Goal: Task Accomplishment & Management: Complete application form

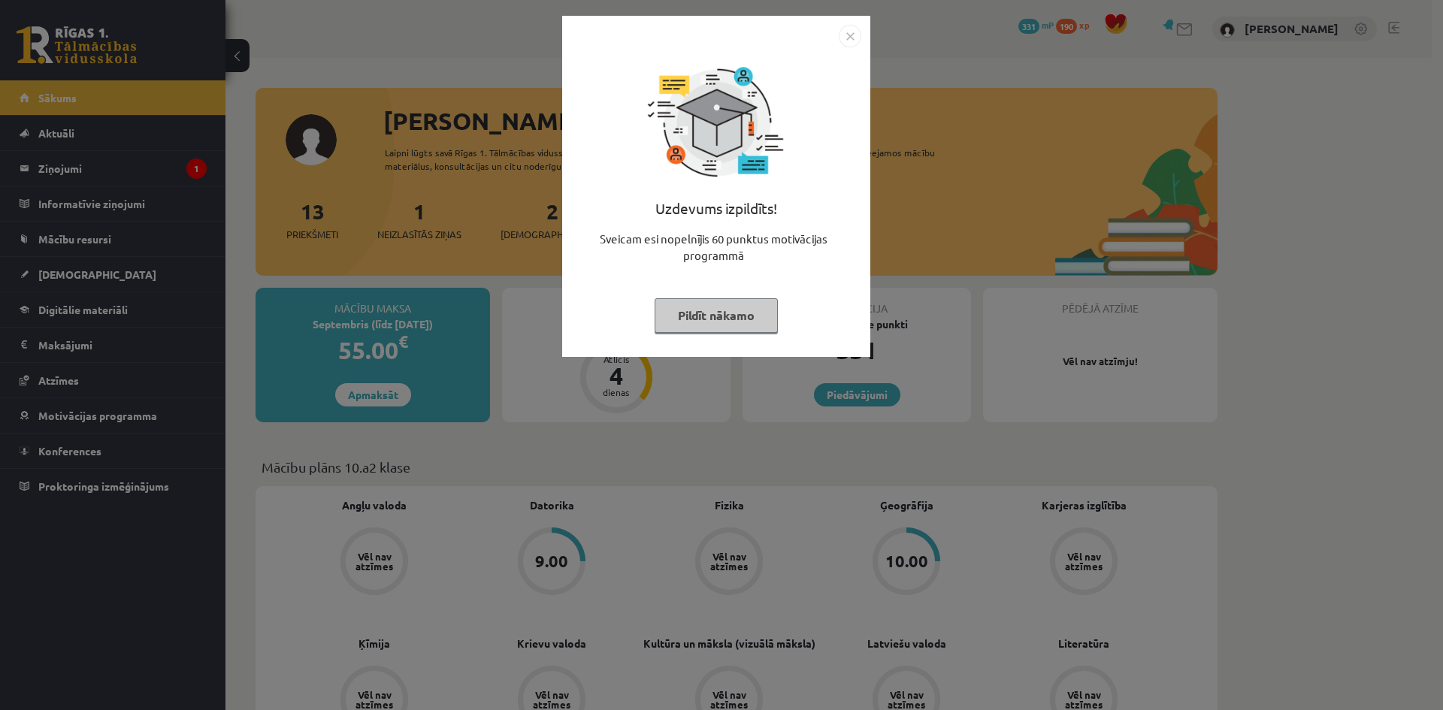
click at [700, 316] on button "Pildīt nākamo" at bounding box center [716, 315] width 123 height 35
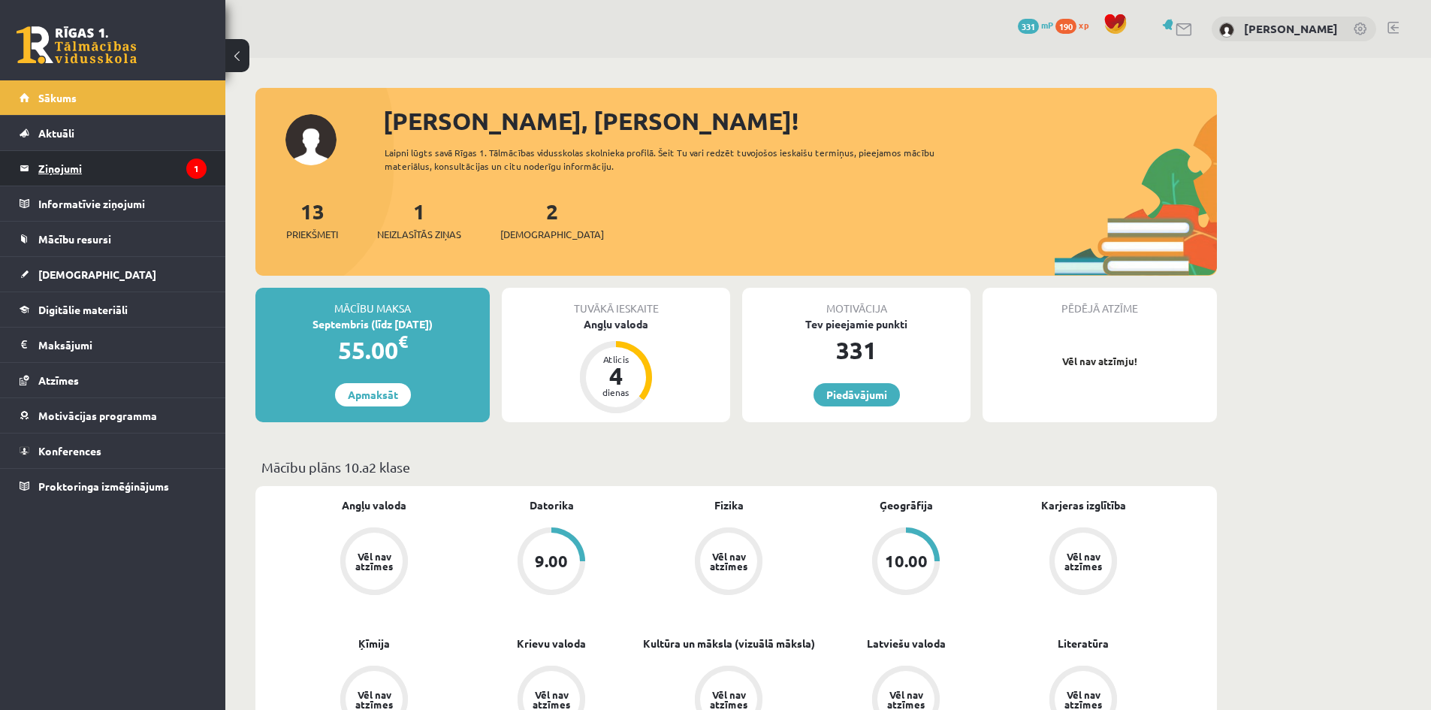
click at [130, 174] on legend "Ziņojumi 1" at bounding box center [122, 168] width 168 height 35
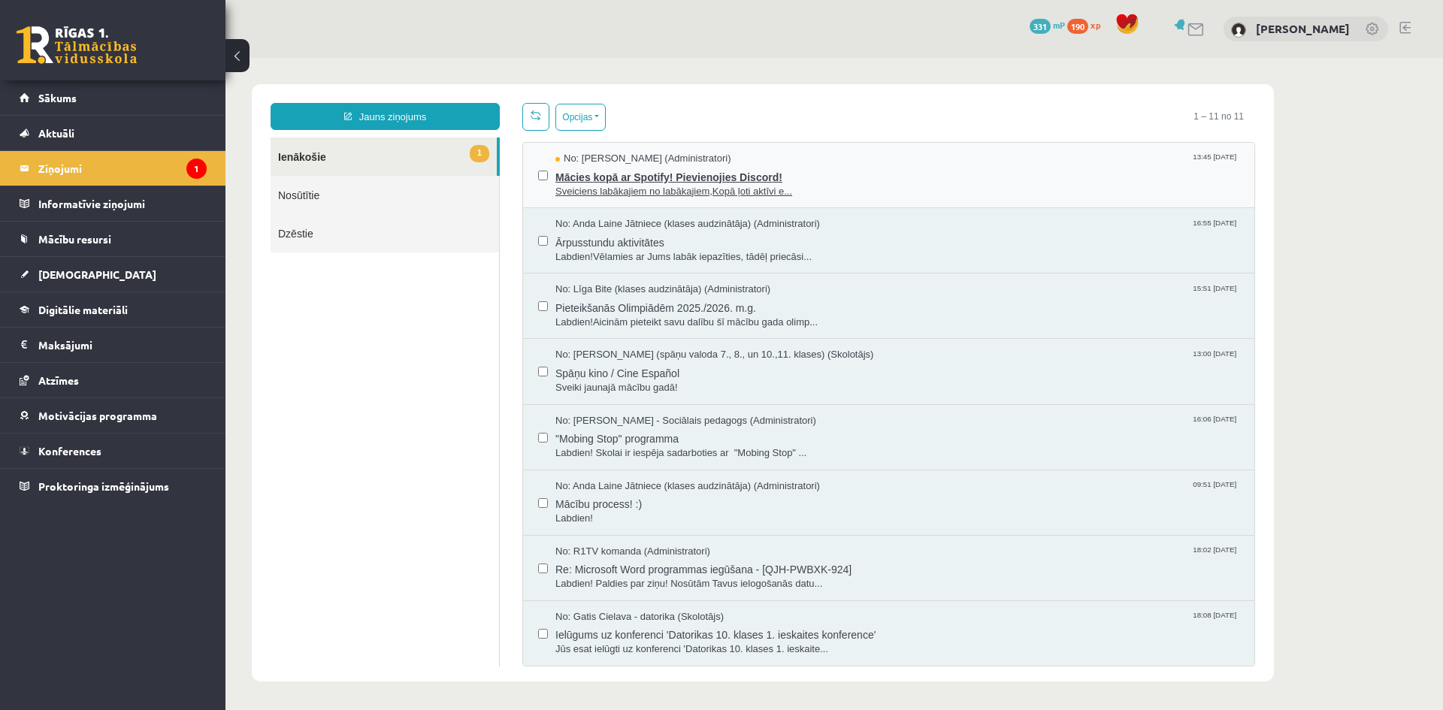
click at [698, 185] on span "Sveiciens labākajiem no labākajiem,Kopā ļoti aktīvi e..." at bounding box center [897, 192] width 684 height 14
click at [837, 240] on span "Ārpusstundu aktivitātes" at bounding box center [897, 240] width 684 height 19
click at [669, 186] on span "Sveiciens labākajiem no labākajiem,Kopā ļoti aktīvi e..." at bounding box center [897, 192] width 684 height 14
click at [353, 195] on link "Nosūtītie" at bounding box center [385, 195] width 228 height 38
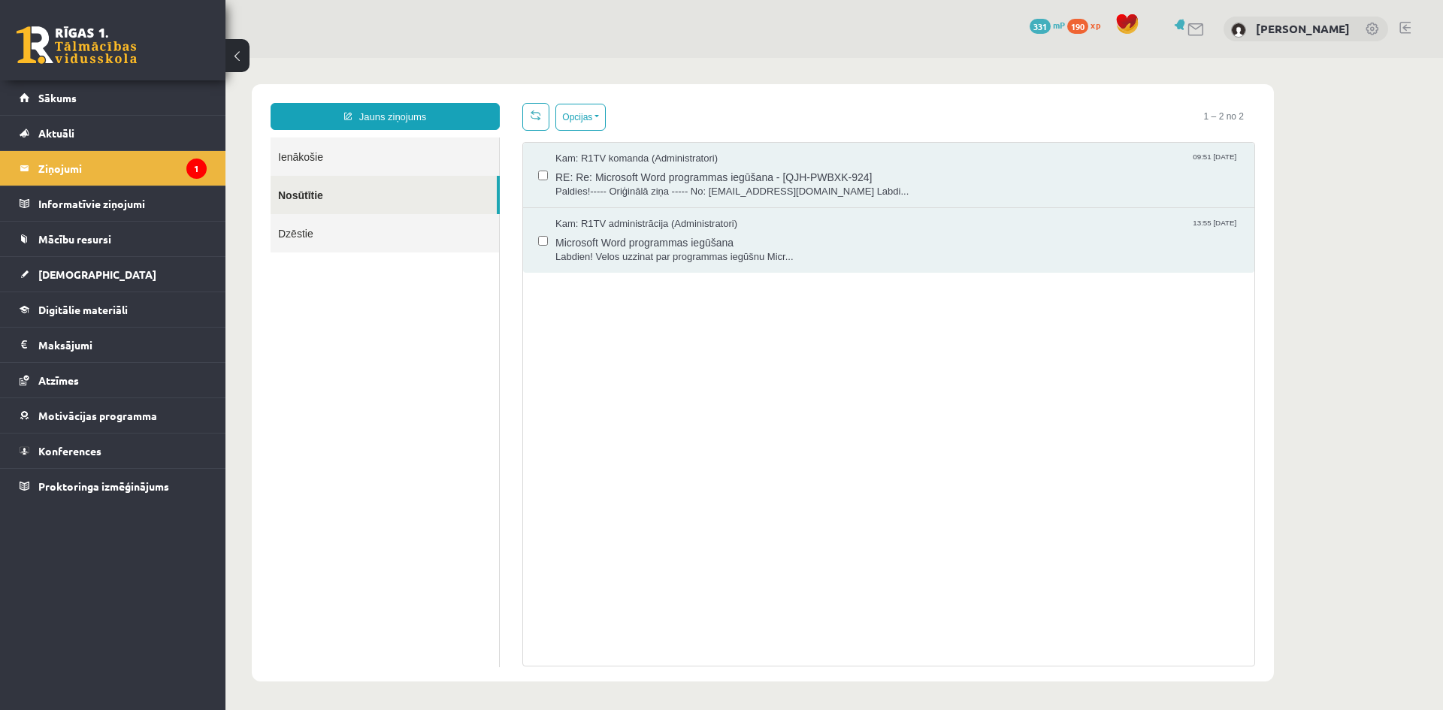
click at [327, 231] on link "Dzēstie" at bounding box center [385, 233] width 228 height 38
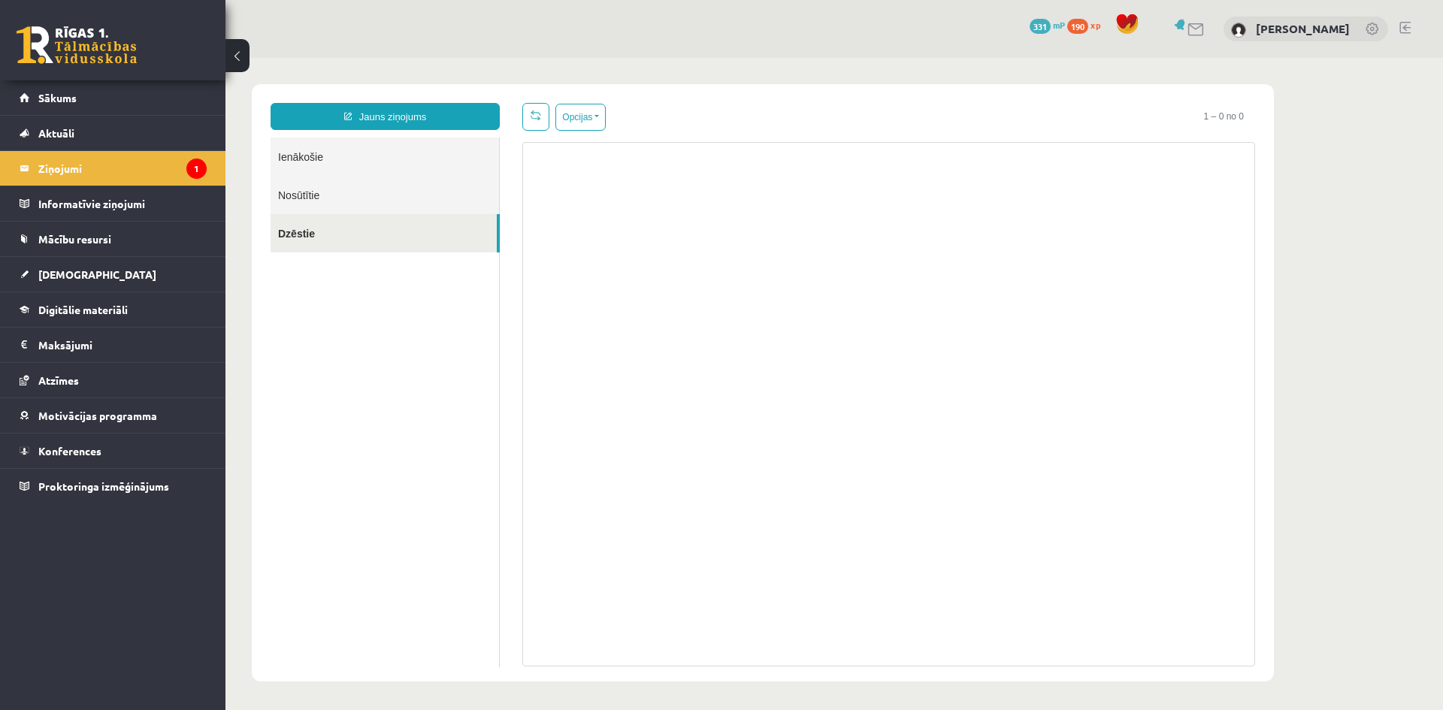
click at [328, 159] on link "Ienākošie" at bounding box center [385, 157] width 228 height 38
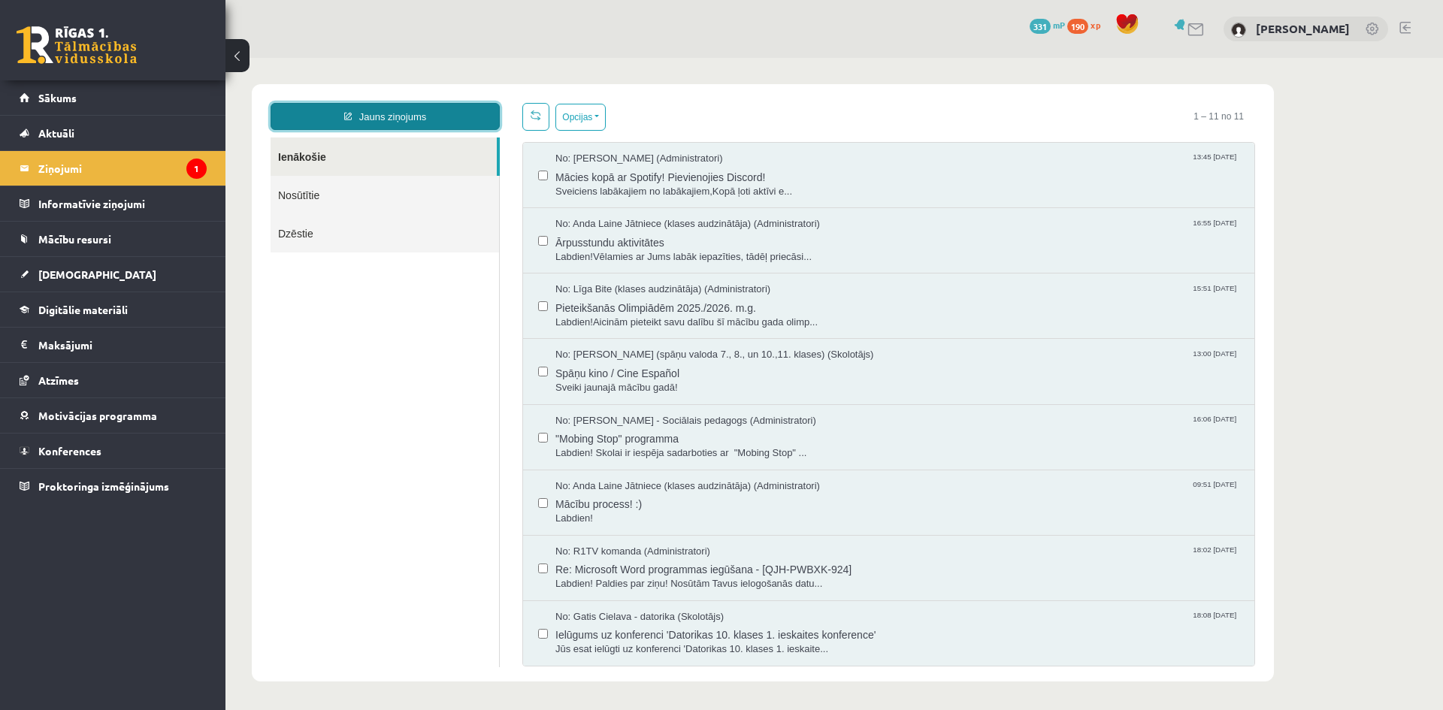
click at [413, 119] on link "Jauns ziņojums" at bounding box center [385, 116] width 229 height 27
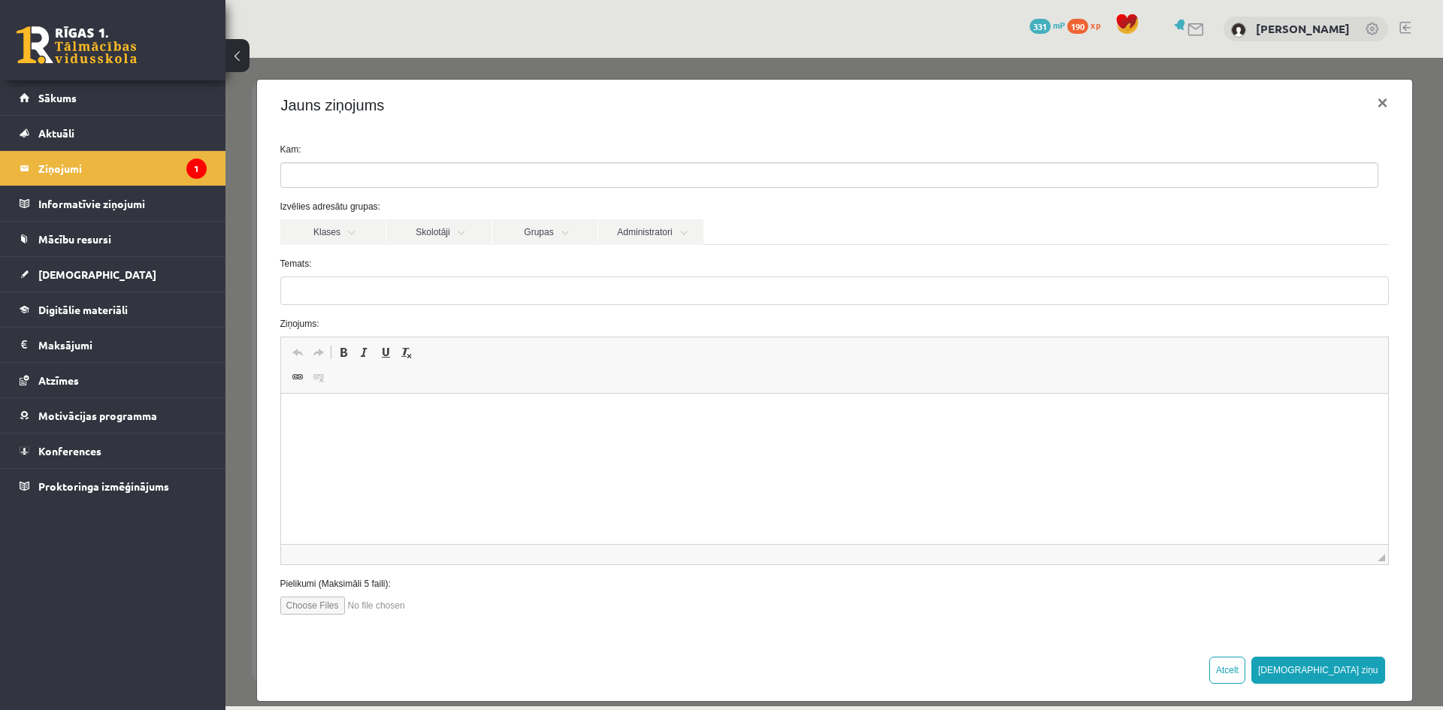
click at [544, 182] on ul at bounding box center [829, 175] width 1096 height 24
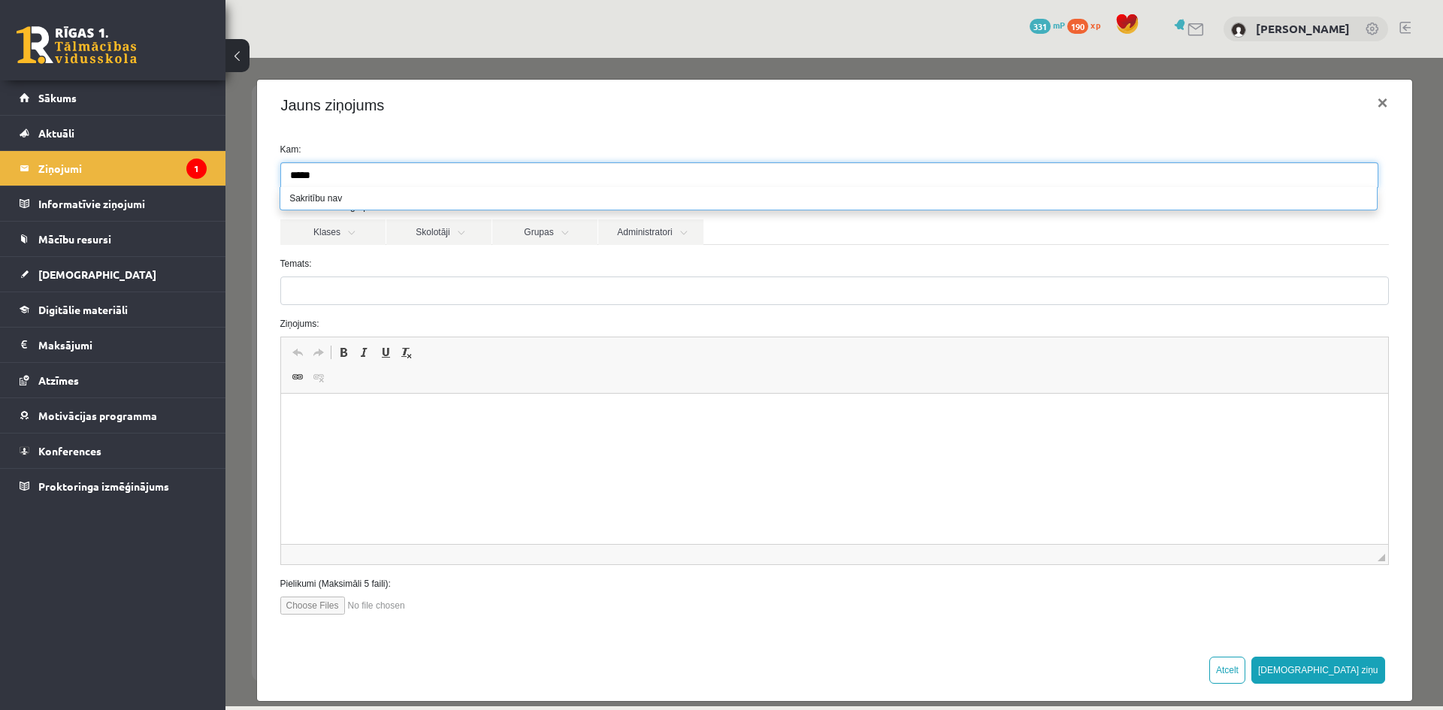
click at [579, 440] on html at bounding box center [833, 417] width 1107 height 46
drag, startPoint x: 336, startPoint y: 172, endPoint x: 246, endPoint y: 158, distance: 90.6
click at [246, 158] on div "Jauns ziņojums × Kam: ***** Izvēlies adresātu grupas: Klases Skolotāji Grupas A…" at bounding box center [833, 382] width 1217 height 648
type input "*"
click at [428, 440] on html at bounding box center [833, 417] width 1107 height 46
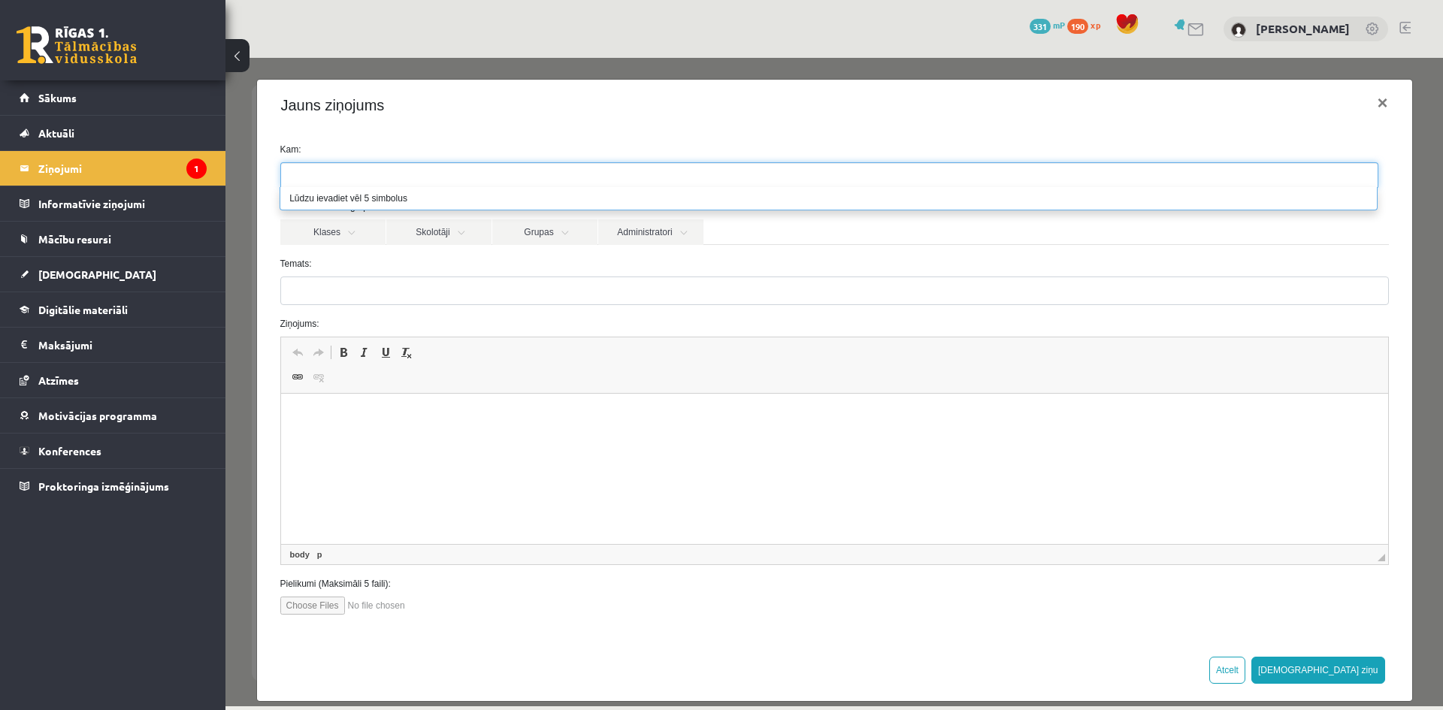
click at [401, 321] on label "Ziņojums:" at bounding box center [834, 324] width 1131 height 14
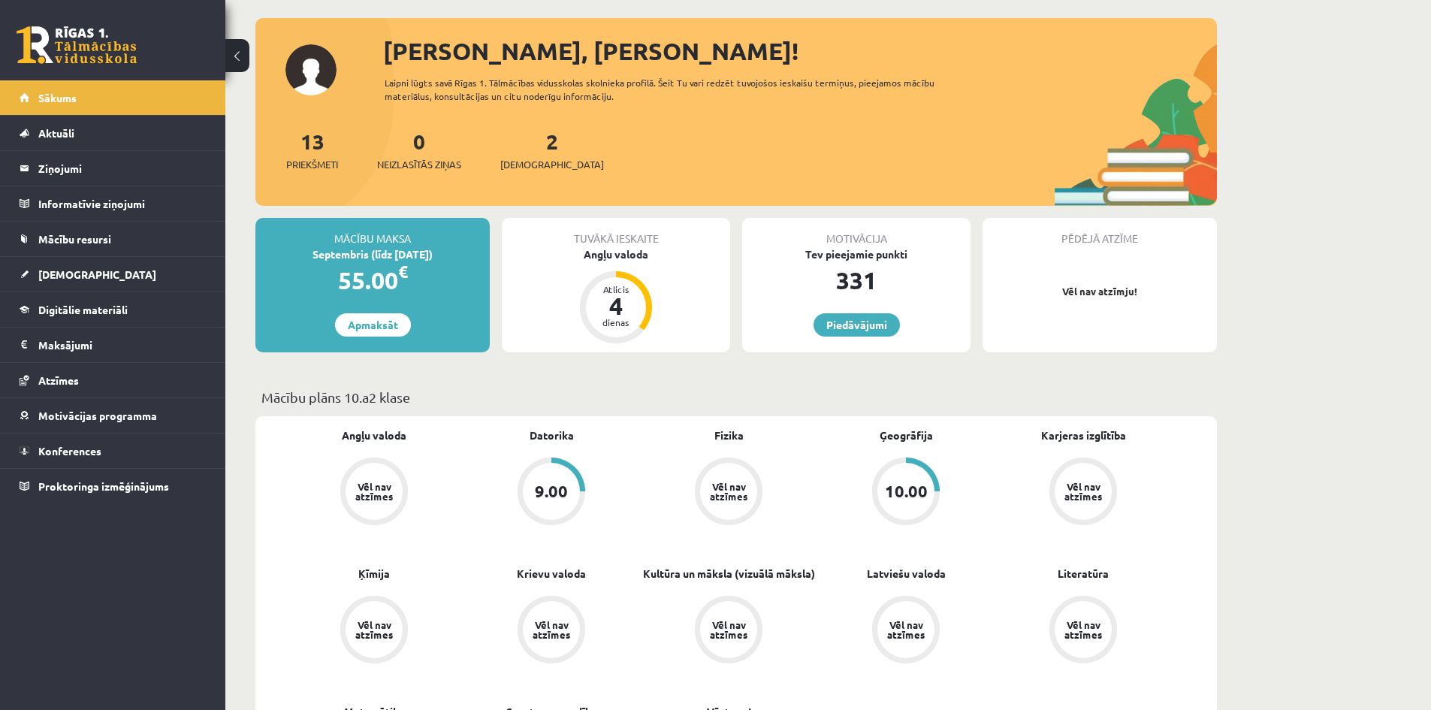
scroll to position [75, 0]
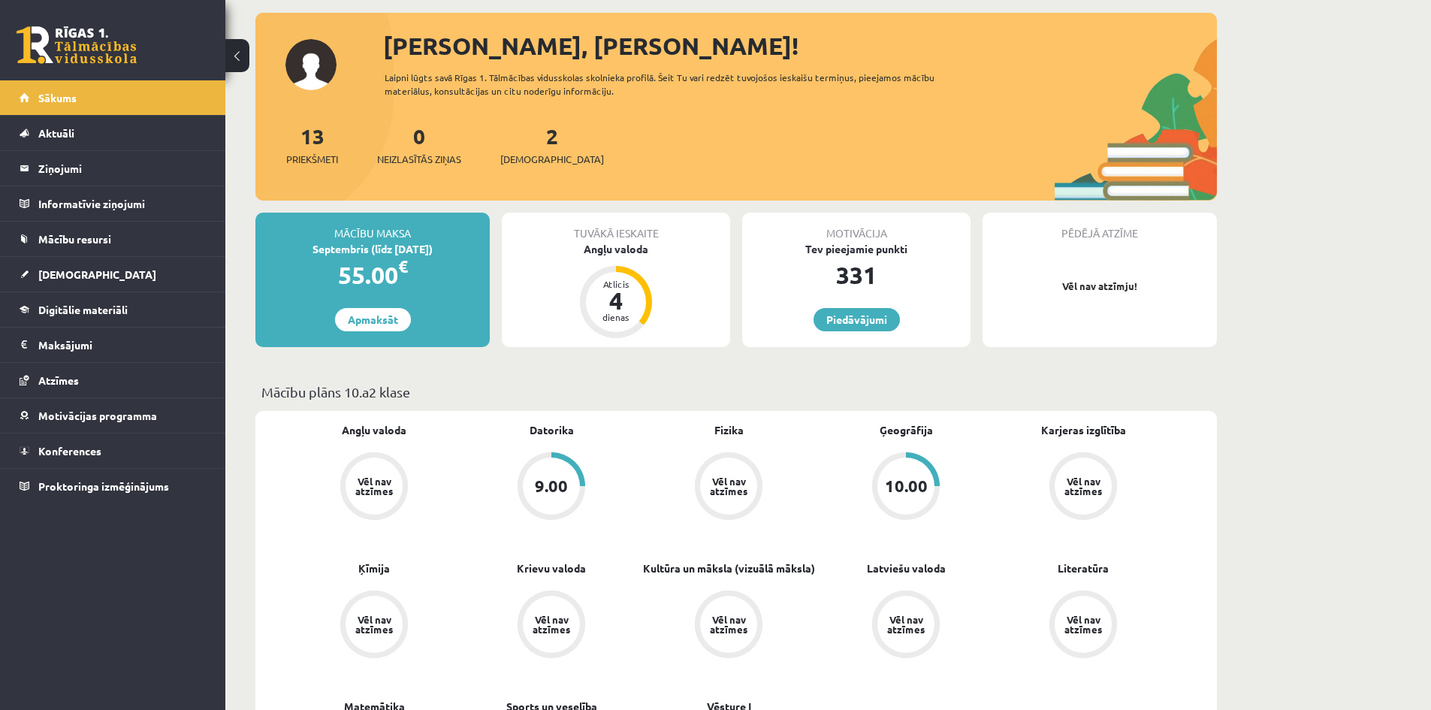
click at [549, 500] on div "9.00" at bounding box center [551, 486] width 57 height 57
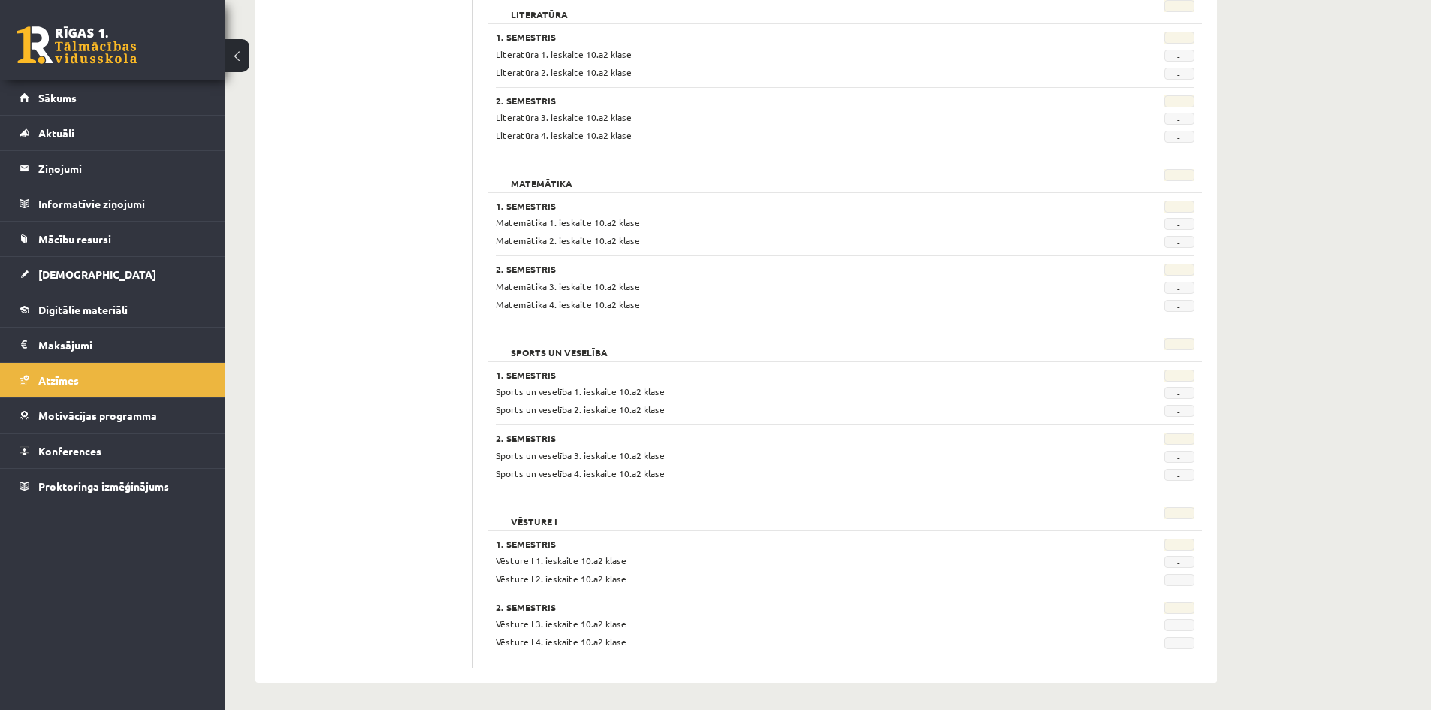
scroll to position [1601, 0]
click at [138, 291] on link "[DEMOGRAPHIC_DATA]" at bounding box center [113, 274] width 187 height 35
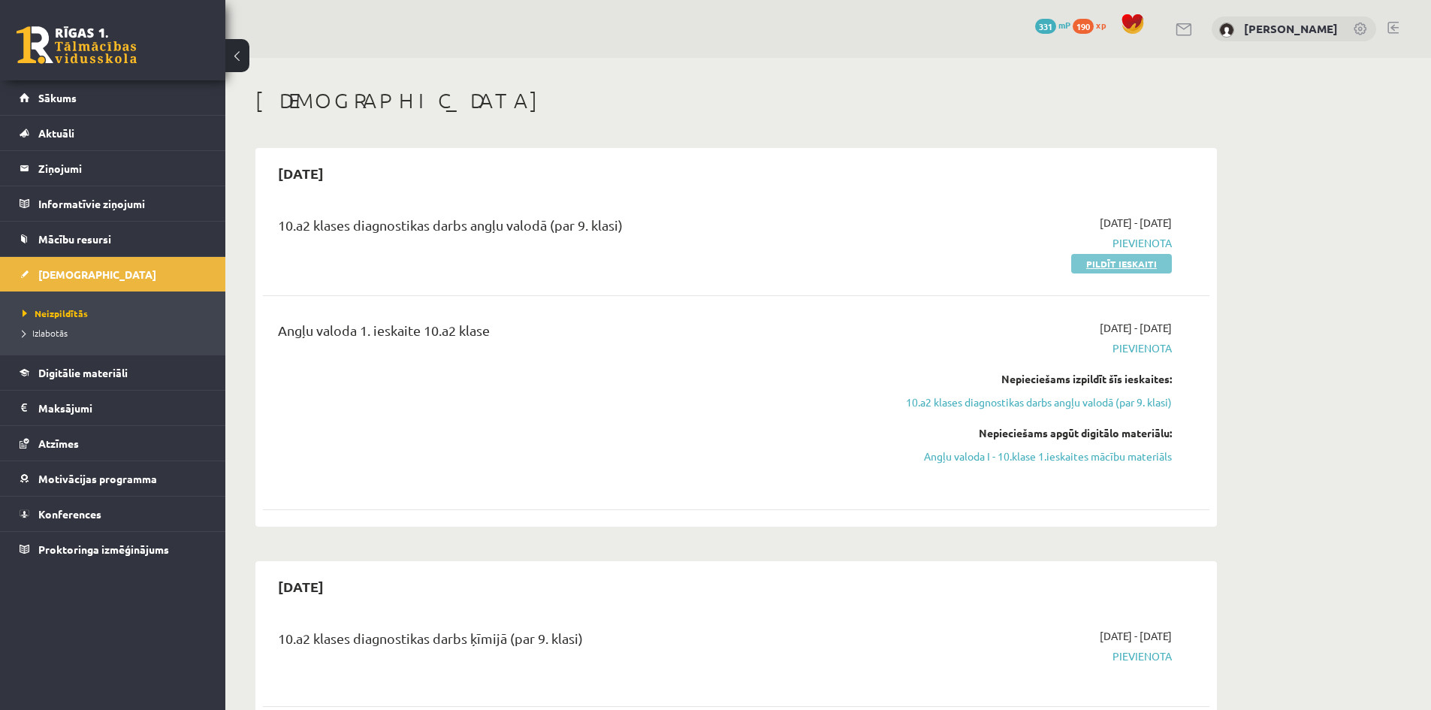
click at [1160, 262] on link "Pildīt ieskaiti" at bounding box center [1122, 264] width 101 height 20
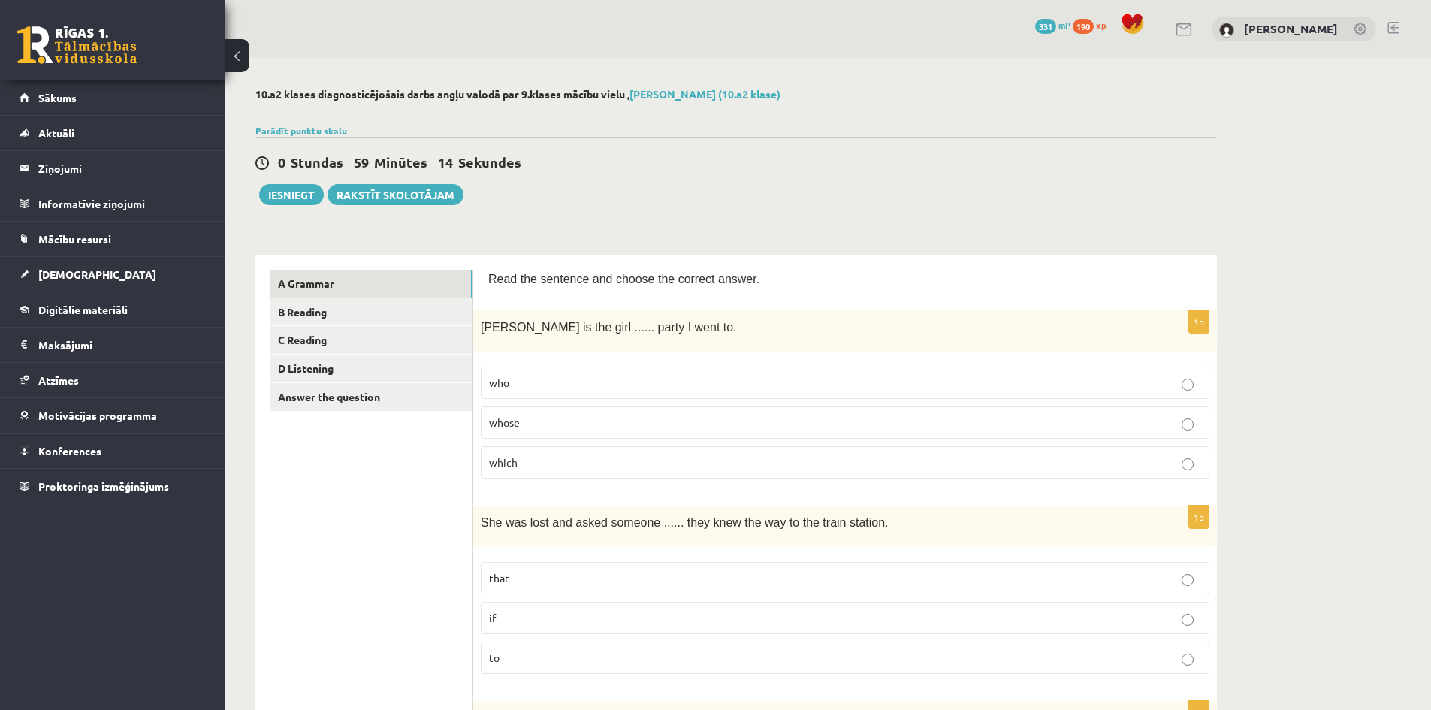
click at [546, 462] on p "which" at bounding box center [845, 463] width 712 height 16
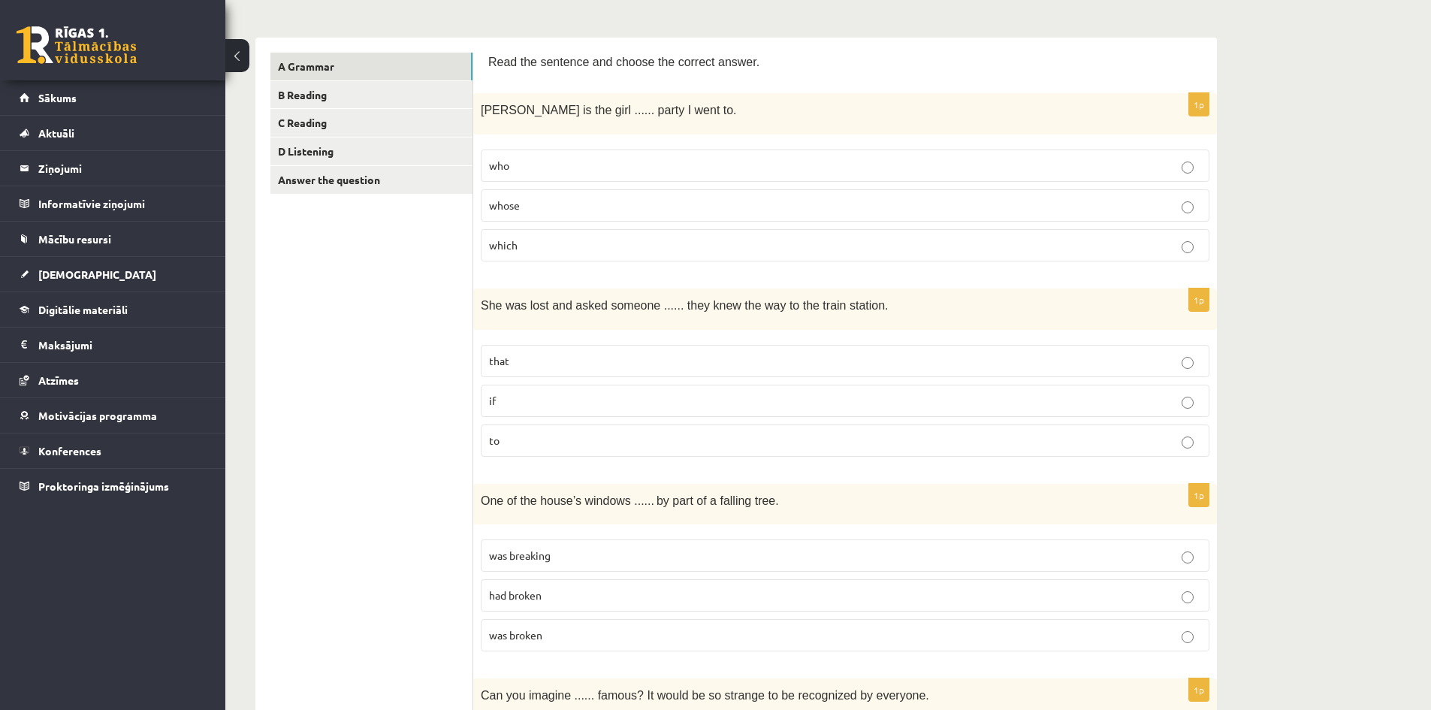
scroll to position [225, 0]
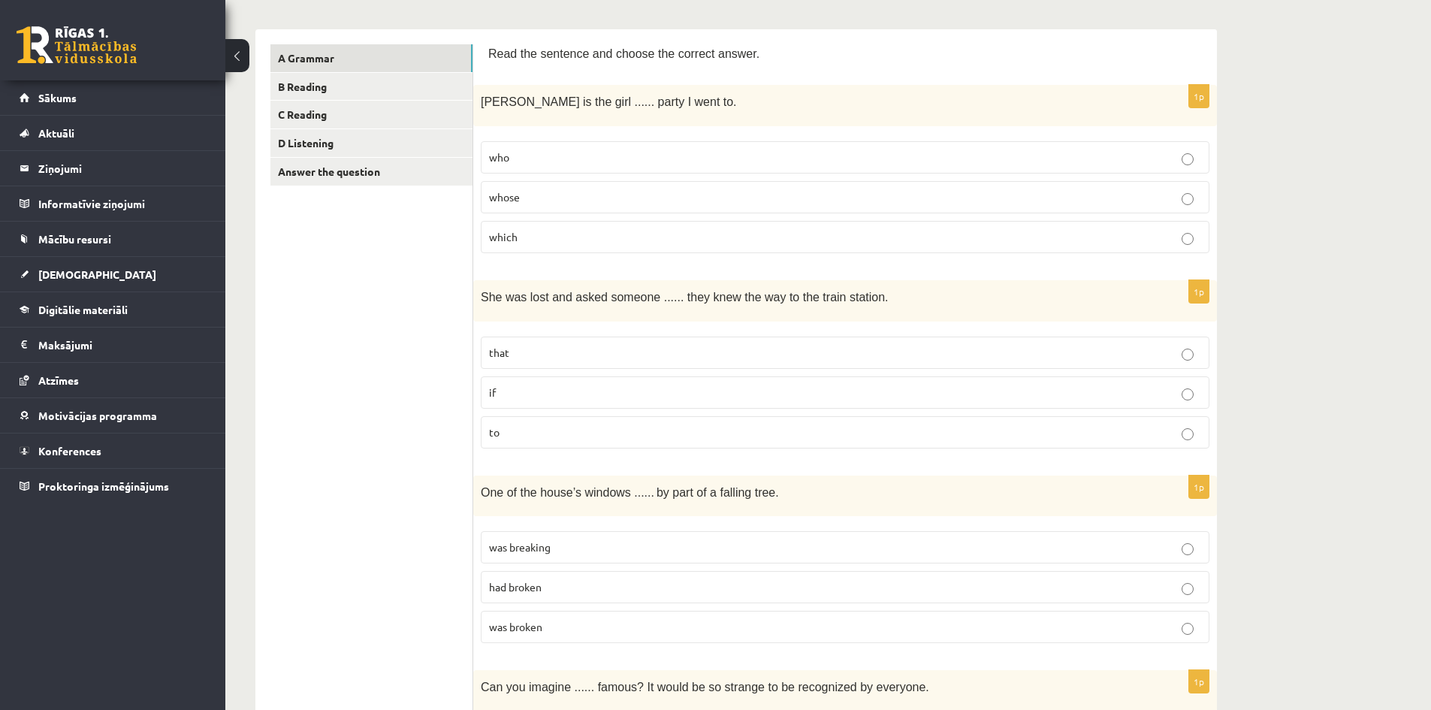
click at [836, 390] on p "if" at bounding box center [845, 393] width 712 height 16
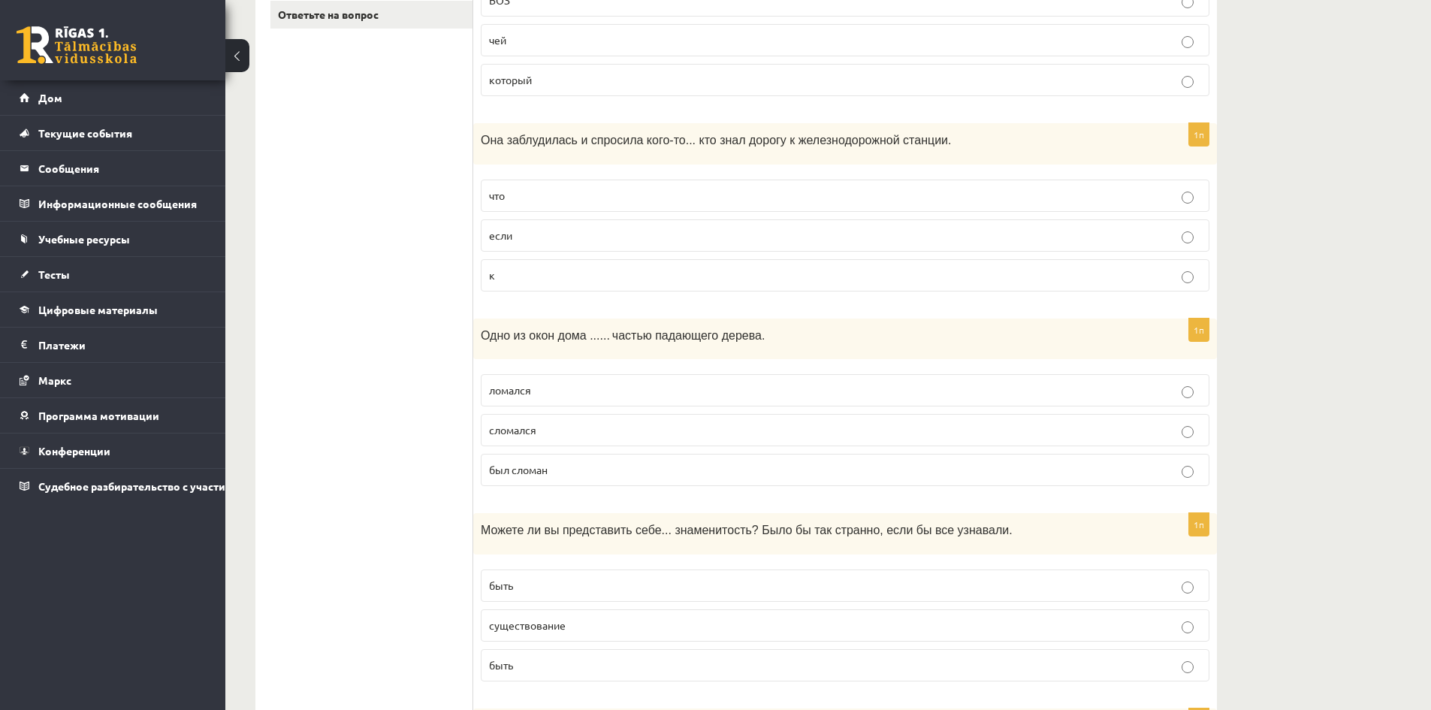
scroll to position [451, 0]
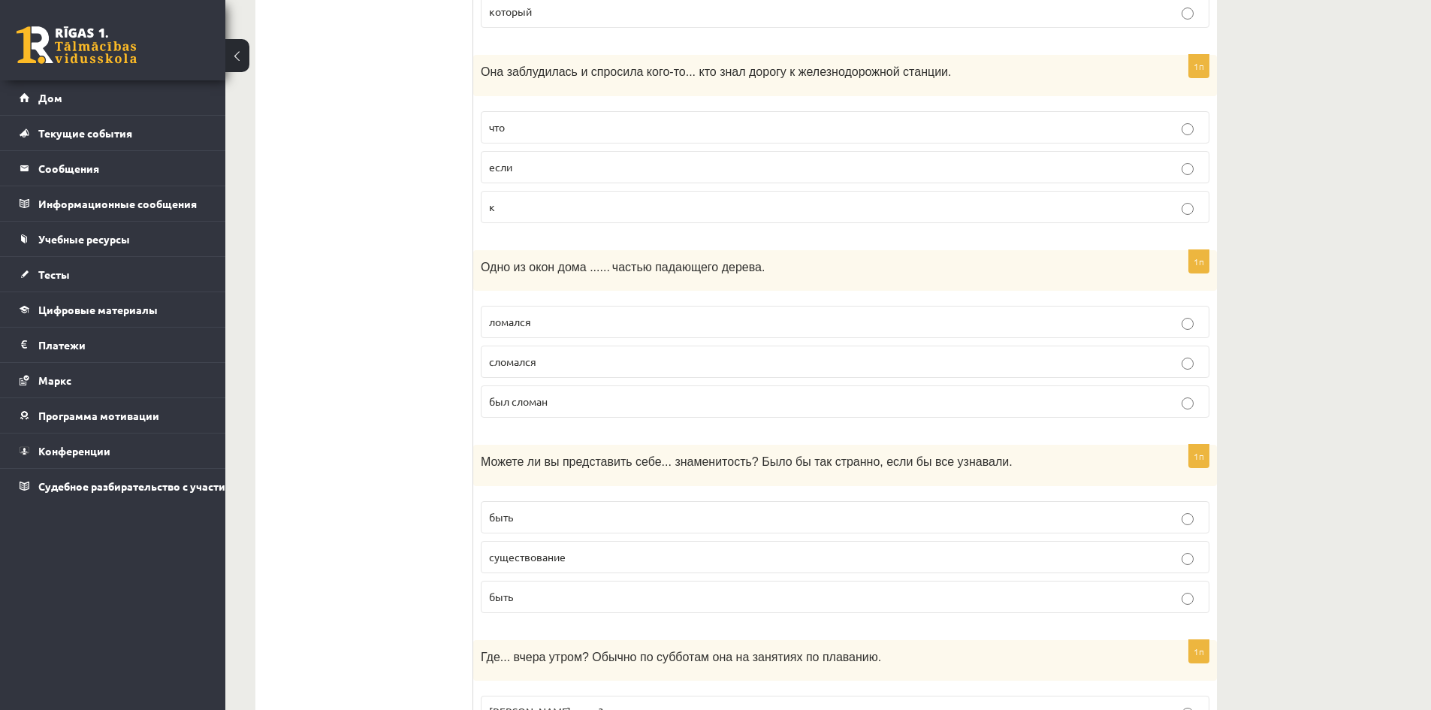
click at [673, 394] on label "был сломан" at bounding box center [845, 401] width 729 height 32
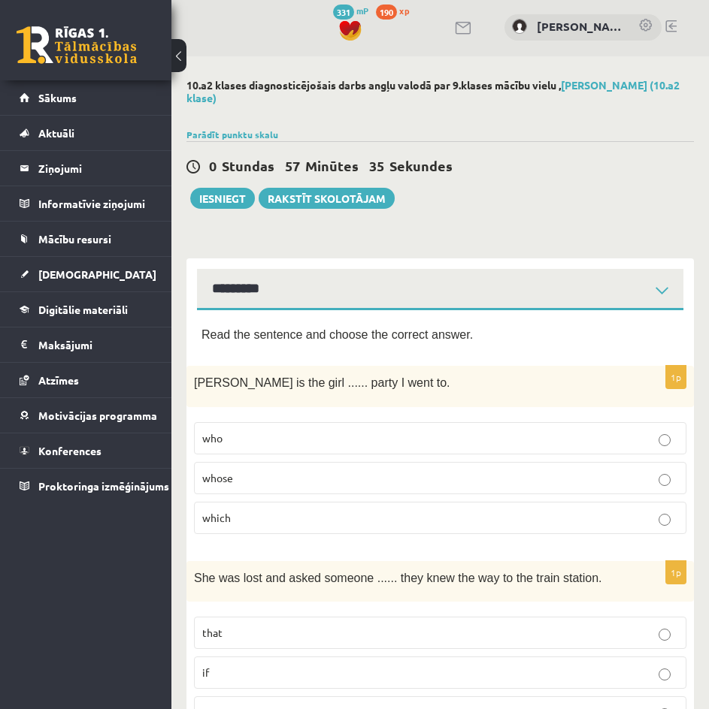
scroll to position [0, 0]
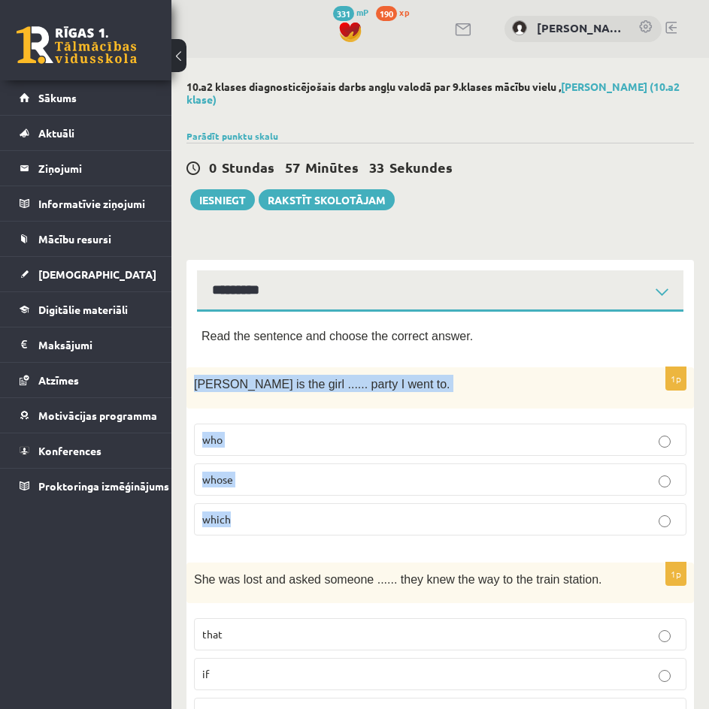
drag, startPoint x: 192, startPoint y: 380, endPoint x: 335, endPoint y: 522, distance: 201.9
click at [335, 522] on div "1p Jenny is the girl ...... party I went to. who whose which" at bounding box center [439, 457] width 507 height 180
copy div "Jenny is the girl ...... party I went to. who whose which"
click at [270, 480] on p "whose" at bounding box center [440, 480] width 476 height 16
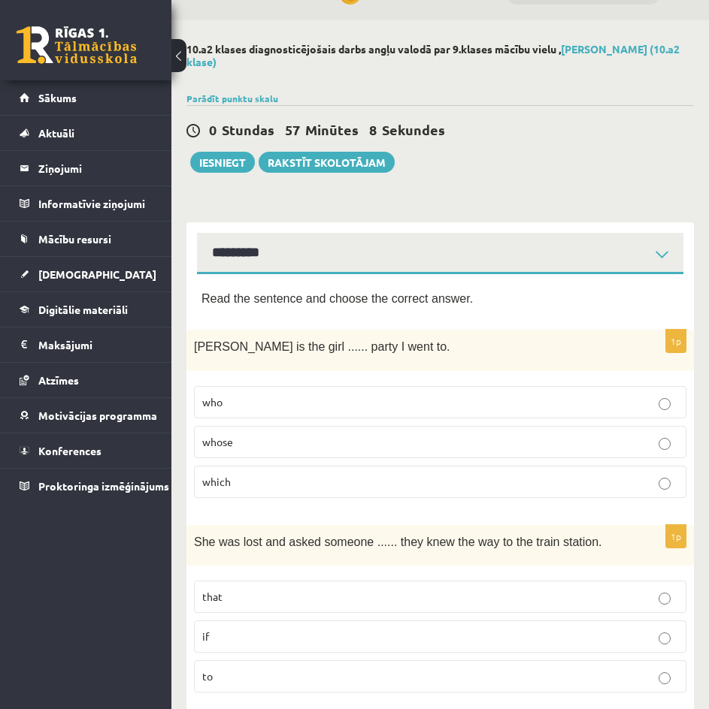
scroll to position [150, 0]
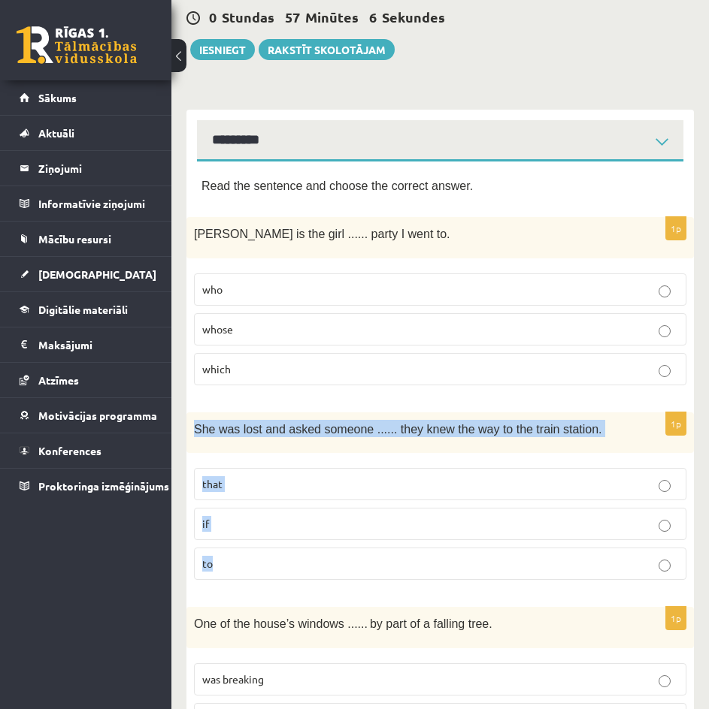
drag, startPoint x: 183, startPoint y: 425, endPoint x: 395, endPoint y: 591, distance: 269.2
copy div "She was lost and asked someone ...... they knew the way to the train station. t…"
click at [308, 443] on div "She was lost and asked someone ...... they knew the way to the train station." at bounding box center [439, 433] width 507 height 41
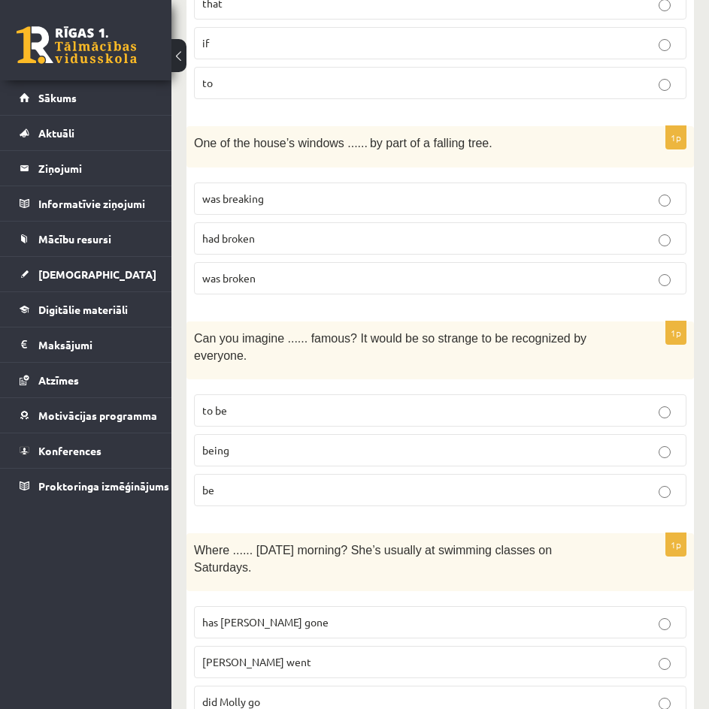
scroll to position [676, 0]
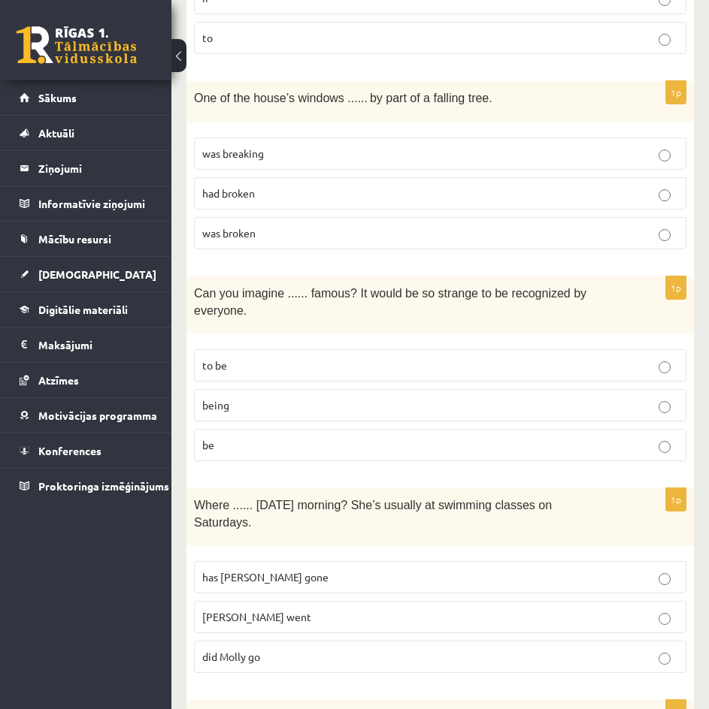
click at [192, 298] on div "Can you imagine ...... famous? It would be so strange to be recognized by every…" at bounding box center [439, 306] width 507 height 58
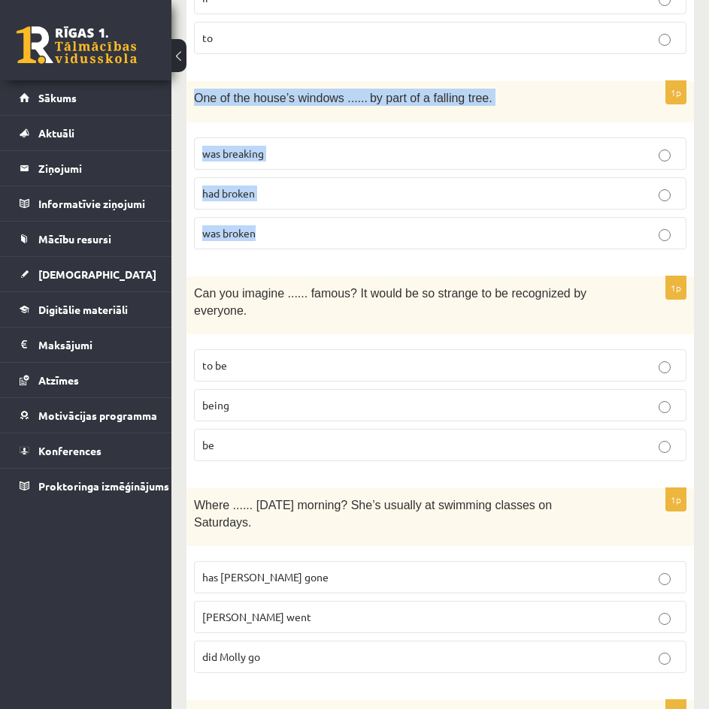
drag, startPoint x: 194, startPoint y: 95, endPoint x: 313, endPoint y: 226, distance: 177.2
click at [313, 226] on div "1p One of the house’s windows ...... by part of a falling tree. was breaking ha…" at bounding box center [439, 171] width 507 height 180
copy div "One of the house’s windows ...... by part of a falling tree. was breaking had b…"
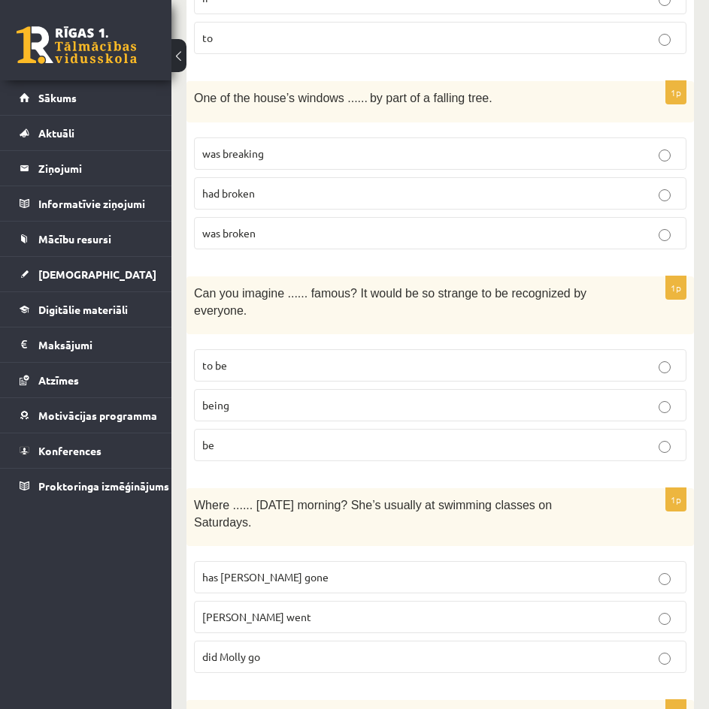
click at [192, 292] on div "Can you imagine ...... famous? It would be so strange to be recognized by every…" at bounding box center [439, 306] width 507 height 58
click at [378, 358] on p "to be" at bounding box center [440, 366] width 476 height 16
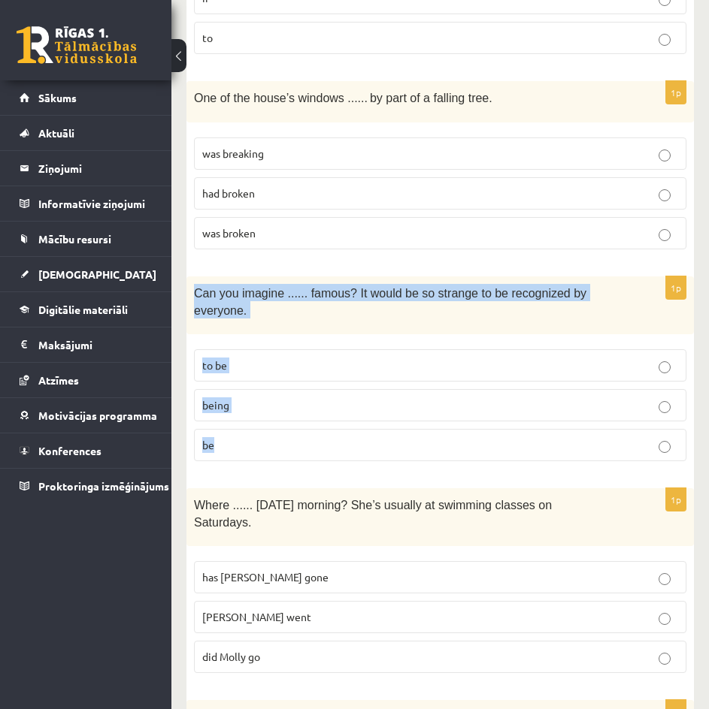
drag, startPoint x: 183, startPoint y: 286, endPoint x: 376, endPoint y: 407, distance: 228.5
copy div "Can you imagine ...... famous? It would be so strange to be recognized by every…"
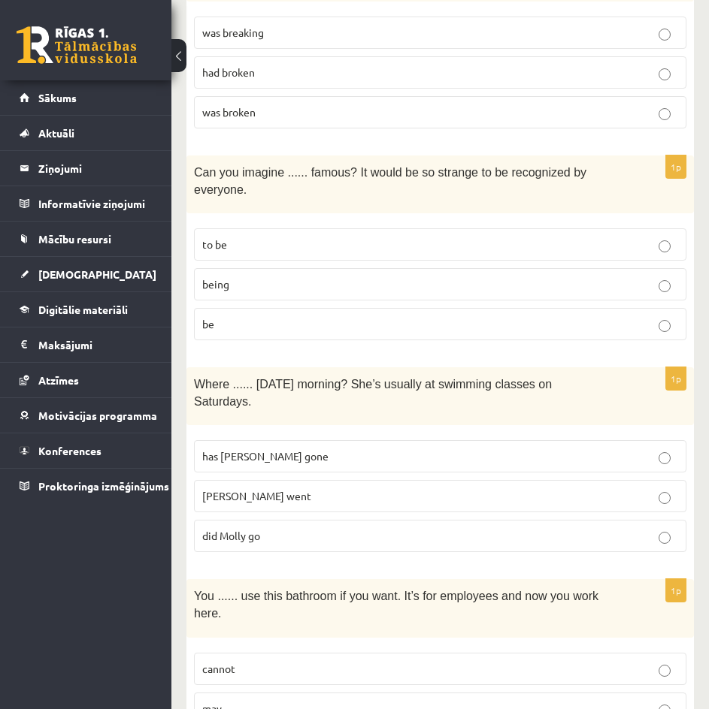
scroll to position [827, 0]
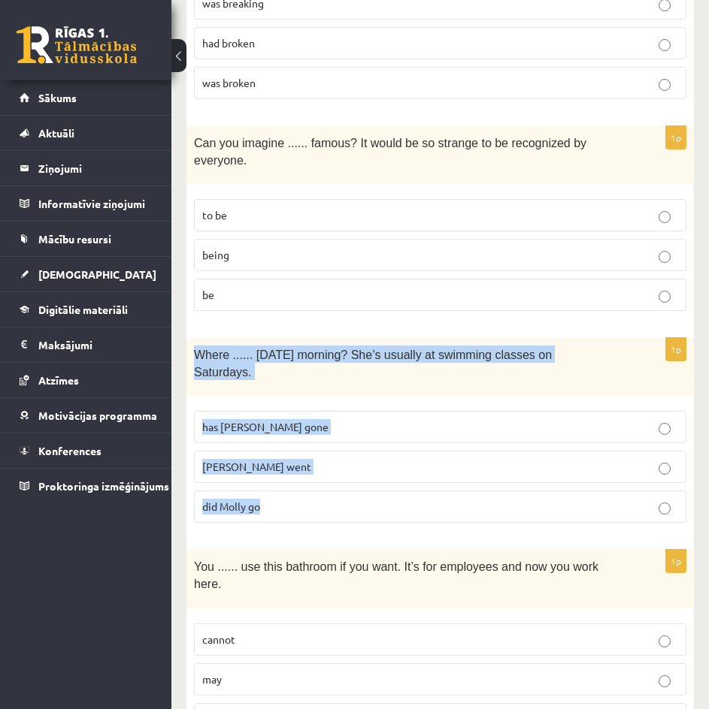
drag, startPoint x: 299, startPoint y: 353, endPoint x: 403, endPoint y: 488, distance: 169.8
click at [403, 488] on div "1p Where ...... yesterday morning? She’s usually at swimming classes on Saturda…" at bounding box center [439, 436] width 507 height 197
copy div "Where ...... yesterday morning? She’s usually at swimming classes on Saturdays.…"
click at [298, 499] on p "did Molly go" at bounding box center [440, 507] width 476 height 16
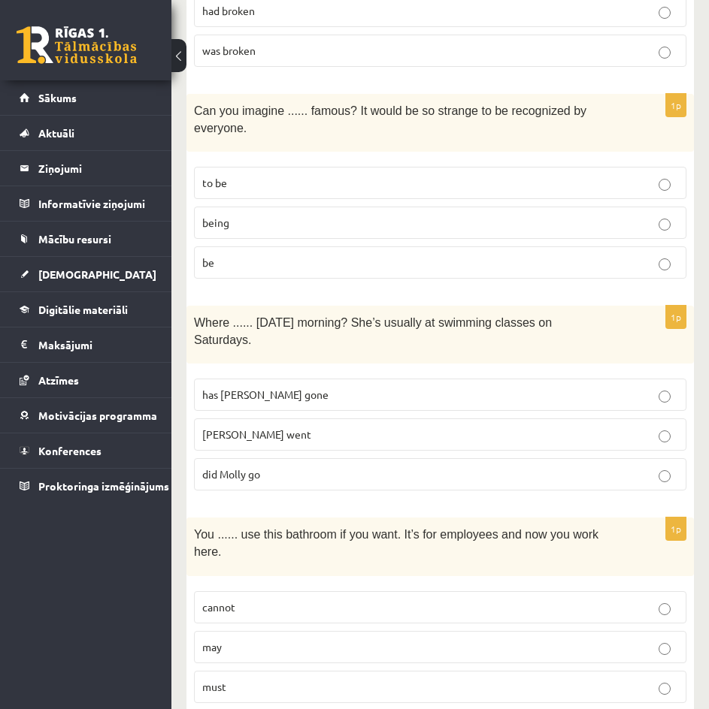
scroll to position [977, 0]
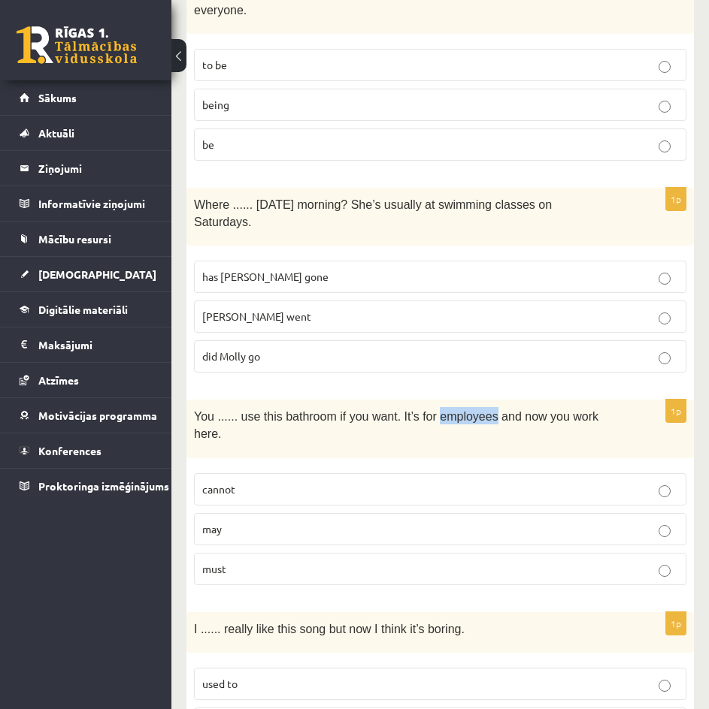
drag, startPoint x: 472, startPoint y: 379, endPoint x: 419, endPoint y: 379, distance: 52.6
click at [419, 410] on span "You ...... use this bathroom if you want. It’s for employees and now you work h…" at bounding box center [396, 425] width 404 height 30
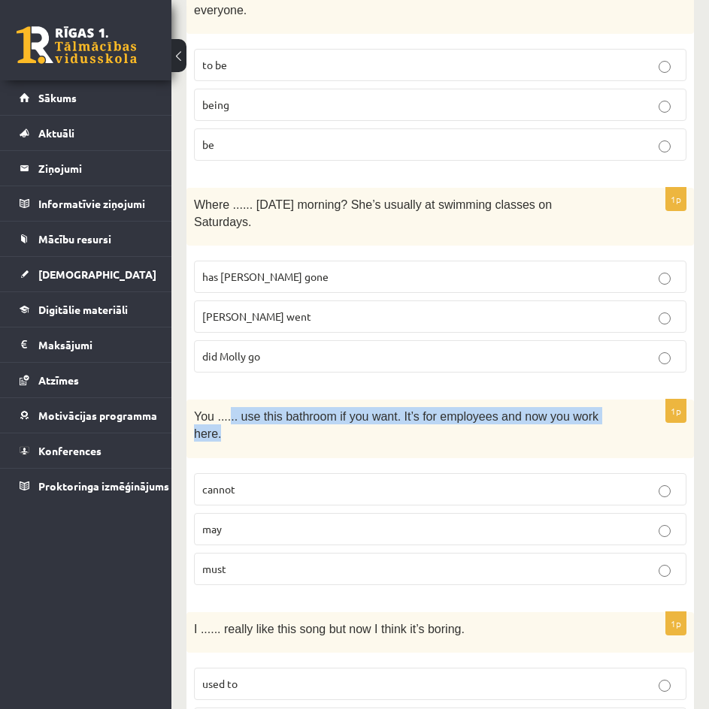
drag, startPoint x: 227, startPoint y: 383, endPoint x: 624, endPoint y: 378, distance: 396.8
click at [624, 400] on div "You ...... use this bathroom if you want. It’s for employees and now you work h…" at bounding box center [439, 429] width 507 height 58
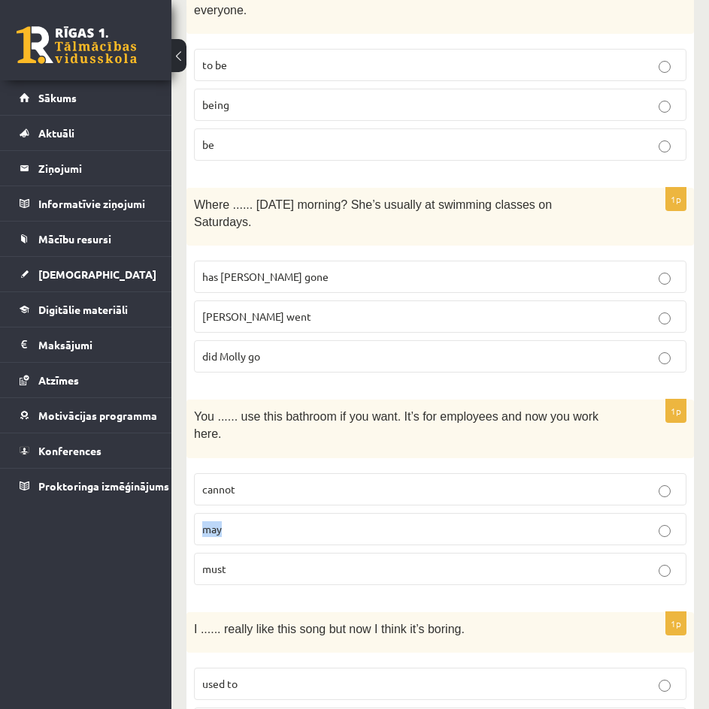
drag, startPoint x: 239, startPoint y: 482, endPoint x: 199, endPoint y: 476, distance: 40.2
click at [199, 513] on label "may" at bounding box center [440, 529] width 492 height 32
click at [291, 522] on p "may" at bounding box center [440, 530] width 476 height 16
click at [250, 546] on div "1p You ...... use this bathroom if you want. It’s for employees and now you wor…" at bounding box center [439, 498] width 507 height 197
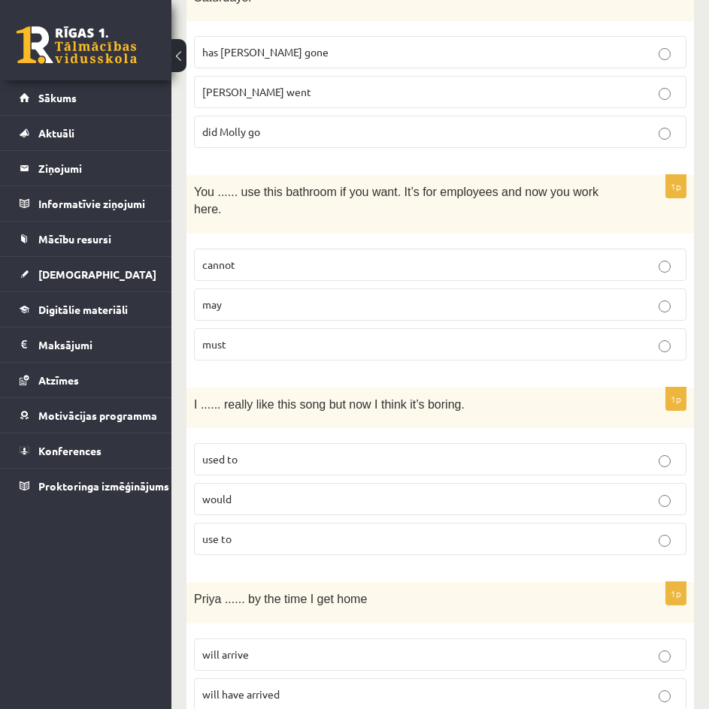
scroll to position [1202, 0]
click at [250, 491] on p "would" at bounding box center [440, 499] width 476 height 16
drag, startPoint x: 230, startPoint y: 445, endPoint x: 195, endPoint y: 445, distance: 34.6
click at [195, 482] on label "would" at bounding box center [440, 498] width 492 height 32
drag, startPoint x: 262, startPoint y: 412, endPoint x: 203, endPoint y: 407, distance: 58.8
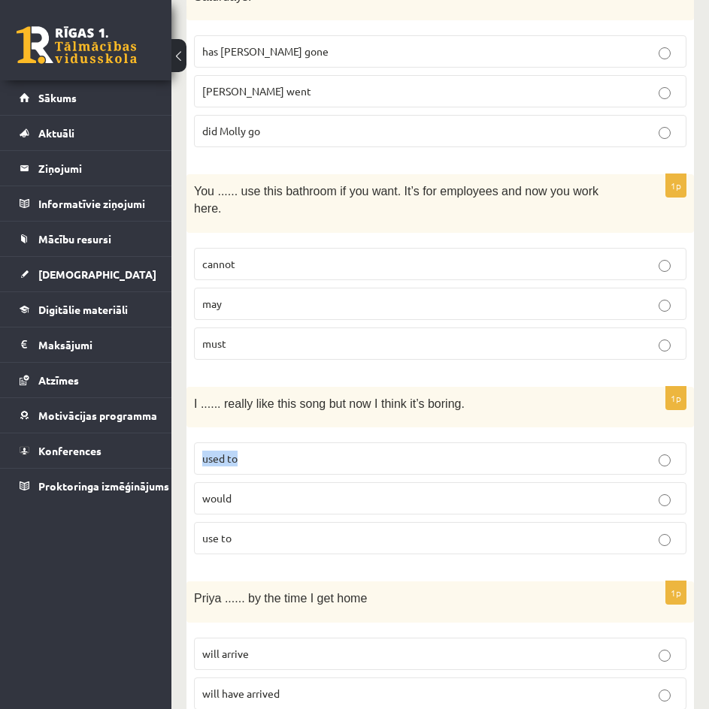
click at [203, 451] on p "used to" at bounding box center [440, 459] width 476 height 16
drag, startPoint x: 272, startPoint y: 494, endPoint x: 198, endPoint y: 494, distance: 74.4
click at [198, 522] on label "use to" at bounding box center [440, 538] width 492 height 32
click at [328, 451] on p "used to" at bounding box center [440, 459] width 476 height 16
click at [242, 491] on p "would" at bounding box center [440, 499] width 476 height 16
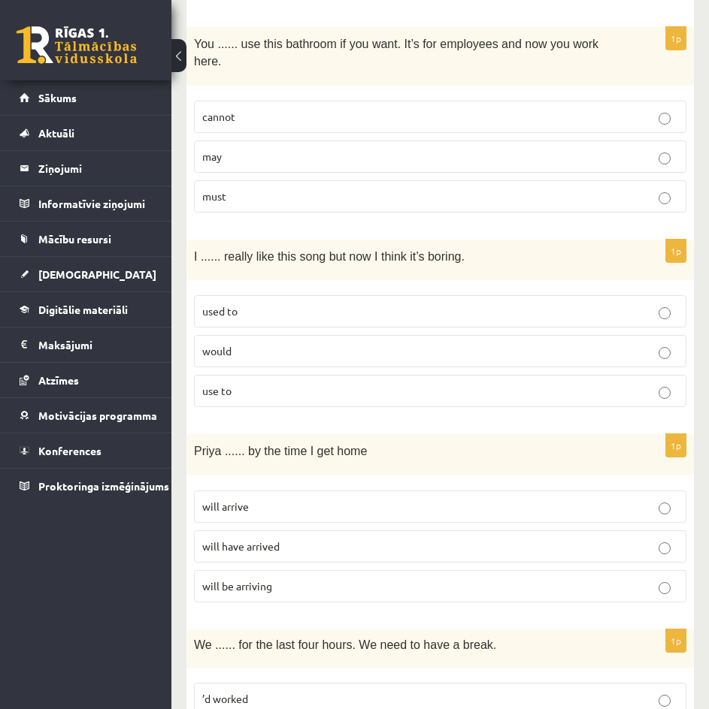
scroll to position [1353, 0]
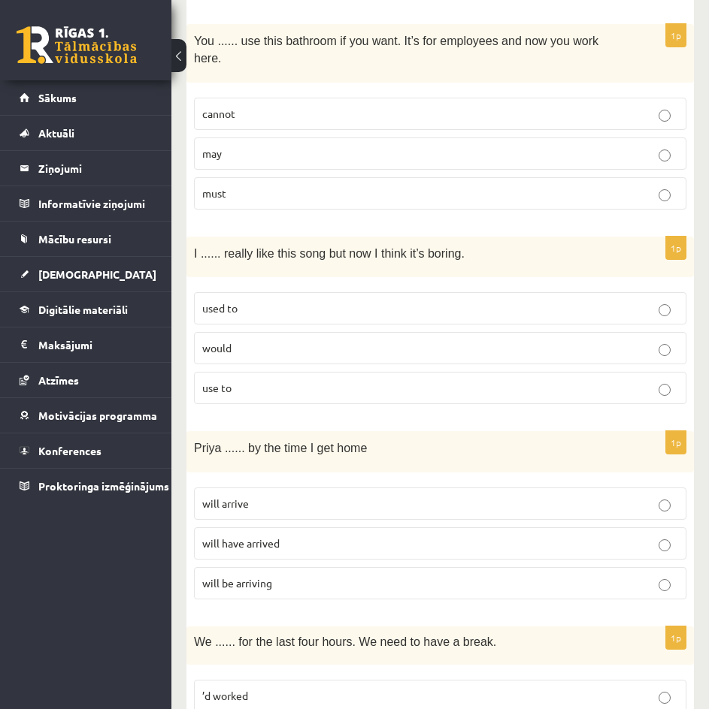
click at [295, 576] on p "will be arriving" at bounding box center [440, 584] width 476 height 16
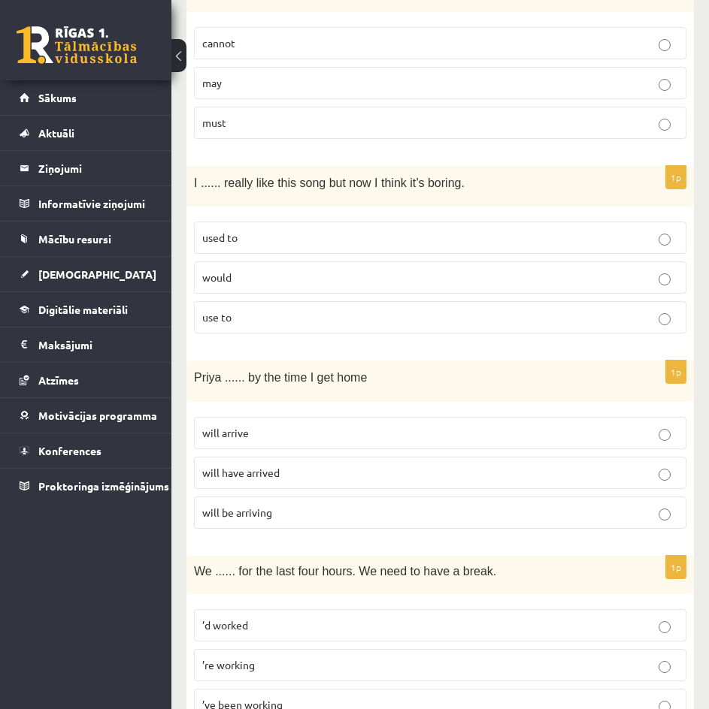
scroll to position [1428, 0]
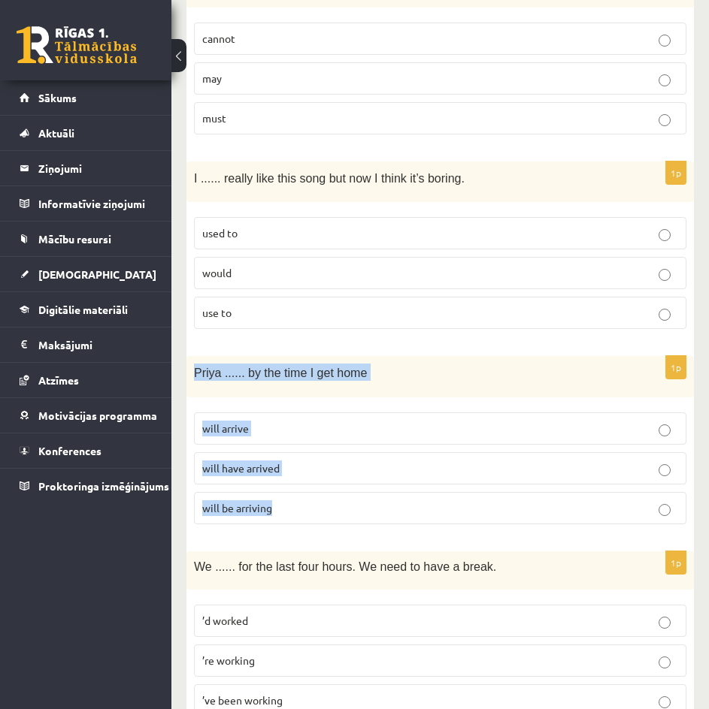
drag, startPoint x: 309, startPoint y: 458, endPoint x: 189, endPoint y: 320, distance: 182.7
click at [189, 356] on div "1p Priya ...... by the time I get home will arrive will have arrived will be ar…" at bounding box center [439, 446] width 507 height 180
copy div "Priya ...... by the time I get home will arrive will have arrived will be arriv…"
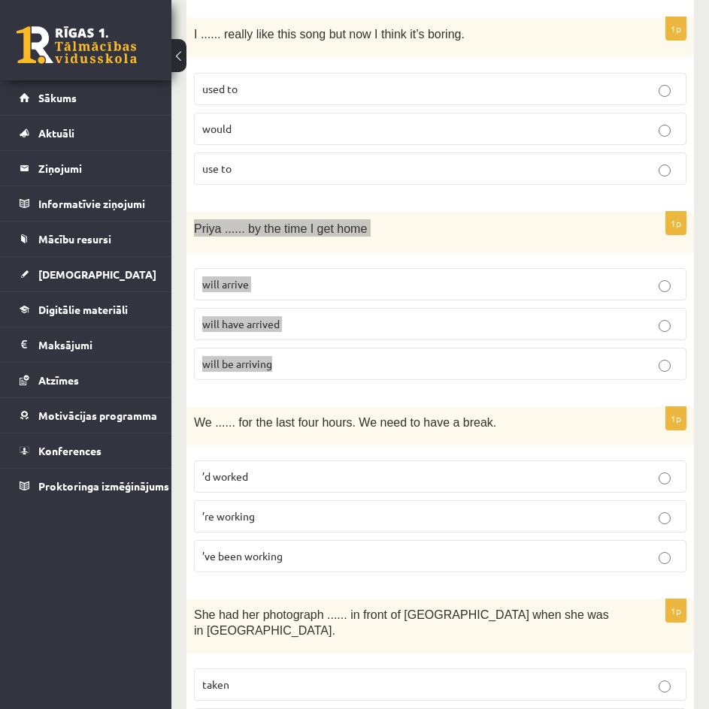
scroll to position [1578, 0]
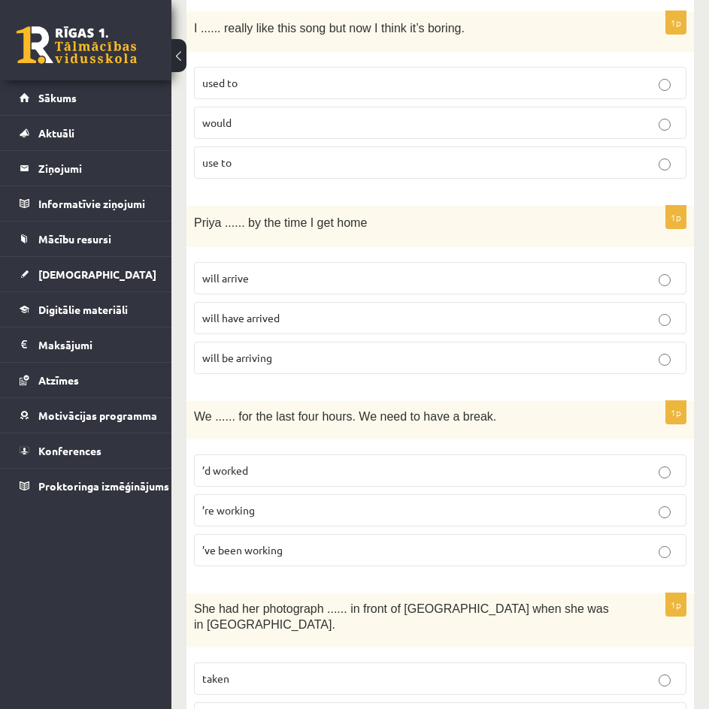
click at [307, 410] on span "We ...... for the last four hours. We need to have a break." at bounding box center [345, 416] width 302 height 13
drag, startPoint x: 240, startPoint y: 358, endPoint x: 305, endPoint y: 344, distance: 66.9
click at [309, 503] on p "’re working" at bounding box center [440, 511] width 476 height 16
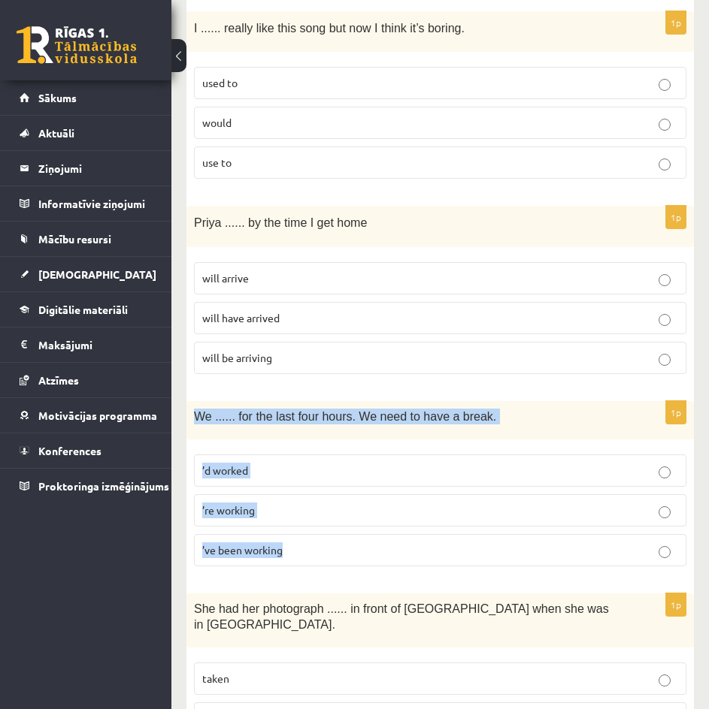
drag, startPoint x: 313, startPoint y: 503, endPoint x: 171, endPoint y: 358, distance: 202.5
click at [171, 358] on div "10.a2 klases diagnosticējošais darbs angļu valodā par 9.klases mācību vielu , M…" at bounding box center [439, 635] width 537 height 4311
copy div "We ...... for the last four hours. We need to have a break. ’d worked ’re worki…"
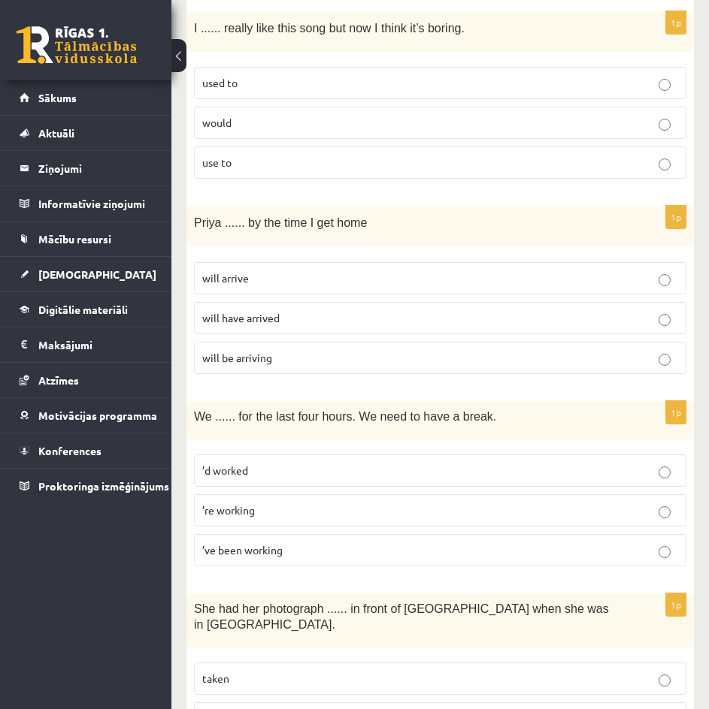
click at [376, 534] on label "’ve been working" at bounding box center [440, 550] width 492 height 32
click at [410, 503] on p "’re working" at bounding box center [440, 511] width 476 height 16
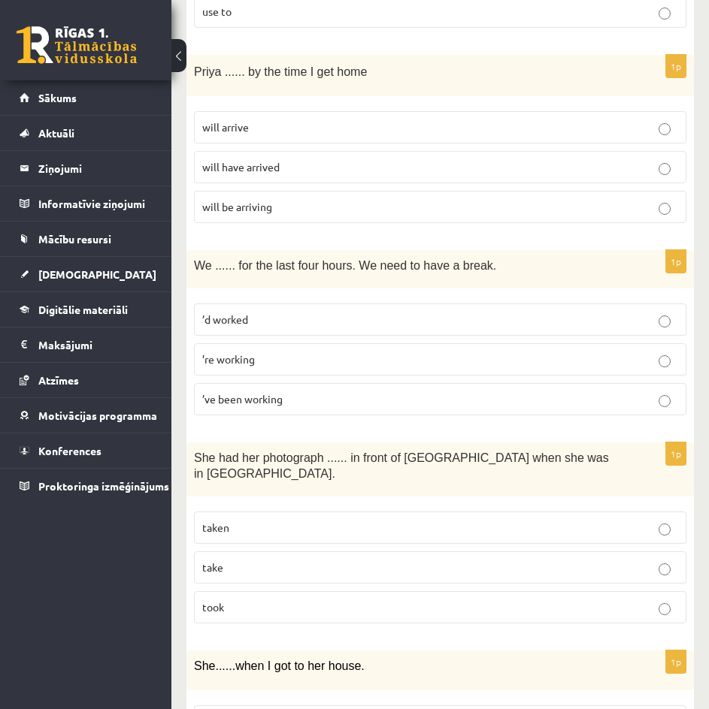
scroll to position [1803, 0]
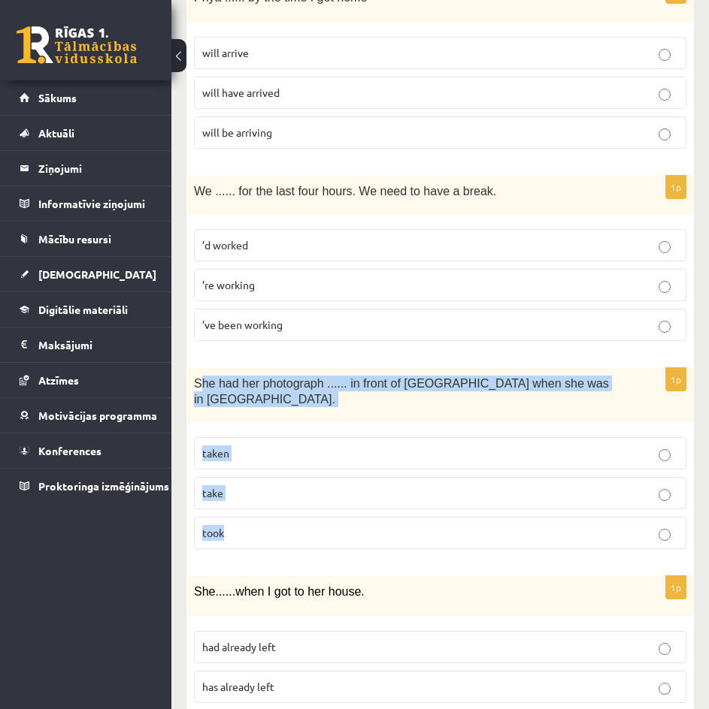
drag, startPoint x: 198, startPoint y: 333, endPoint x: 295, endPoint y: 474, distance: 170.9
click at [295, 474] on div "1p She had her photograph ...... in front of Notre Dame when she was in Paris. …" at bounding box center [439, 464] width 507 height 193
copy div "he had her photograph ...... in front of Notre Dame when she was in Paris. take…"
click at [253, 446] on p "taken" at bounding box center [440, 454] width 476 height 16
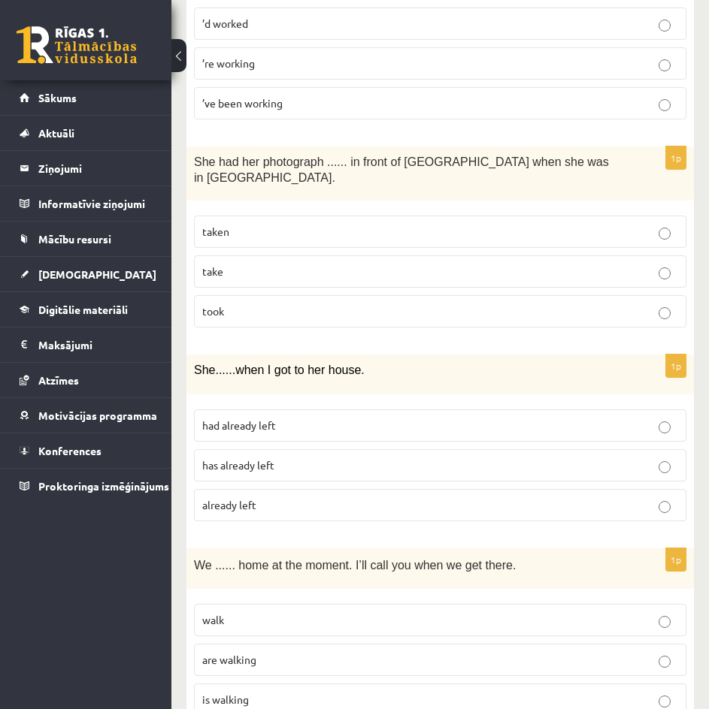
scroll to position [2029, 0]
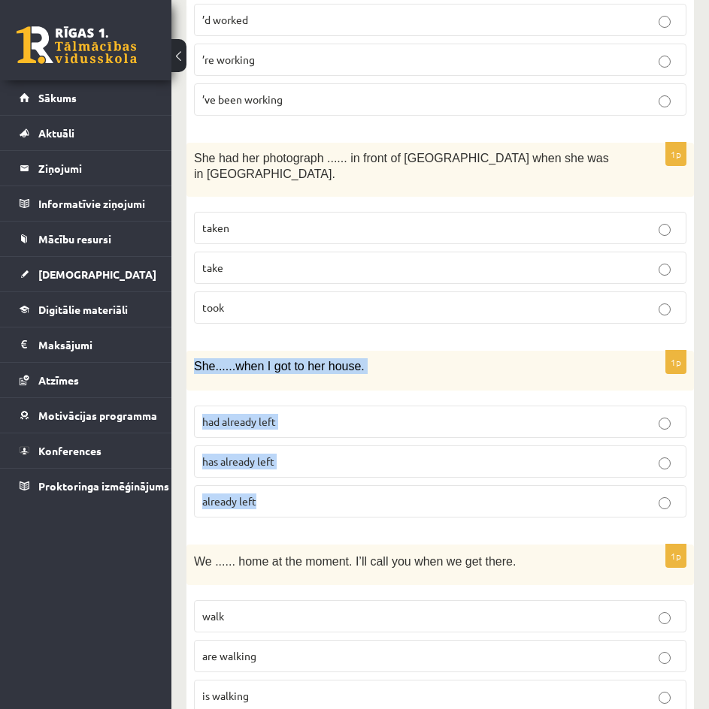
drag, startPoint x: 203, startPoint y: 301, endPoint x: 382, endPoint y: 422, distance: 216.1
click at [382, 422] on div "1p She ...... when I got to her house. had already left has already left alread…" at bounding box center [439, 440] width 507 height 179
copy div "She ...... when I got to her house. had already left has already left already l…"
click at [317, 414] on p "had already left" at bounding box center [440, 422] width 476 height 16
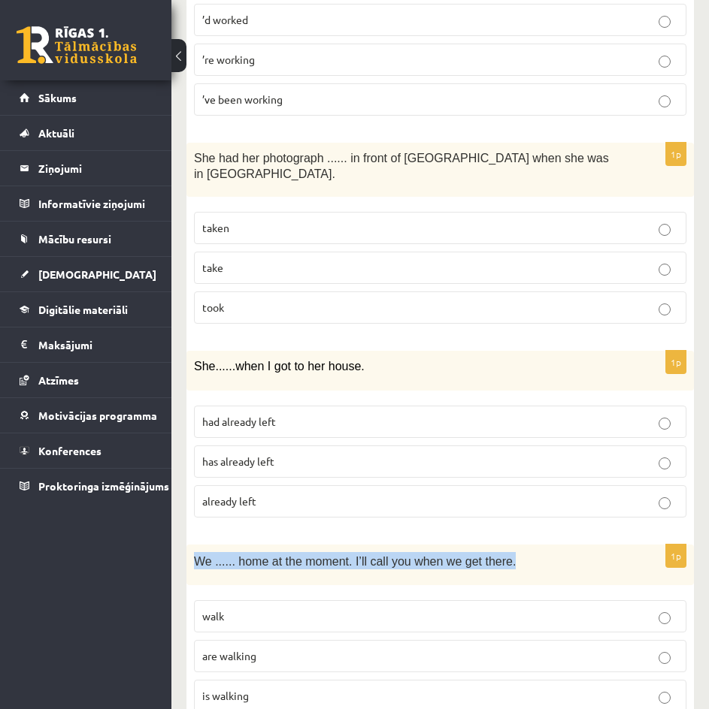
drag, startPoint x: 192, startPoint y: 496, endPoint x: 515, endPoint y: 508, distance: 323.3
click at [515, 545] on div "We ...... home at the moment. I’ll call you when we get there." at bounding box center [439, 565] width 507 height 41
copy span "We ...... home at the moment. I’ll call you when we get there."
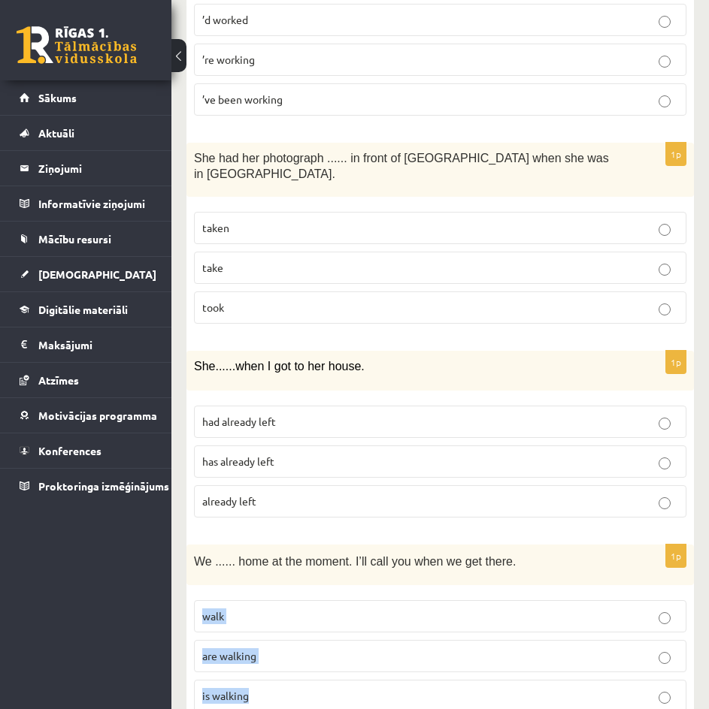
drag, startPoint x: 192, startPoint y: 537, endPoint x: 283, endPoint y: 632, distance: 131.3
click at [283, 632] on div "1p We ...... home at the moment. I’ll call you when we get there. walk are walk…" at bounding box center [439, 635] width 507 height 180
click at [367, 680] on label "is walking" at bounding box center [440, 696] width 492 height 32
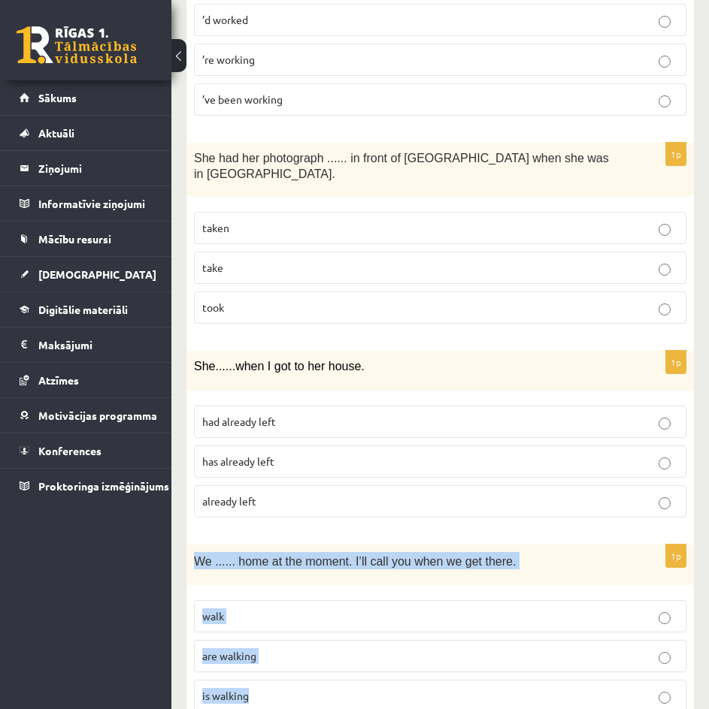
drag, startPoint x: 356, startPoint y: 633, endPoint x: 195, endPoint y: 503, distance: 207.4
click at [195, 545] on div "1p We ...... home at the moment. I’ll call you when we get there. walk are walk…" at bounding box center [439, 635] width 507 height 180
click at [270, 648] on p "are walking" at bounding box center [440, 656] width 476 height 16
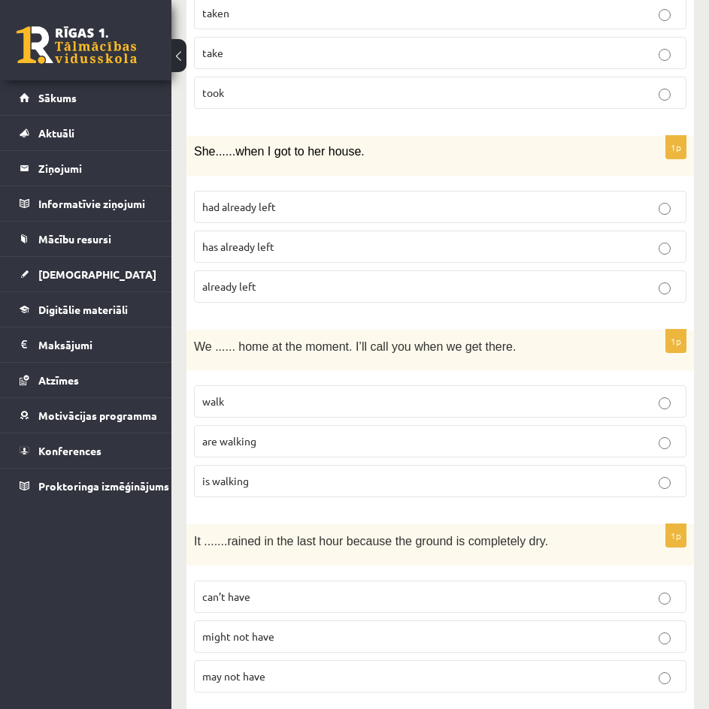
scroll to position [2254, 0]
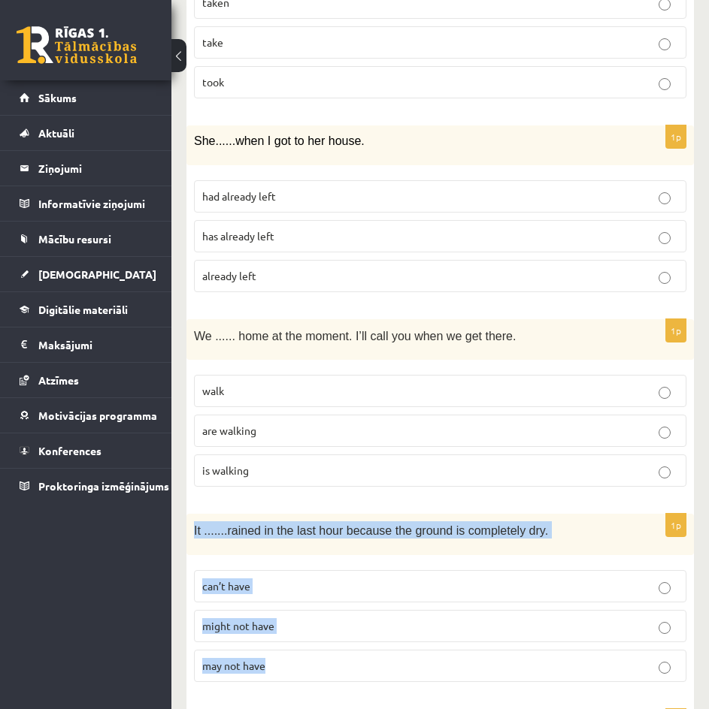
drag, startPoint x: 189, startPoint y: 461, endPoint x: 287, endPoint y: 601, distance: 171.0
click at [287, 601] on div "1p It ....... rained in the last hour because the ground is completely dry. can…" at bounding box center [439, 604] width 507 height 180
click at [443, 579] on p "can’t have" at bounding box center [440, 587] width 476 height 16
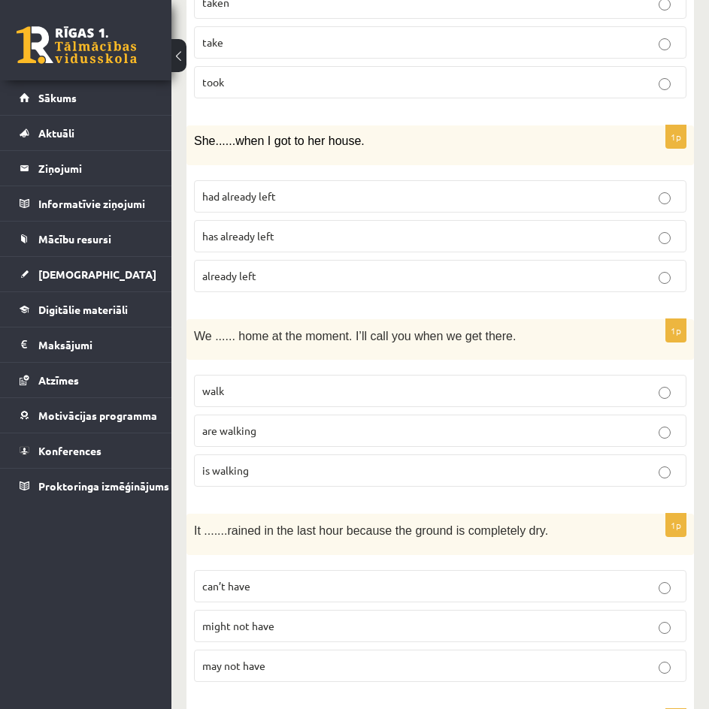
click at [388, 514] on div "1p It ....... rained in the last hour because the ground is completely dry. can…" at bounding box center [439, 604] width 507 height 180
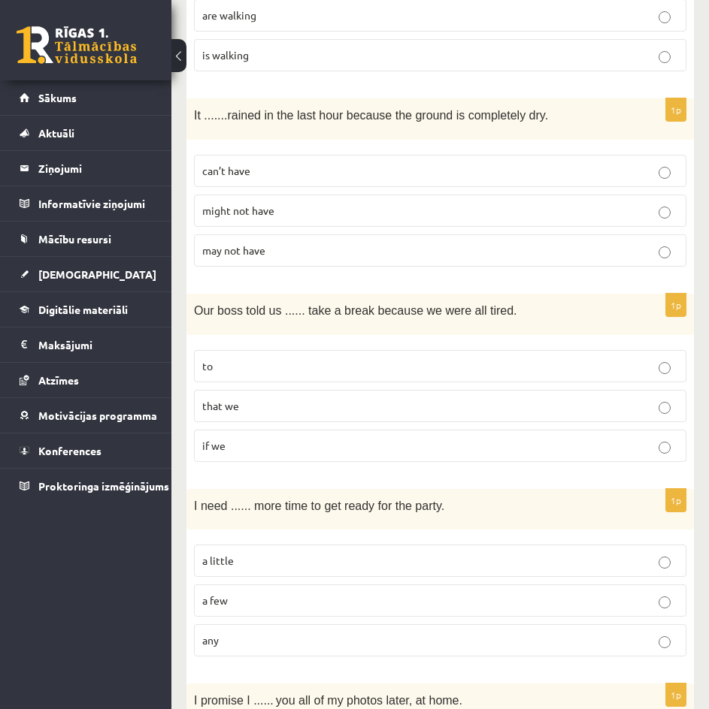
scroll to position [2555, 0]
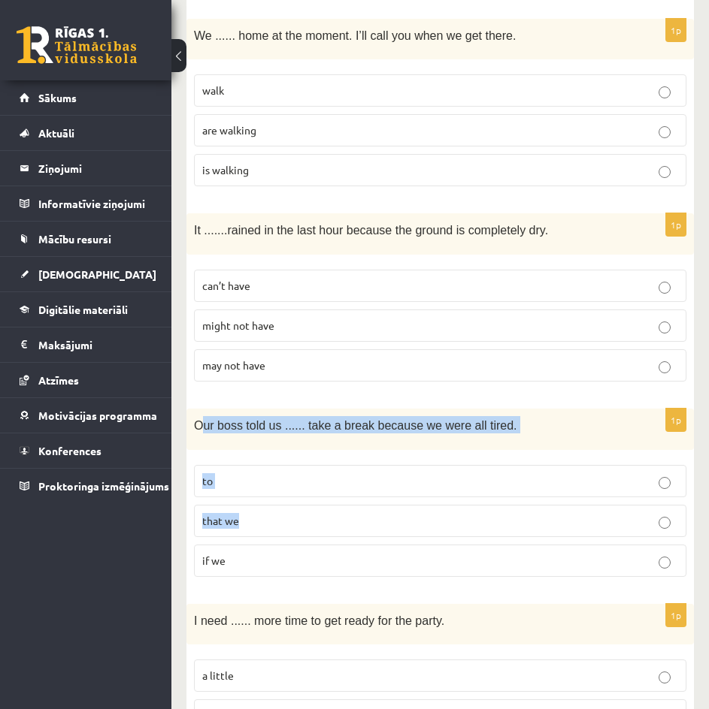
drag, startPoint x: 200, startPoint y: 359, endPoint x: 266, endPoint y: 439, distance: 103.5
click at [266, 439] on div "1p Our boss told us ...... take a break because we were all tired. to that we i…" at bounding box center [439, 499] width 507 height 180
click at [546, 416] on p "Our boss told us ...... take a break because we were all tired." at bounding box center [402, 424] width 417 height 17
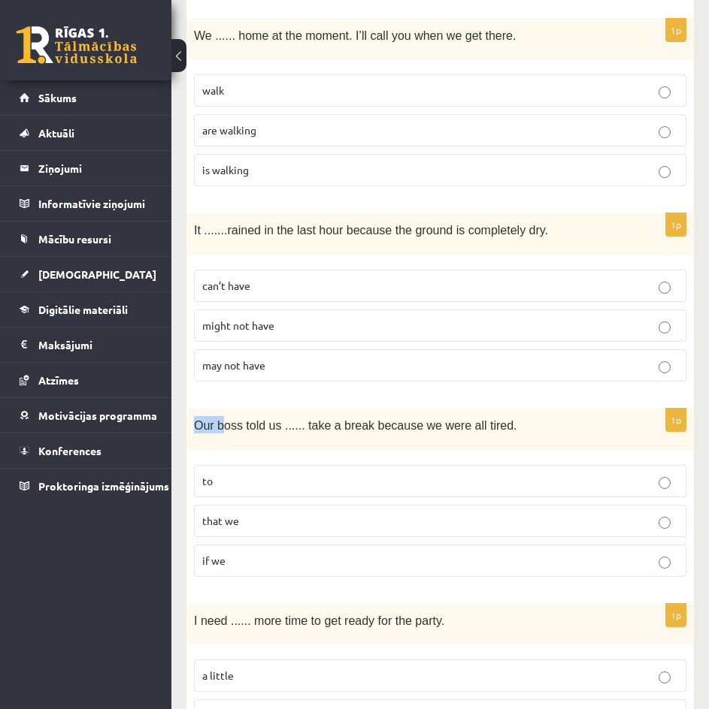
drag, startPoint x: 191, startPoint y: 353, endPoint x: 221, endPoint y: 365, distance: 32.4
click at [221, 409] on div "Our boss told us ...... take a break because we were all tired." at bounding box center [439, 429] width 507 height 41
click at [198, 419] on span "Our boss told us ...... take a break because we were all tired." at bounding box center [355, 425] width 323 height 13
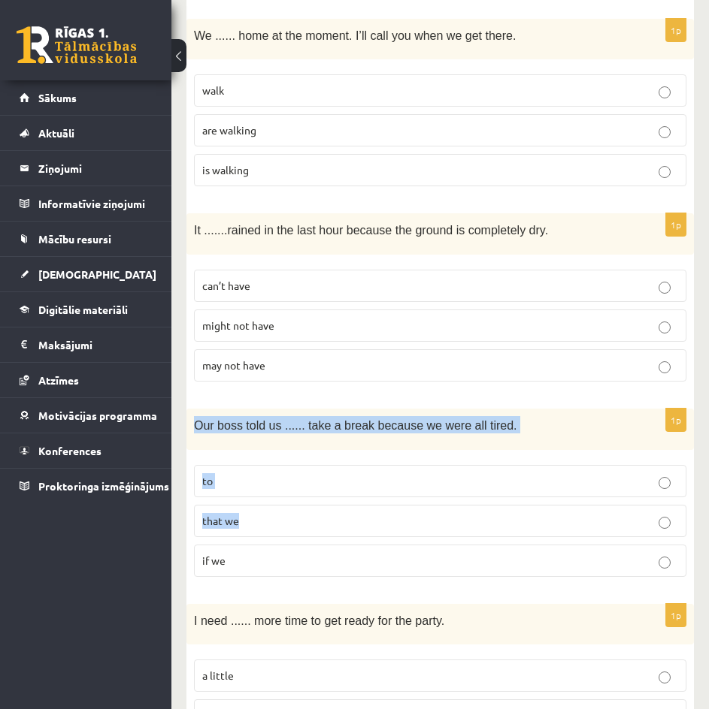
drag, startPoint x: 194, startPoint y: 355, endPoint x: 346, endPoint y: 458, distance: 183.4
click at [346, 458] on div "1p Our boss told us ...... take a break because we were all tired. to that we i…" at bounding box center [439, 499] width 507 height 180
click at [322, 473] on p "to" at bounding box center [440, 481] width 476 height 16
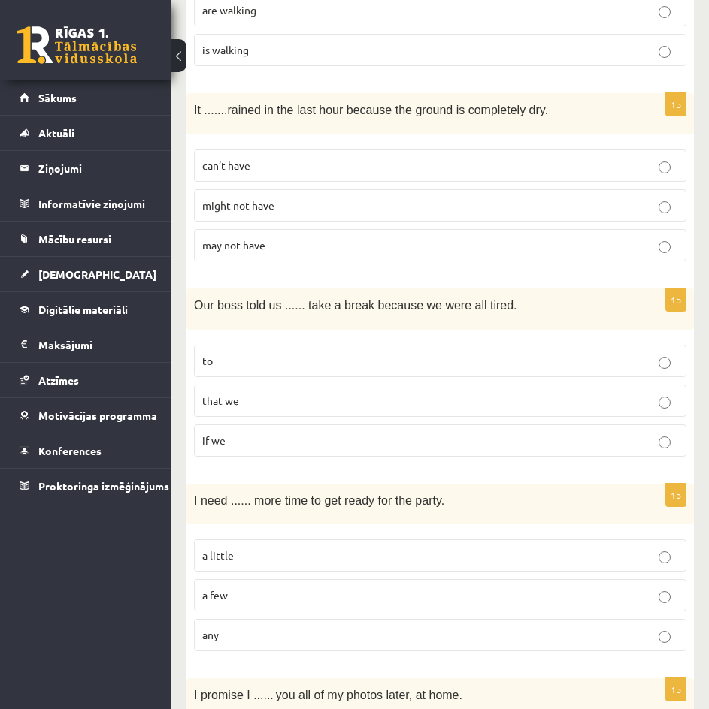
scroll to position [2705, 0]
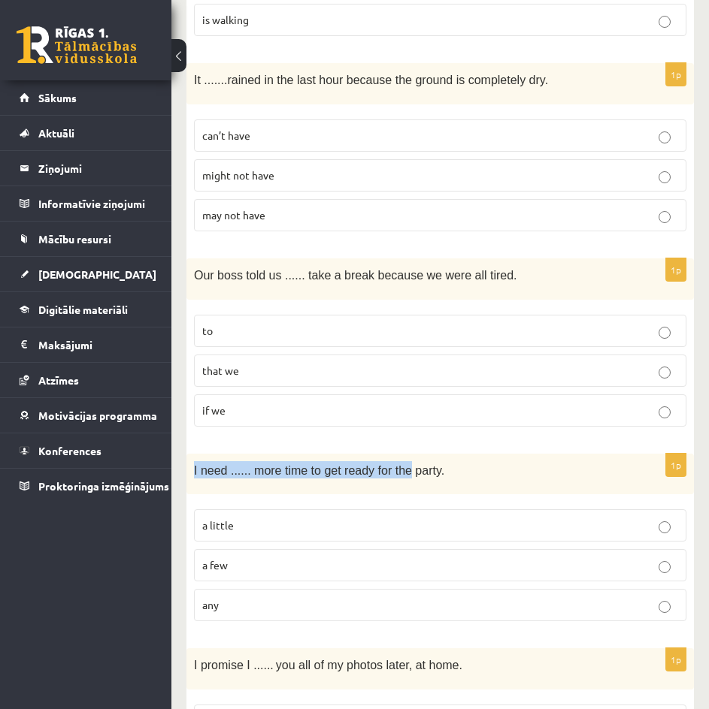
drag, startPoint x: 186, startPoint y: 401, endPoint x: 394, endPoint y: 417, distance: 208.7
click at [480, 461] on p "I need ...... more time to get ready for the party." at bounding box center [402, 469] width 417 height 17
click at [258, 518] on p "a little" at bounding box center [440, 526] width 476 height 16
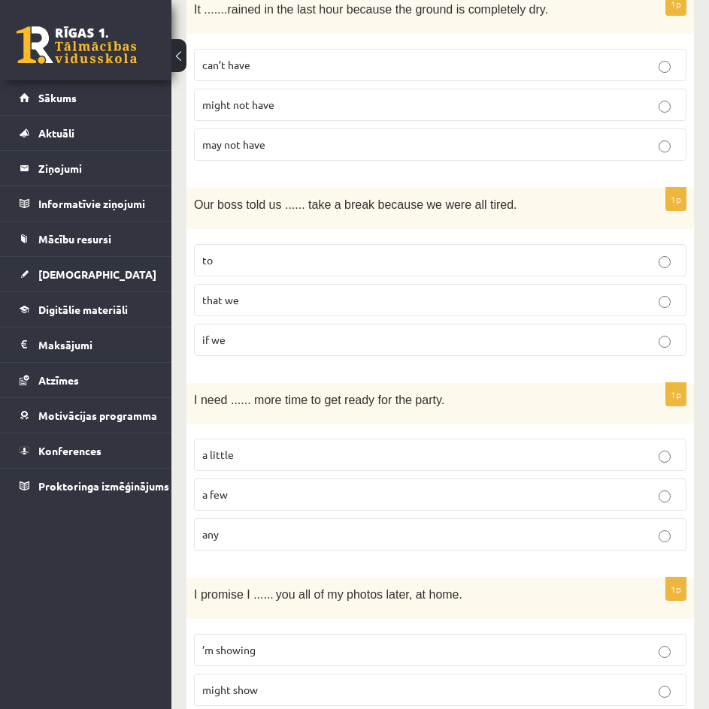
scroll to position [2780, 0]
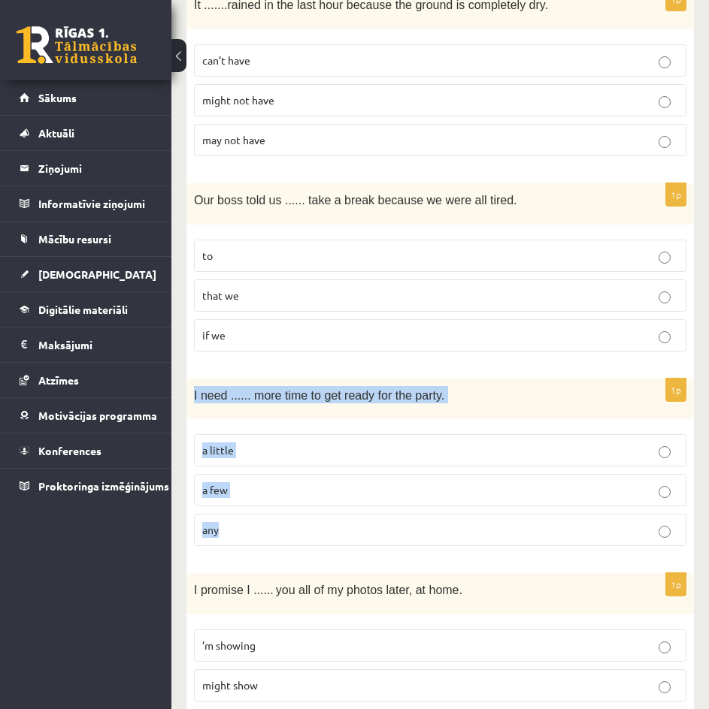
drag, startPoint x: 193, startPoint y: 328, endPoint x: 234, endPoint y: 469, distance: 146.3
click at [234, 469] on div "1p I need ...... more time to get ready for the party. a little a few any" at bounding box center [439, 469] width 507 height 180
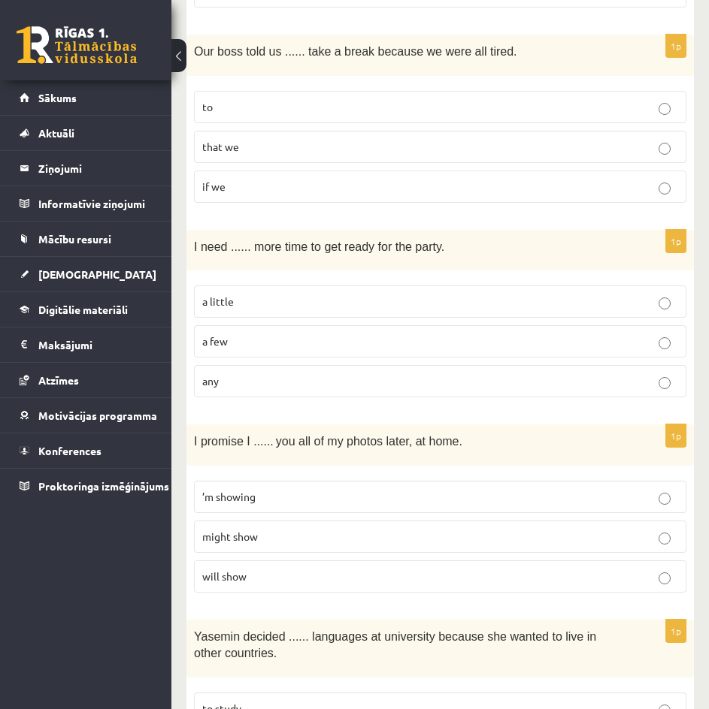
scroll to position [2931, 0]
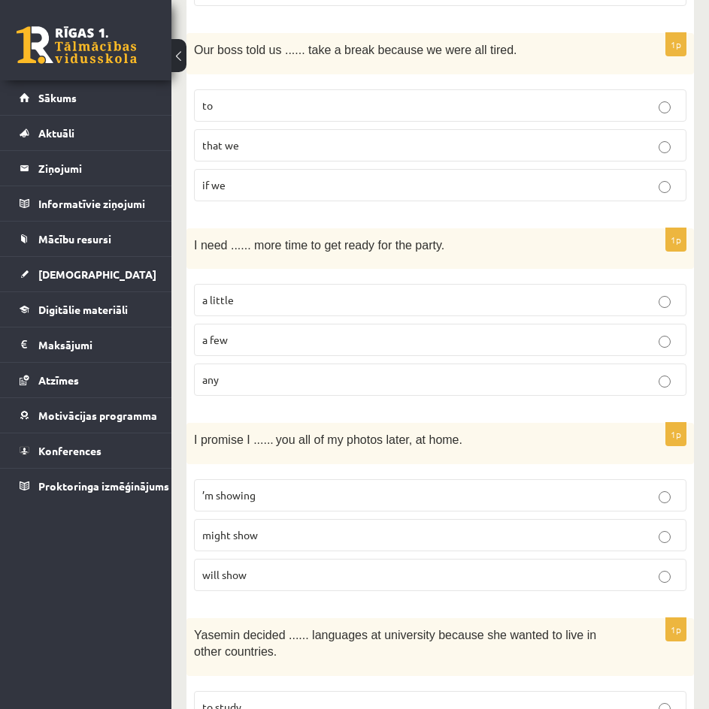
click at [328, 567] on p "will show" at bounding box center [440, 575] width 476 height 16
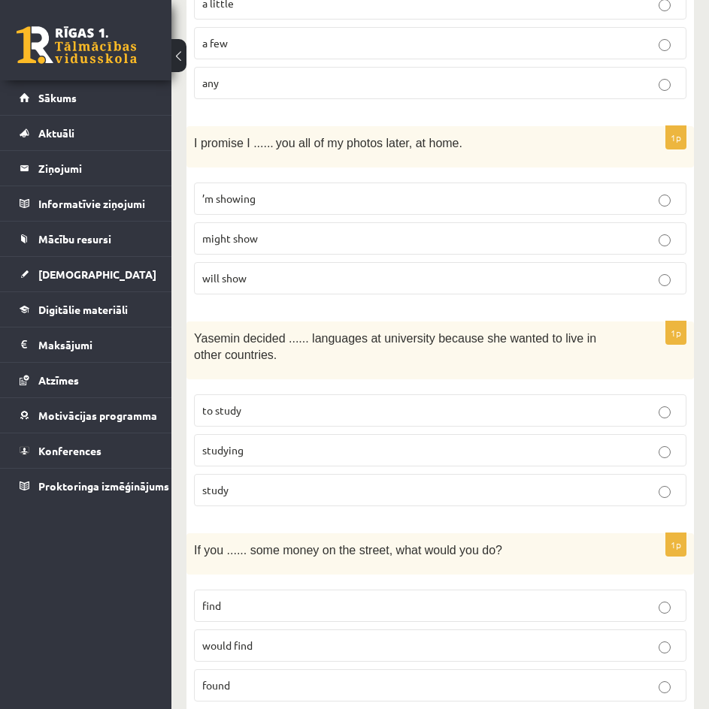
scroll to position [3231, 0]
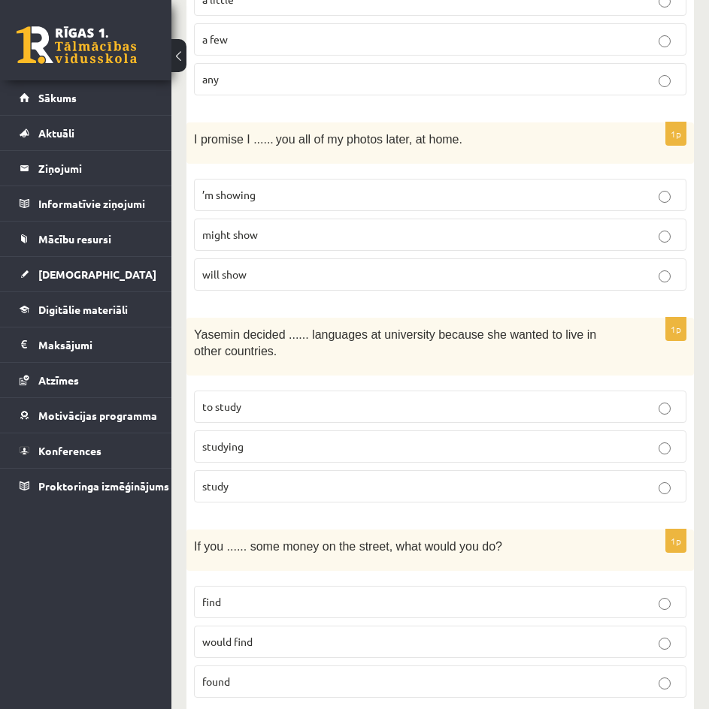
click at [327, 439] on p "studying" at bounding box center [440, 447] width 476 height 16
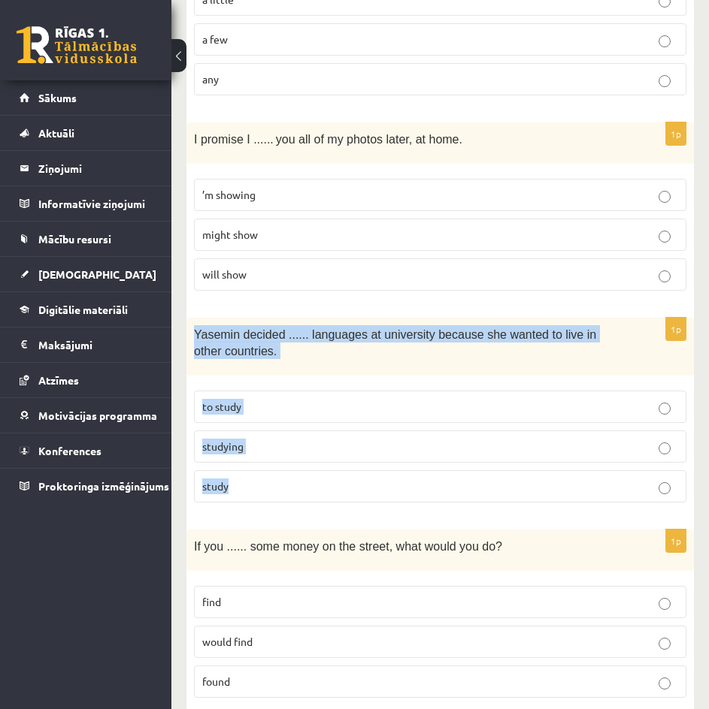
drag, startPoint x: 298, startPoint y: 437, endPoint x: 183, endPoint y: 265, distance: 207.2
click at [377, 383] on fieldset "to study studying study" at bounding box center [440, 445] width 492 height 124
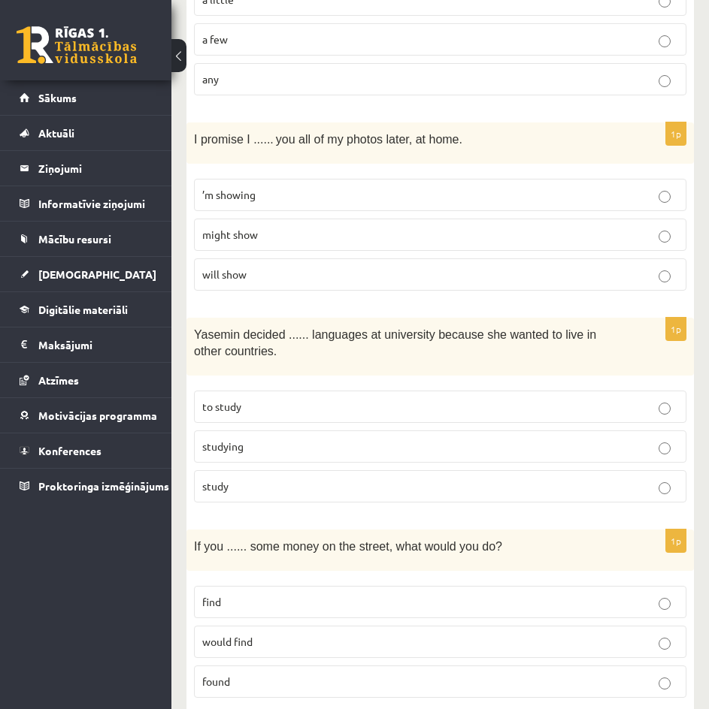
click at [375, 399] on p "to study" at bounding box center [440, 407] width 476 height 16
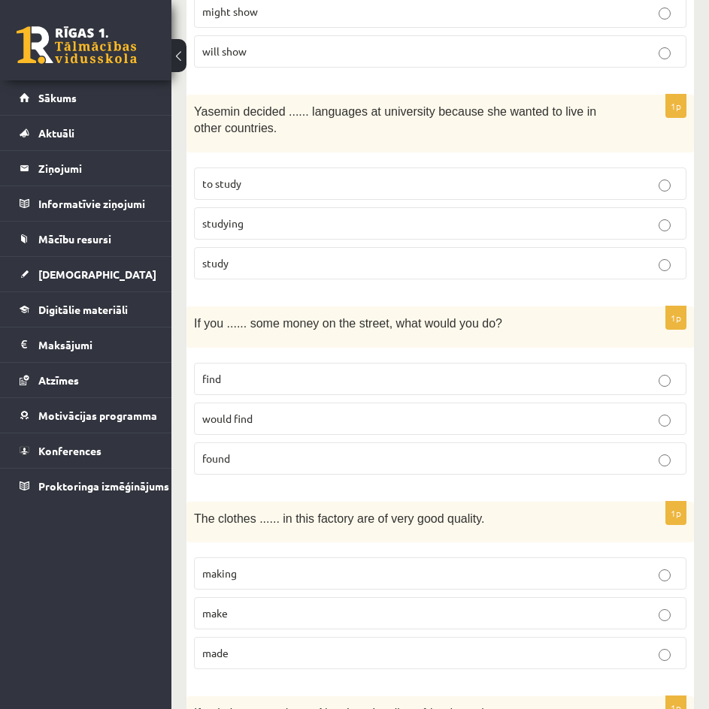
scroll to position [3457, 0]
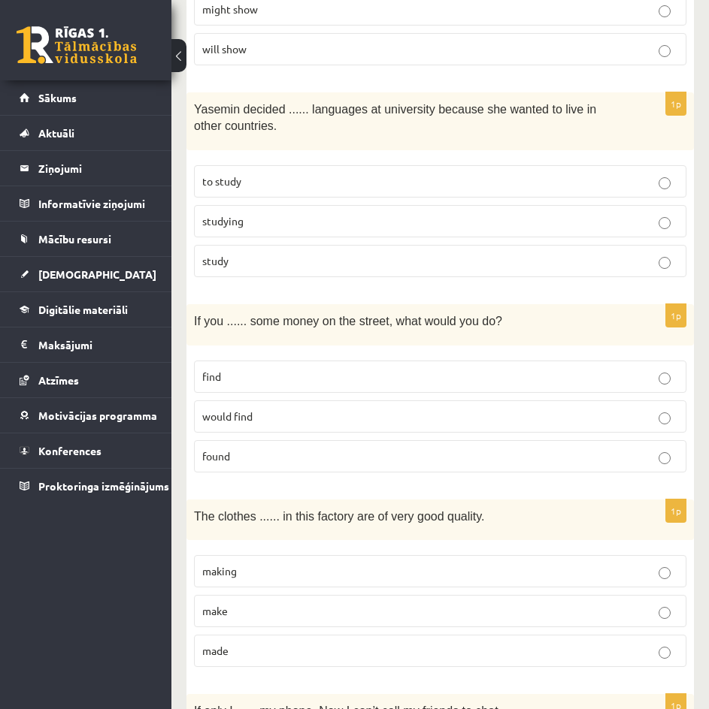
click at [269, 409] on p "would find" at bounding box center [440, 417] width 476 height 16
click at [250, 449] on p "found" at bounding box center [440, 457] width 476 height 16
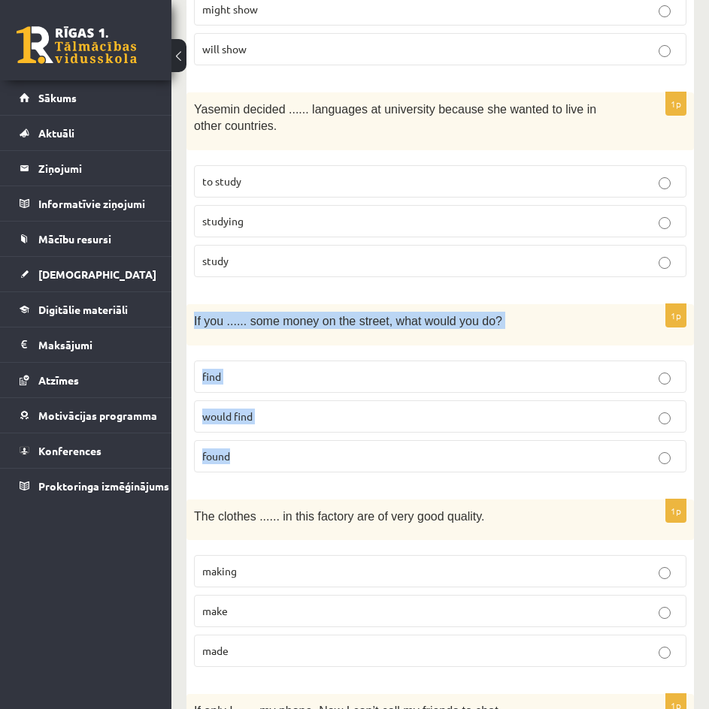
drag, startPoint x: 248, startPoint y: 396, endPoint x: 182, endPoint y: 241, distance: 168.3
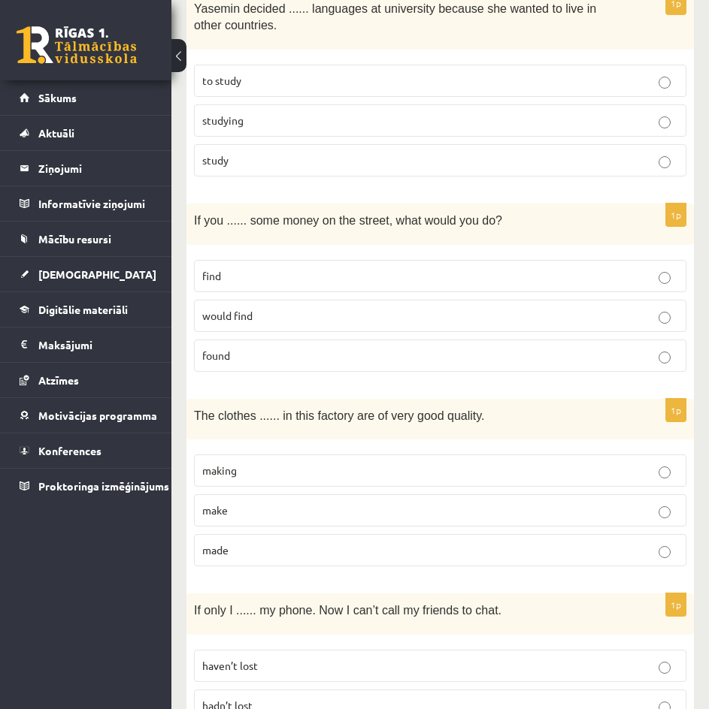
scroll to position [3593, 0]
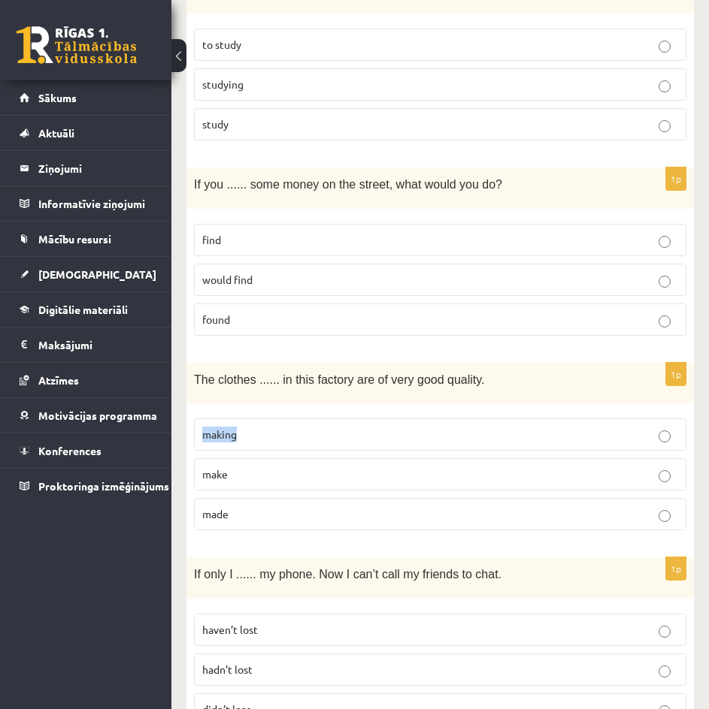
drag, startPoint x: 216, startPoint y: 361, endPoint x: 184, endPoint y: 354, distance: 33.2
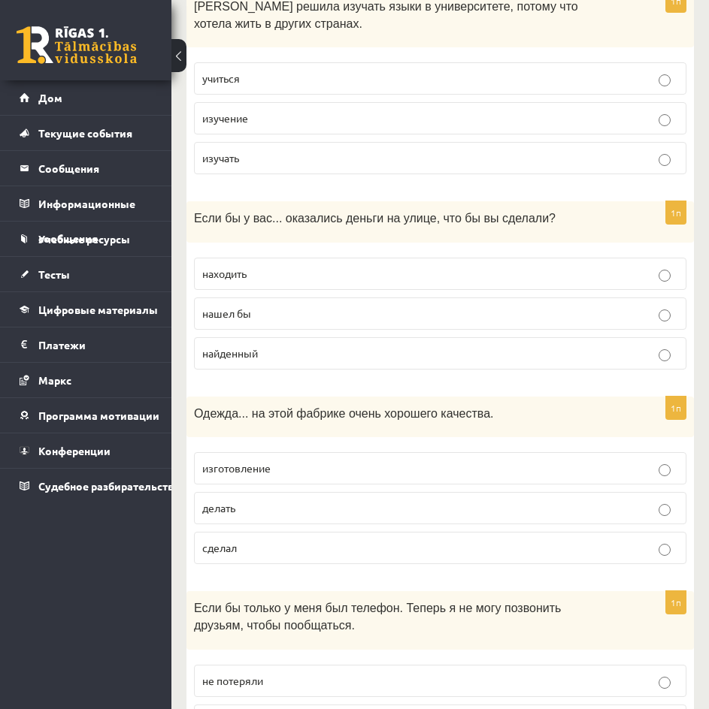
scroll to position [3660, 0]
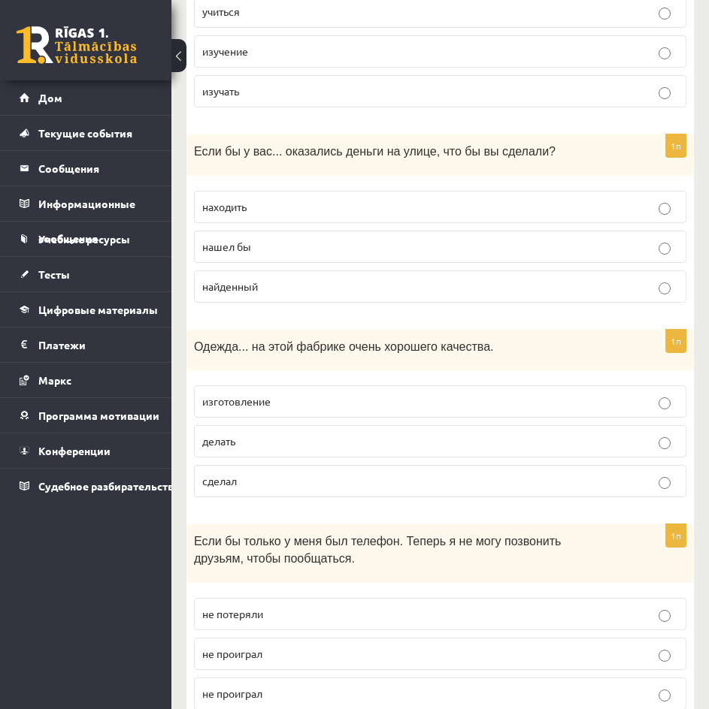
click at [319, 385] on label "изготовление" at bounding box center [440, 401] width 492 height 32
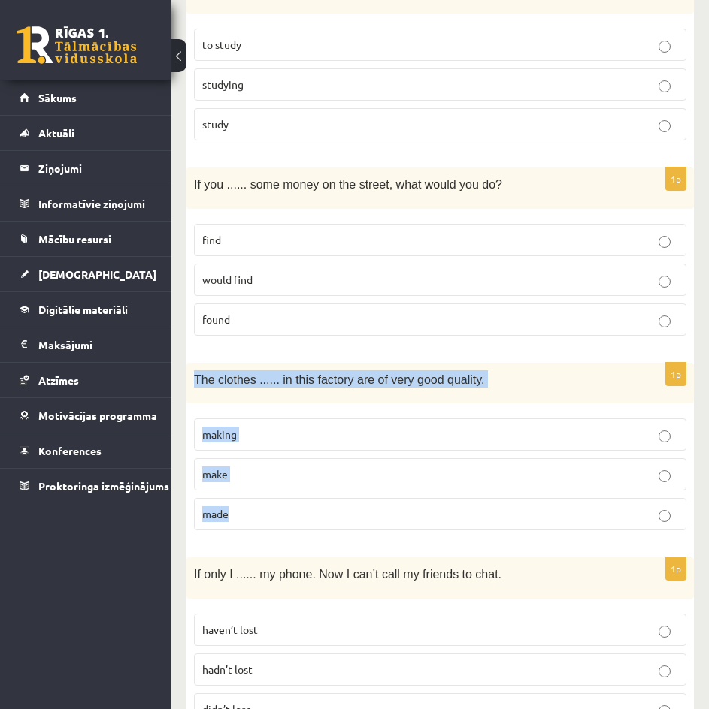
drag, startPoint x: 261, startPoint y: 452, endPoint x: 186, endPoint y: 304, distance: 165.3
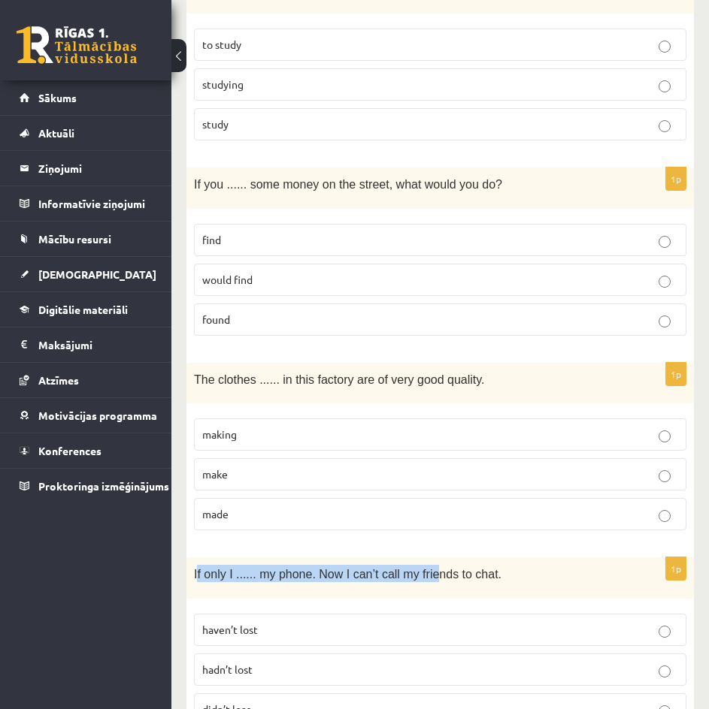
drag, startPoint x: 196, startPoint y: 505, endPoint x: 419, endPoint y: 492, distance: 222.8
click at [419, 558] on div "If only I ...... my phone. Now I can’t call my friends to chat." at bounding box center [439, 578] width 507 height 41
click at [207, 568] on span "If only I ...... my phone. Now I can’t call my friends to chat." at bounding box center [347, 574] width 307 height 13
click at [251, 703] on span "didn’t lose" at bounding box center [227, 710] width 50 height 14
click at [243, 427] on p "making" at bounding box center [440, 435] width 476 height 16
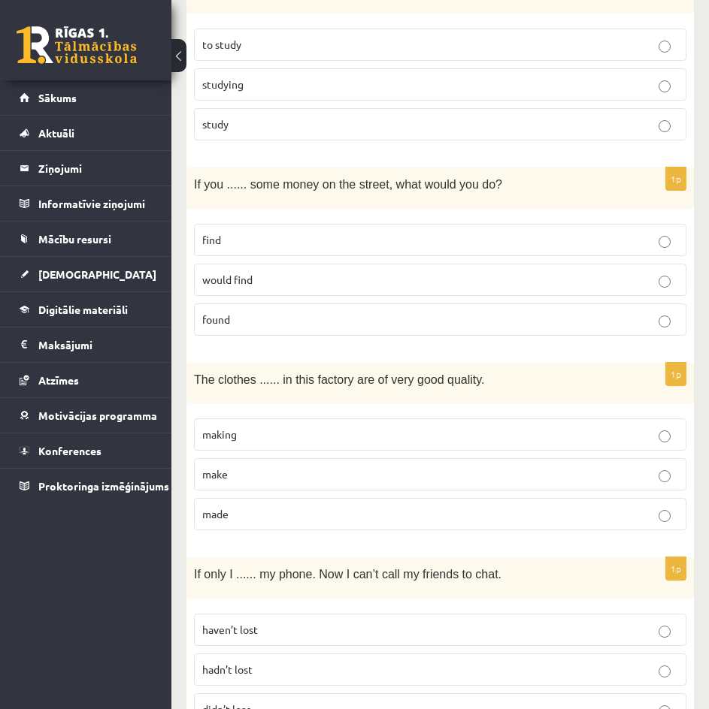
click at [228, 498] on label "made" at bounding box center [440, 514] width 492 height 32
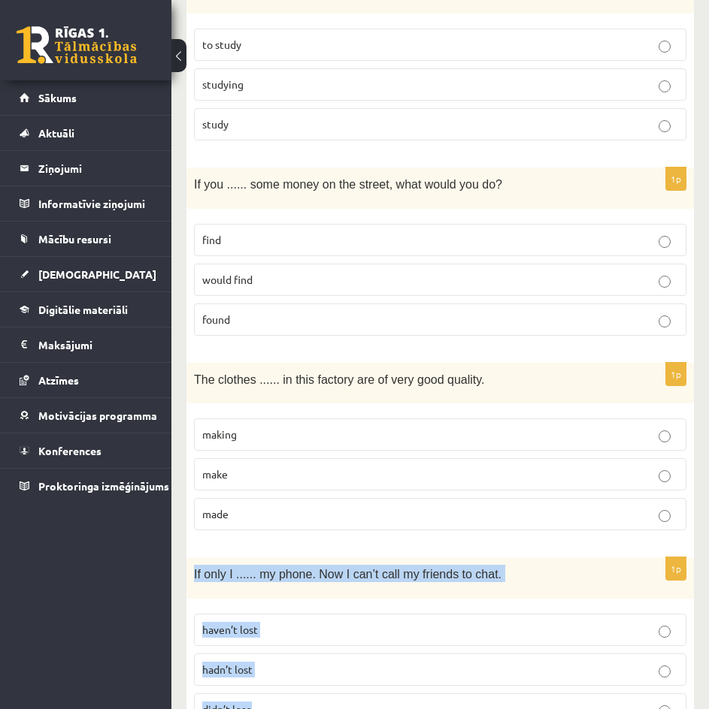
drag, startPoint x: 239, startPoint y: 614, endPoint x: 177, endPoint y: 502, distance: 127.8
click at [305, 622] on p "haven’t lost" at bounding box center [440, 630] width 476 height 16
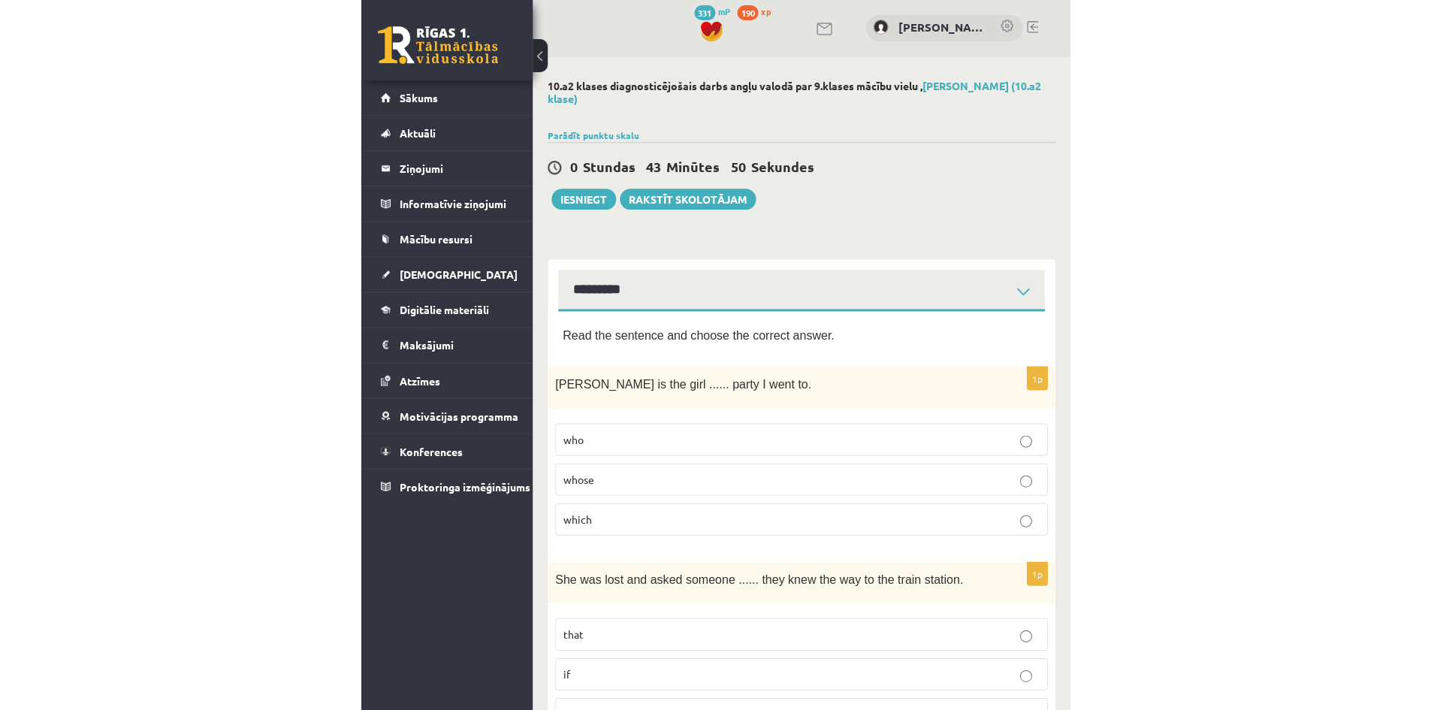
scroll to position [0, 0]
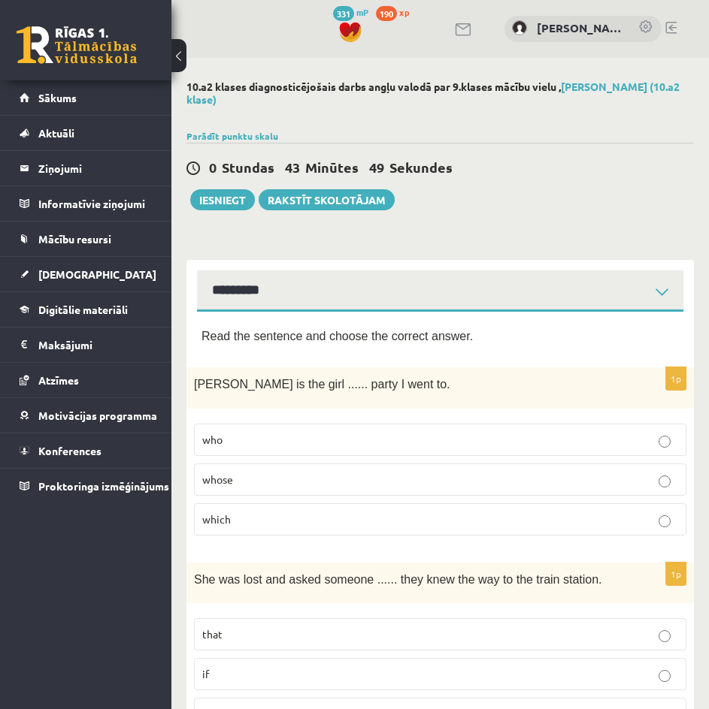
click at [184, 49] on button at bounding box center [178, 55] width 15 height 33
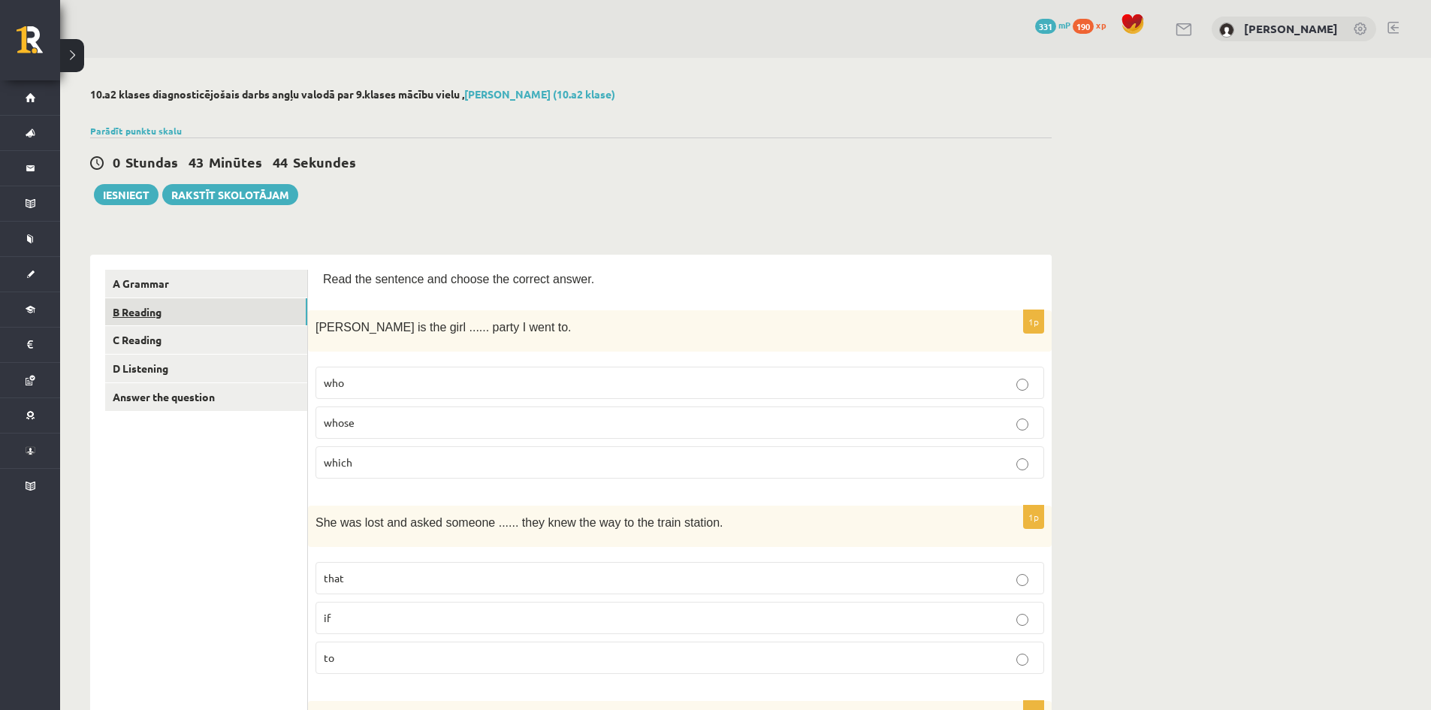
click at [174, 309] on link "B Reading" at bounding box center [206, 312] width 202 height 28
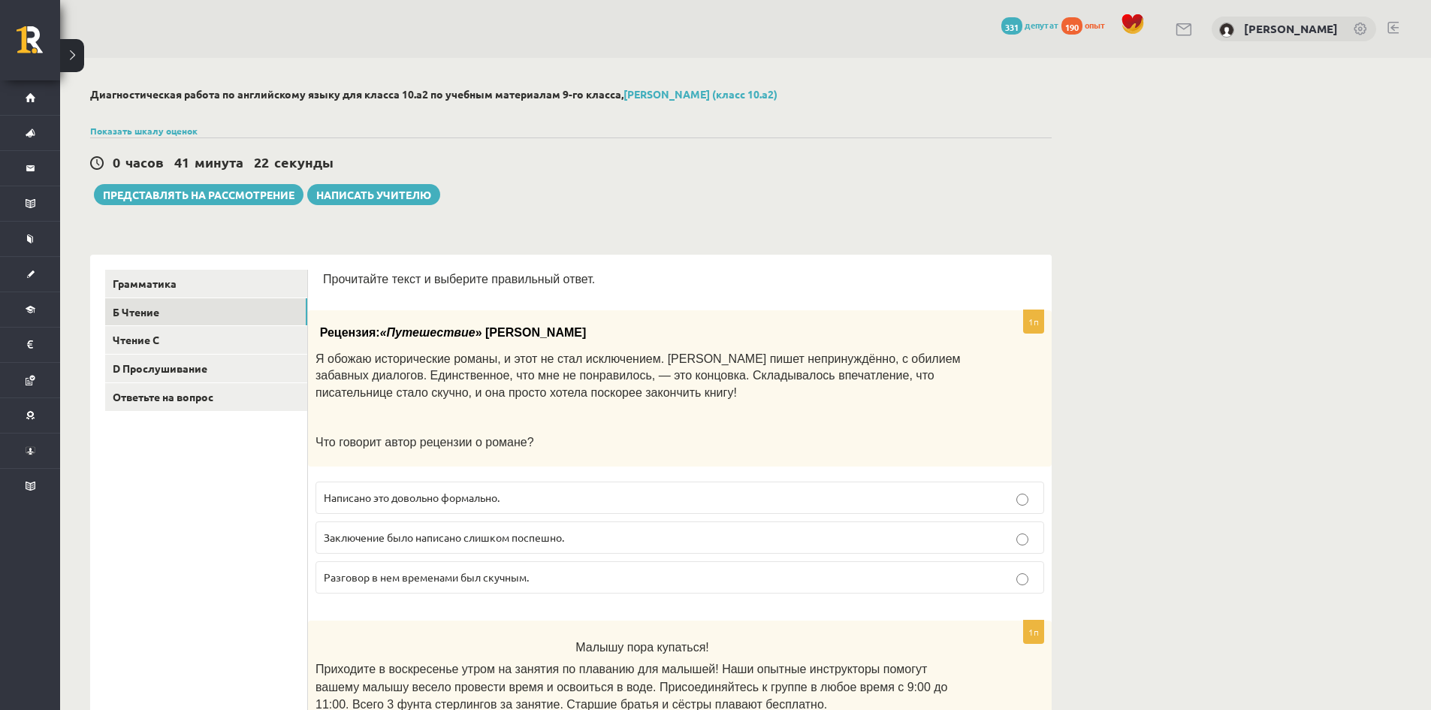
click at [618, 532] on p "Заключение было написано слишком поспешно." at bounding box center [680, 538] width 712 height 16
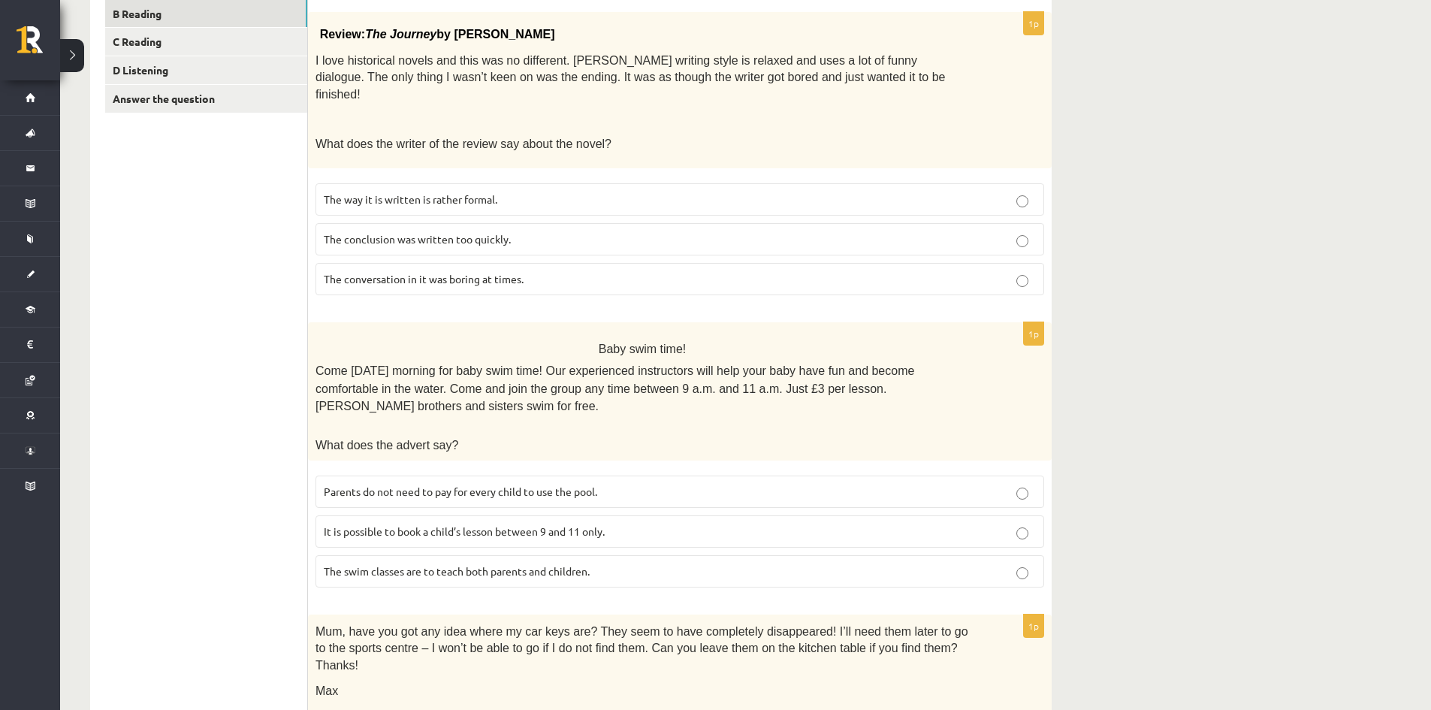
scroll to position [301, 0]
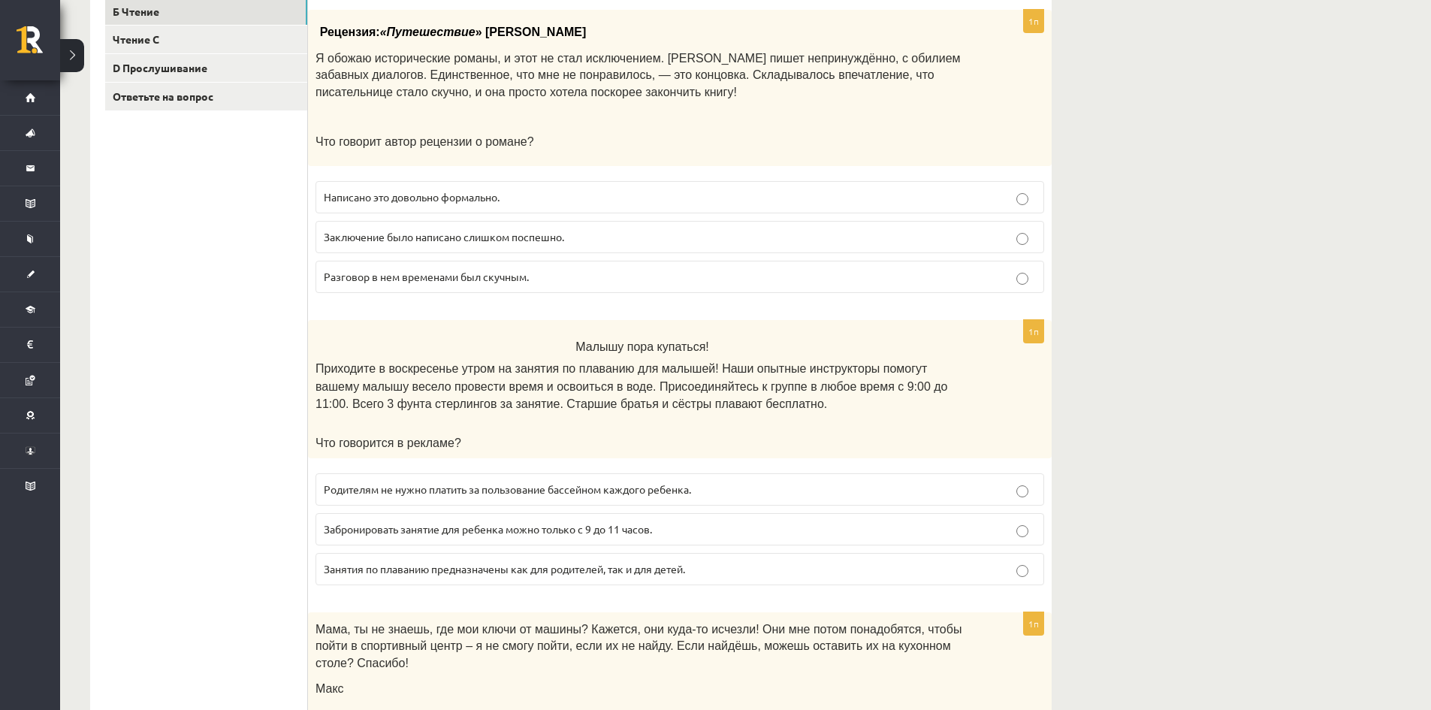
click at [341, 487] on font "Родителям не нужно платить за пользование бассейном каждого ребенка." at bounding box center [507, 489] width 367 height 14
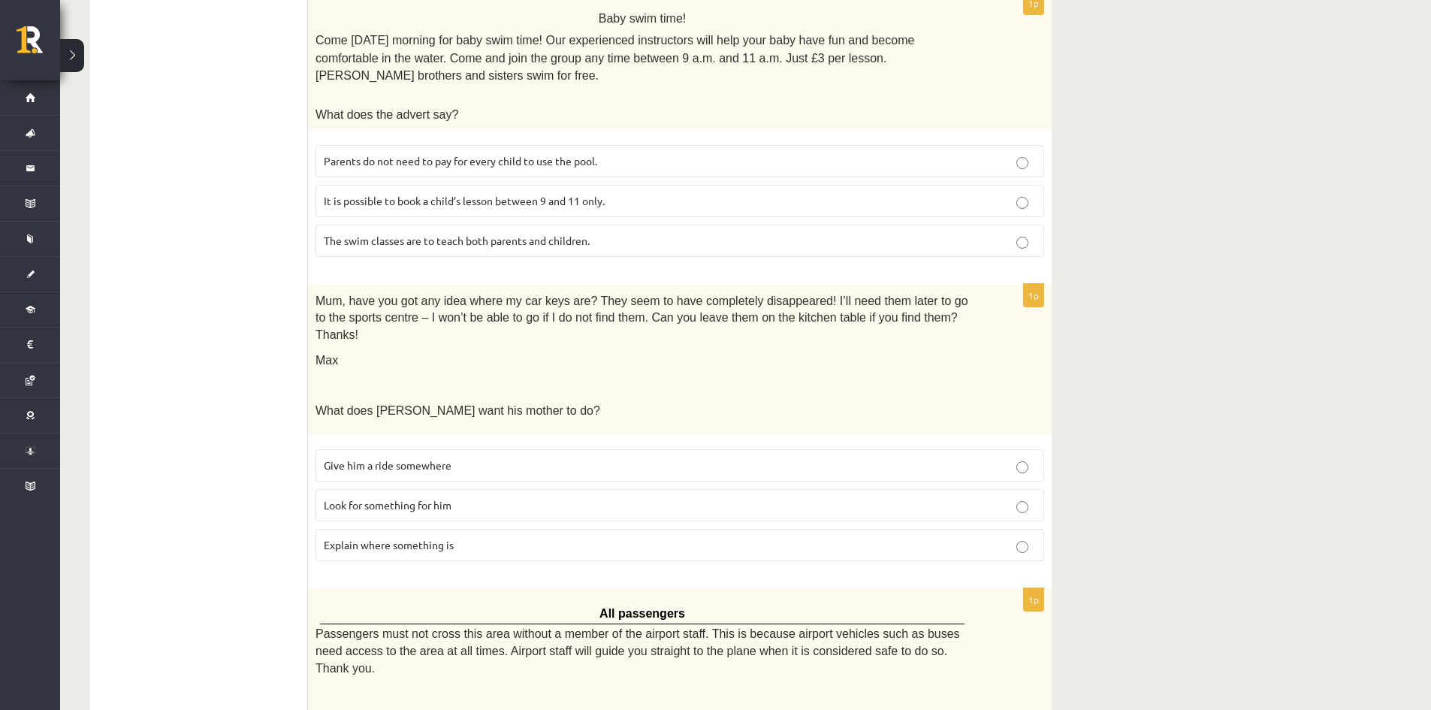
scroll to position [676, 0]
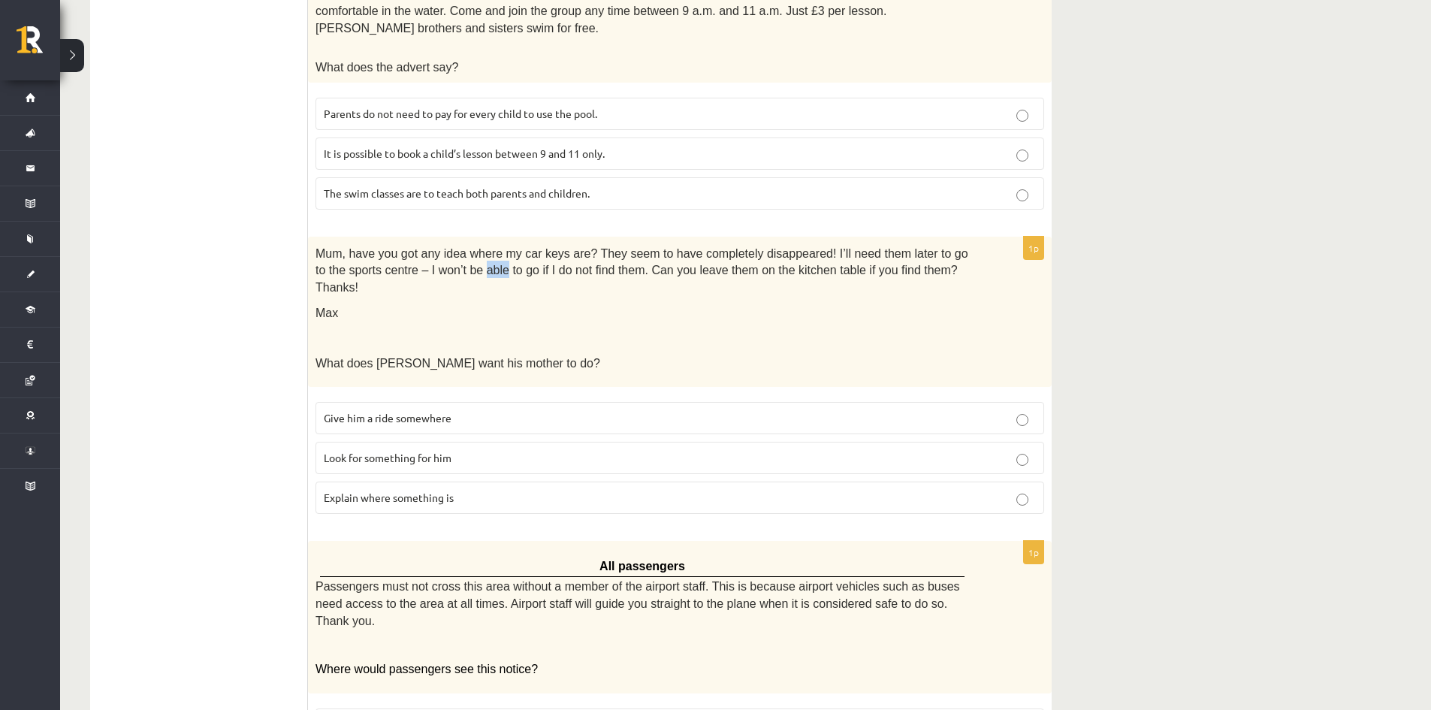
drag, startPoint x: 463, startPoint y: 234, endPoint x: 443, endPoint y: 232, distance: 19.6
click at [443, 247] on span "Mum, have you got any idea where my car keys are? They seem to have completely …" at bounding box center [642, 270] width 653 height 47
drag, startPoint x: 448, startPoint y: 230, endPoint x: 461, endPoint y: 231, distance: 13.5
click at [461, 247] on span "Mum, have you got any idea where my car keys are? They seem to have completely …" at bounding box center [642, 270] width 653 height 47
click at [460, 304] on p "Max" at bounding box center [643, 312] width 654 height 17
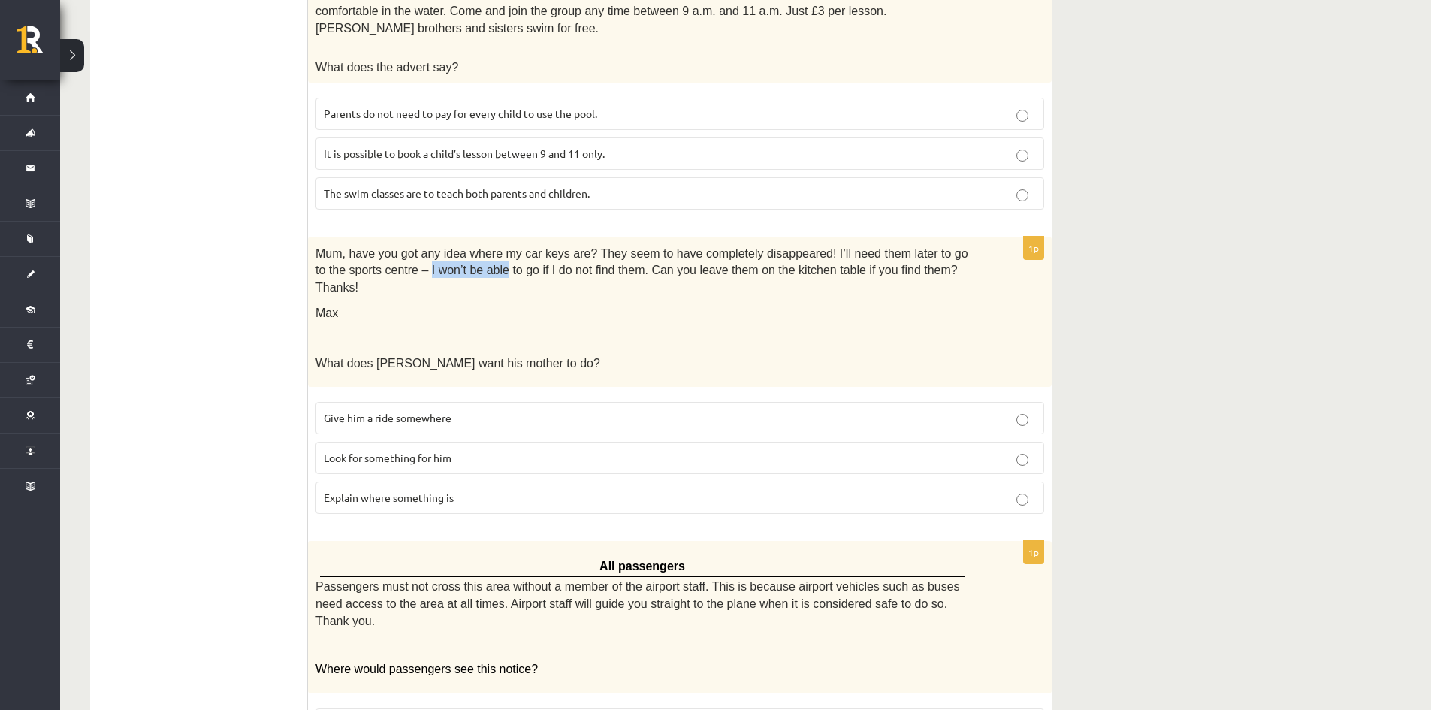
drag, startPoint x: 464, startPoint y: 231, endPoint x: 390, endPoint y: 231, distance: 74.4
click at [390, 247] on span "Mum, have you got any idea where my car keys are? They seem to have completely …" at bounding box center [642, 270] width 653 height 47
click at [1264, 359] on div "10.a2 klases diagnosticējošais darbs angļu valodā par 9.klases mācību vielu , M…" at bounding box center [745, 452] width 1371 height 2140
drag, startPoint x: 443, startPoint y: 233, endPoint x: 463, endPoint y: 231, distance: 20.3
click at [463, 247] on span "Mum, have you got any idea where my car keys are? They seem to have completely …" at bounding box center [642, 270] width 653 height 47
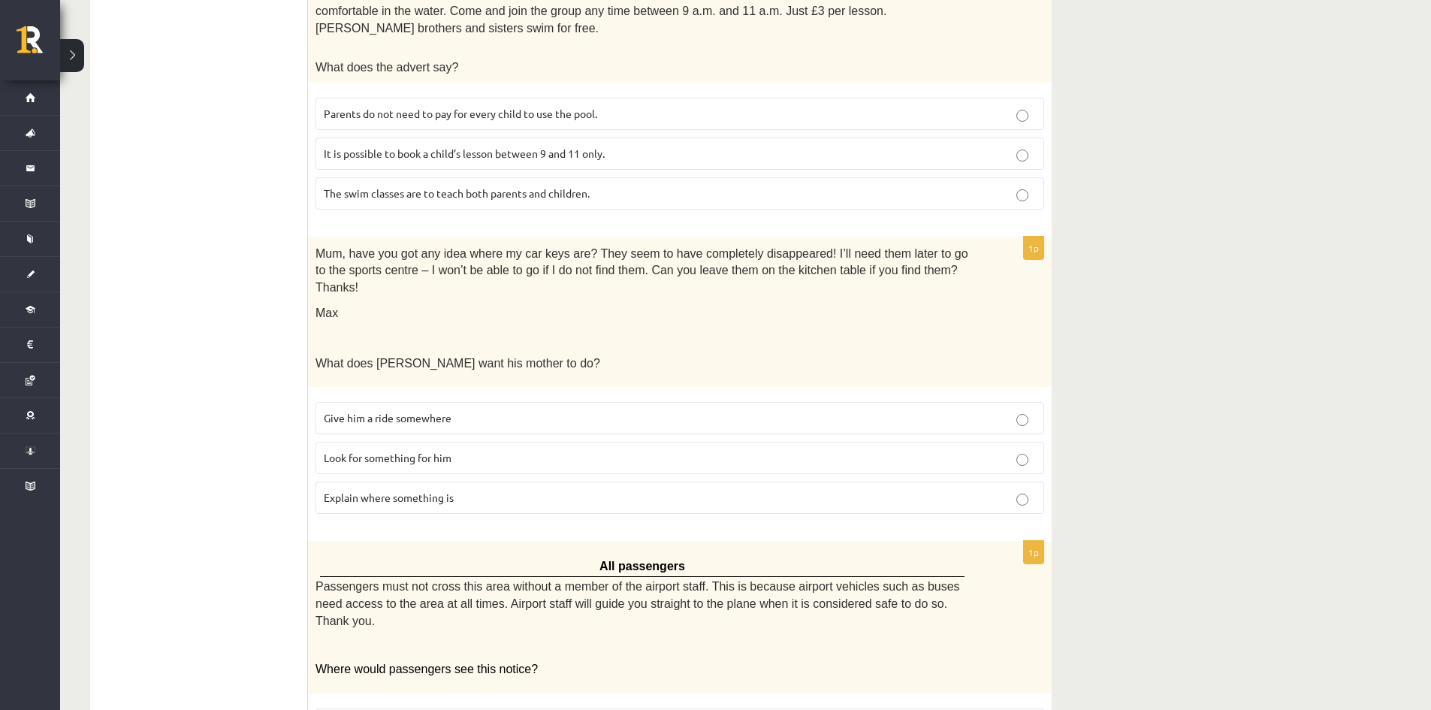
click at [1260, 289] on div "10.a2 klases diagnosticējošais darbs angļu valodā par 9.klases mācību vielu , M…" at bounding box center [745, 452] width 1371 height 2140
click at [573, 450] on p "Look for something for him" at bounding box center [680, 458] width 712 height 16
click at [1238, 170] on div "10.a2 klases diagnosticējošais darbs angļu valodā par 9.klases mācību vielu , M…" at bounding box center [745, 452] width 1371 height 2140
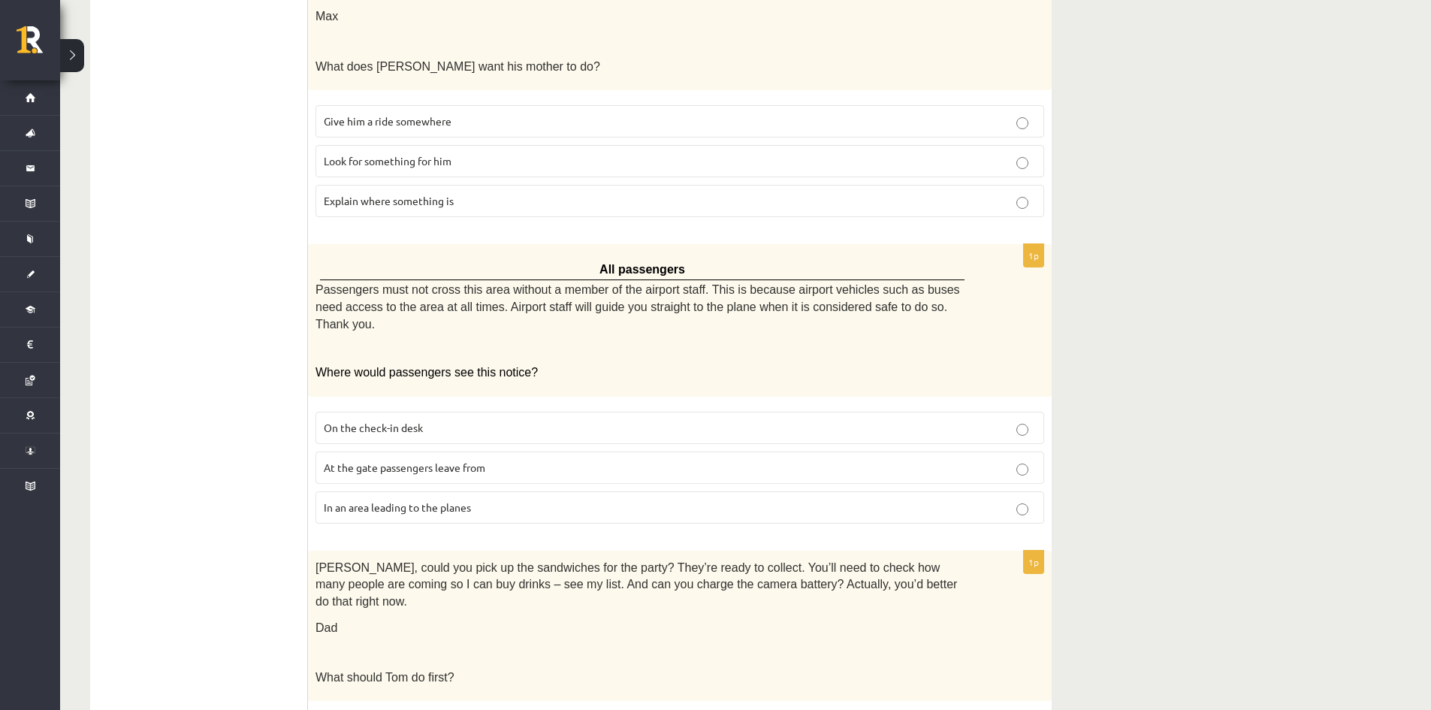
scroll to position [977, 0]
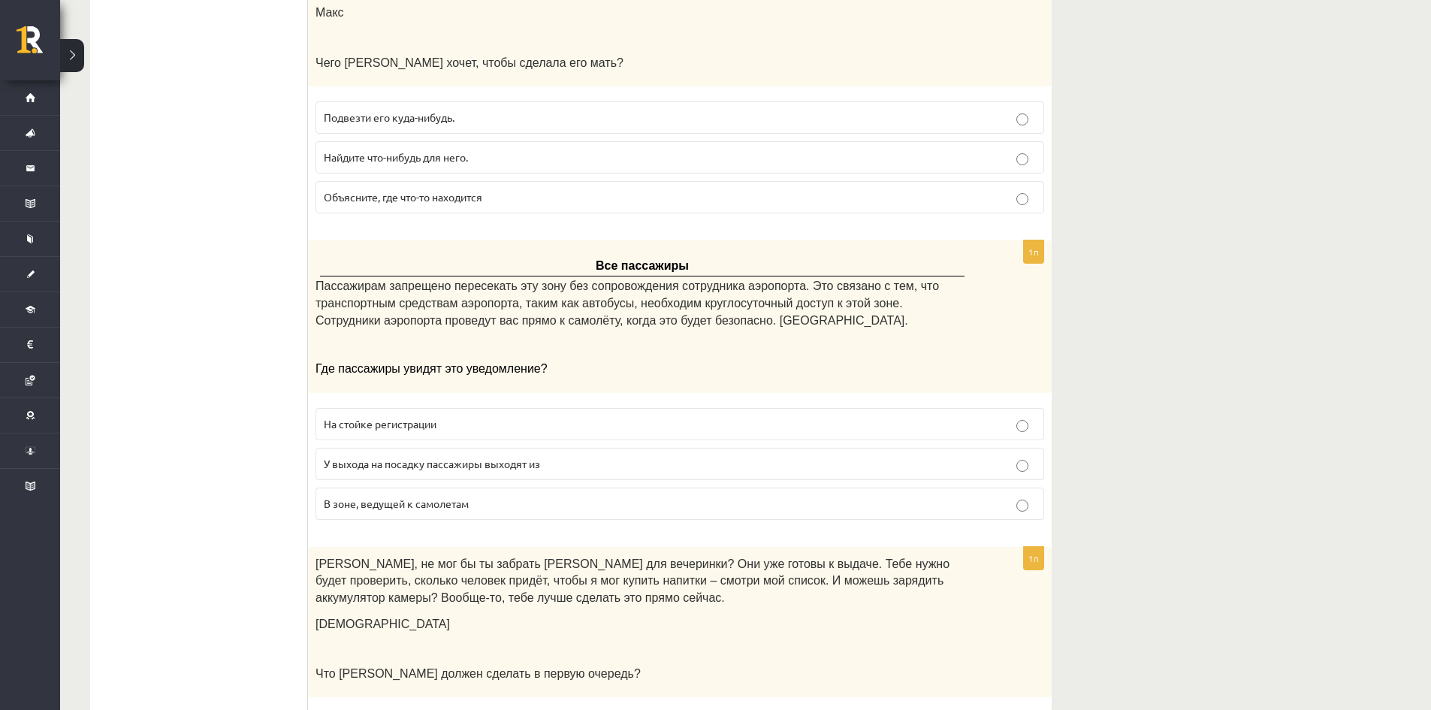
click at [776, 456] on p "У выхода на посадку пассажиры выходят из" at bounding box center [680, 464] width 712 height 16
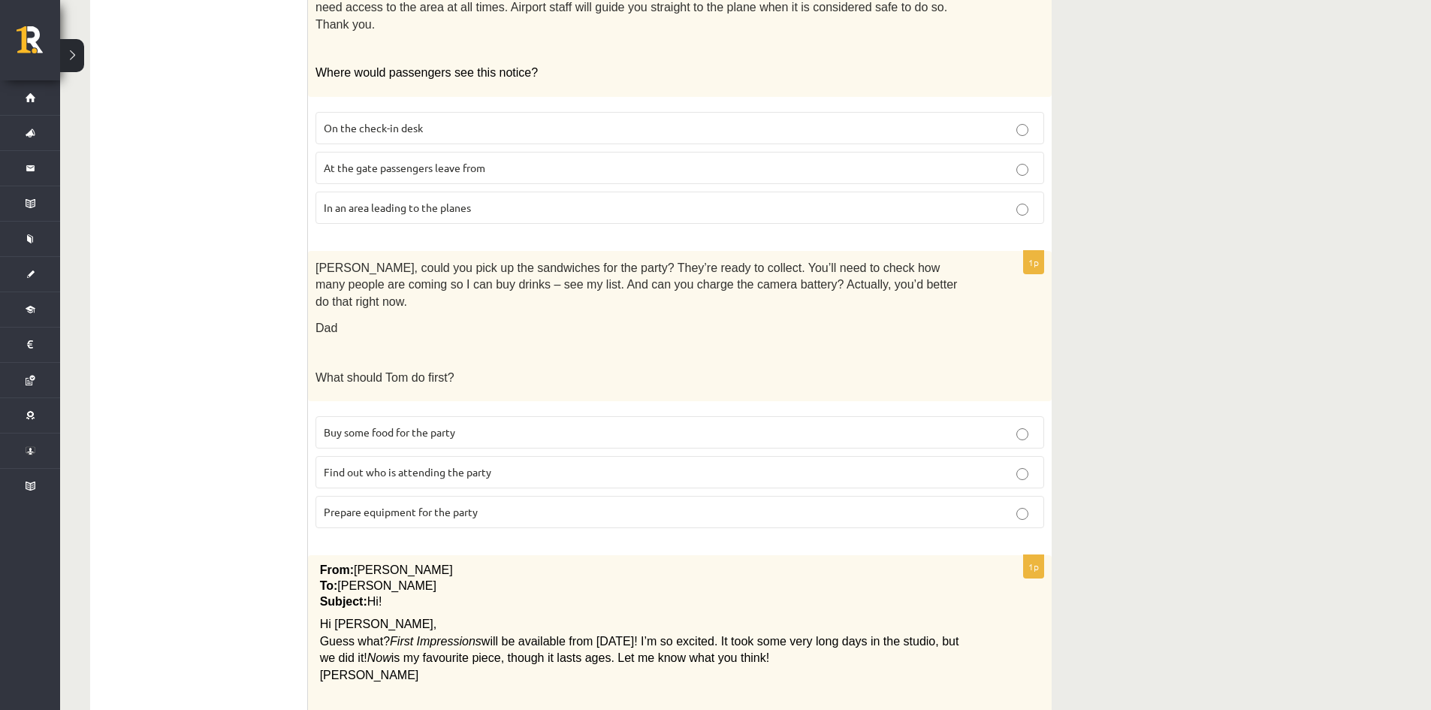
scroll to position [1277, 0]
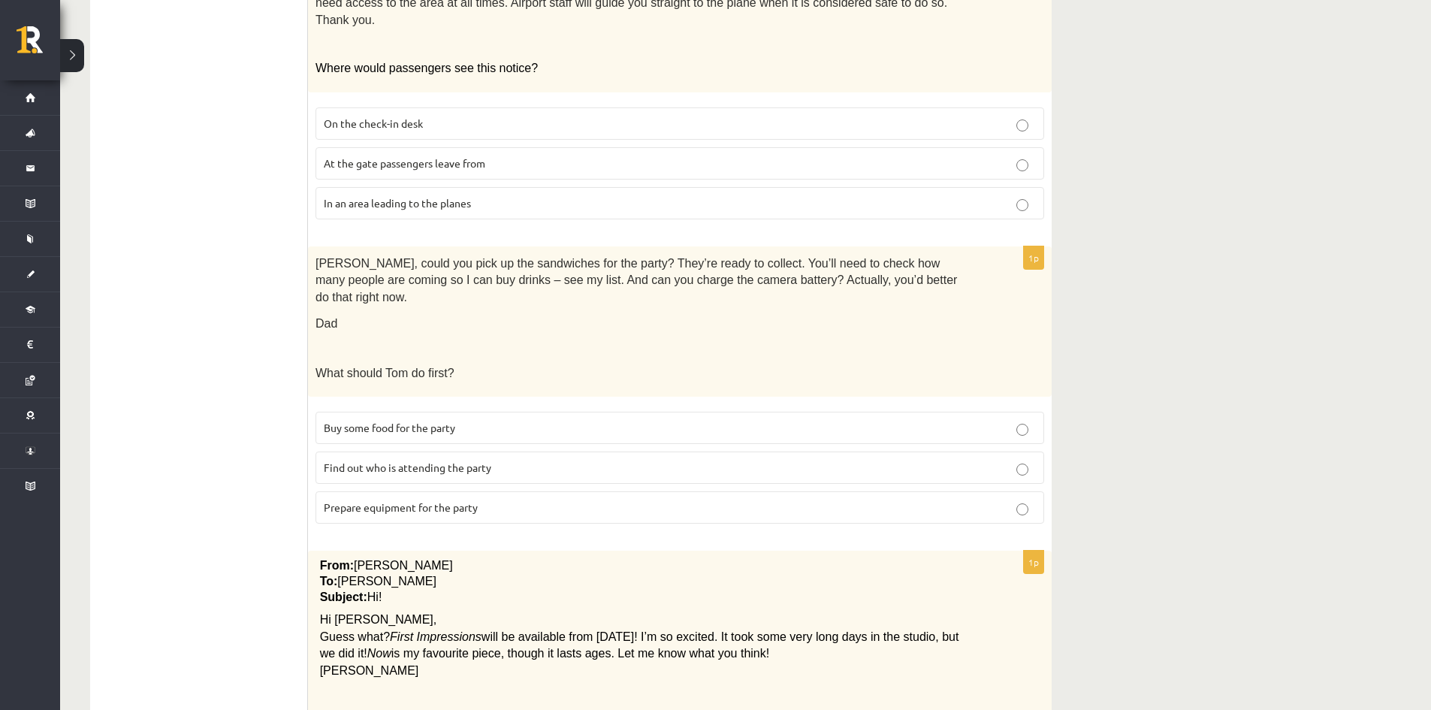
click at [620, 420] on p "Buy some food for the party" at bounding box center [680, 428] width 712 height 16
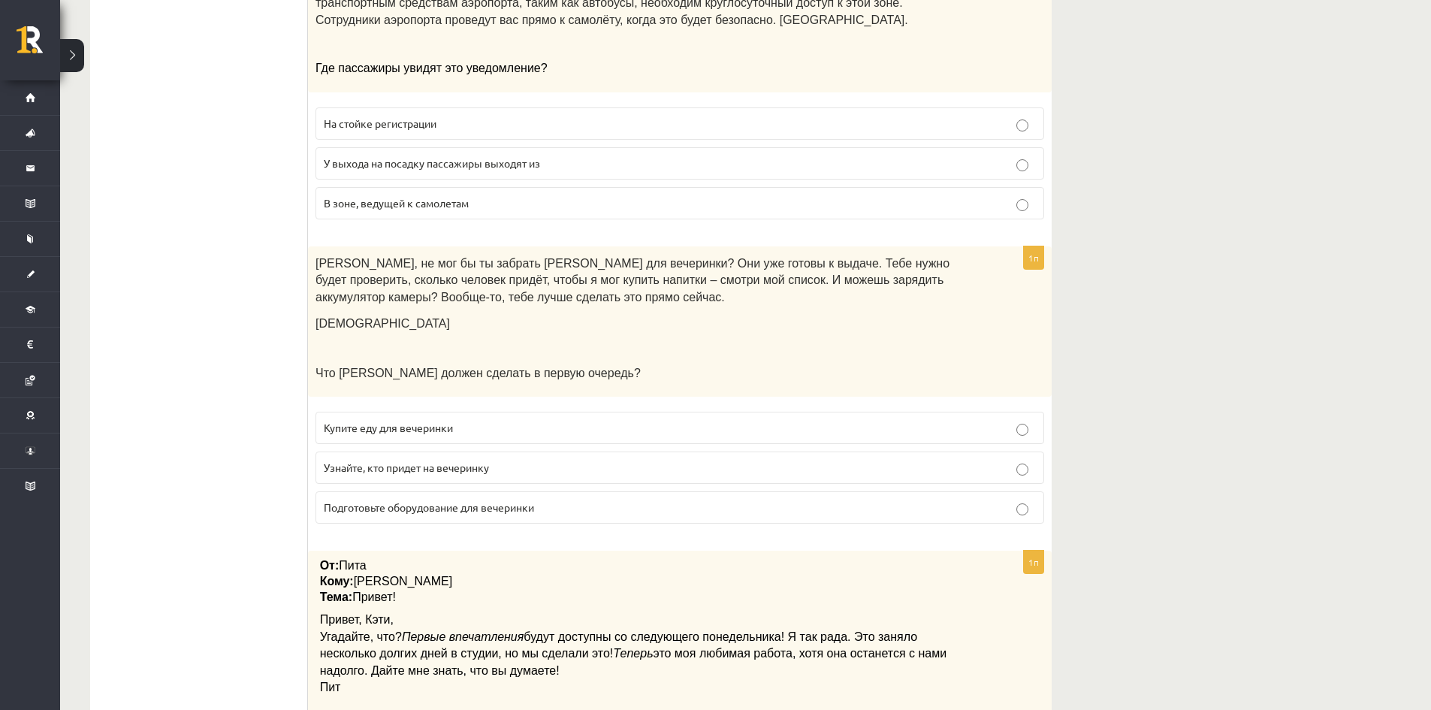
click at [692, 500] on p "Подготовьте оборудование для вечеринки" at bounding box center [680, 508] width 712 height 16
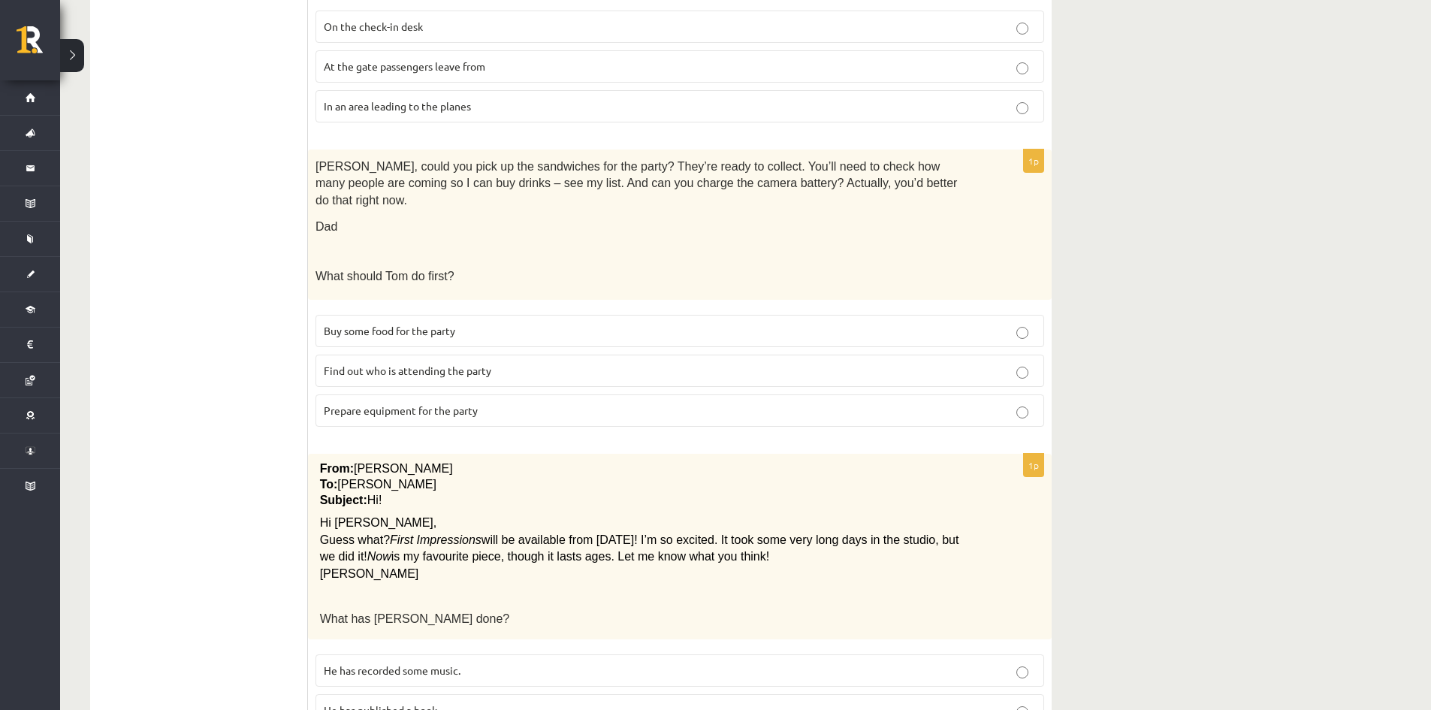
scroll to position [1398, 0]
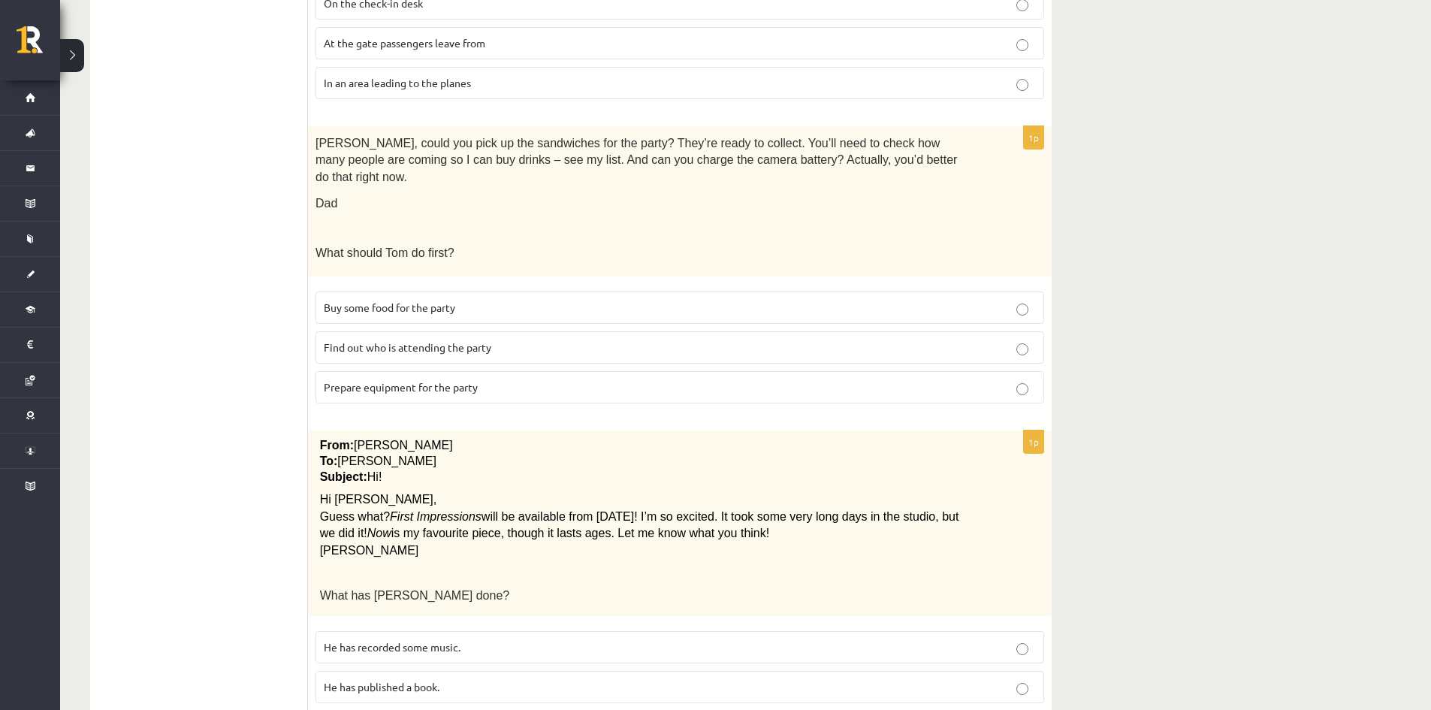
click at [446, 510] on span "First Impressions" at bounding box center [436, 516] width 92 height 13
click at [361, 640] on span "He has recorded some music." at bounding box center [392, 647] width 137 height 14
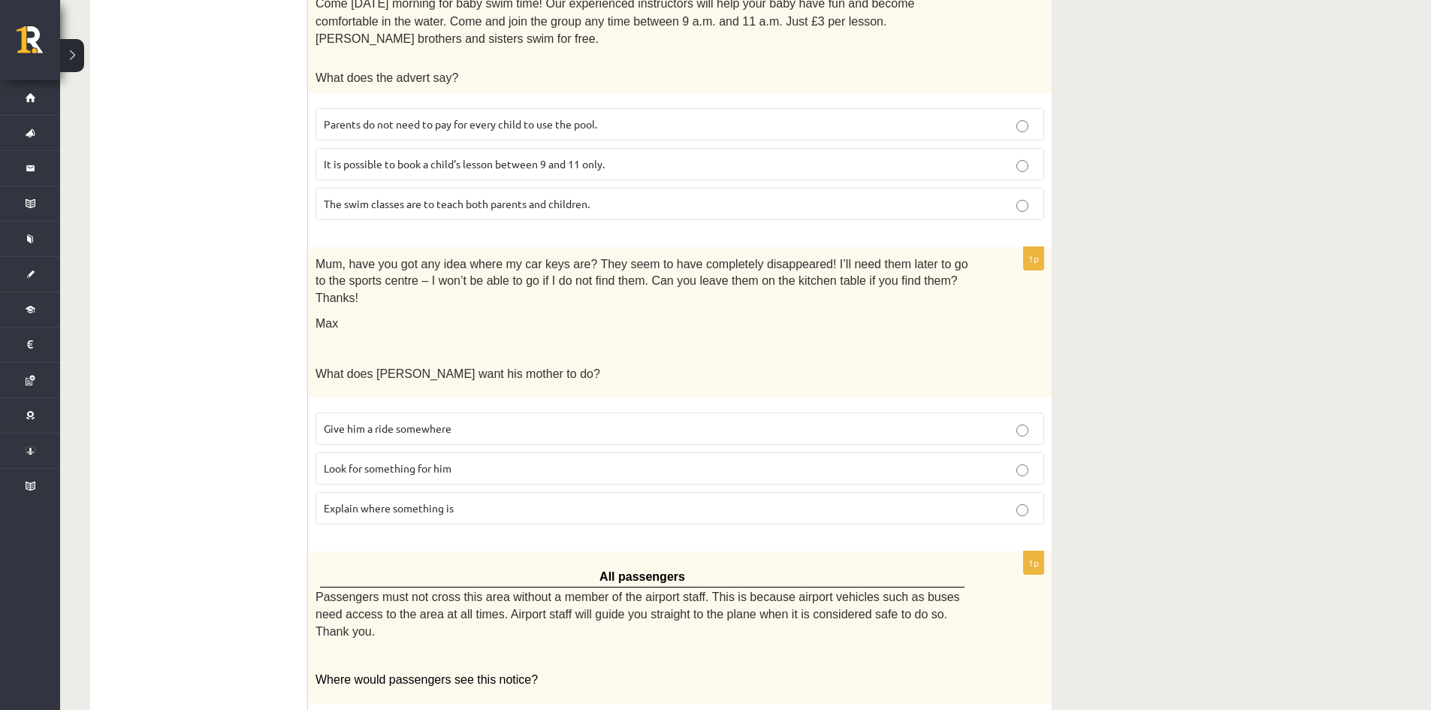
scroll to position [0, 0]
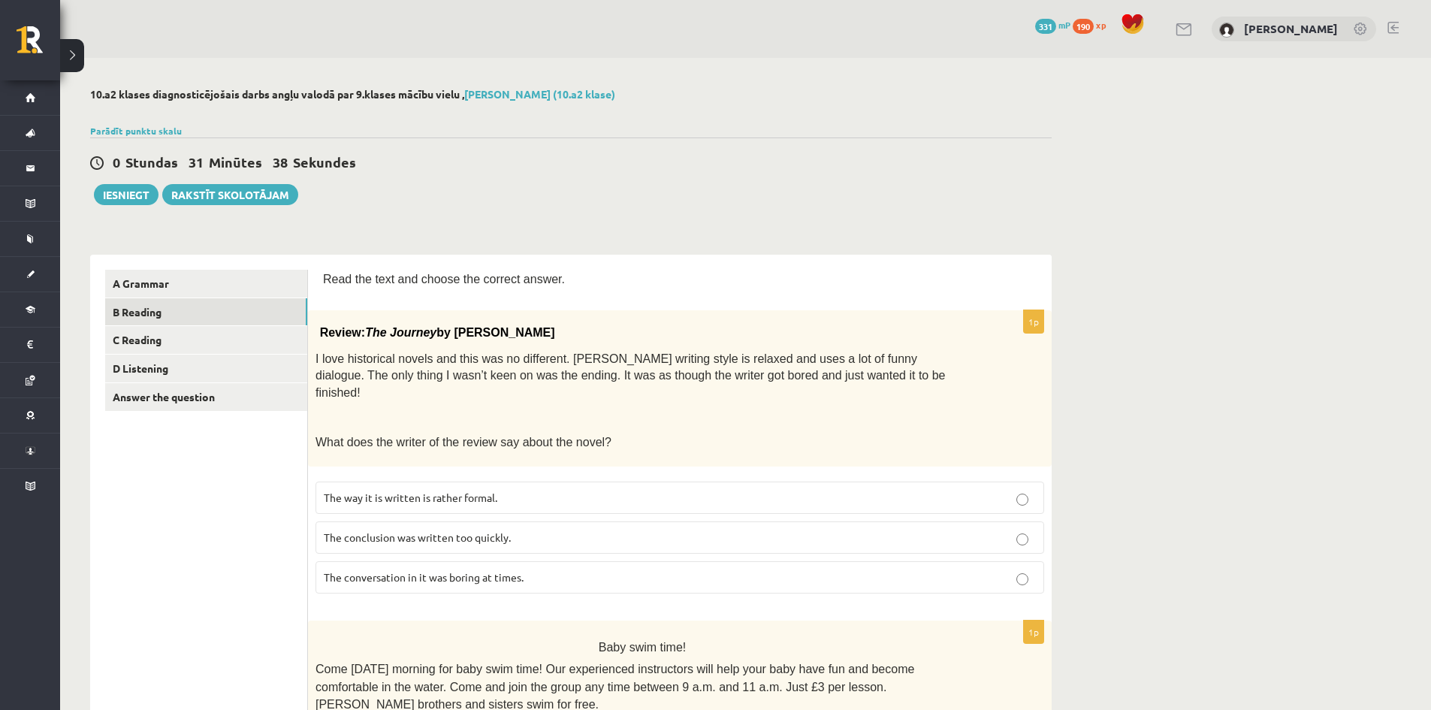
drag, startPoint x: 1118, startPoint y: 555, endPoint x: 1147, endPoint y: 226, distance: 329.7
click at [229, 348] on link "C Reading" at bounding box center [206, 340] width 202 height 28
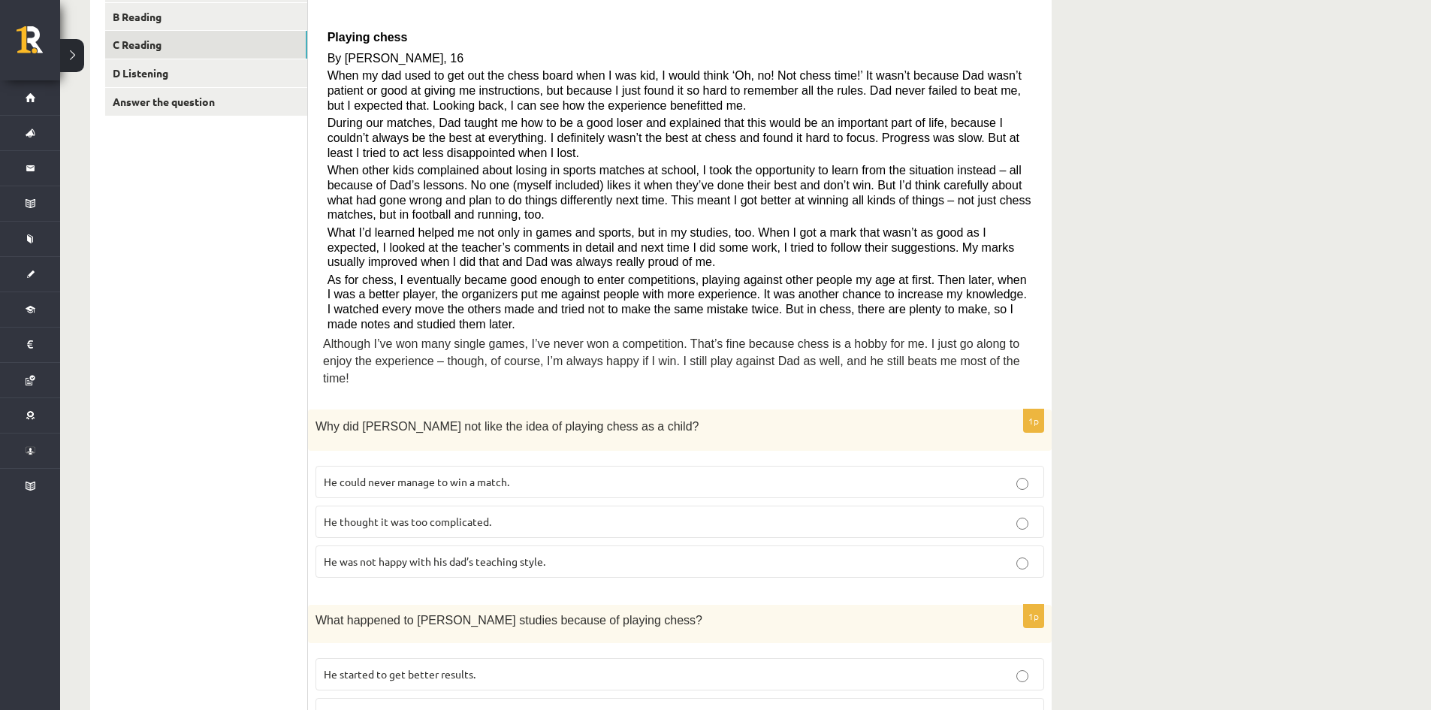
scroll to position [301, 0]
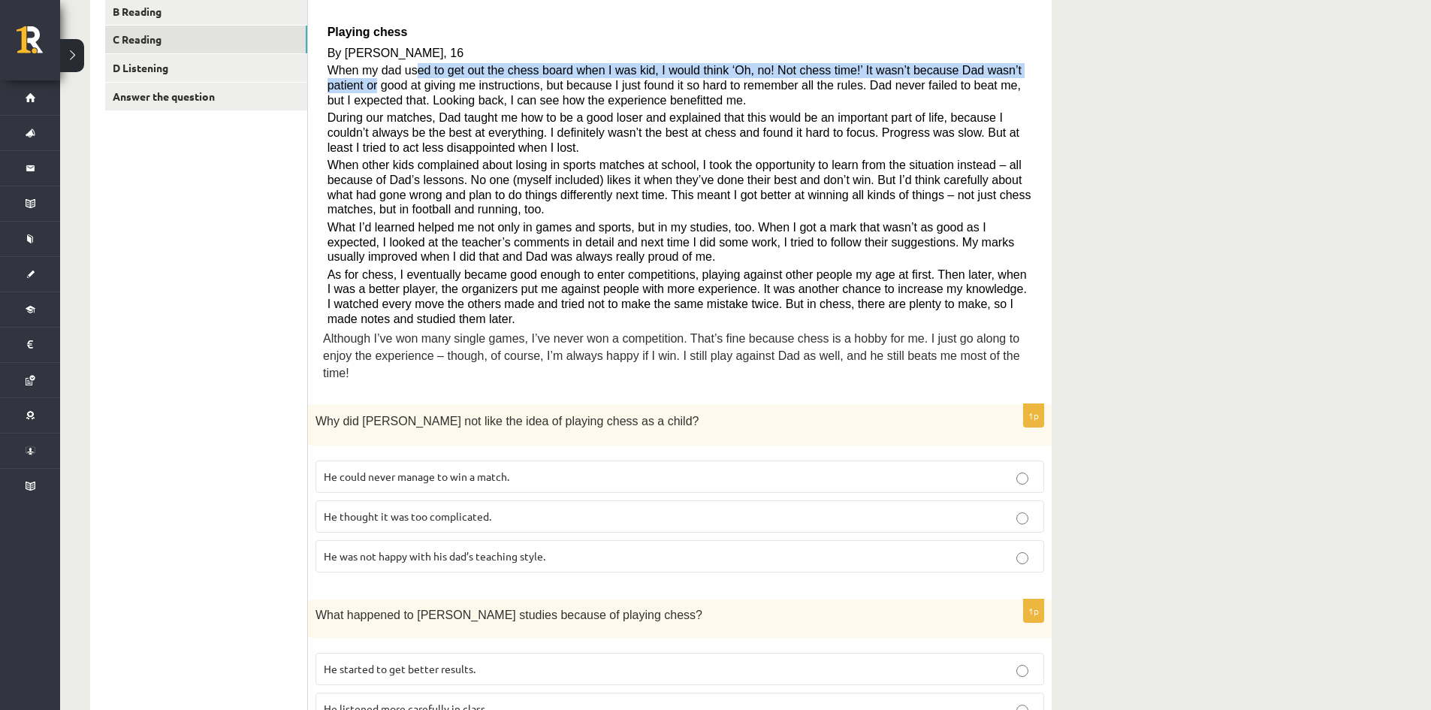
drag, startPoint x: 408, startPoint y: 75, endPoint x: 1026, endPoint y: 77, distance: 618.4
click at [1026, 77] on p "When my dad used to get out the chess board when I was kid, I would think ‘Oh, …" at bounding box center [681, 85] width 706 height 44
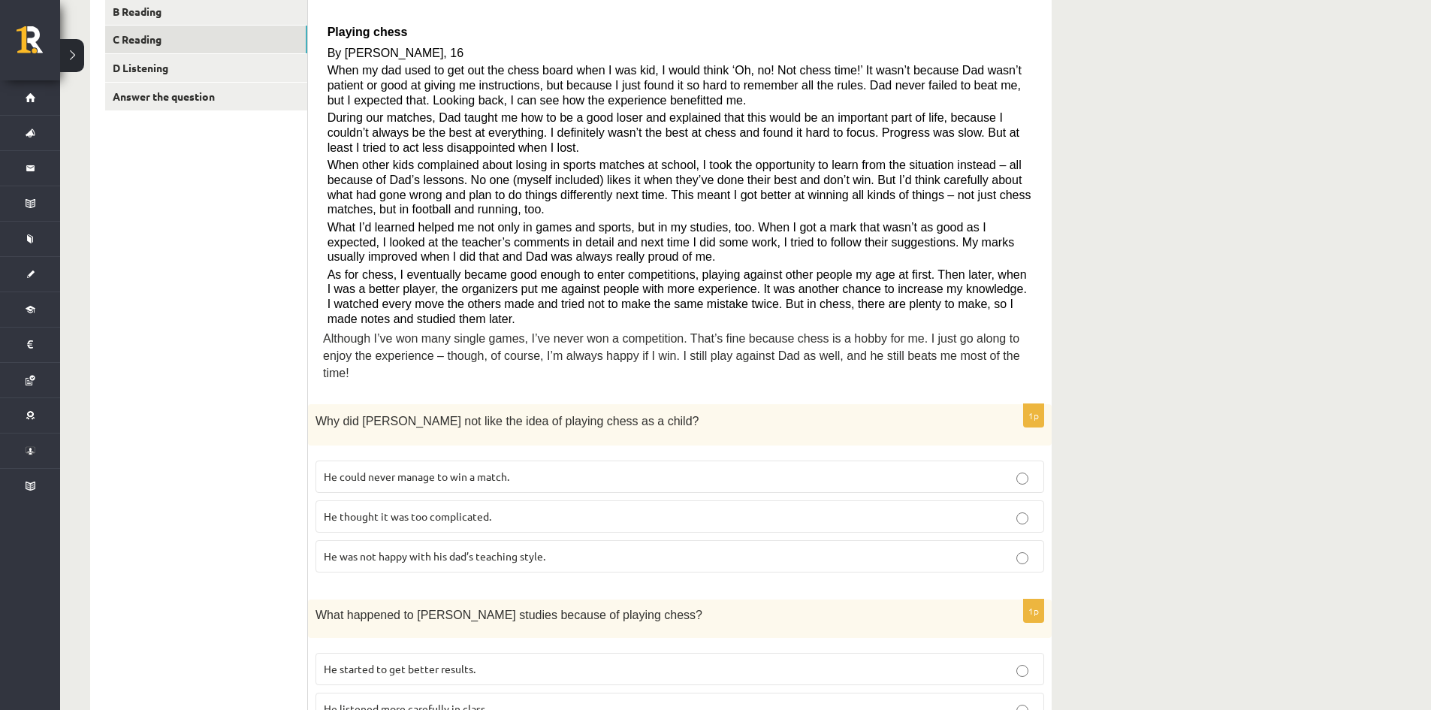
click at [877, 91] on span "When my dad used to get out the chess board when I was kid, I would think ‘Oh, …" at bounding box center [675, 85] width 694 height 42
drag, startPoint x: 338, startPoint y: 105, endPoint x: 703, endPoint y: 101, distance: 365.2
click at [703, 101] on p "When my dad used to get out the chess board when I was kid, I would think ‘Oh, …" at bounding box center [681, 85] width 706 height 44
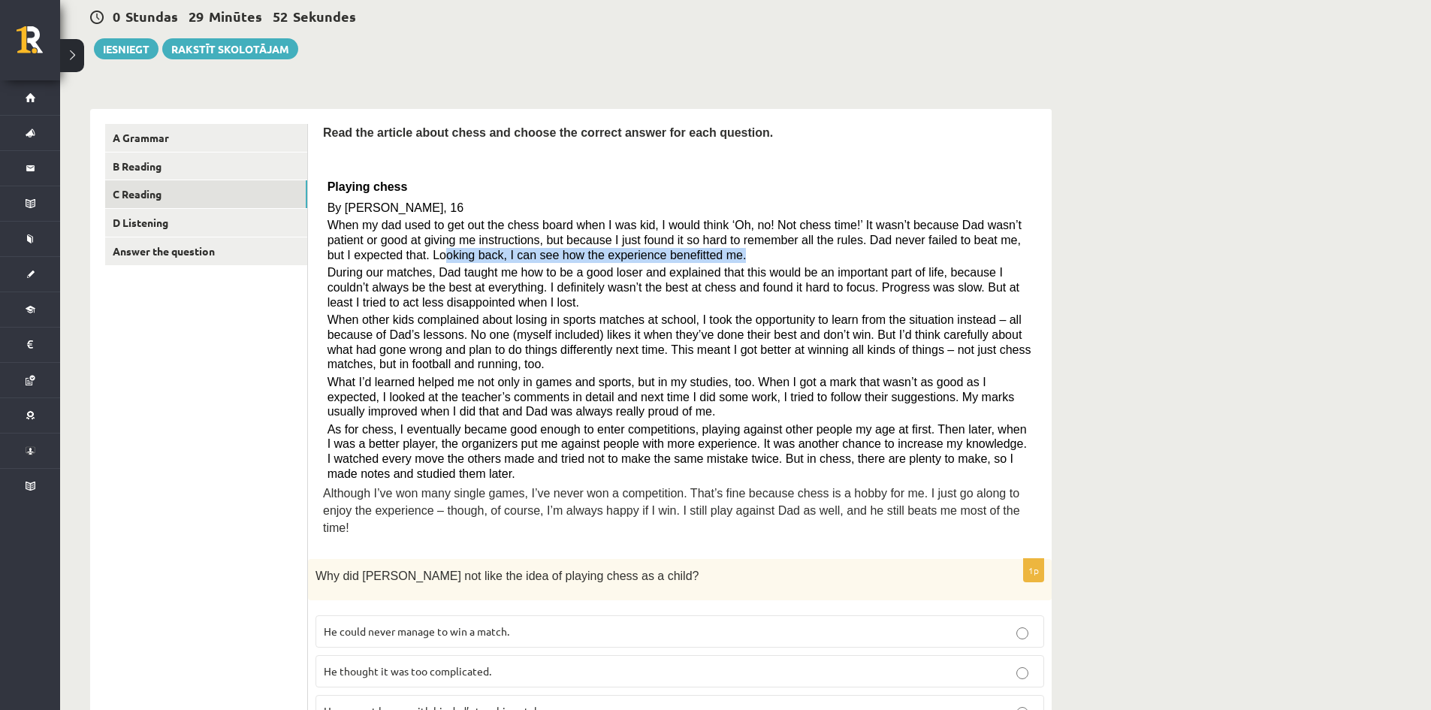
scroll to position [150, 0]
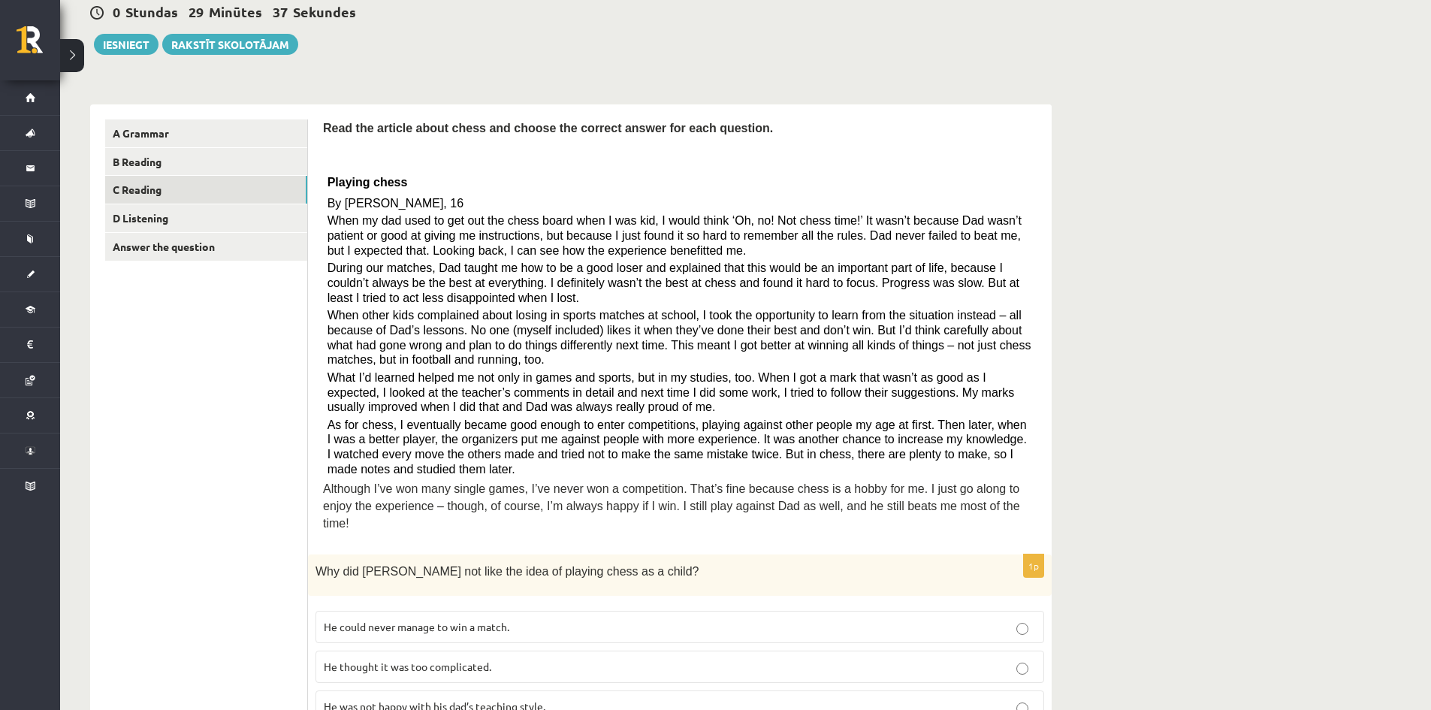
click at [939, 443] on span "As for chess, I eventually became good enough to enter competitions, playing ag…" at bounding box center [678, 447] width 700 height 57
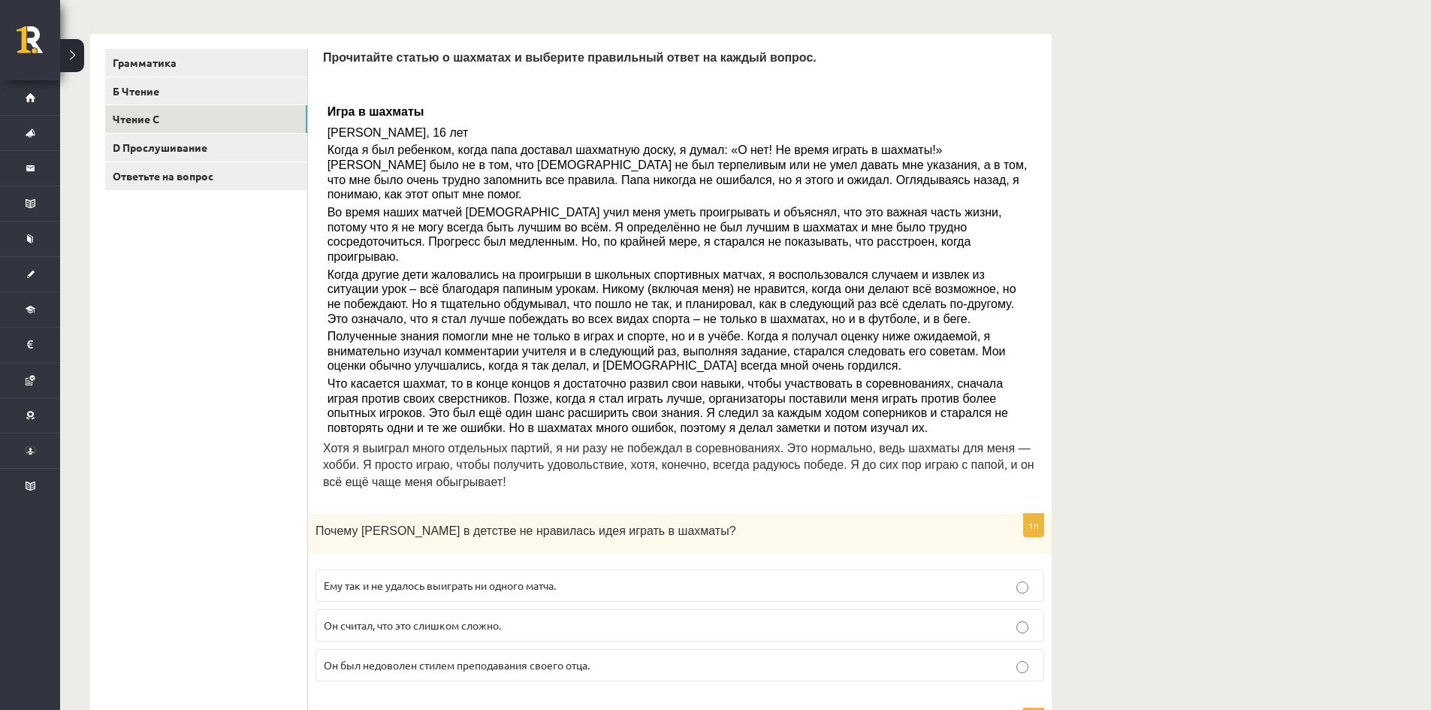
scroll to position [225, 0]
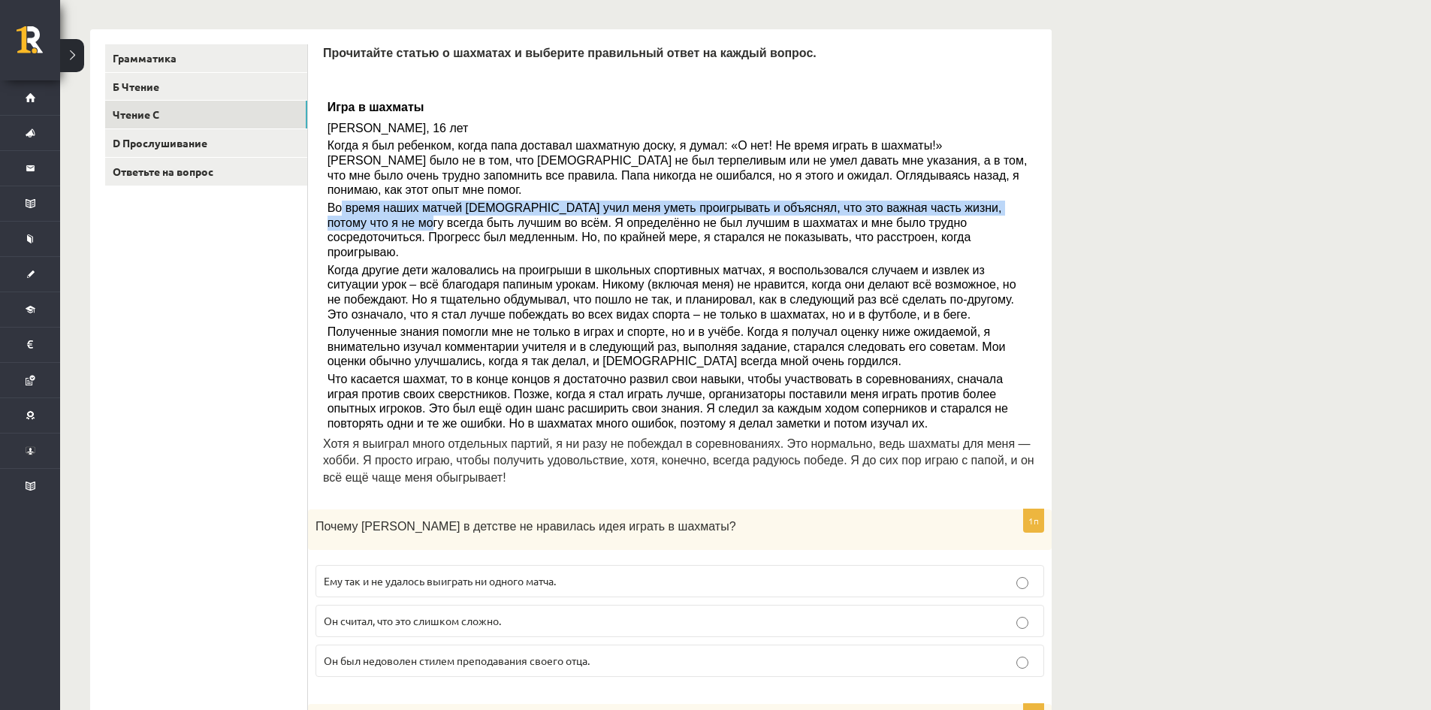
drag, startPoint x: 339, startPoint y: 190, endPoint x: 1073, endPoint y: 200, distance: 734.2
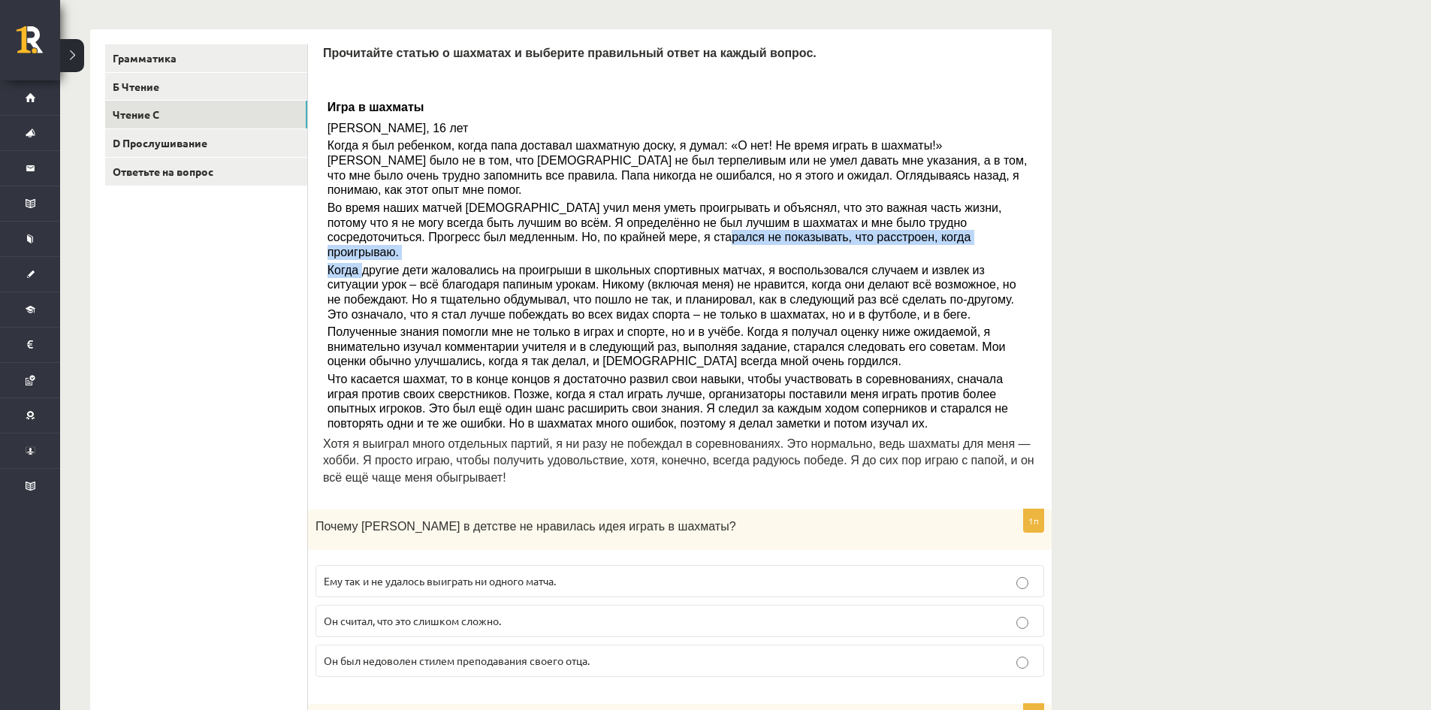
drag, startPoint x: 359, startPoint y: 233, endPoint x: 506, endPoint y: 228, distance: 146.6
click at [506, 228] on div "Прочитайте статью о шахматах и ​​выберите правильный ответ на каждый вопрос. Иг…" at bounding box center [680, 269] width 714 height 450
click at [459, 614] on font "Он считал, что это слишком сложно." at bounding box center [412, 621] width 177 height 14
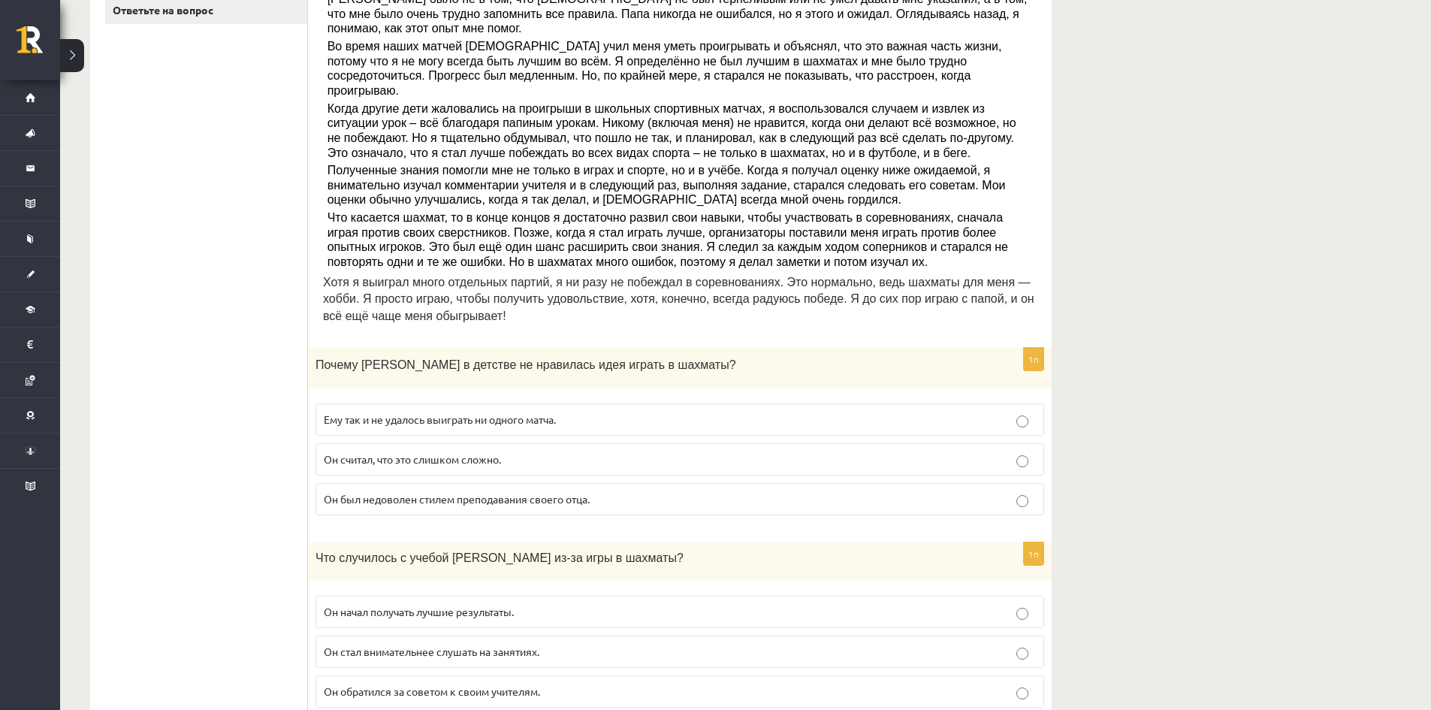
scroll to position [376, 0]
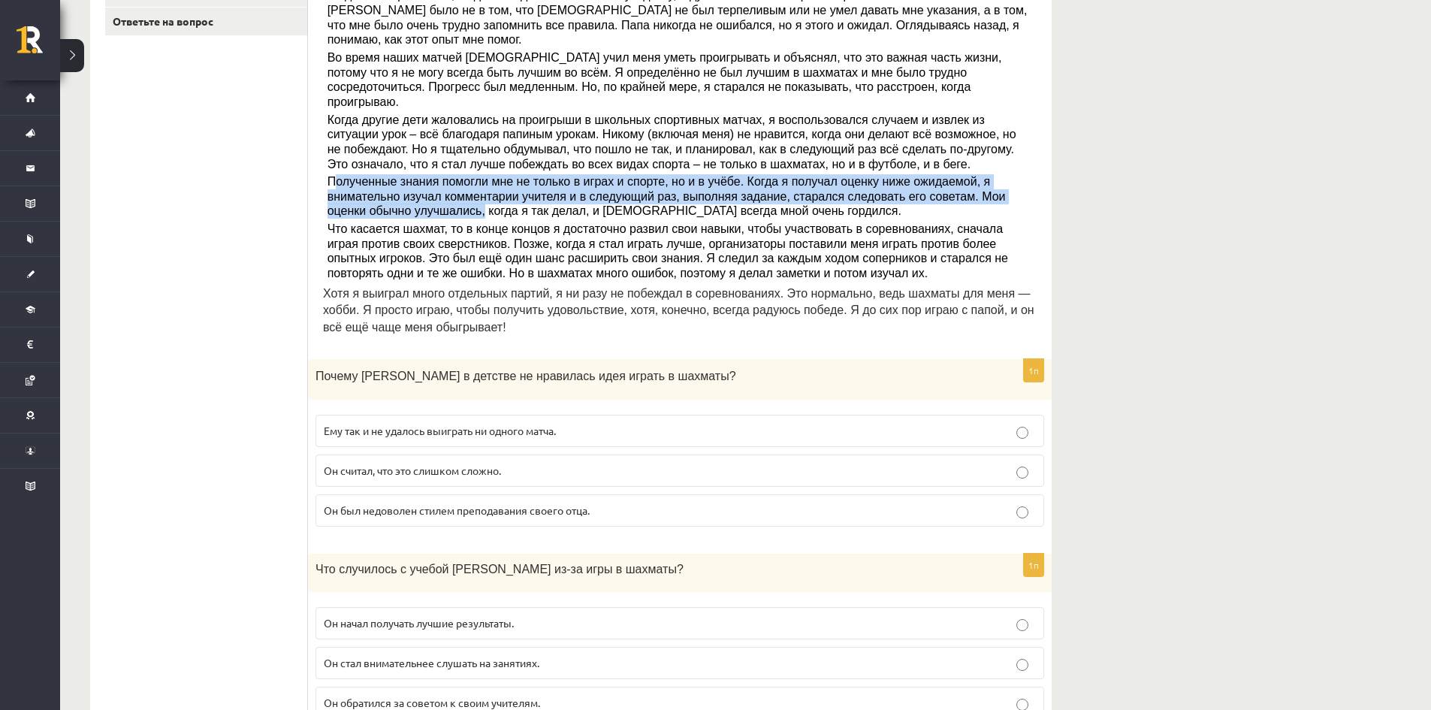
drag, startPoint x: 338, startPoint y: 151, endPoint x: 1057, endPoint y: 168, distance: 719.3
click at [1057, 168] on div "Диагностическая работа по английскому языку для класса 10.а2 по учебным материа…" at bounding box center [571, 619] width 1022 height 1875
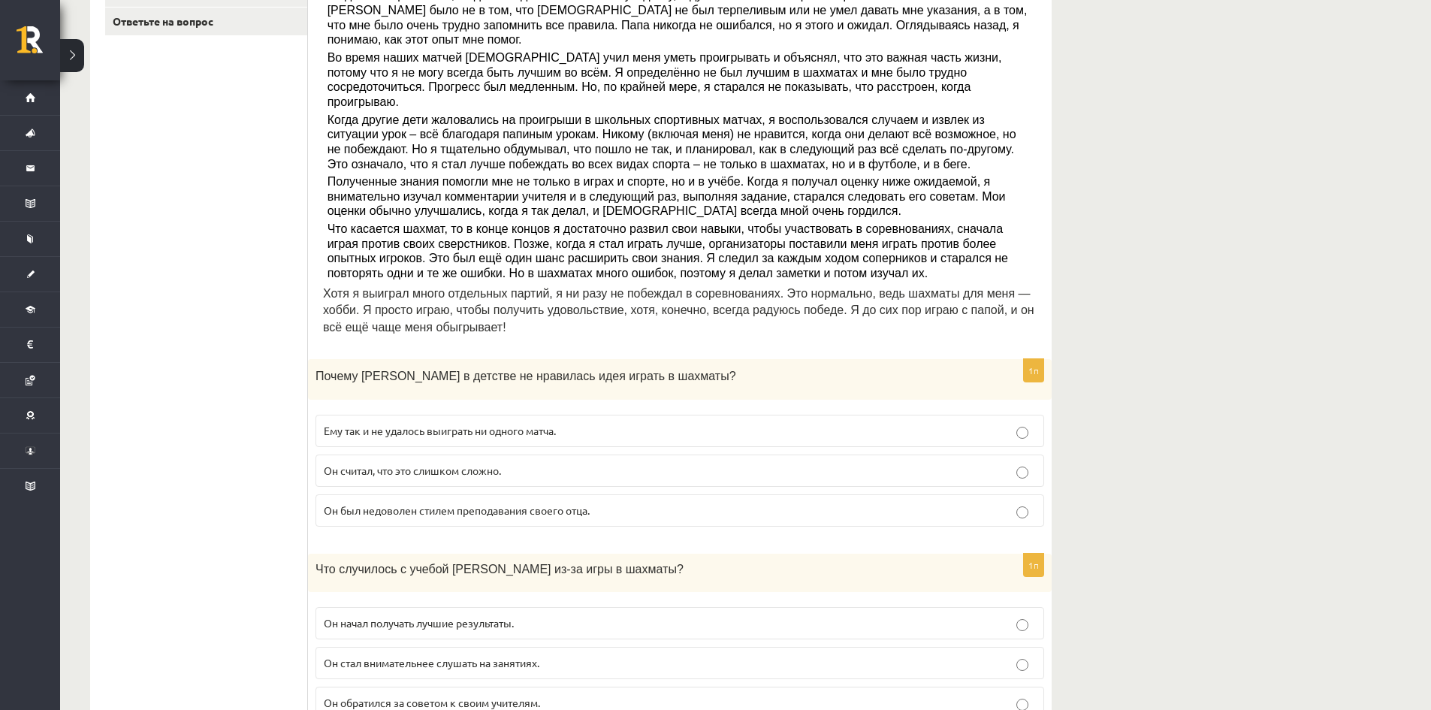
click at [604, 695] on p "Он обратился за советом к своим учителям." at bounding box center [680, 703] width 712 height 16
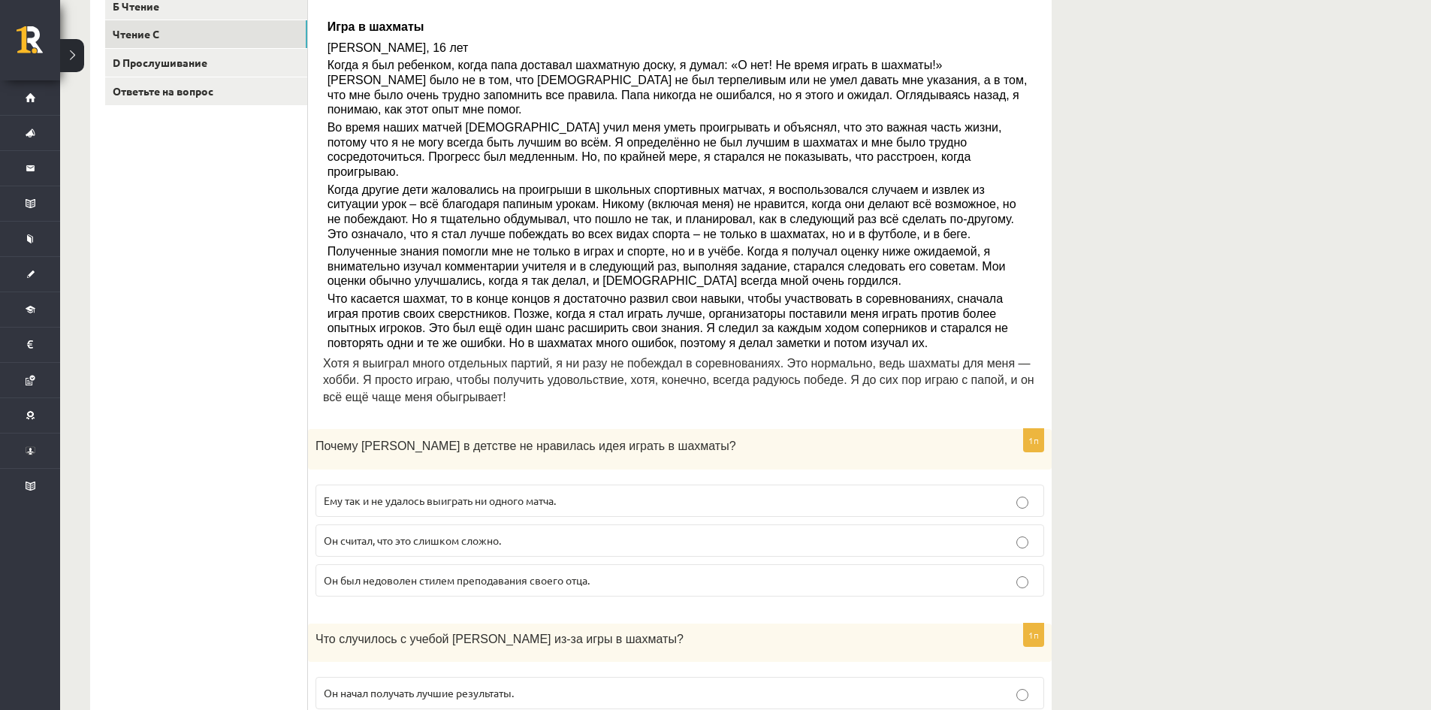
scroll to position [301, 0]
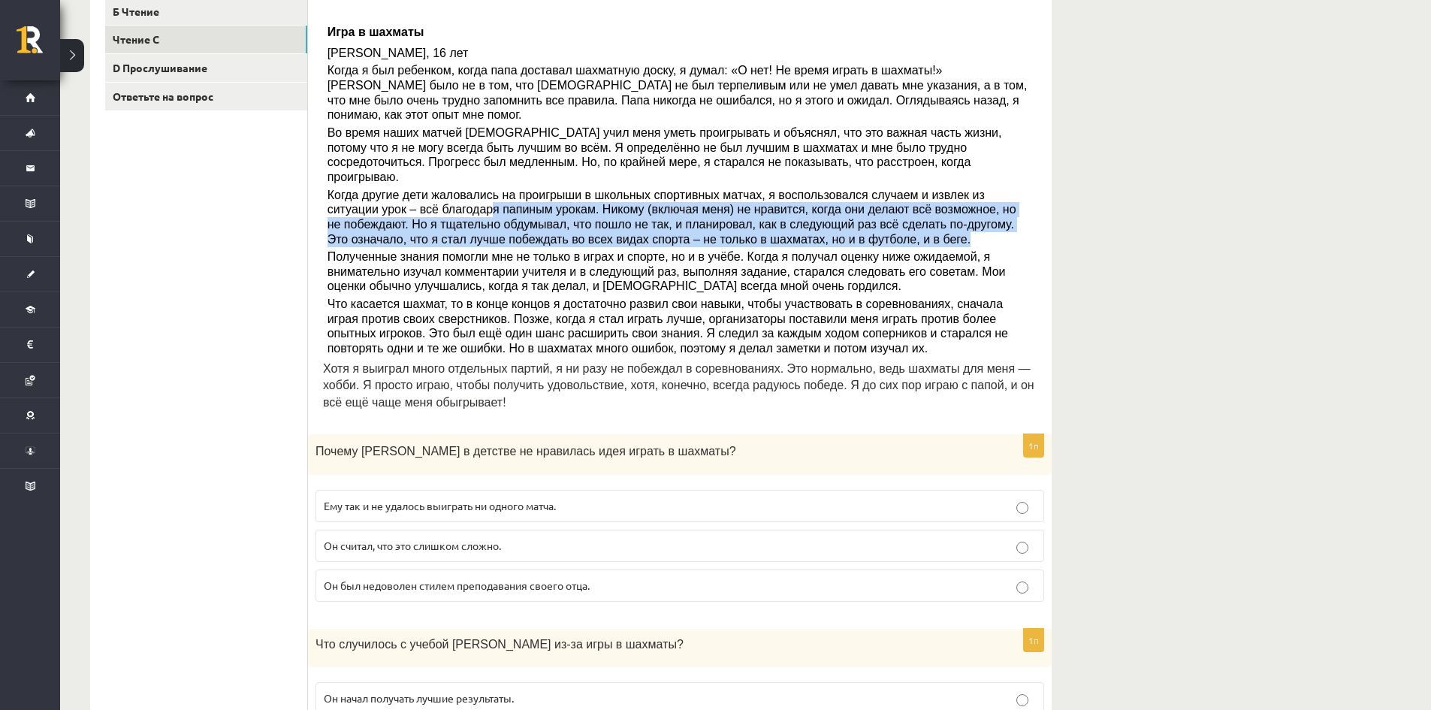
drag, startPoint x: 395, startPoint y: 183, endPoint x: 1059, endPoint y: 215, distance: 664.3
click at [1059, 215] on div "Диагностическая работа по английскому языку для класса 10.а2 по учебным материа…" at bounding box center [571, 694] width 1022 height 1875
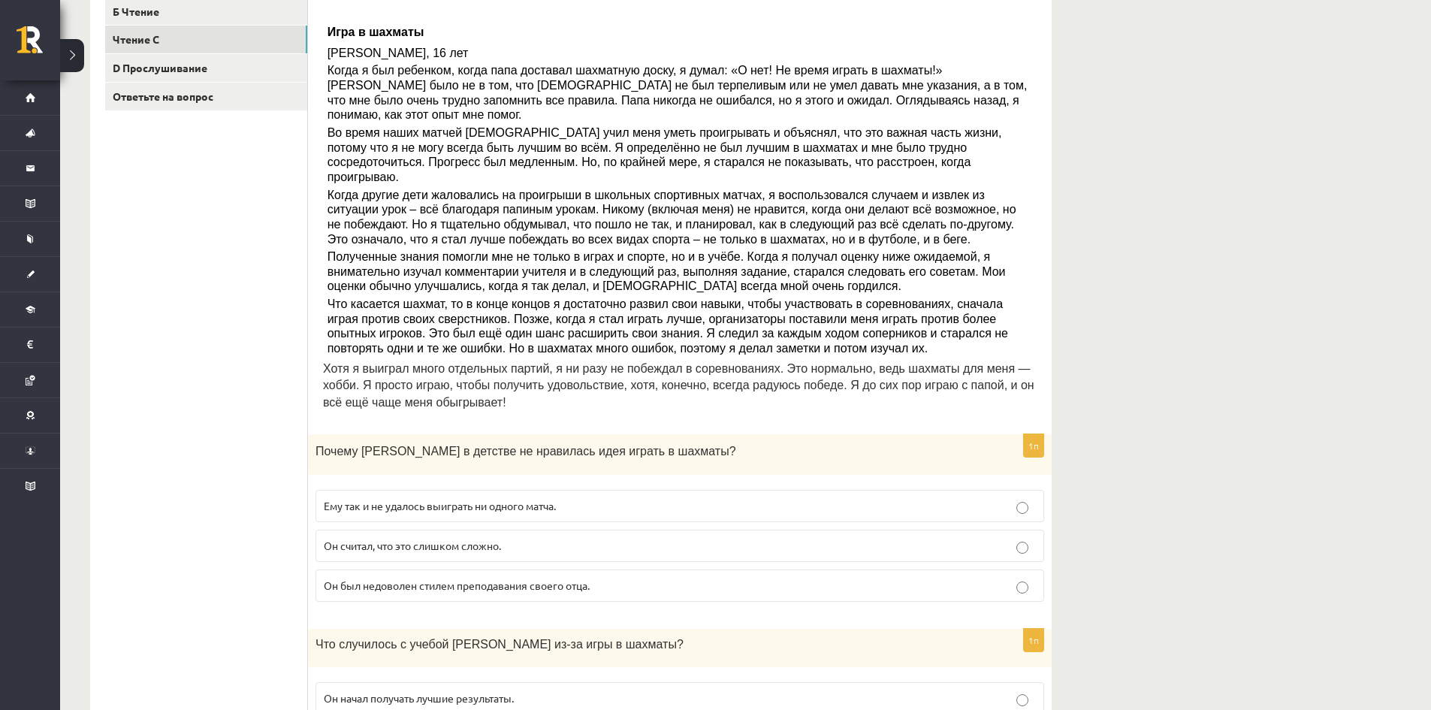
click at [994, 250] on font "Полученные знания помогли мне не только в играх и спорте, но и в учёбе. Когда я…" at bounding box center [667, 271] width 679 height 42
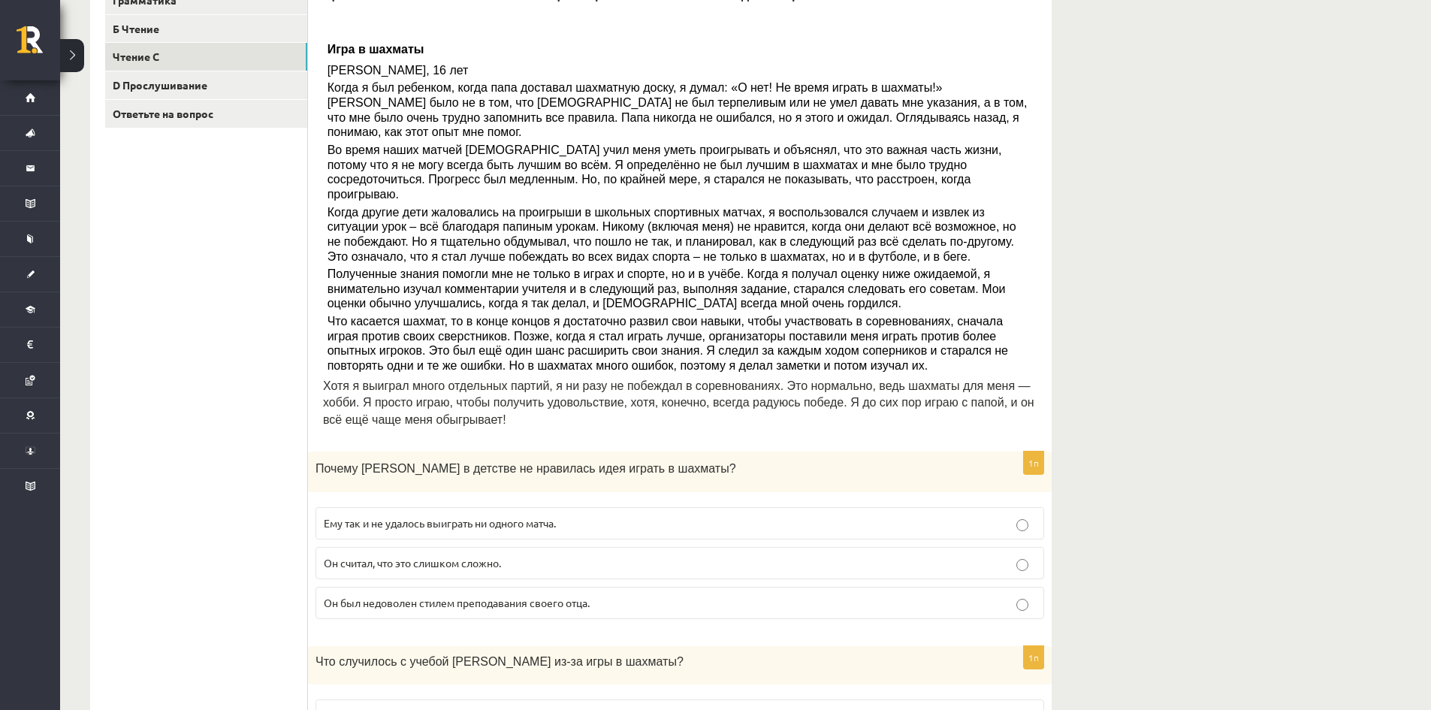
scroll to position [225, 0]
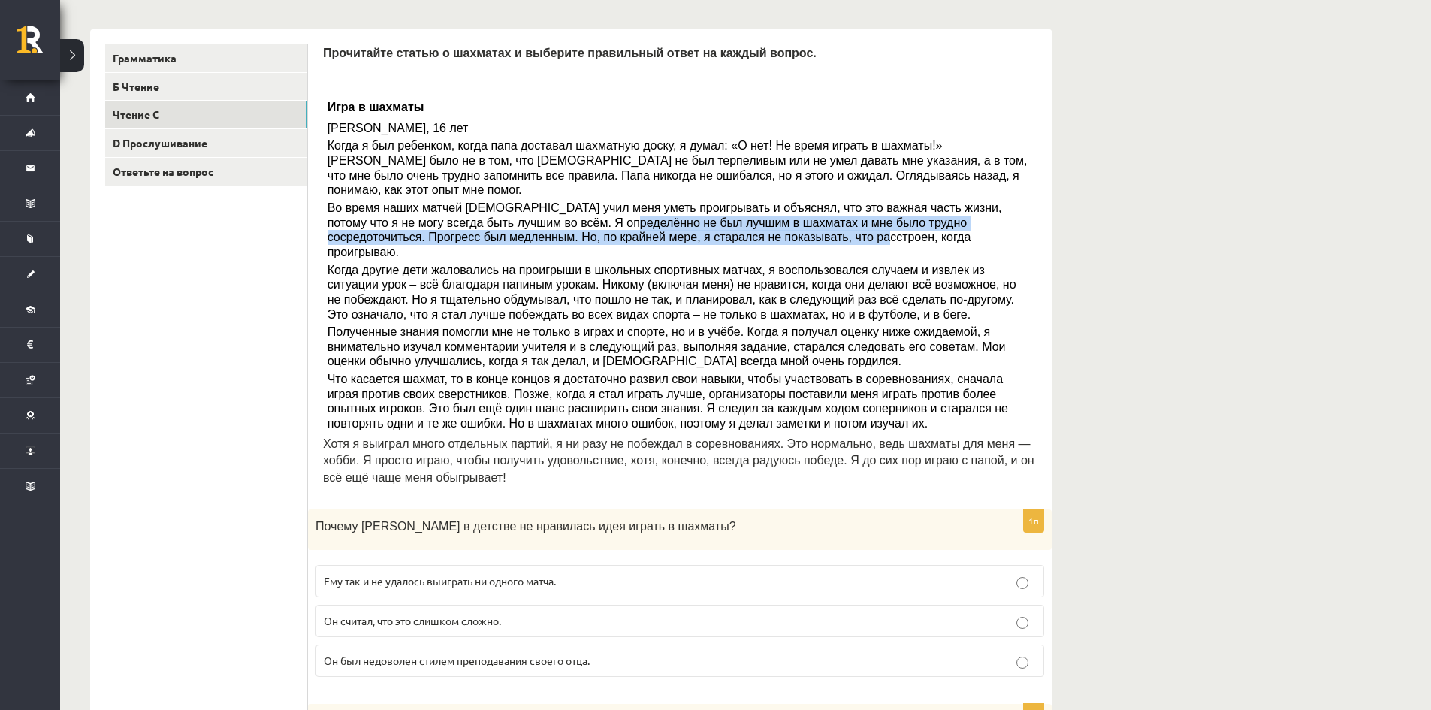
drag, startPoint x: 522, startPoint y: 203, endPoint x: 645, endPoint y: 221, distance: 125.3
click at [645, 221] on font "Во время наших матчей папа учил меня уметь проигрывать и объяснял, что это важн…" at bounding box center [665, 229] width 675 height 57
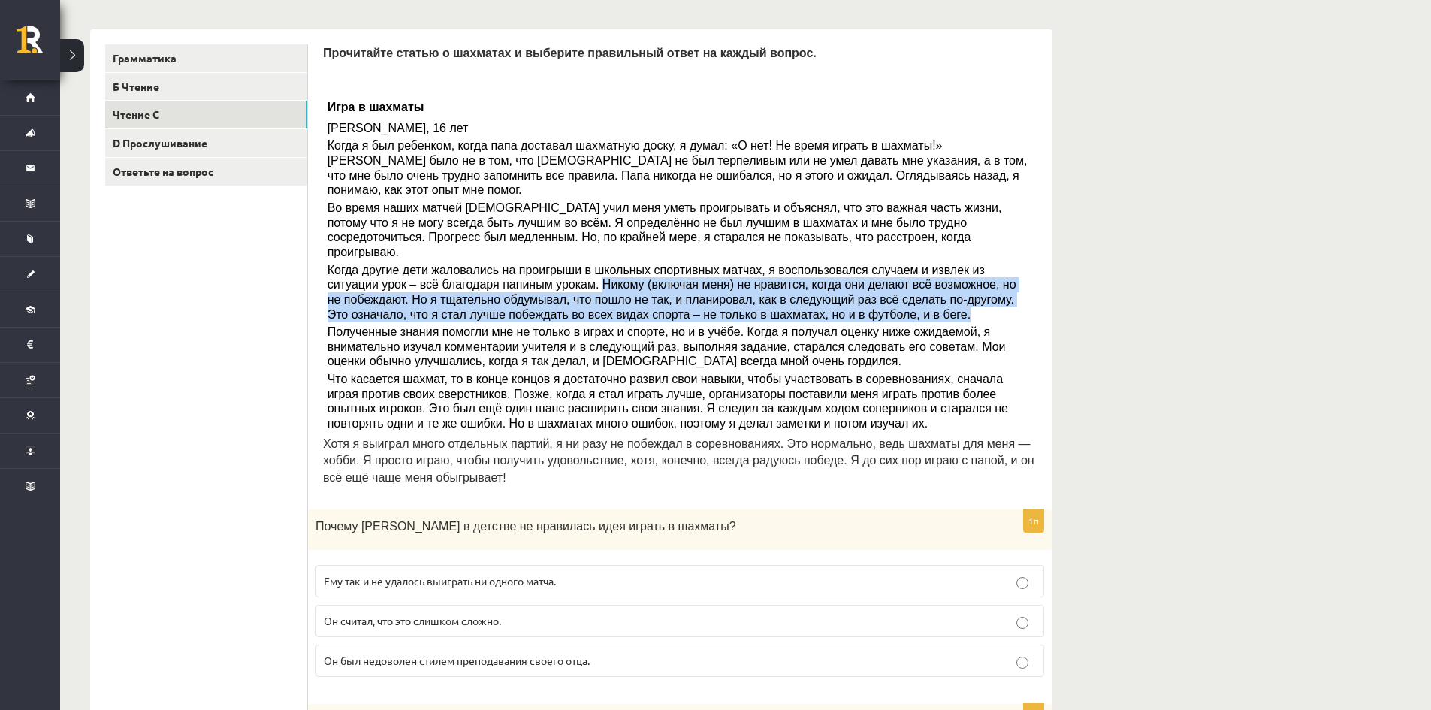
drag, startPoint x: 478, startPoint y: 254, endPoint x: 1023, endPoint y: 283, distance: 546.3
click at [1023, 283] on p "Когда другие дети жаловались на проигрыши в школьных спортивных матчах, я воспо…" at bounding box center [681, 292] width 706 height 59
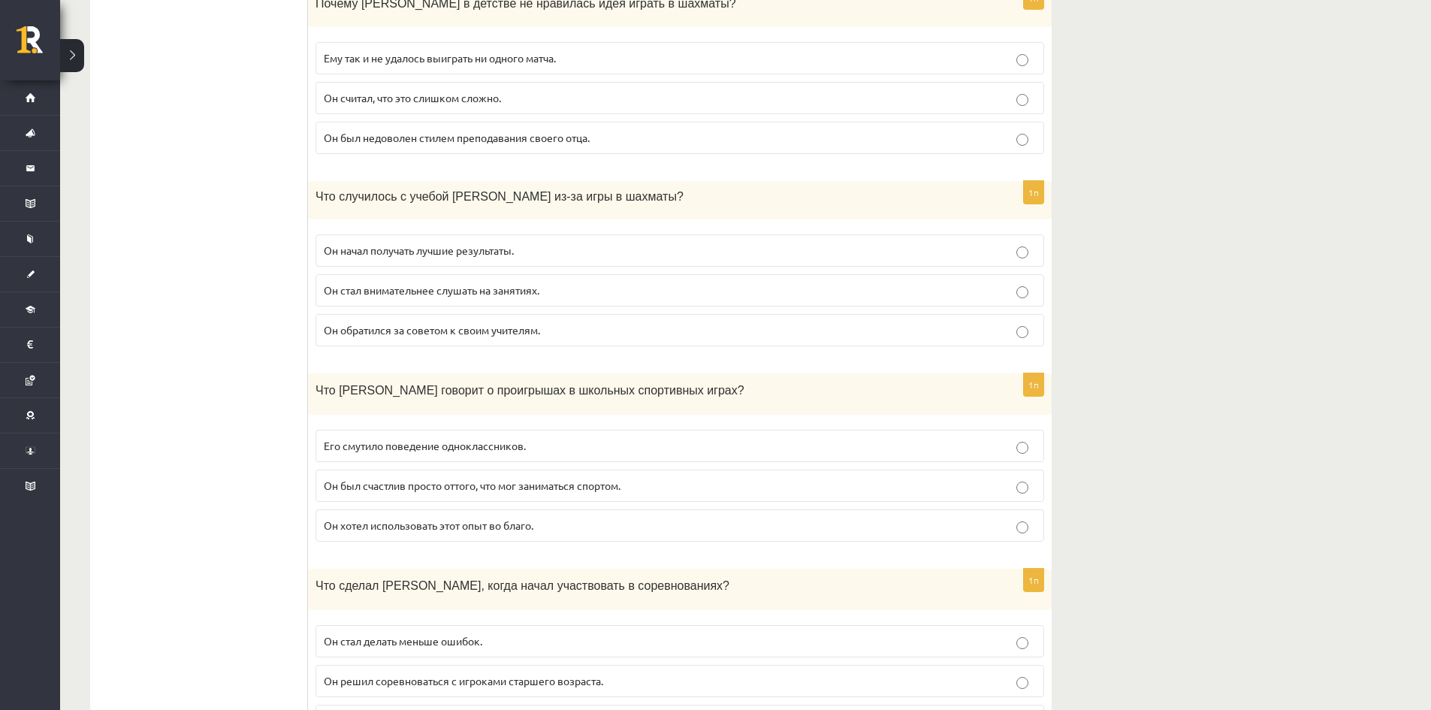
scroll to position [751, 0]
click at [705, 515] on p "Он хотел использовать этот опыт во благо." at bounding box center [680, 523] width 712 height 16
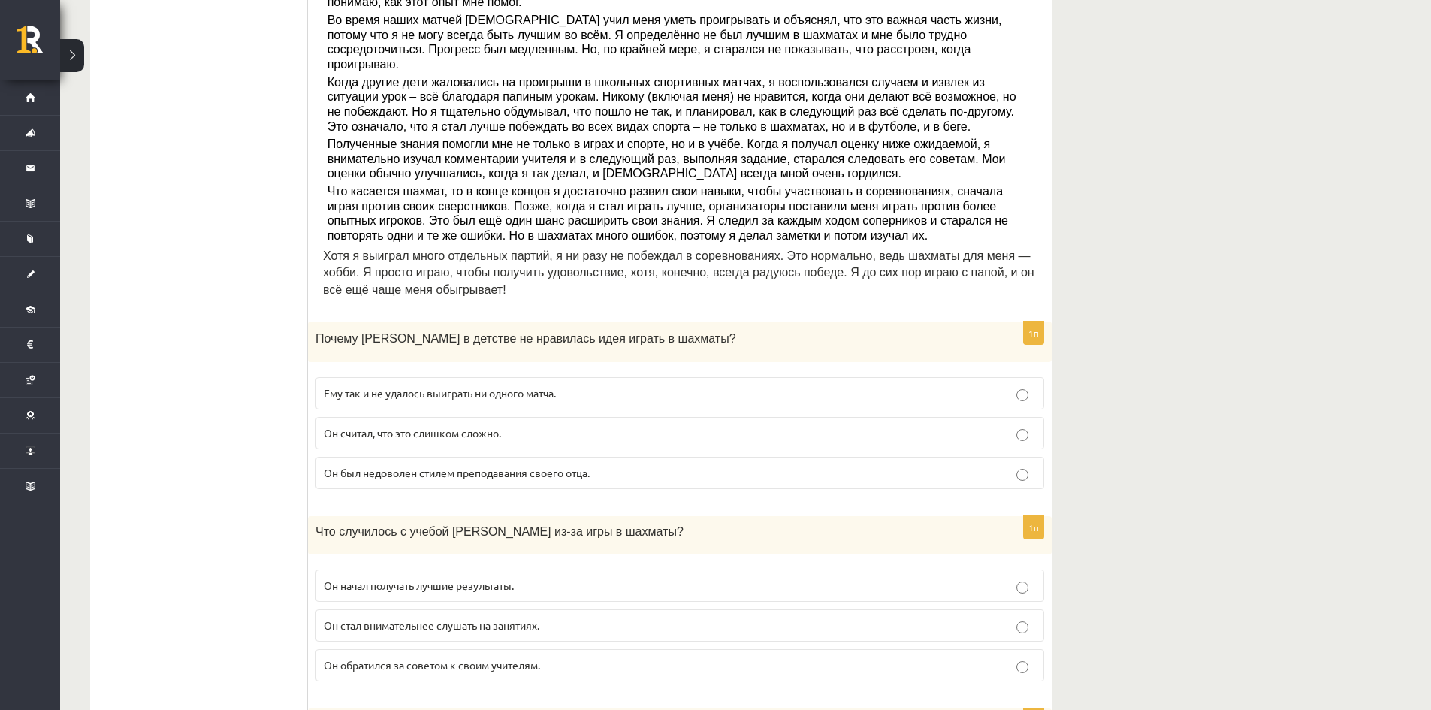
scroll to position [376, 0]
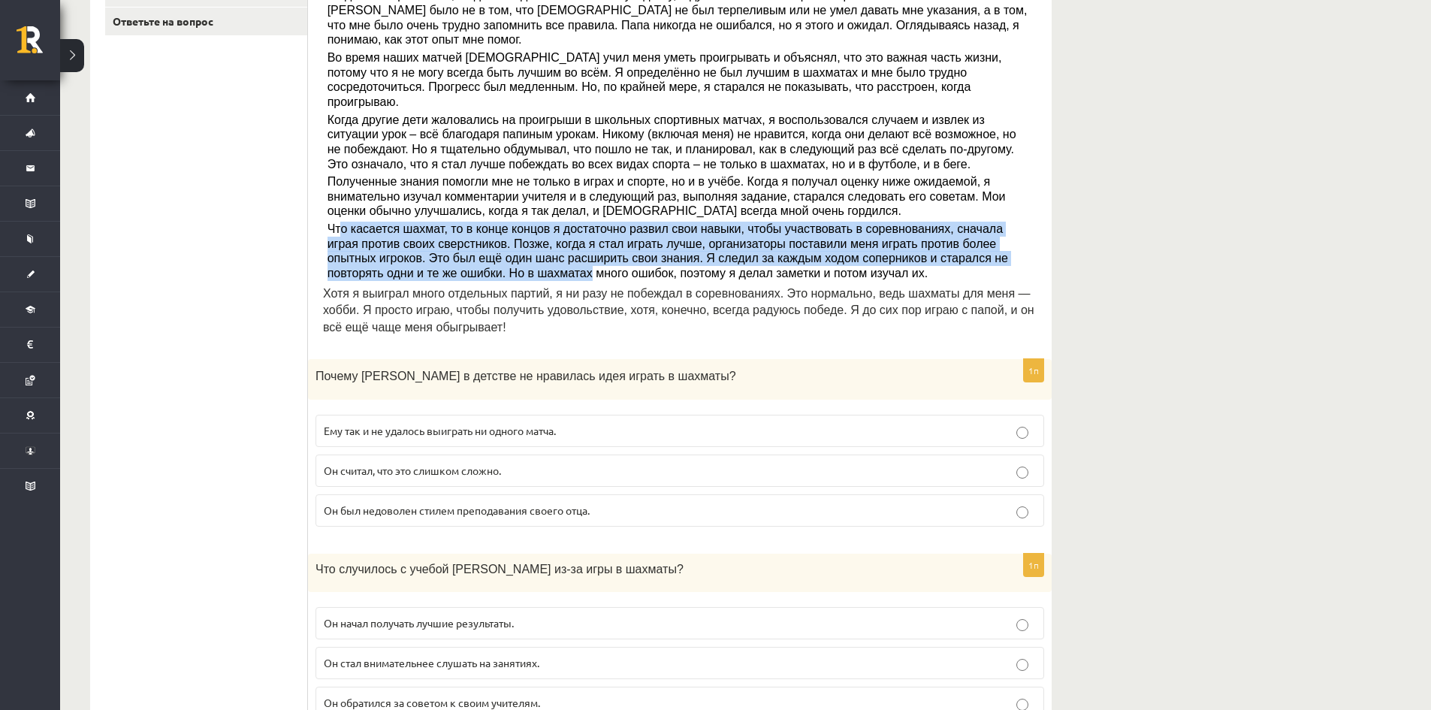
drag, startPoint x: 343, startPoint y: 192, endPoint x: 1031, endPoint y: 228, distance: 688.5
click at [1031, 228] on p "Что касается шахмат, то в конце концов я достаточно развил свои навыки, чтобы у…" at bounding box center [681, 251] width 706 height 59
click at [621, 235] on font "Что касается шахмат, то в конце концов я достаточно развил свои навыки, чтобы у…" at bounding box center [668, 250] width 681 height 57
click at [632, 229] on font "Что касается шахмат, то в конце концов я достаточно развил свои навыки, чтобы у…" at bounding box center [668, 250] width 681 height 57
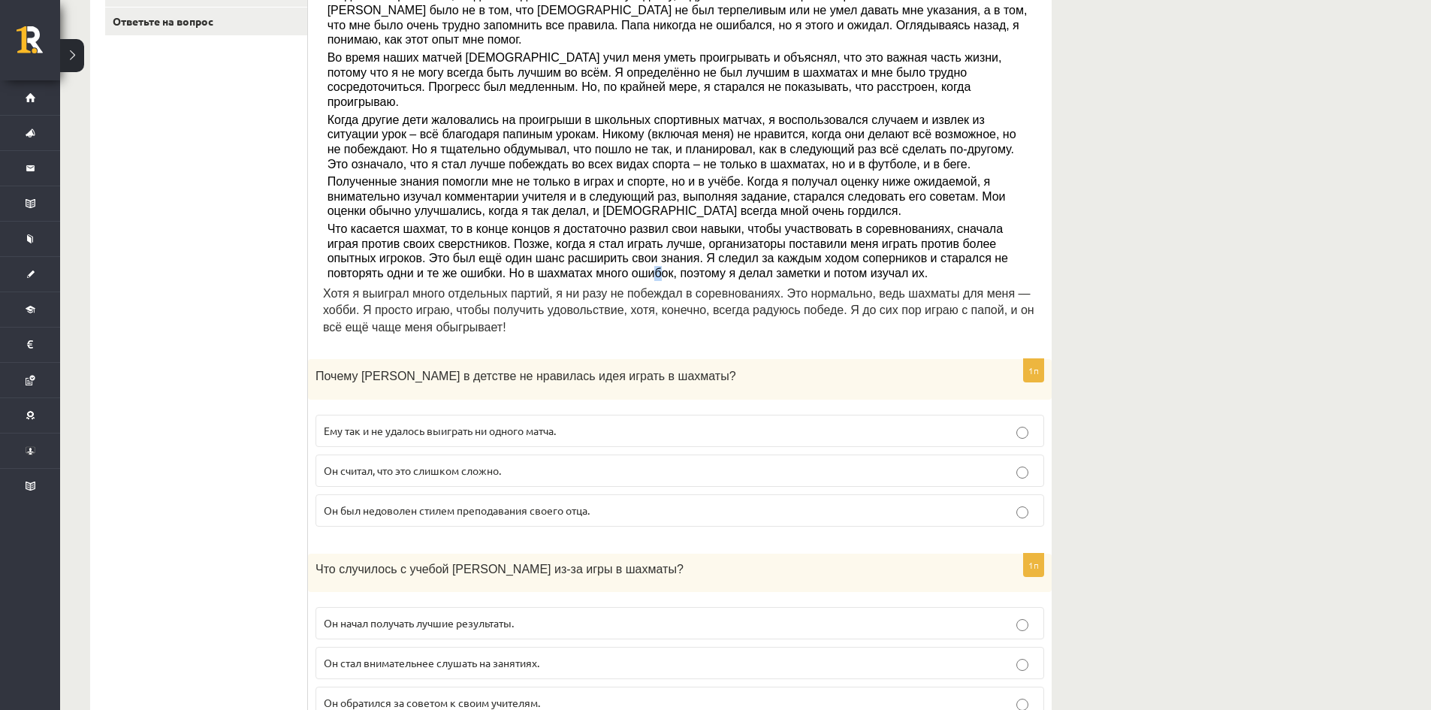
click at [388, 248] on font "Что касается шахмат, то в конце концов я достаточно развил свои навыки, чтобы у…" at bounding box center [668, 250] width 681 height 57
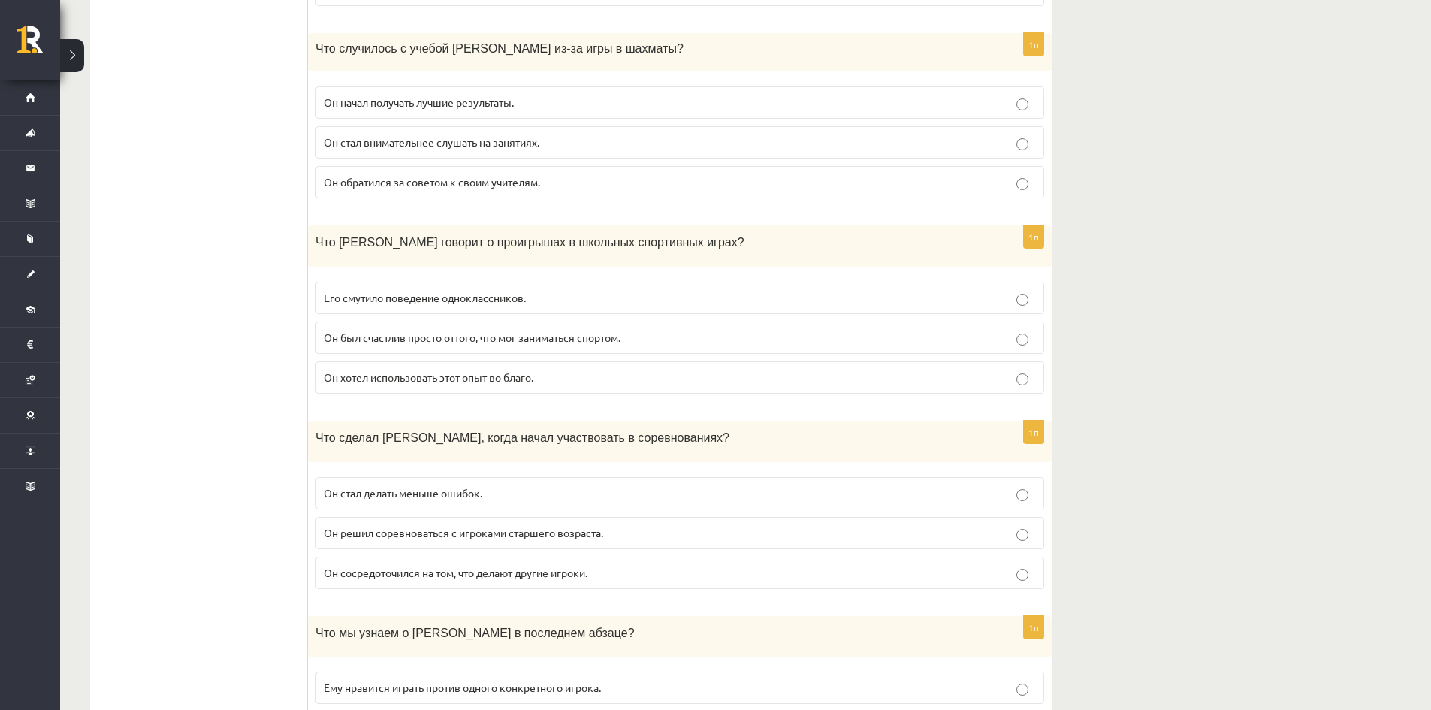
scroll to position [902, 0]
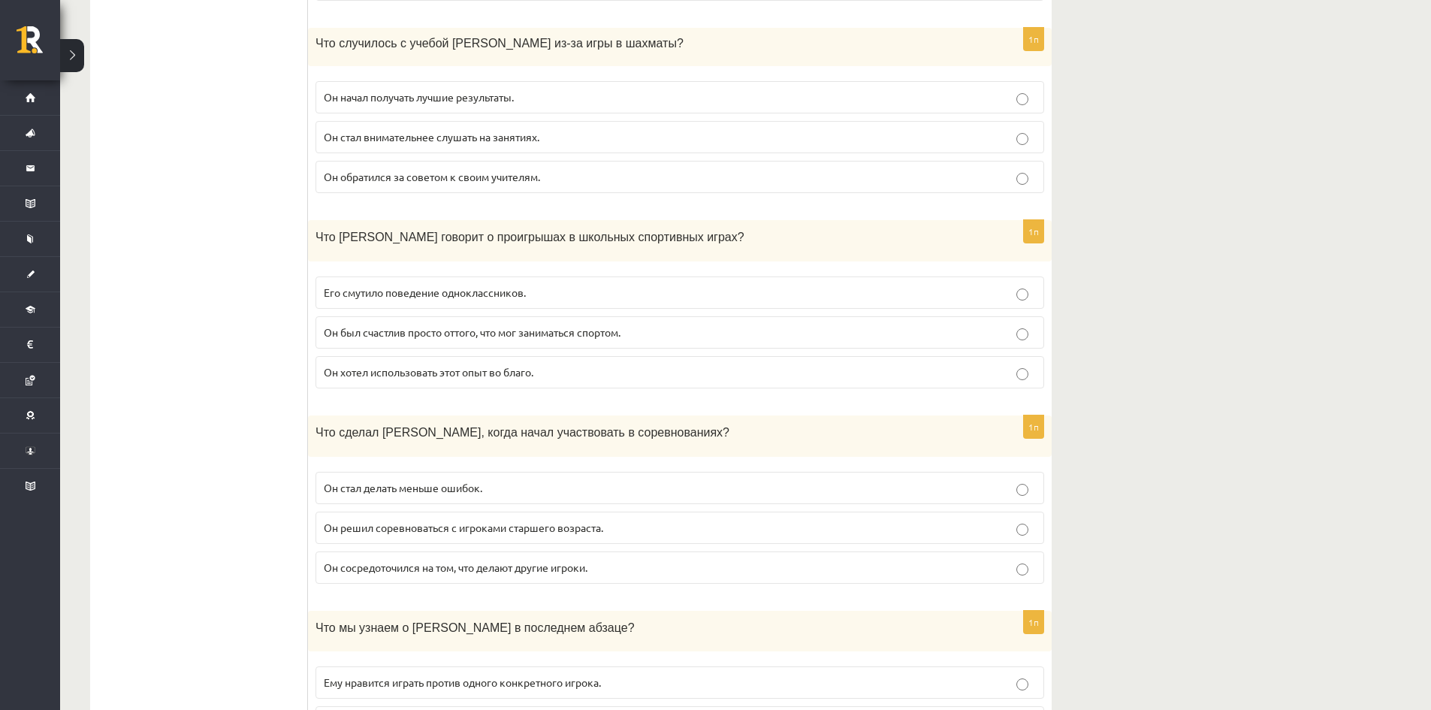
click at [522, 552] on label "Он сосредоточился на том, что делают другие игроки." at bounding box center [680, 568] width 729 height 32
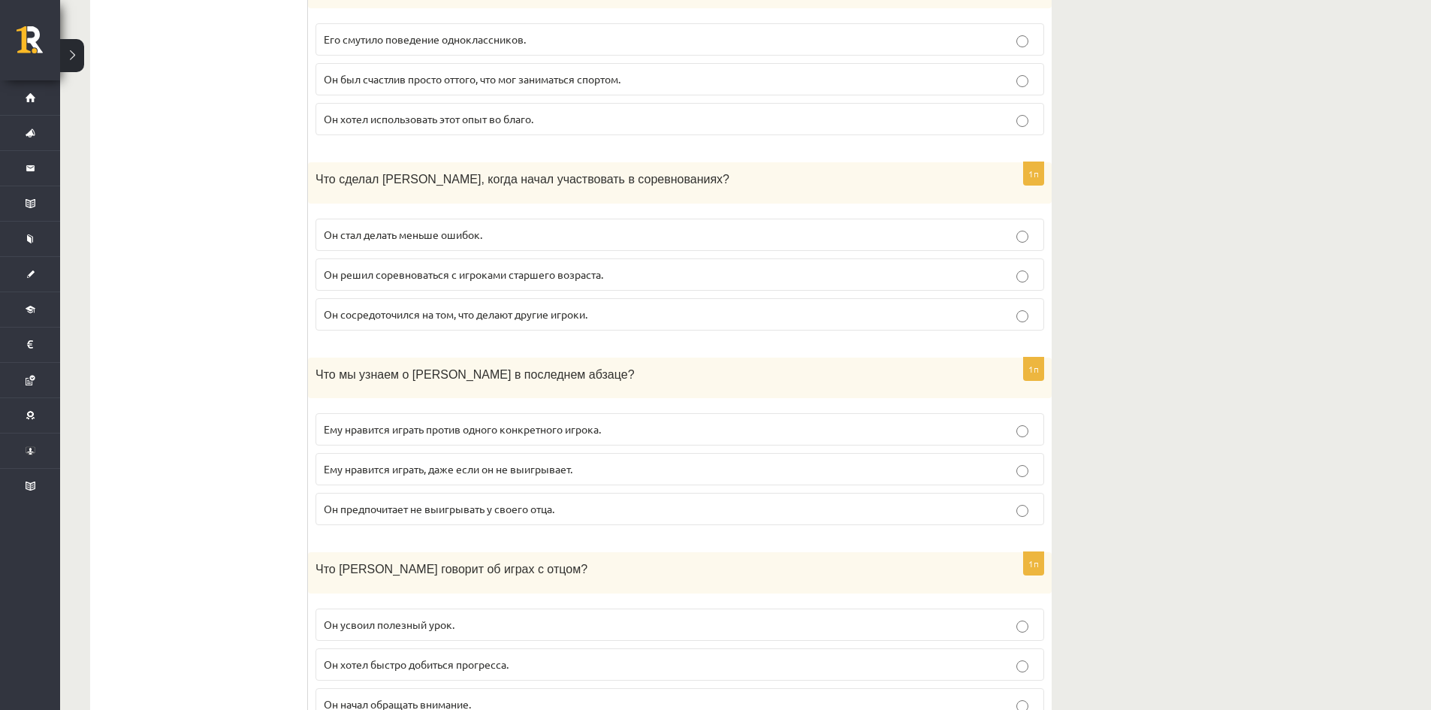
scroll to position [1193, 0]
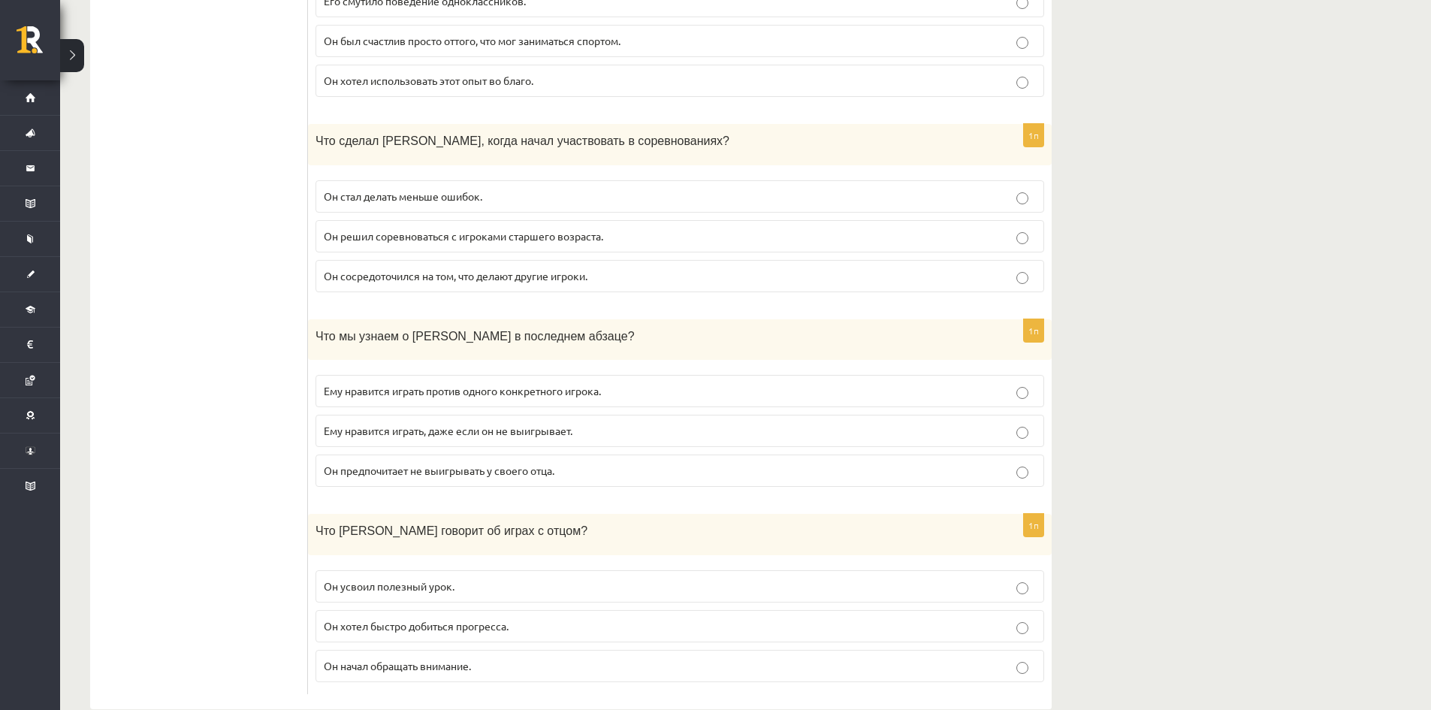
click at [694, 423] on p "Ему нравится играть, даже если он не выигрывает." at bounding box center [680, 431] width 712 height 16
click at [660, 579] on p "Он усвоил полезный урок." at bounding box center [680, 587] width 712 height 16
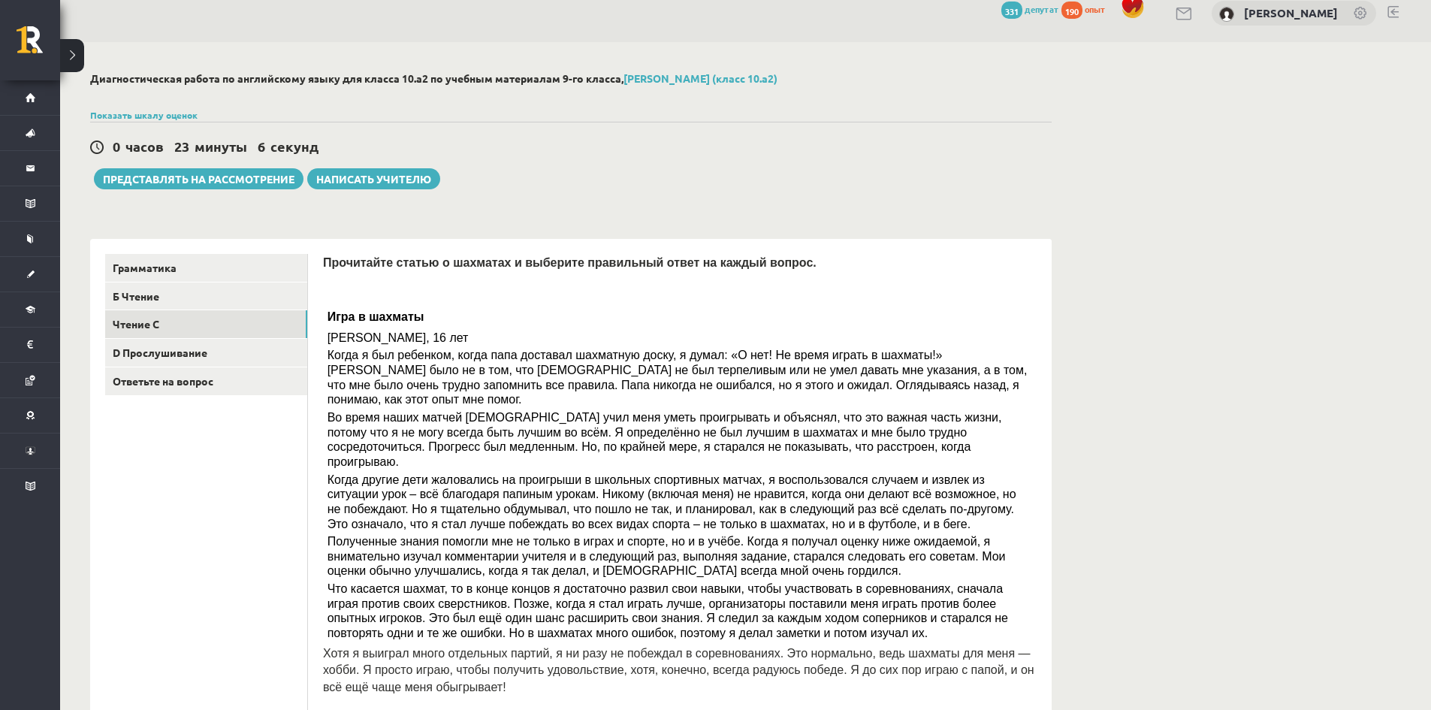
scroll to position [0, 0]
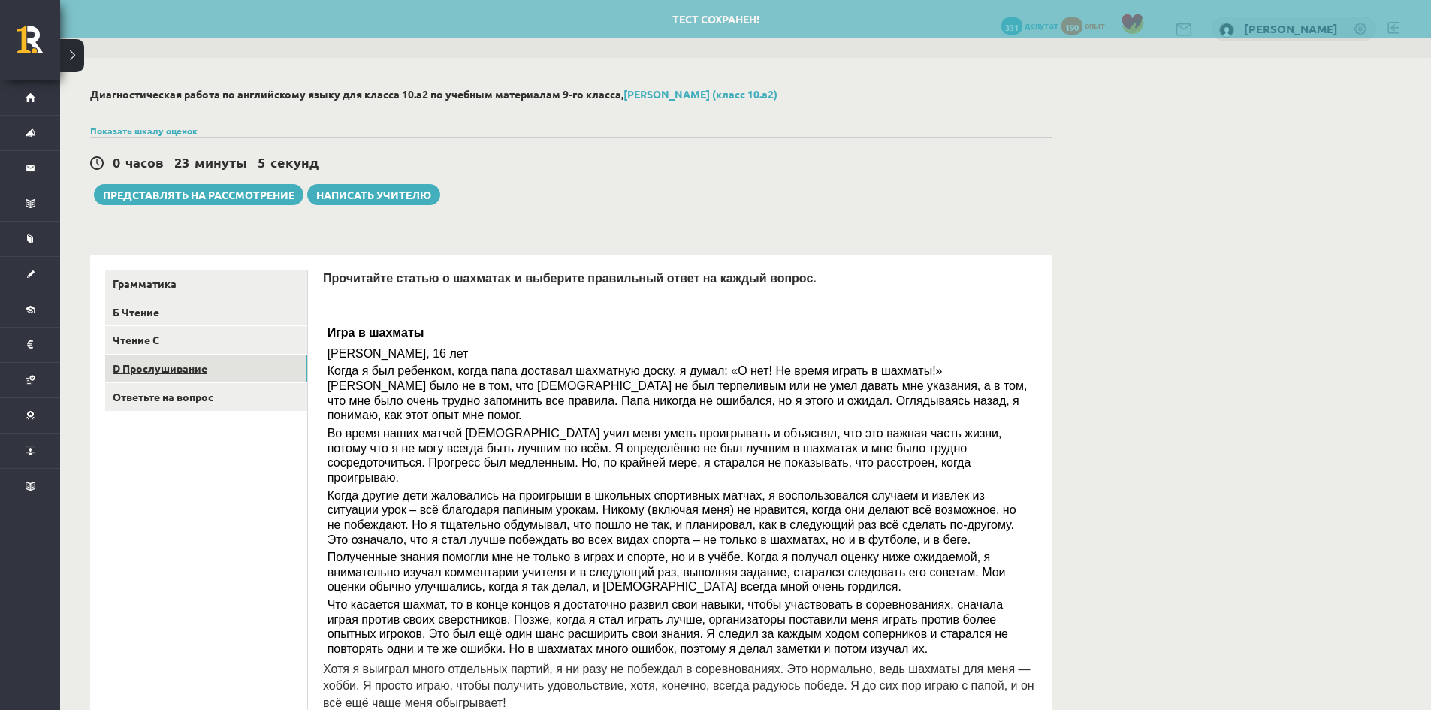
click at [228, 377] on link "D Прослушивание" at bounding box center [206, 369] width 202 height 28
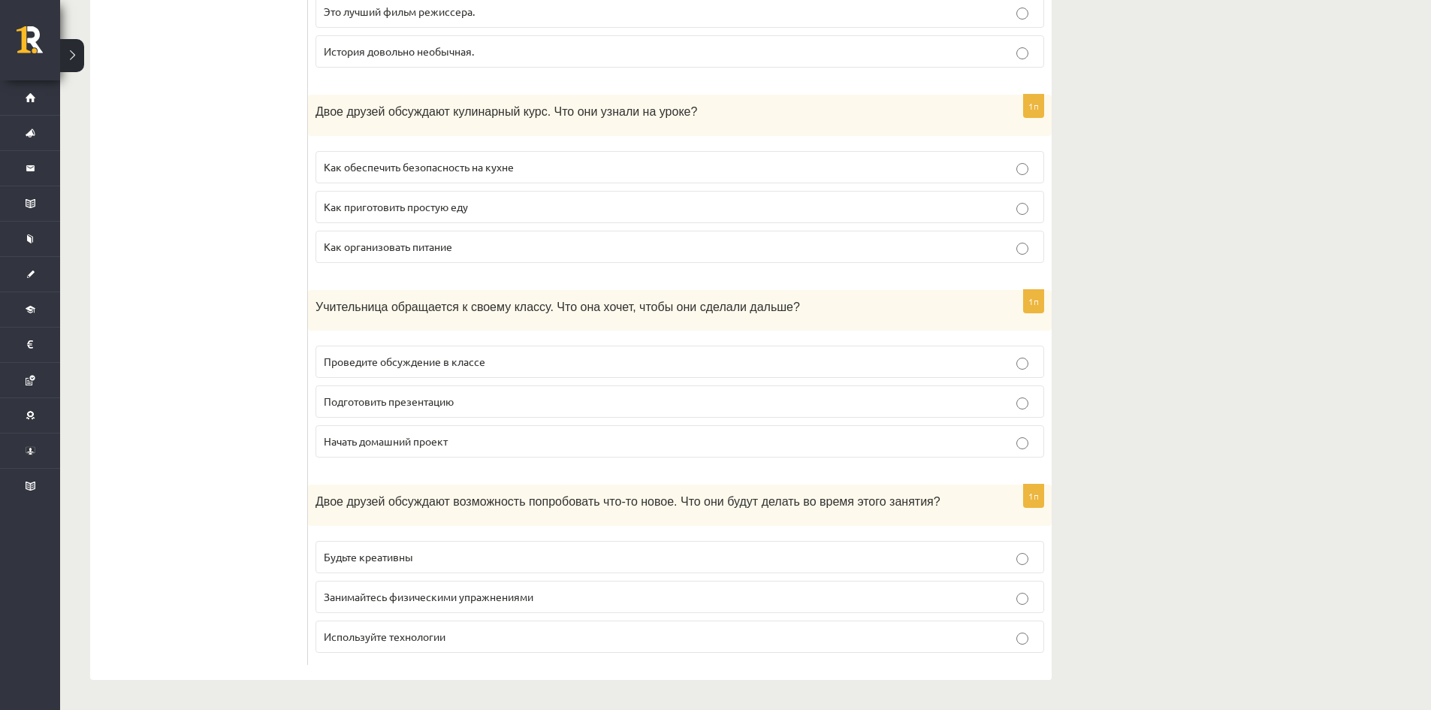
scroll to position [861, 0]
drag, startPoint x: 510, startPoint y: 515, endPoint x: 773, endPoint y: 518, distance: 263.0
click at [773, 518] on div "Двое друзей обсуждают возможность попробовать что-то новое. Что они будут делат…" at bounding box center [680, 505] width 744 height 41
click at [423, 567] on label "Будьте креативны" at bounding box center [680, 557] width 729 height 32
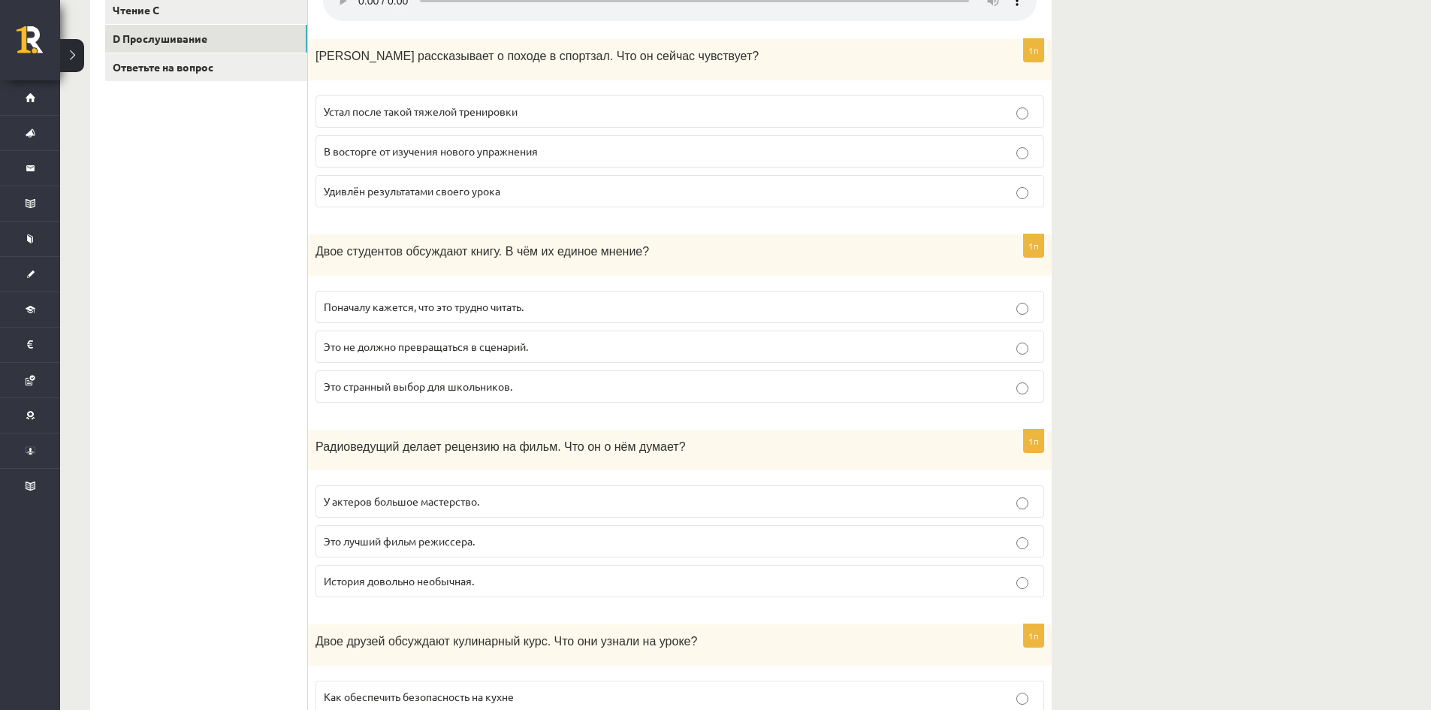
scroll to position [335, 0]
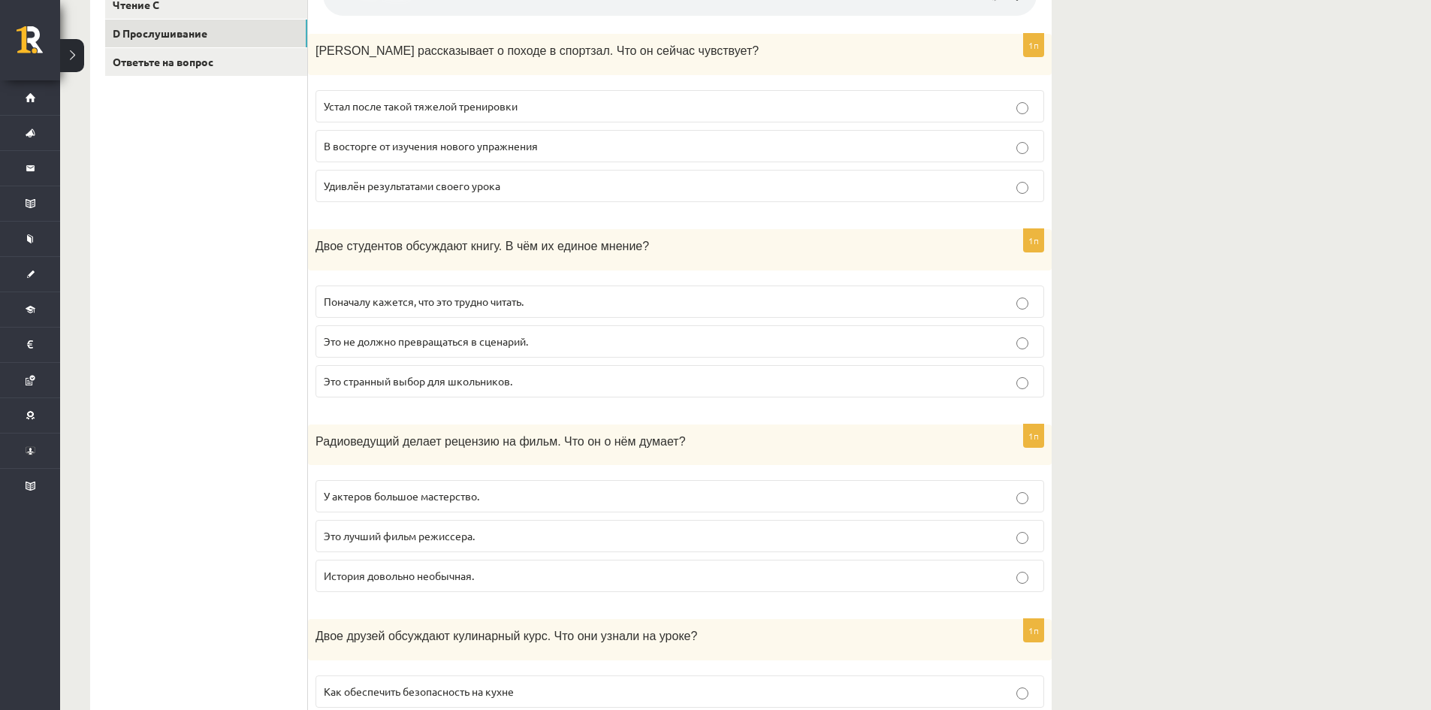
click at [1141, 611] on div "Диагностическая работа по английскому языку для класса 10.а2 по учебным материа…" at bounding box center [745, 479] width 1371 height 1512
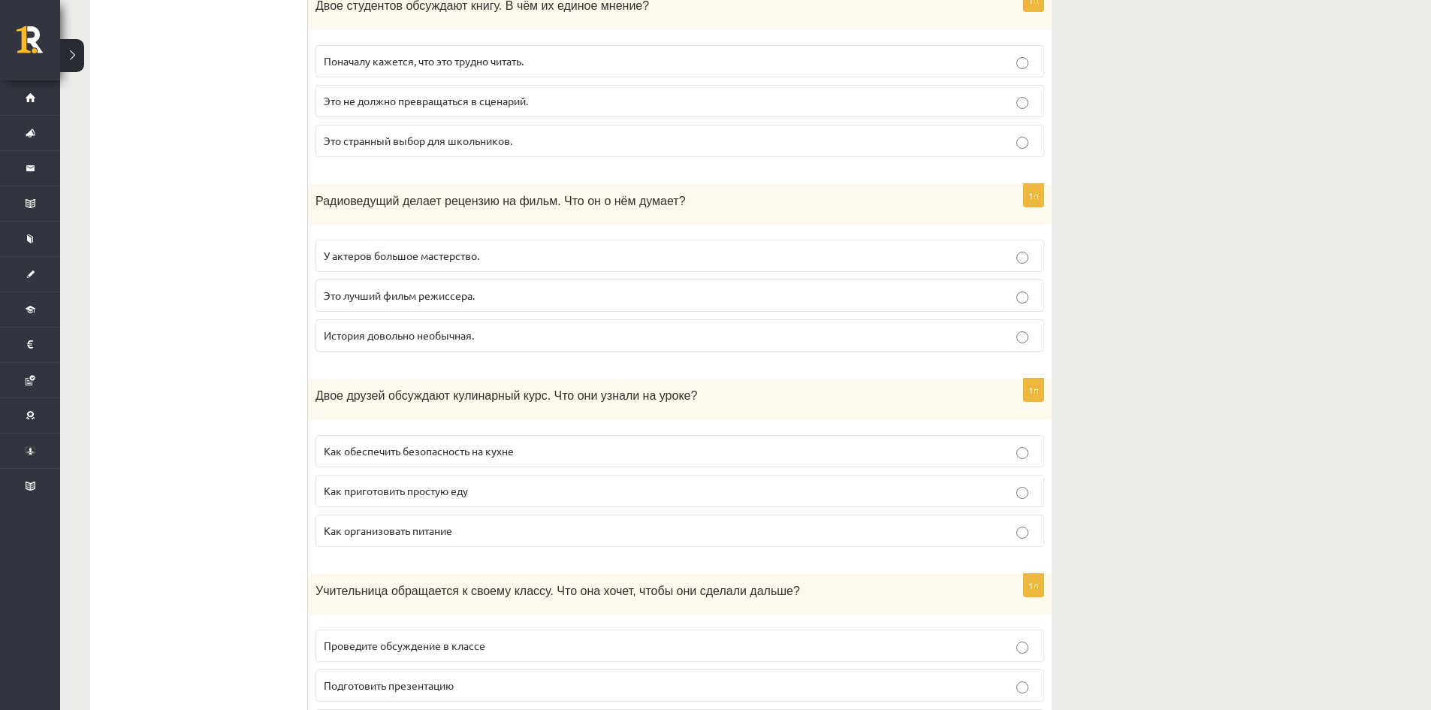
scroll to position [601, 0]
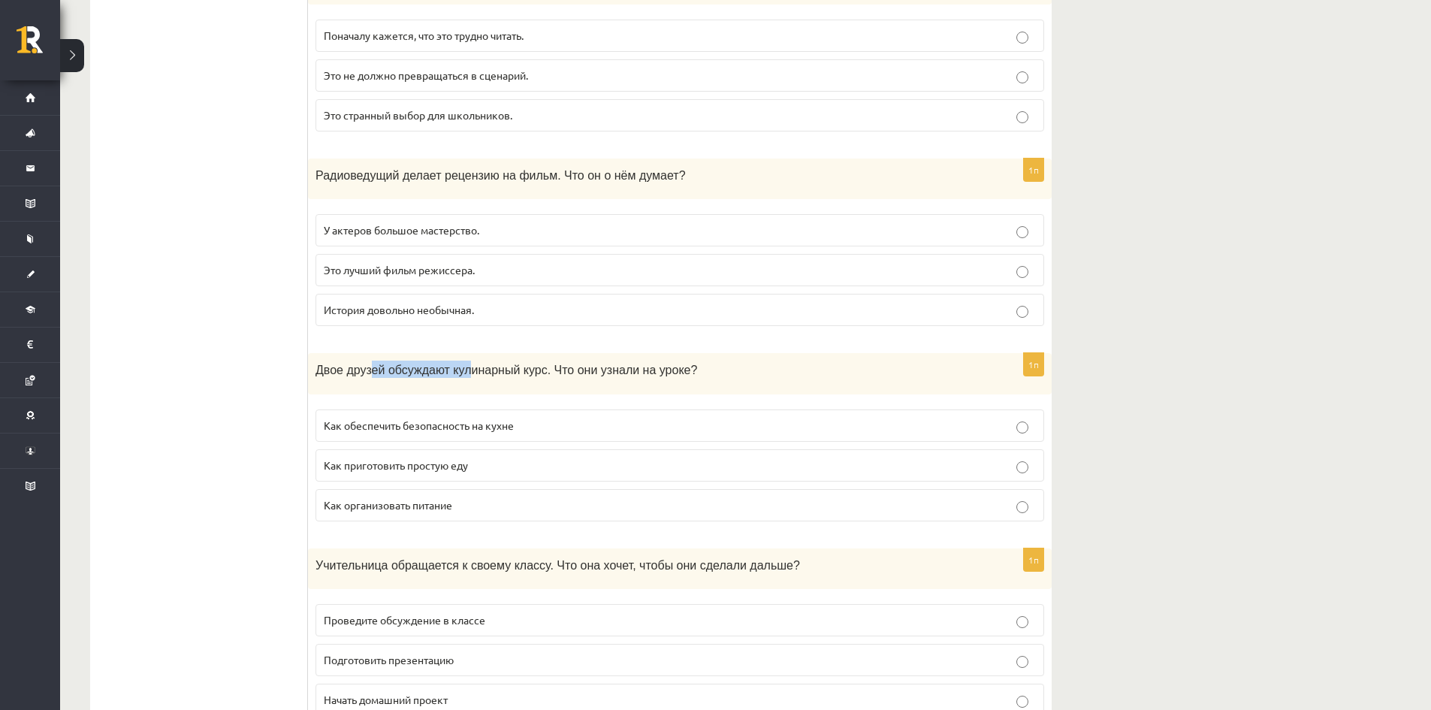
drag, startPoint x: 365, startPoint y: 361, endPoint x: 459, endPoint y: 366, distance: 94.0
click at [459, 366] on div "Двое друзей обсуждают кулинарный курс. Что они узнали на уроке?" at bounding box center [680, 373] width 744 height 41
click at [329, 502] on font "Как организовать питание" at bounding box center [388, 505] width 128 height 14
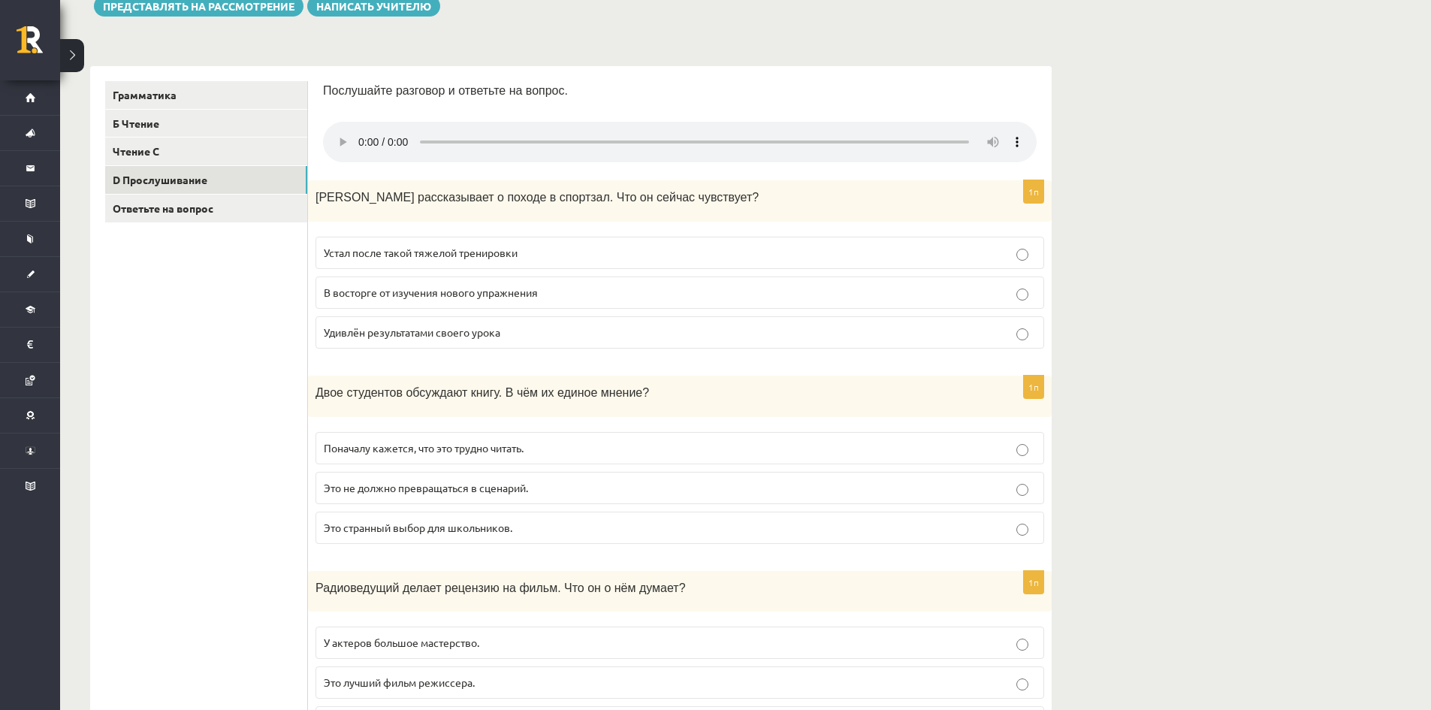
scroll to position [185, 0]
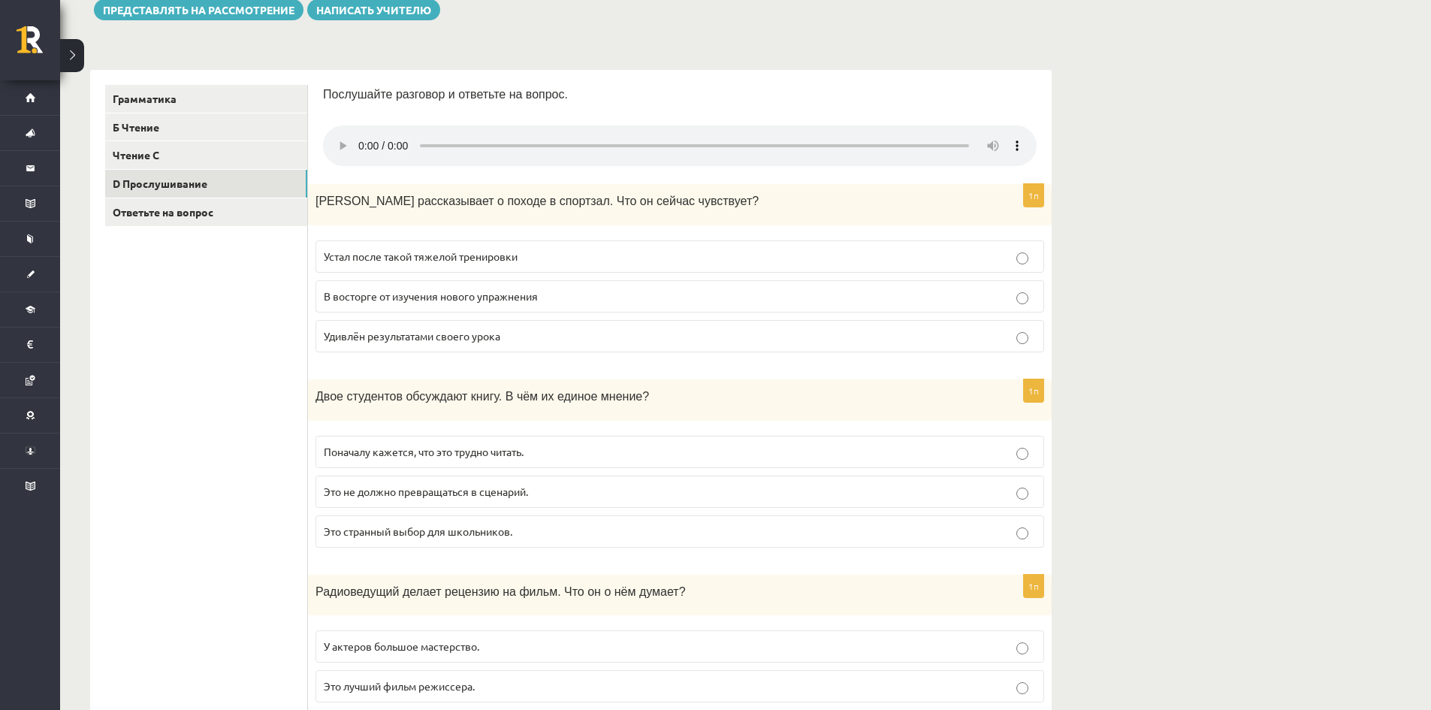
click at [538, 292] on font "В восторге от изучения нового упражнения" at bounding box center [431, 296] width 214 height 14
drag, startPoint x: 332, startPoint y: 591, endPoint x: 632, endPoint y: 605, distance: 300.1
click at [632, 605] on div "Радиоведущий делает рецензию на фильм. Что он о нём думает?" at bounding box center [680, 595] width 744 height 41
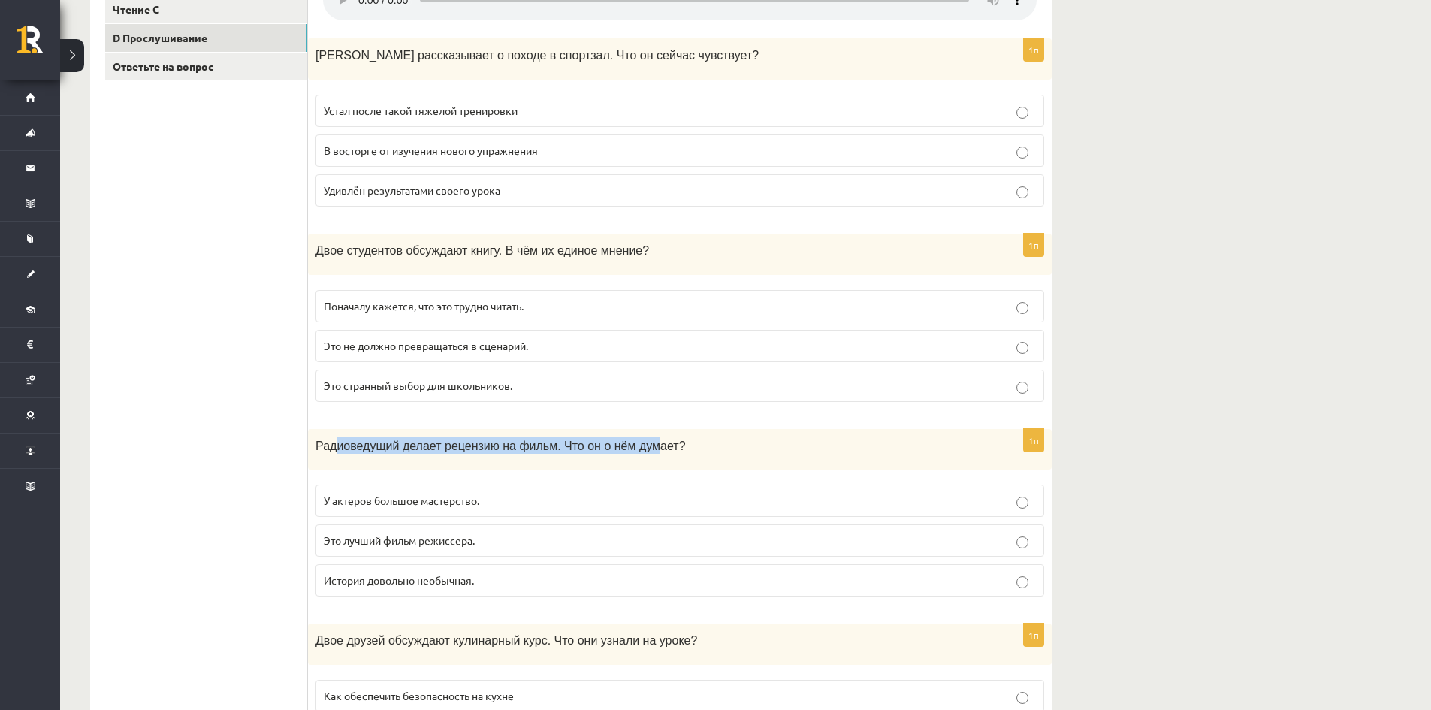
scroll to position [335, 0]
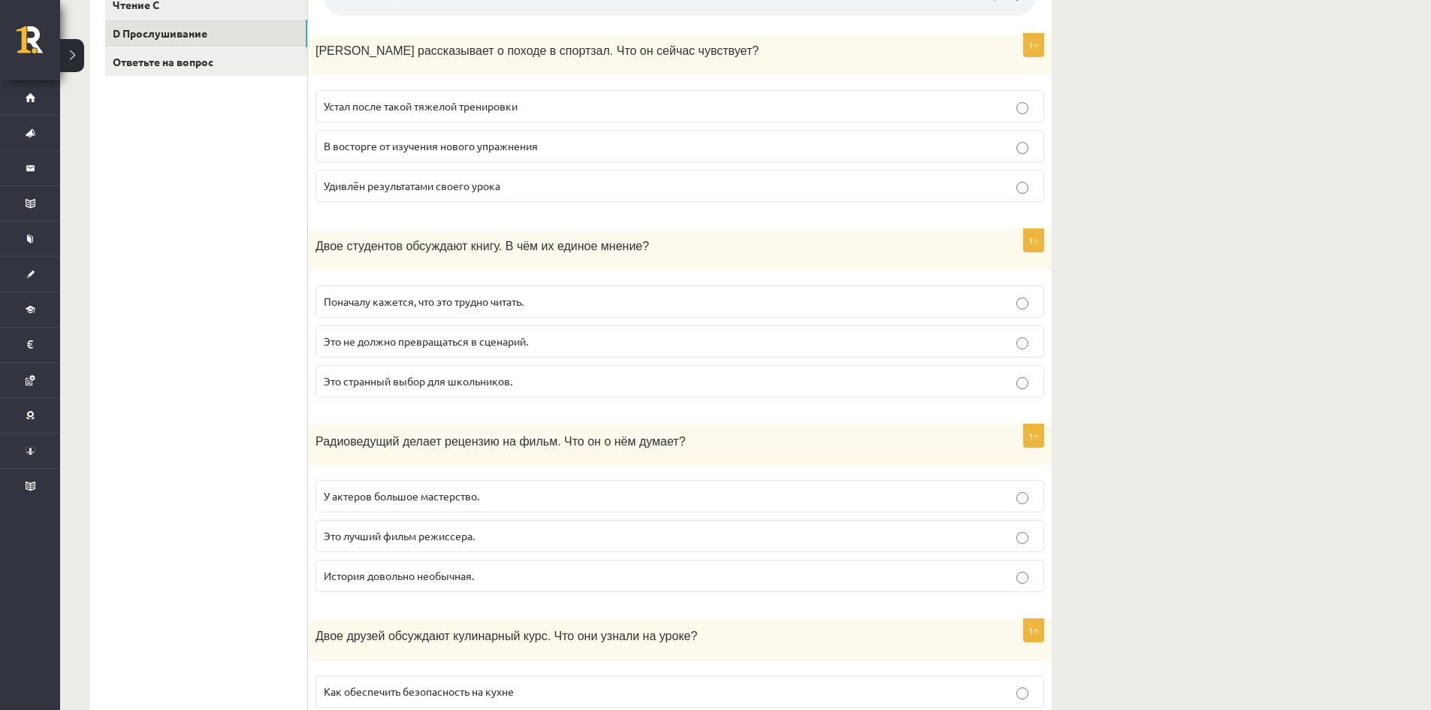
click at [561, 426] on div "Радиоведущий делает рецензию на фильм. Что он о нём думает?" at bounding box center [680, 445] width 744 height 41
click at [561, 508] on label "У актеров большое мастерство." at bounding box center [680, 496] width 729 height 32
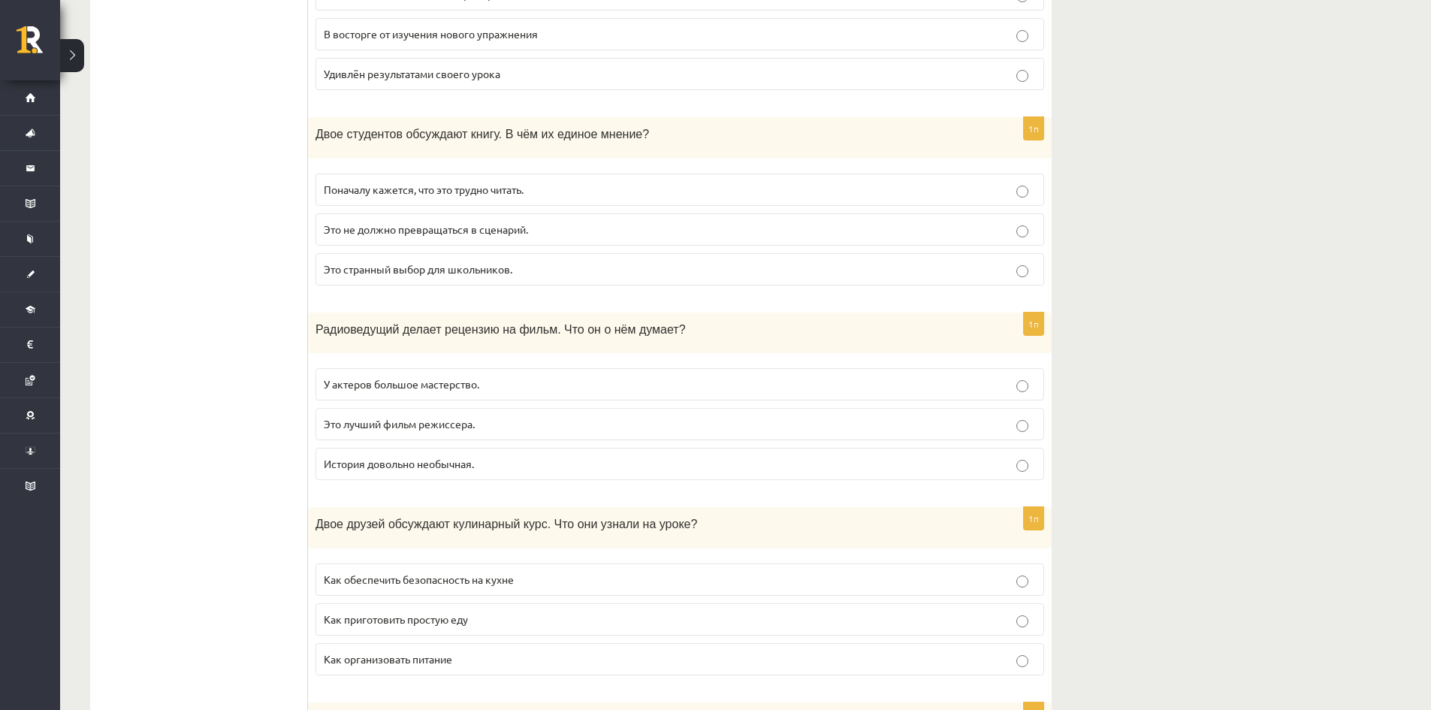
scroll to position [451, 0]
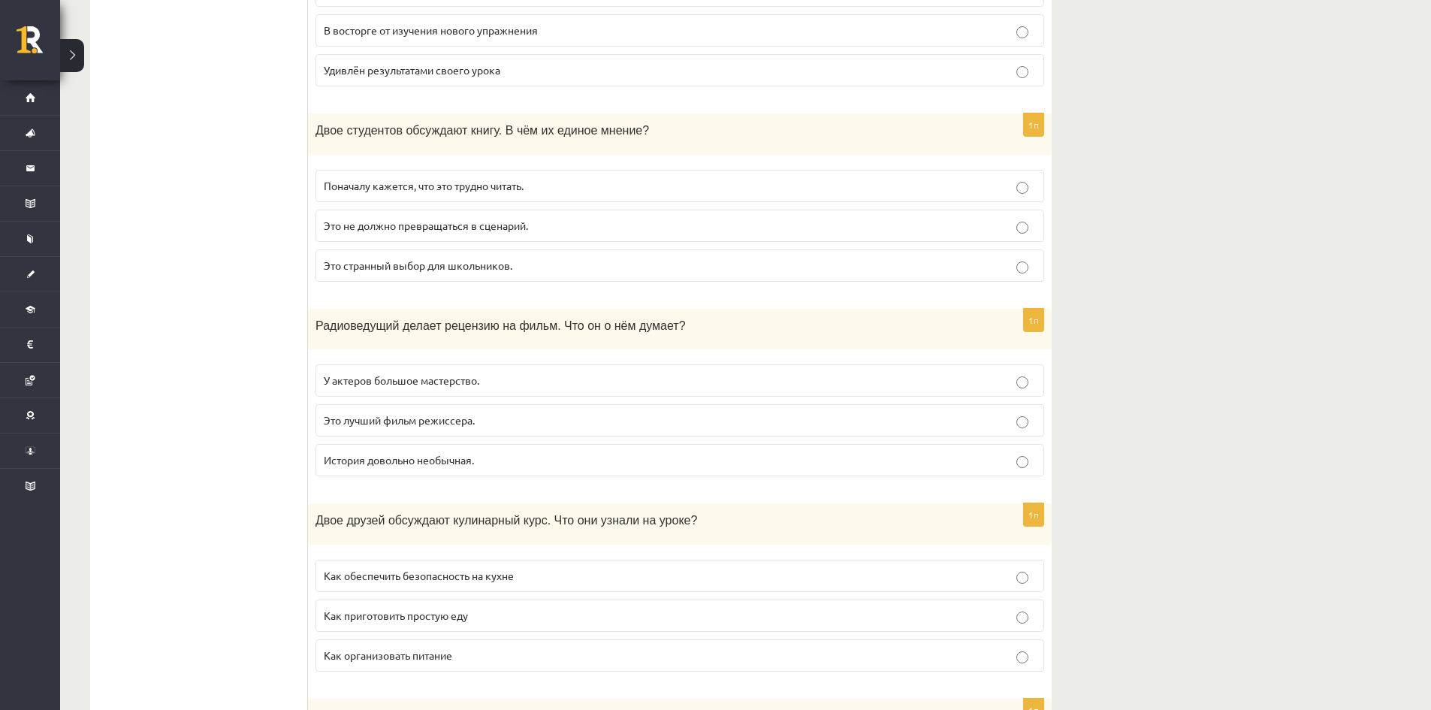
click at [775, 425] on p "Это лучший фильм режиссера." at bounding box center [680, 421] width 712 height 16
click at [554, 467] on p "История довольно необычная." at bounding box center [680, 460] width 712 height 16
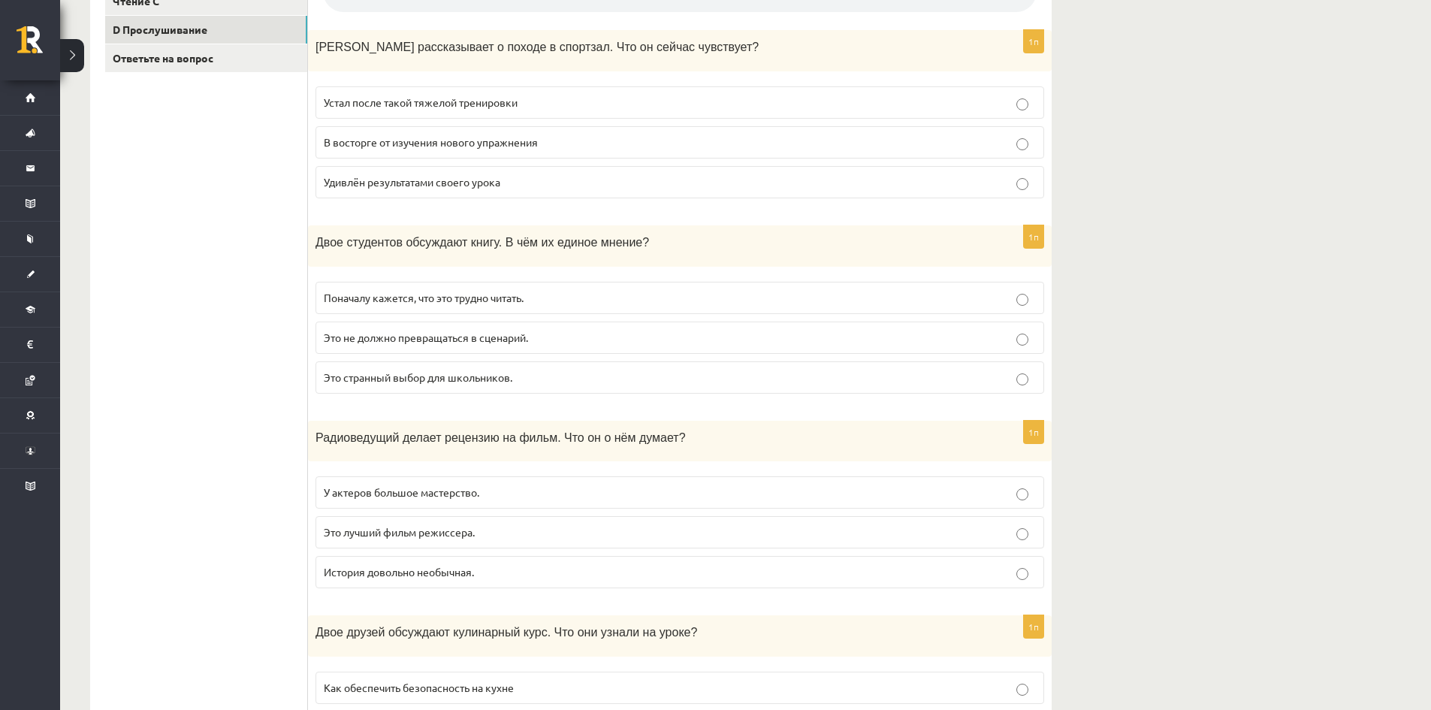
scroll to position [335, 0]
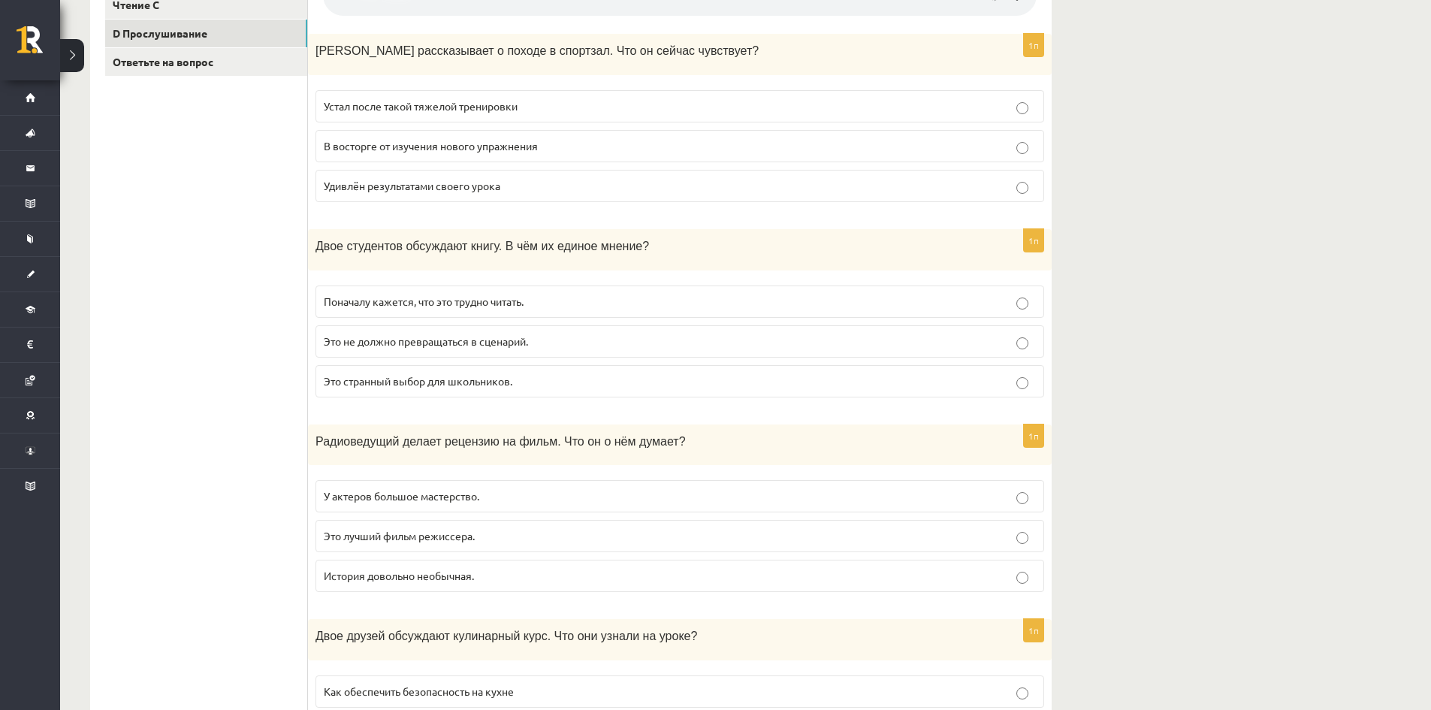
click at [747, 347] on p "Это не должно превращаться в сценарий." at bounding box center [680, 342] width 712 height 16
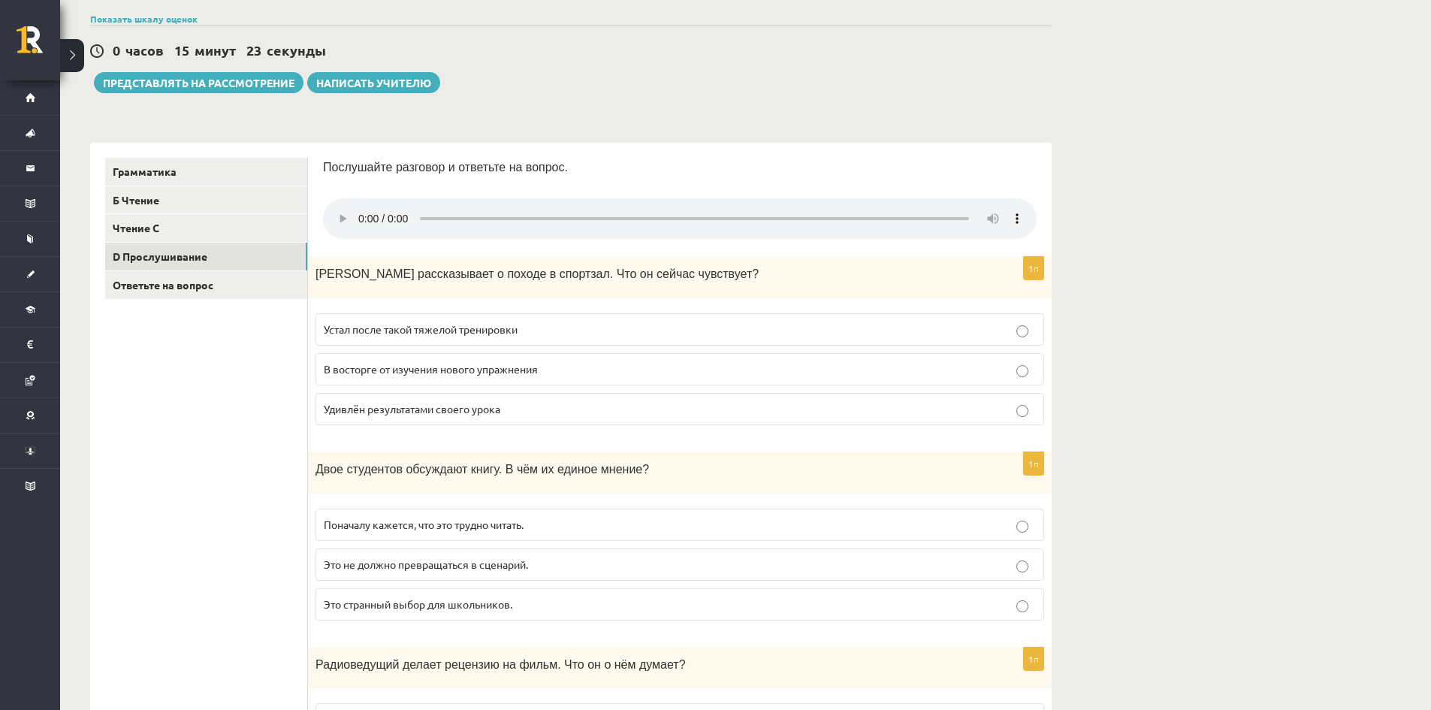
scroll to position [110, 0]
click at [407, 612] on font "Это странный выбор для школьников." at bounding box center [418, 607] width 189 height 14
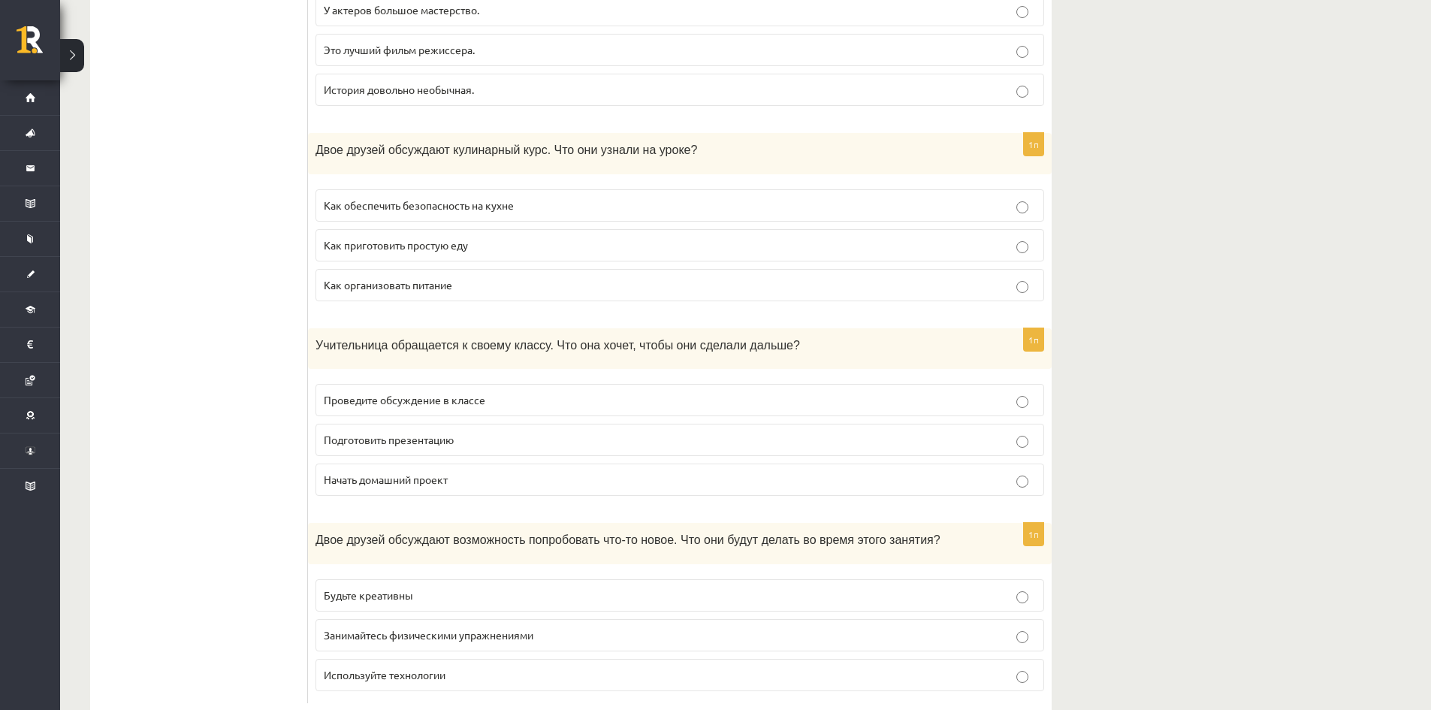
scroll to position [827, 0]
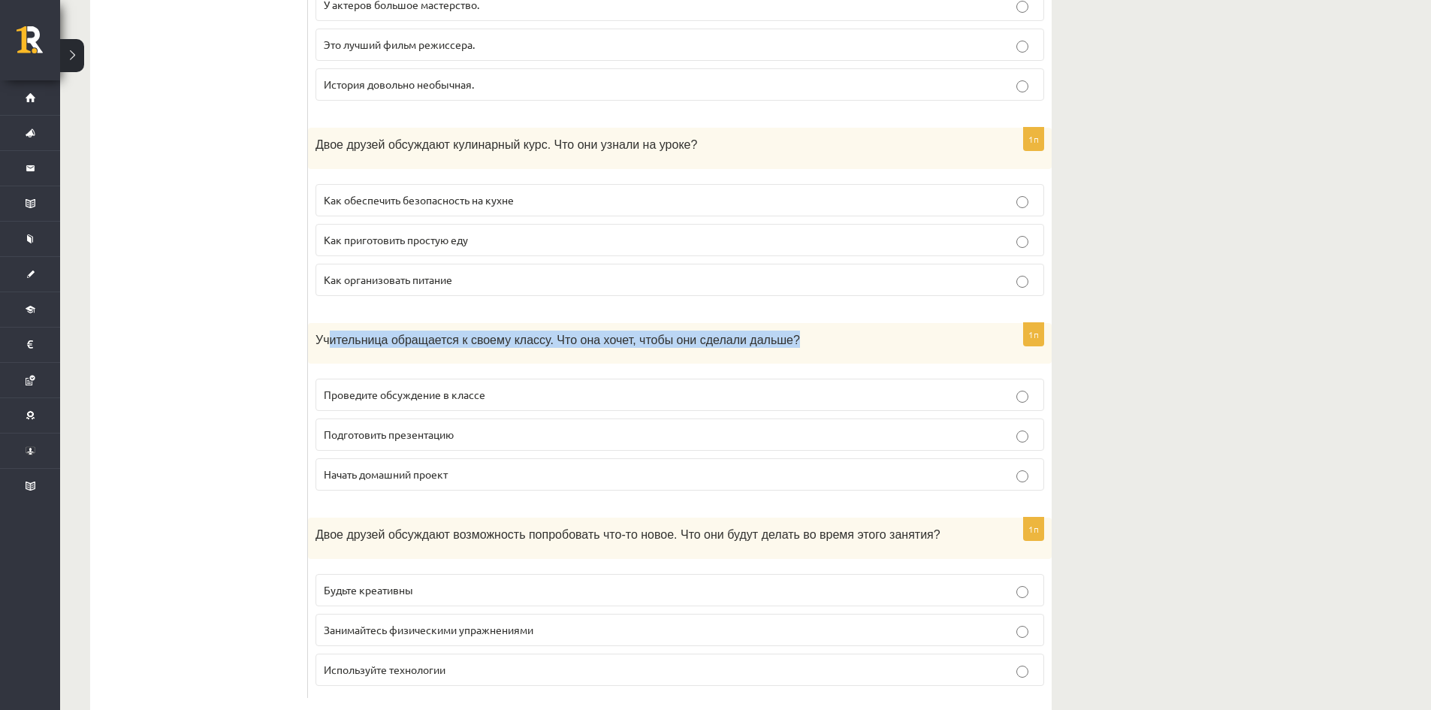
drag, startPoint x: 325, startPoint y: 342, endPoint x: 762, endPoint y: 350, distance: 436.7
click at [762, 350] on div "Учительница обращается к своему классу. Что она хочет, чтобы они сделали дальше?" at bounding box center [680, 343] width 744 height 41
click at [434, 356] on div "Учительница обращается к своему классу. Что она хочет, чтобы они сделали дальше?" at bounding box center [680, 343] width 744 height 41
click at [424, 387] on label "Проведите обсуждение в классе" at bounding box center [680, 395] width 729 height 32
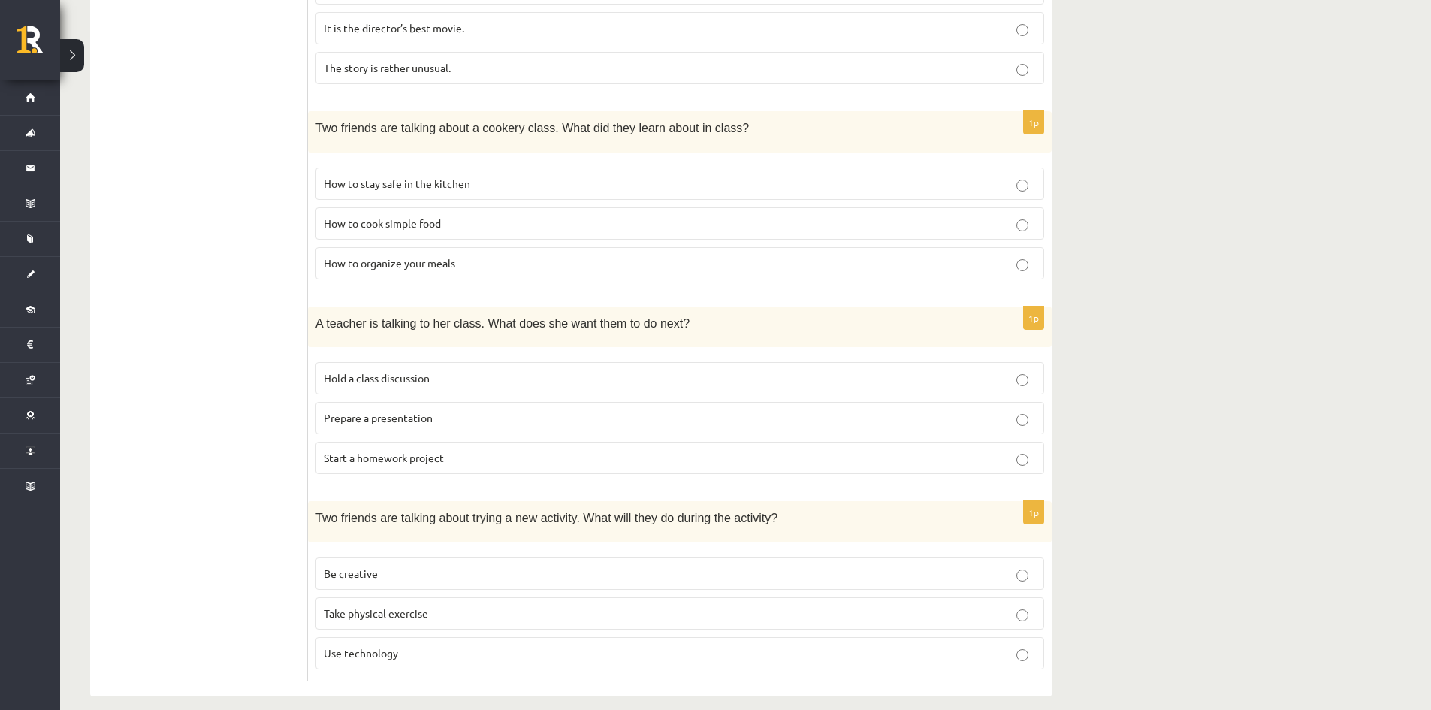
scroll to position [861, 0]
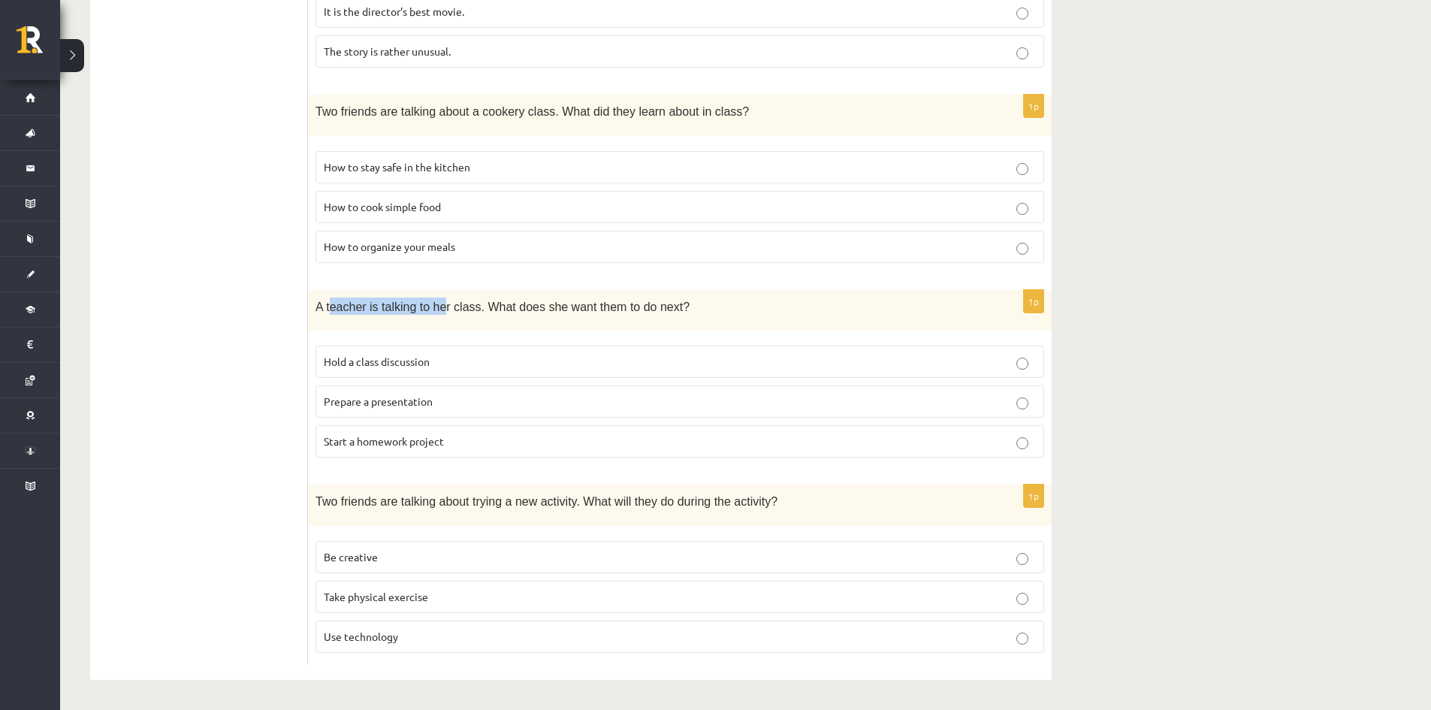
drag, startPoint x: 343, startPoint y: 309, endPoint x: 435, endPoint y: 302, distance: 92.7
click at [435, 302] on span "A teacher is talking to her class. What does she want them to do next?" at bounding box center [503, 307] width 374 height 13
click at [367, 361] on span "Hold a class discussion" at bounding box center [377, 362] width 106 height 14
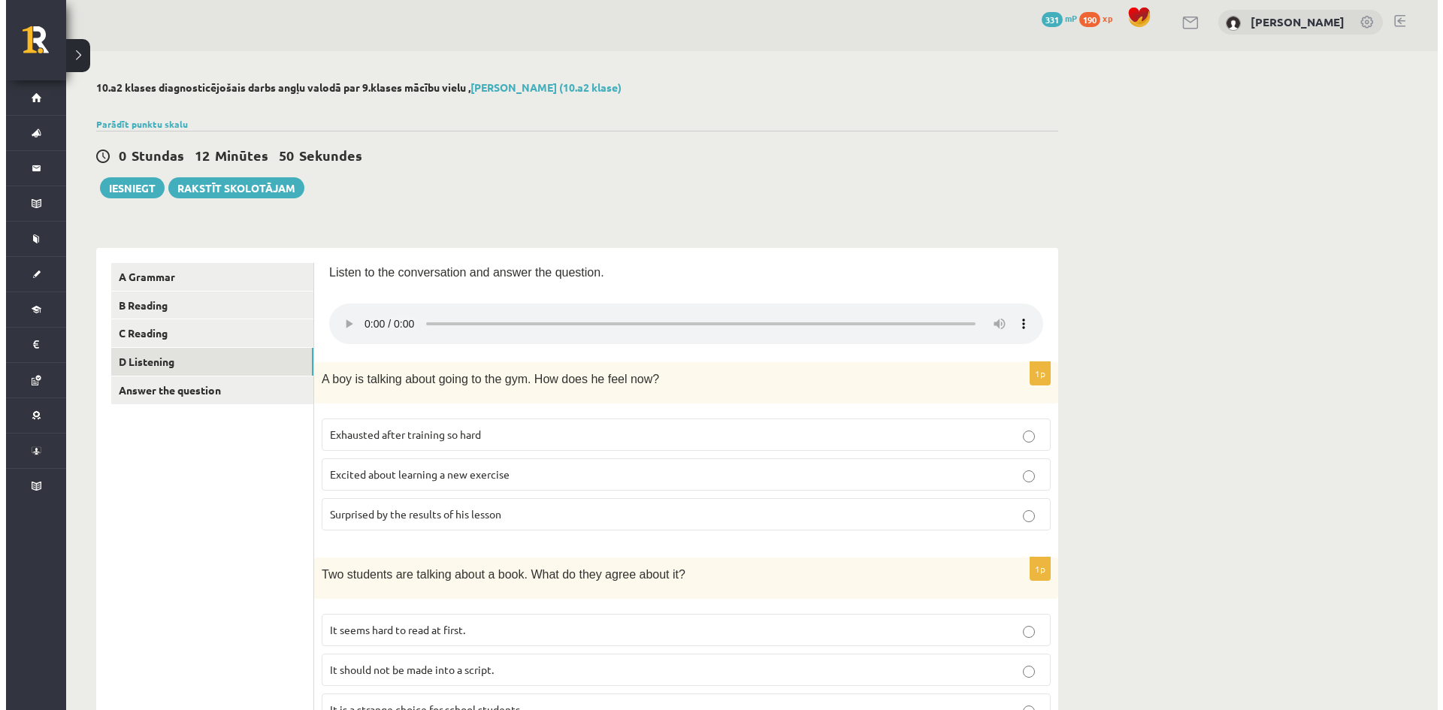
scroll to position [0, 0]
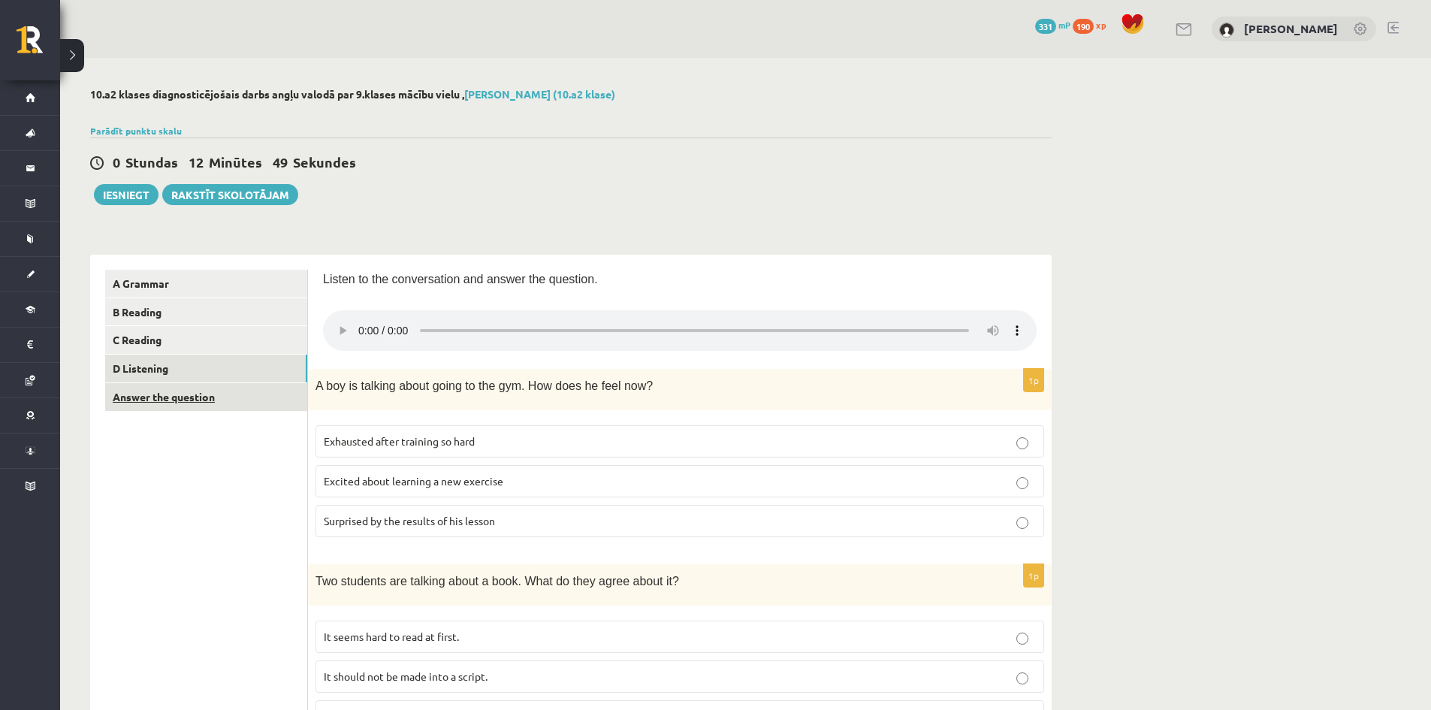
click at [204, 404] on link "Answer the question" at bounding box center [206, 397] width 202 height 28
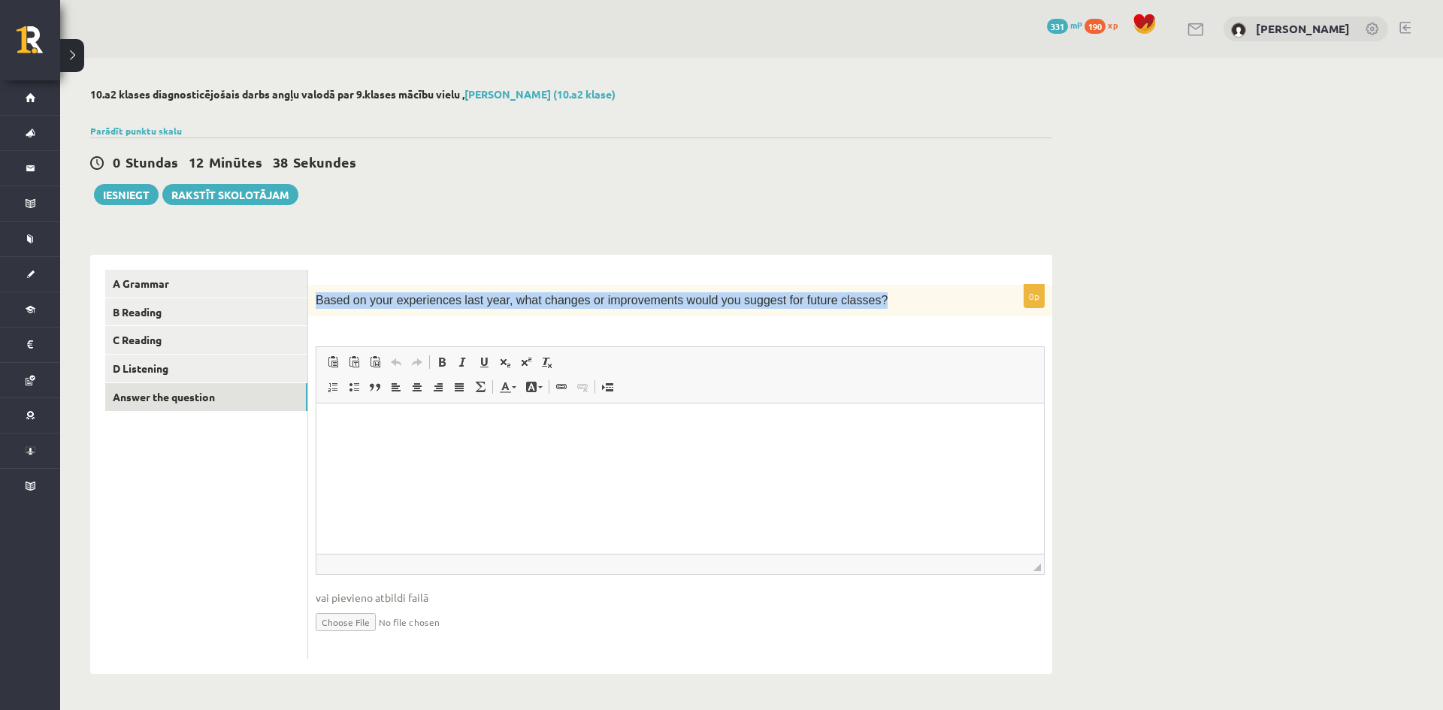
drag, startPoint x: 856, startPoint y: 308, endPoint x: 316, endPoint y: 298, distance: 540.4
click at [316, 298] on p "Based on your experiences last year, what changes or improvements would you sug…" at bounding box center [643, 300] width 654 height 17
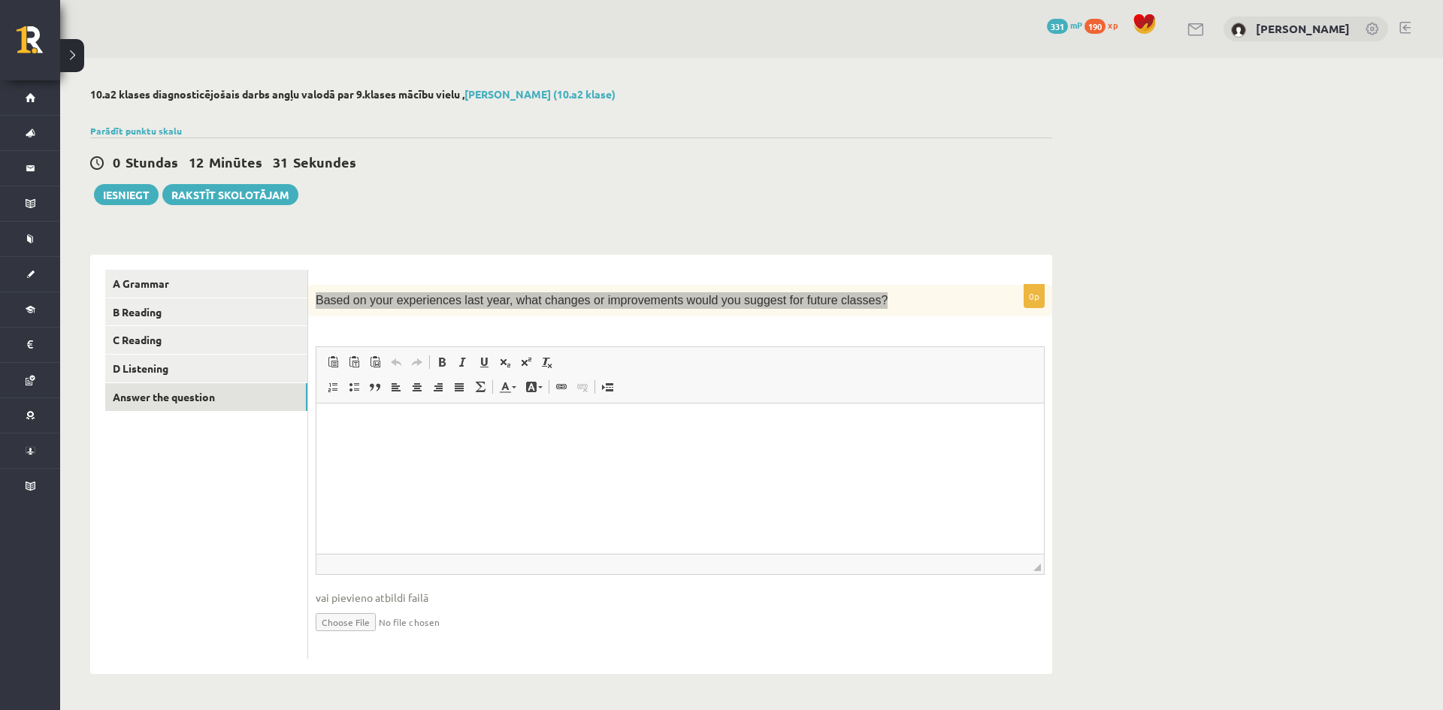
click at [615, 449] on html at bounding box center [679, 427] width 727 height 46
click at [518, 449] on html at bounding box center [679, 427] width 727 height 46
paste body "Визуальный текстовый редактор, wiswyg-editor-user-answer-47024961578020"
click at [395, 430] on p "**********" at bounding box center [679, 427] width 697 height 16
drag, startPoint x: 401, startPoint y: 424, endPoint x: 419, endPoint y: 434, distance: 19.9
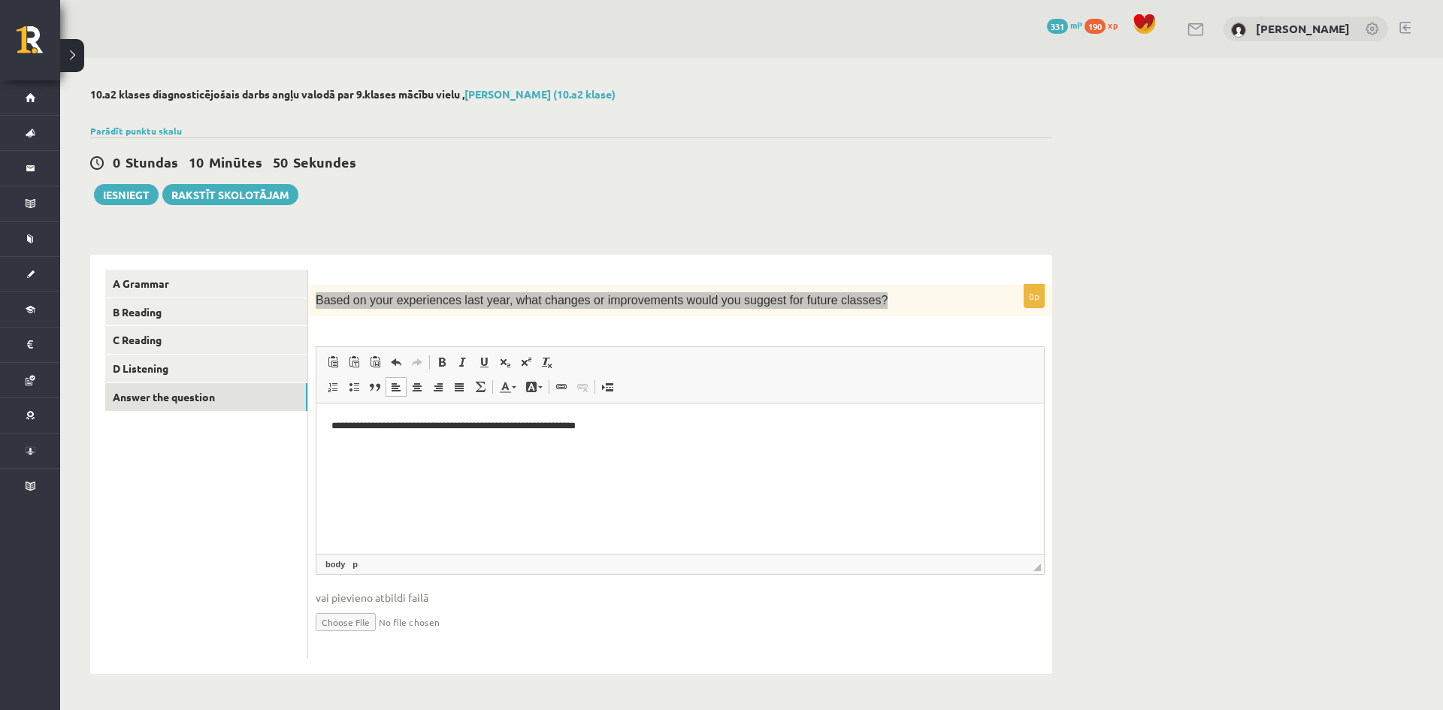
click at [419, 434] on html "**********" at bounding box center [679, 427] width 727 height 46
click at [388, 422] on p "**********" at bounding box center [679, 427] width 697 height 16
click at [397, 424] on p "**********" at bounding box center [679, 427] width 697 height 16
click at [490, 427] on p "**********" at bounding box center [679, 427] width 697 height 16
drag, startPoint x: 529, startPoint y: 429, endPoint x: 563, endPoint y: 434, distance: 34.2
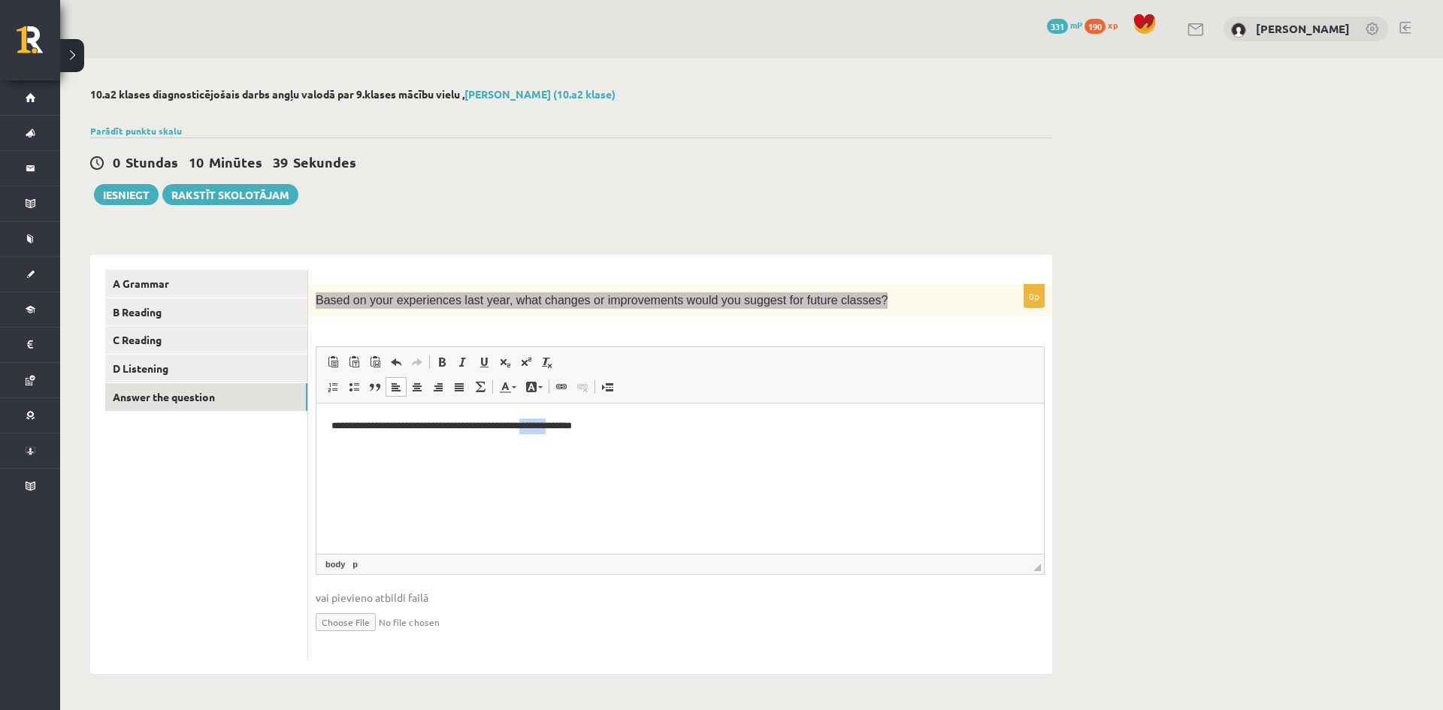
click at [563, 434] on html "**********" at bounding box center [679, 427] width 727 height 46
click at [549, 426] on p "**********" at bounding box center [679, 427] width 697 height 16
click at [620, 441] on html "**********" at bounding box center [679, 427] width 727 height 46
click at [468, 434] on html "**********" at bounding box center [679, 427] width 727 height 46
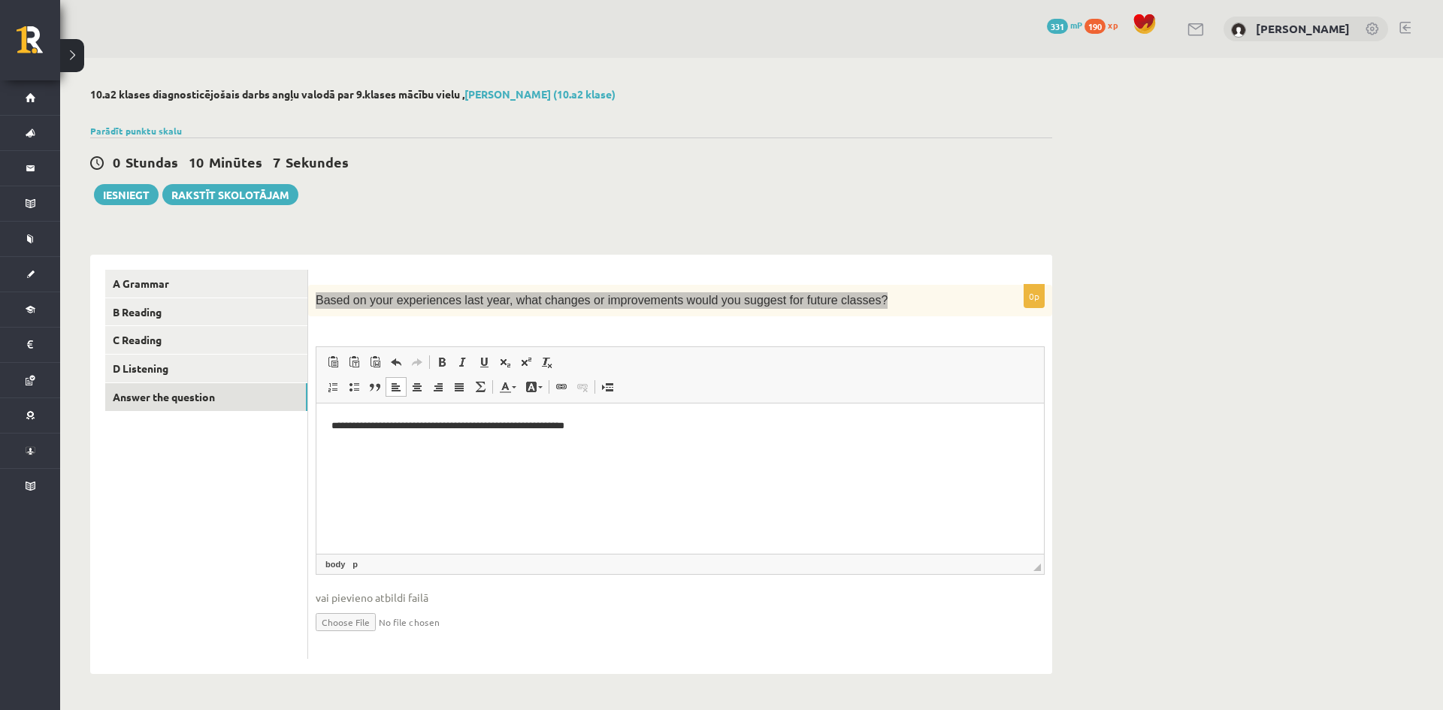
click at [446, 426] on p "**********" at bounding box center [679, 427] width 697 height 16
click at [859, 449] on html "**********" at bounding box center [679, 427] width 727 height 46
click at [546, 426] on p "**********" at bounding box center [679, 427] width 697 height 16
click at [441, 429] on p "**********" at bounding box center [679, 427] width 697 height 16
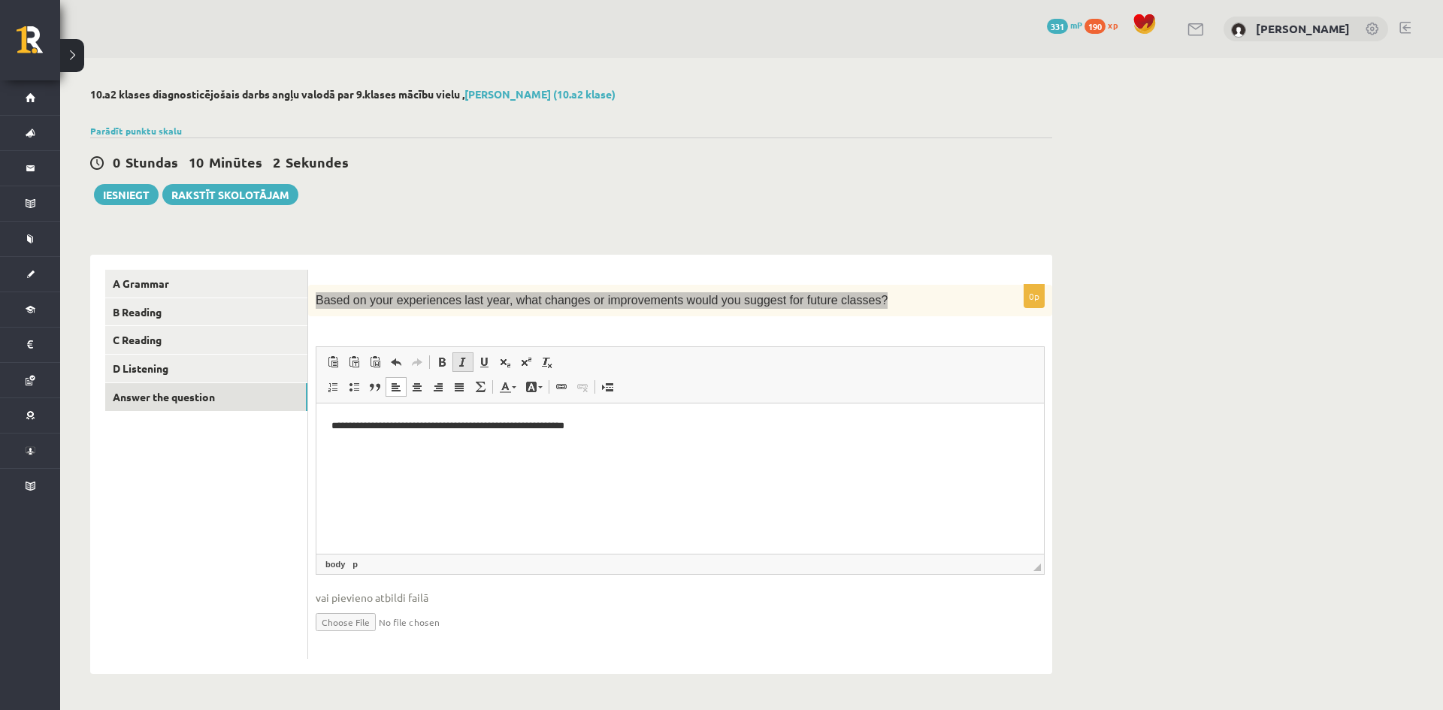
click at [454, 362] on link "Курсив Комбинация клавиш Ctrl+I" at bounding box center [462, 362] width 21 height 20
drag, startPoint x: 440, startPoint y: 488, endPoint x: 756, endPoint y: 718, distance: 390.7
click at [440, 449] on html "**********" at bounding box center [679, 427] width 727 height 46
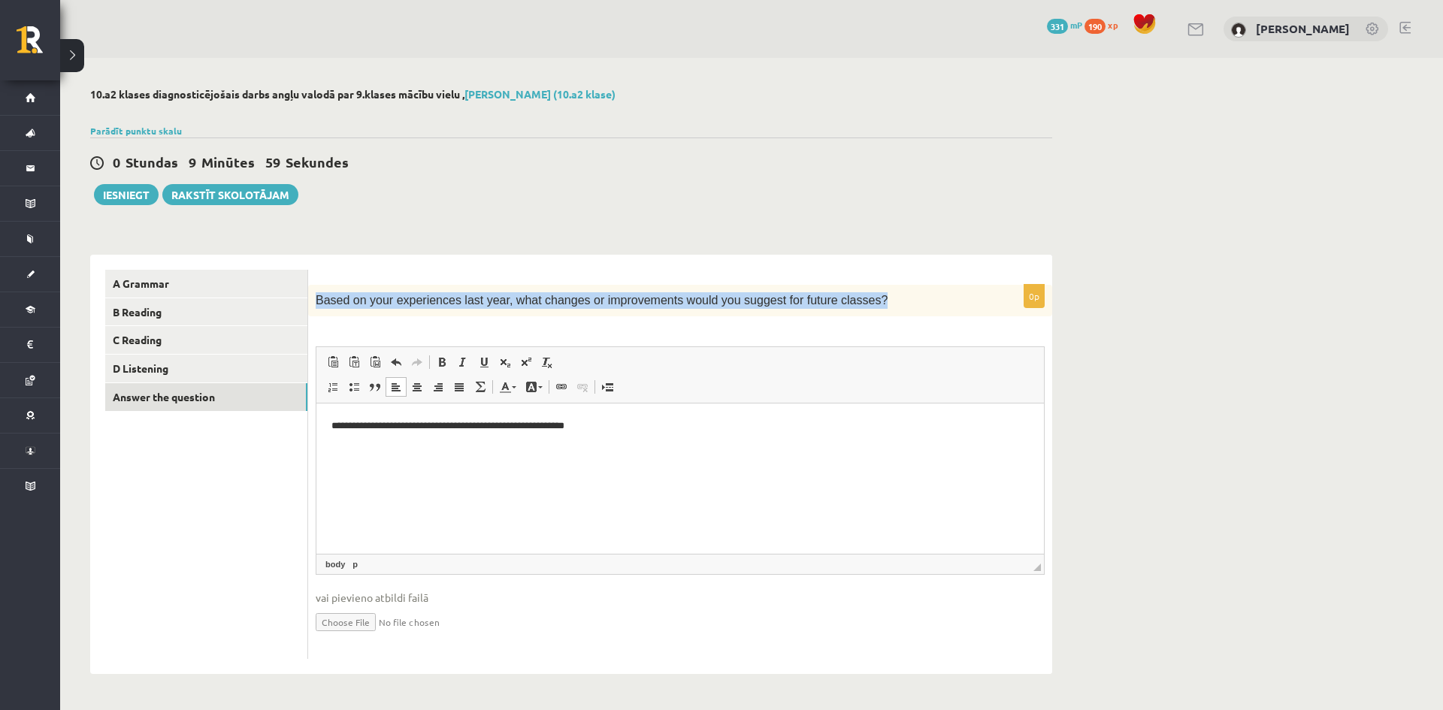
click at [449, 284] on form "**********" at bounding box center [680, 464] width 714 height 389
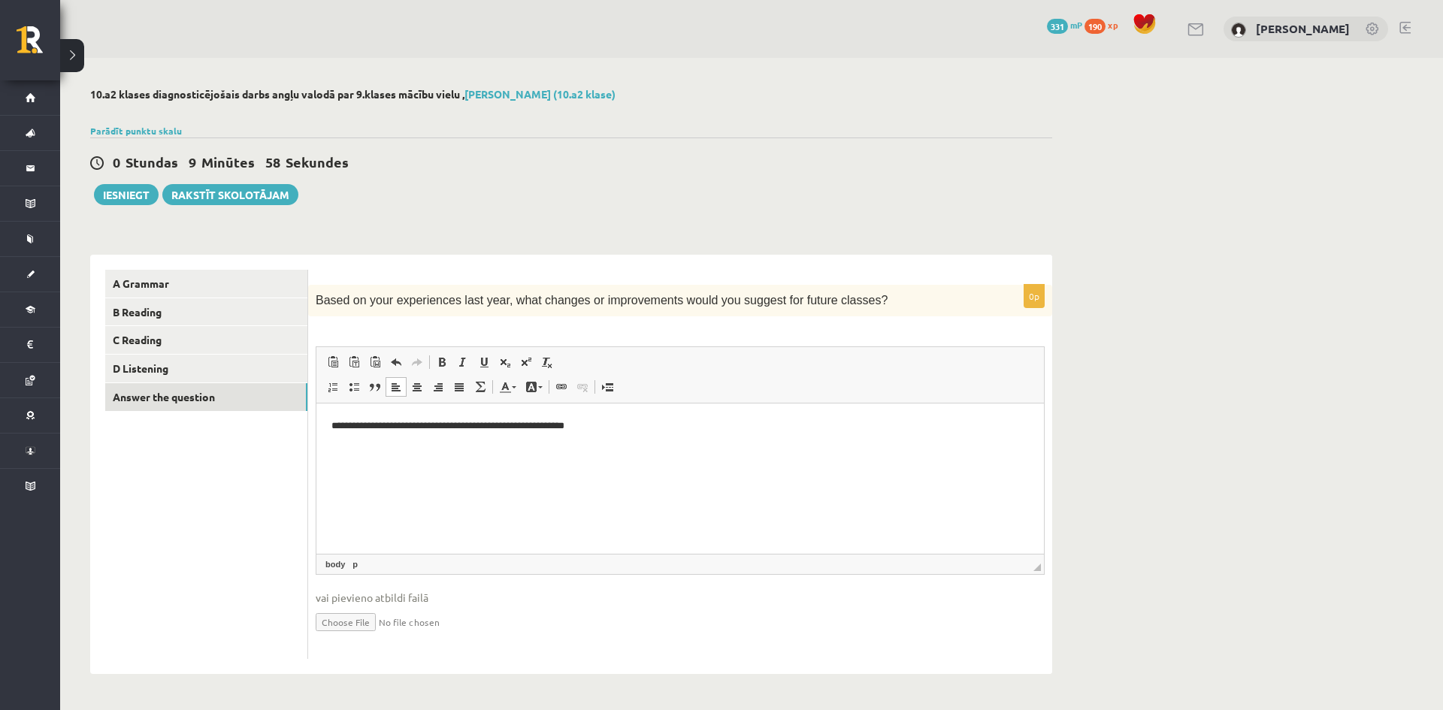
click at [443, 427] on p "**********" at bounding box center [679, 427] width 697 height 16
drag, startPoint x: 683, startPoint y: 425, endPoint x: 974, endPoint y: 599, distance: 338.7
click at [316, 419] on html "**********" at bounding box center [679, 427] width 727 height 46
click at [499, 449] on html "**********" at bounding box center [679, 427] width 727 height 46
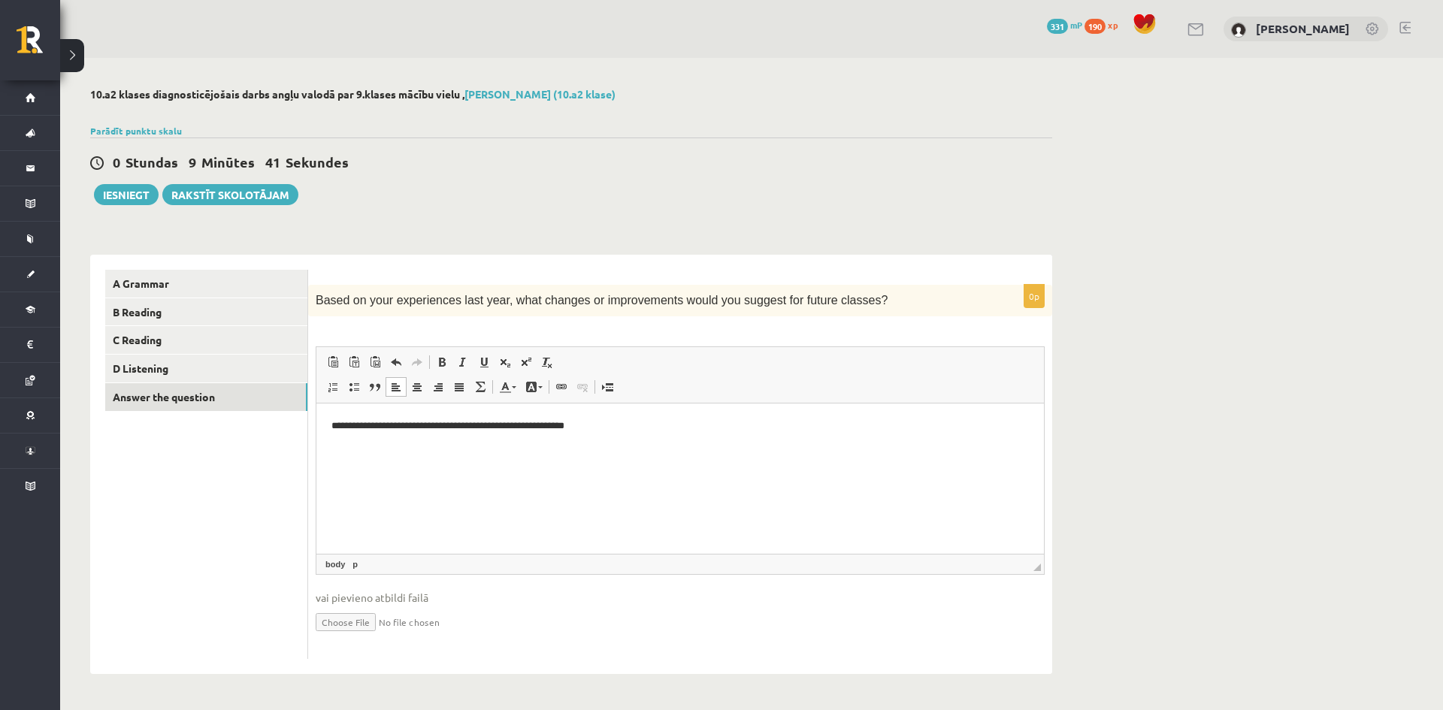
click at [532, 428] on p "**********" at bounding box center [679, 427] width 697 height 16
click at [483, 428] on p "**********" at bounding box center [679, 427] width 697 height 16
click at [484, 425] on p "**********" at bounding box center [679, 427] width 697 height 16
click at [110, 194] on button "Iesniegt" at bounding box center [126, 194] width 65 height 21
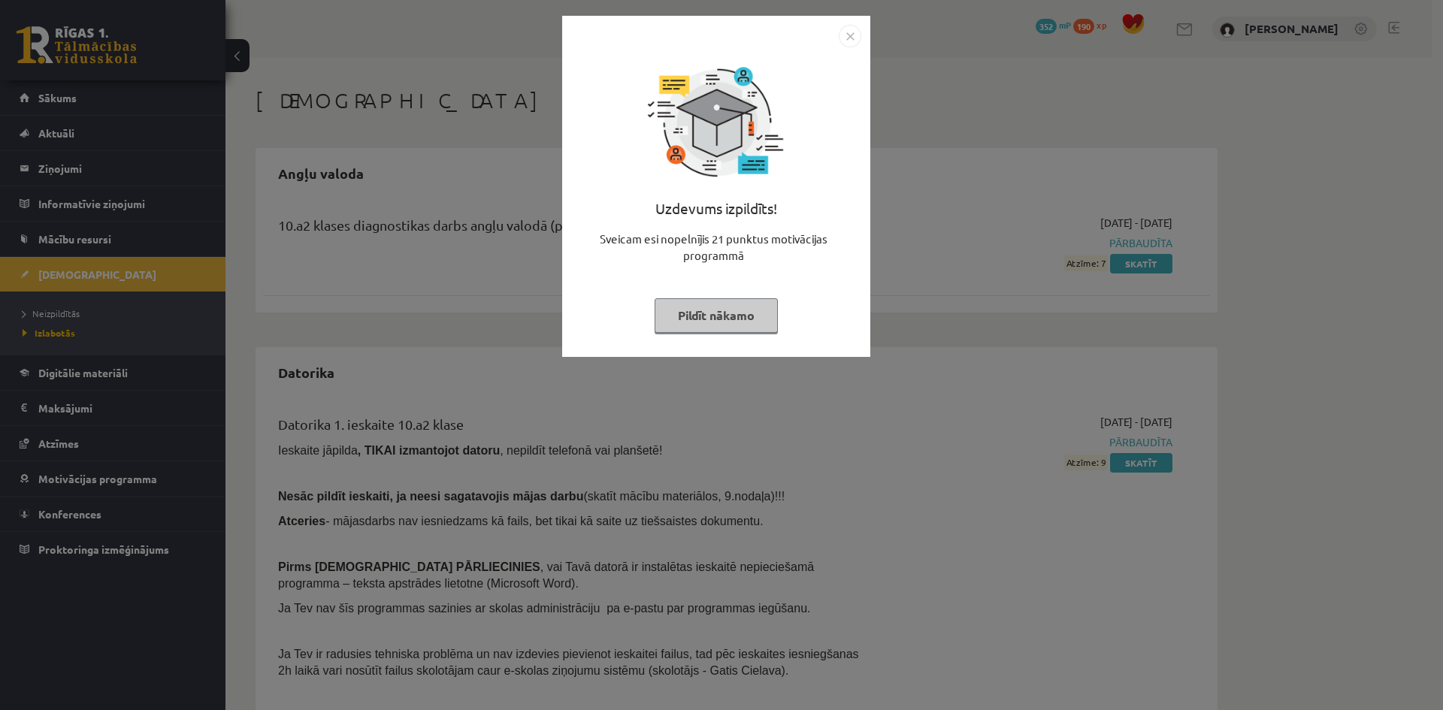
click at [760, 316] on button "Pildīt nākamo" at bounding box center [716, 315] width 123 height 35
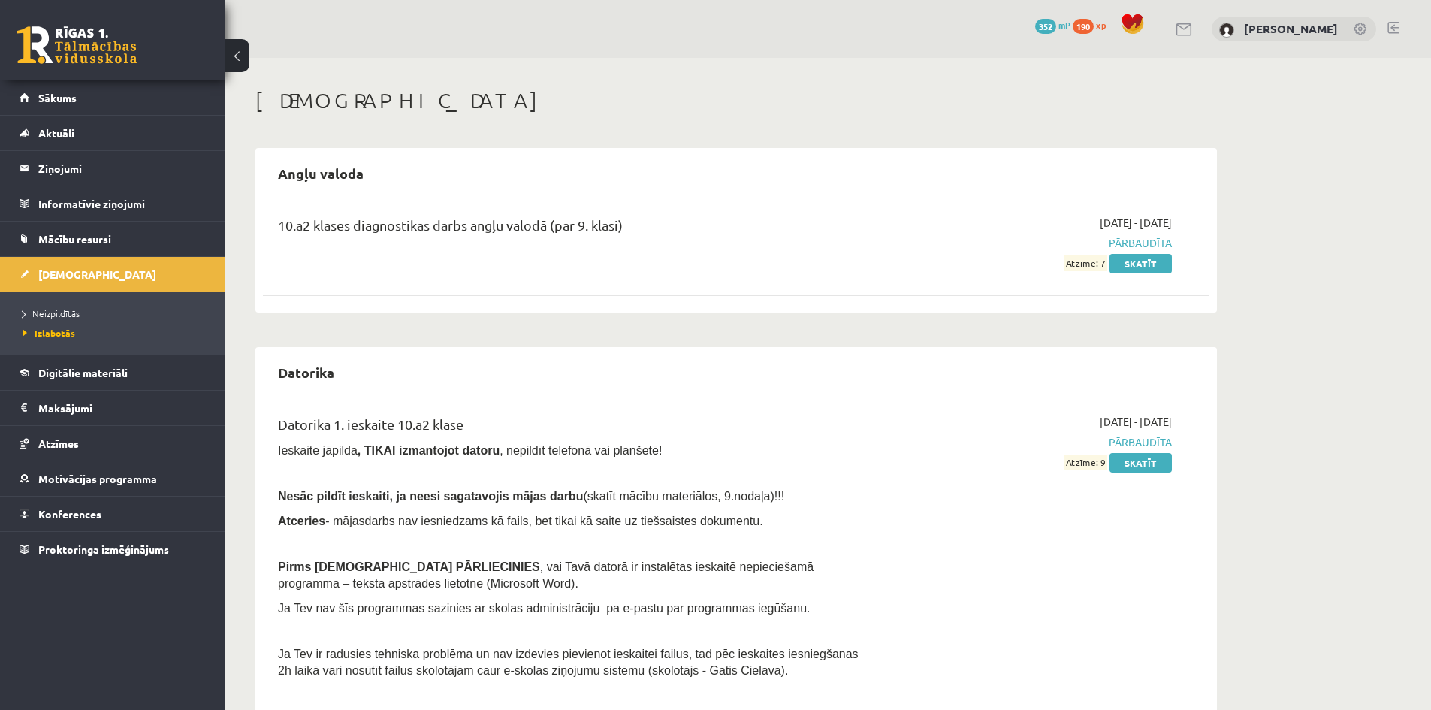
click at [1152, 246] on span "Pārbaudīta" at bounding box center [1030, 243] width 283 height 16
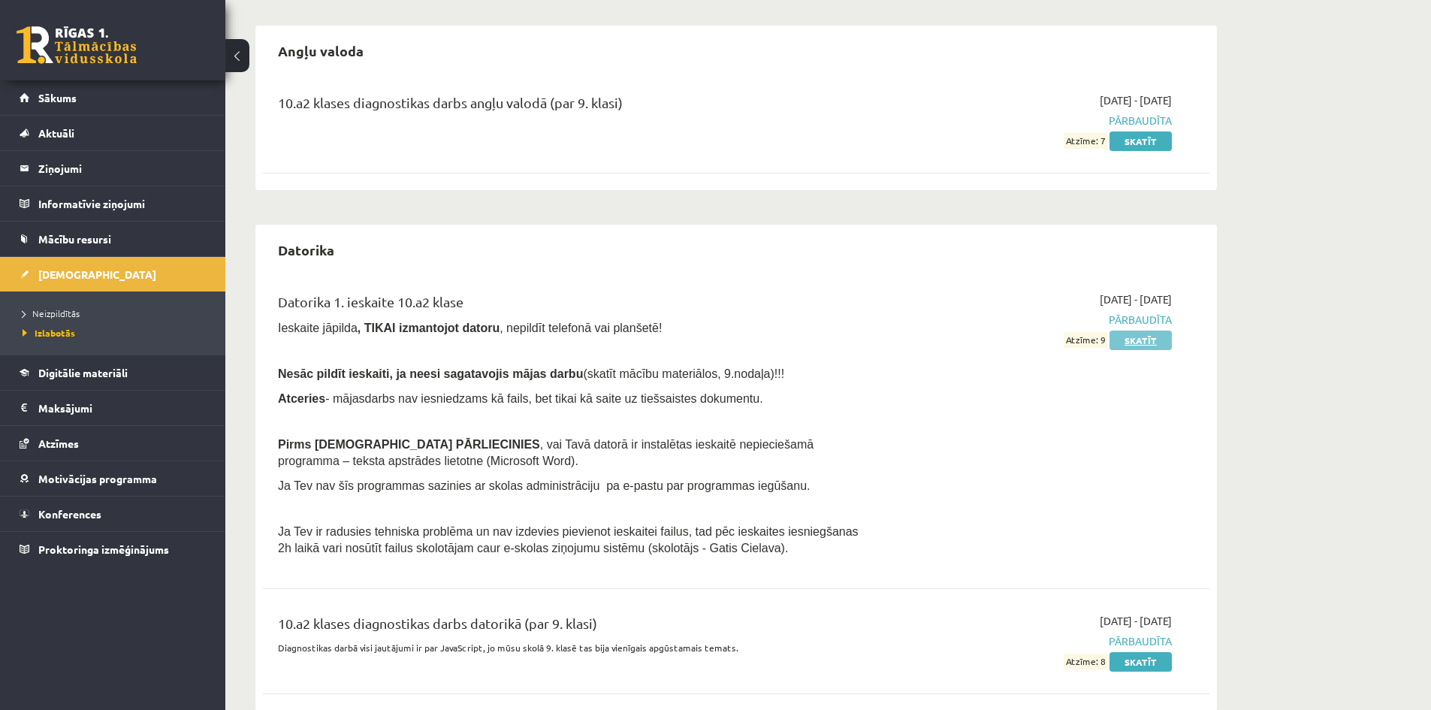
scroll to position [150, 0]
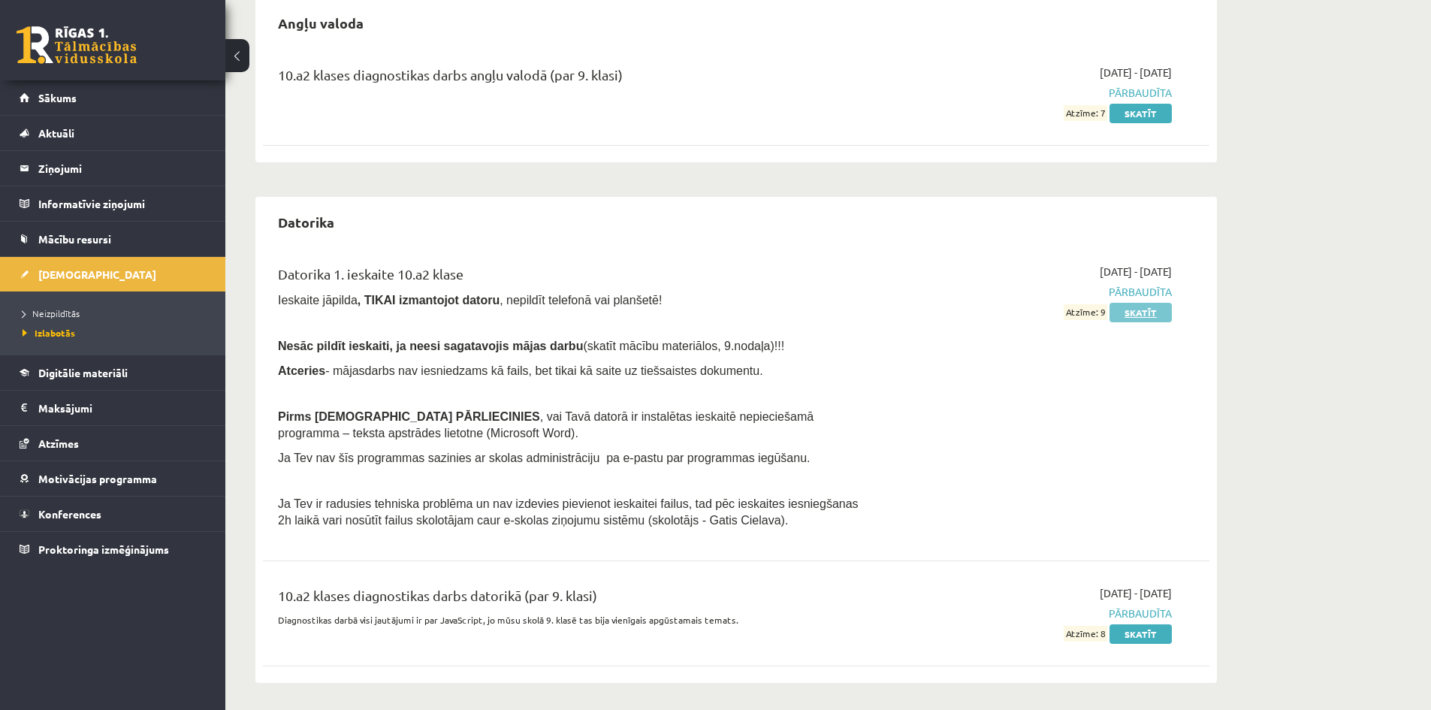
click at [1160, 313] on link "Skatīt" at bounding box center [1141, 313] width 62 height 20
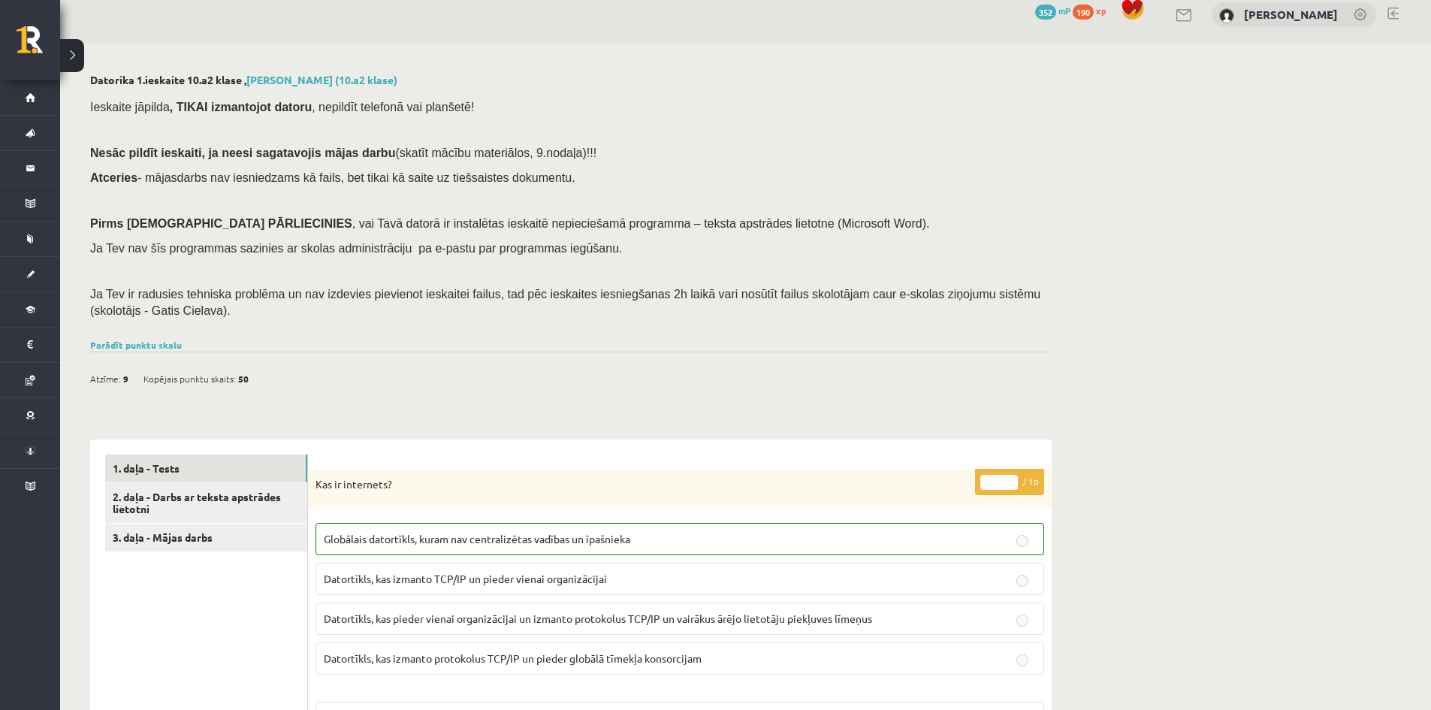
scroll to position [126, 0]
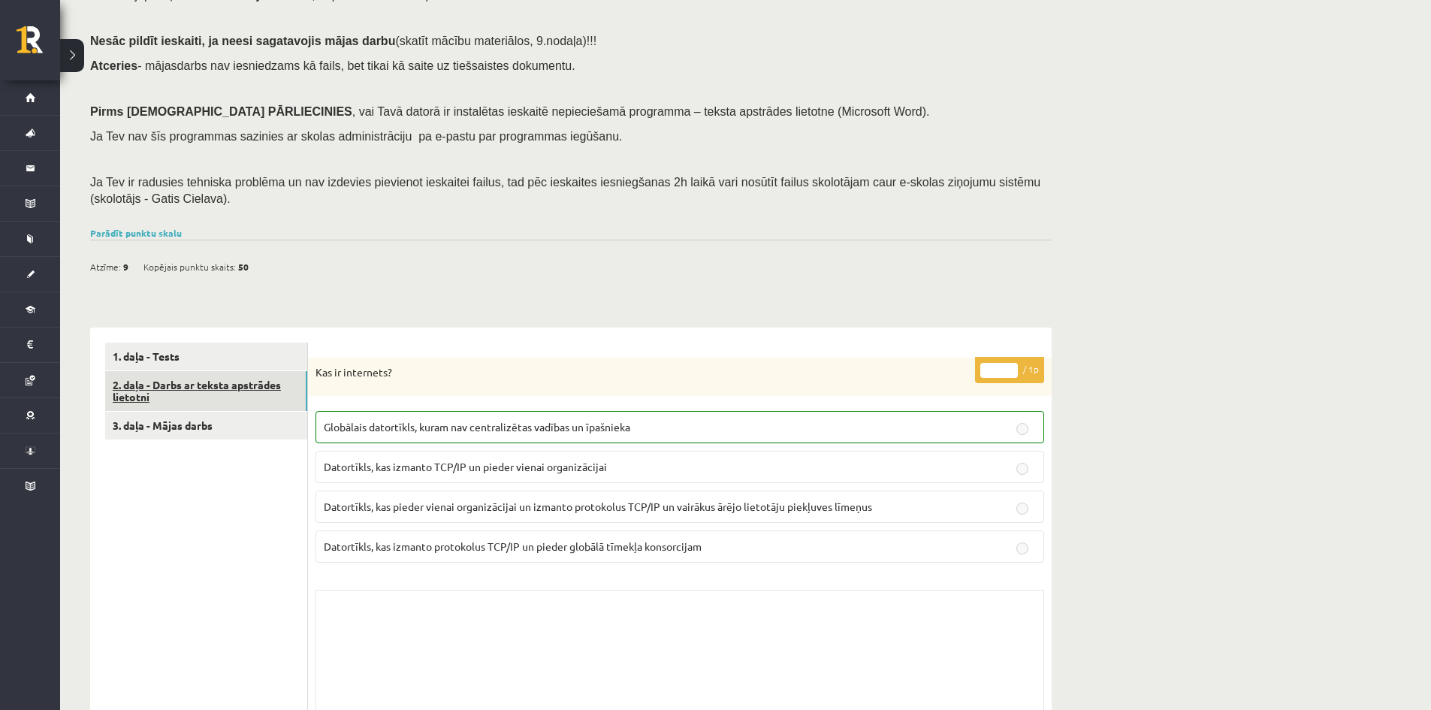
click at [193, 395] on link "2. daļa - Darbs ar teksta apstrādes lietotni" at bounding box center [206, 391] width 202 height 41
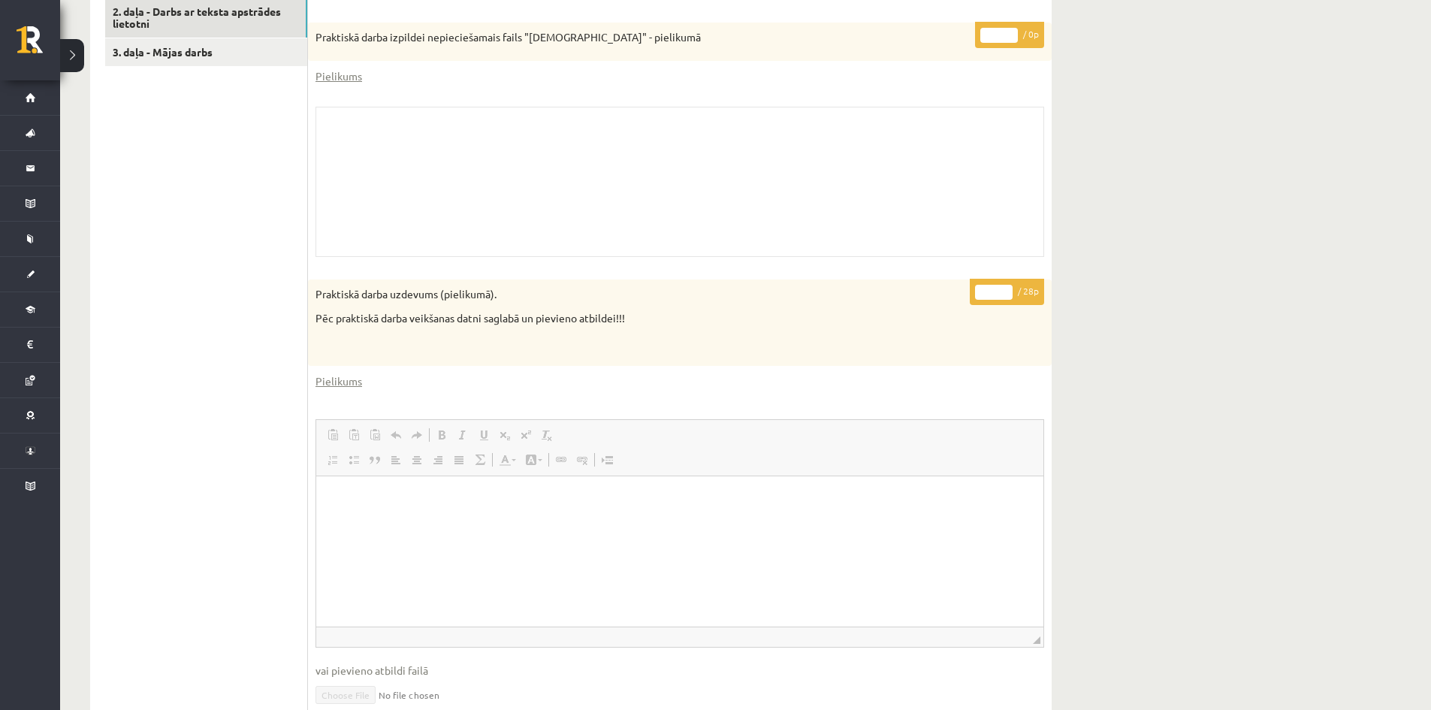
scroll to position [230, 0]
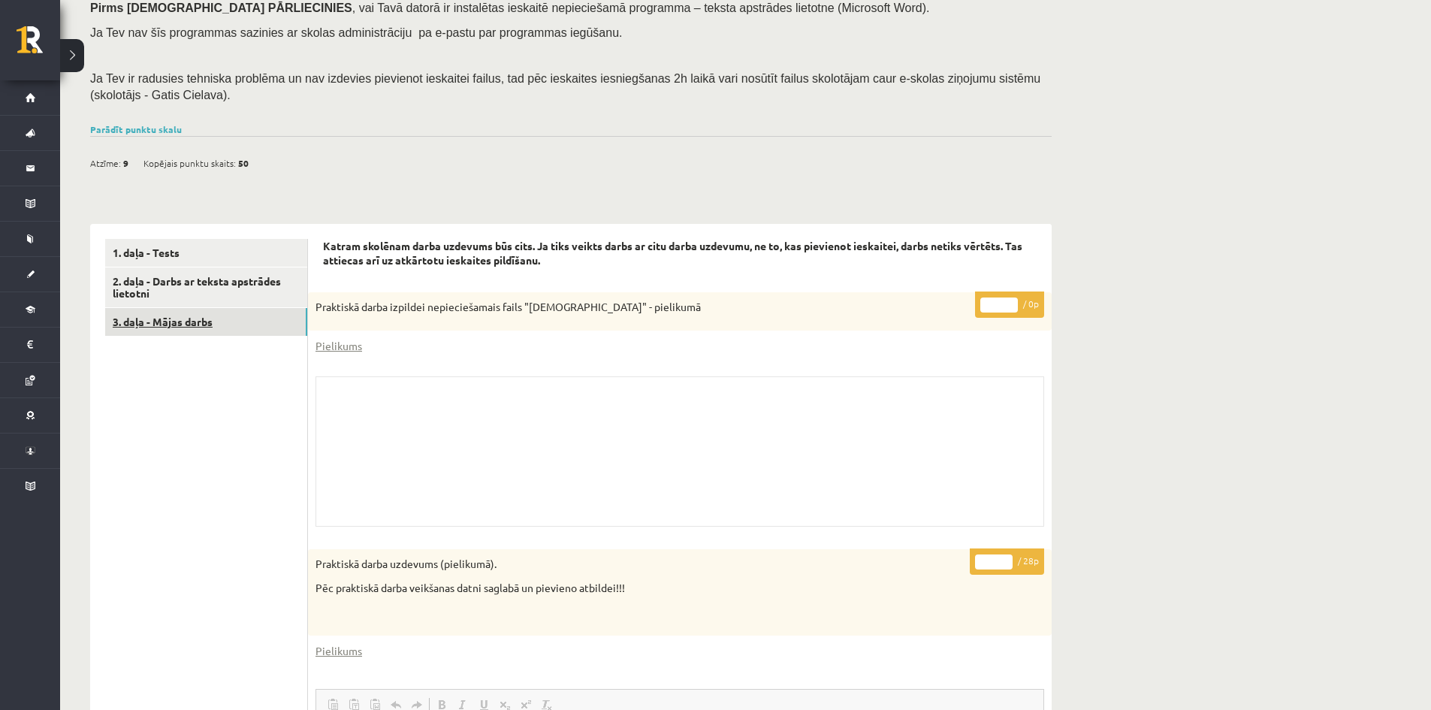
click at [162, 322] on link "3. daļa - Mājas darbs" at bounding box center [206, 322] width 202 height 28
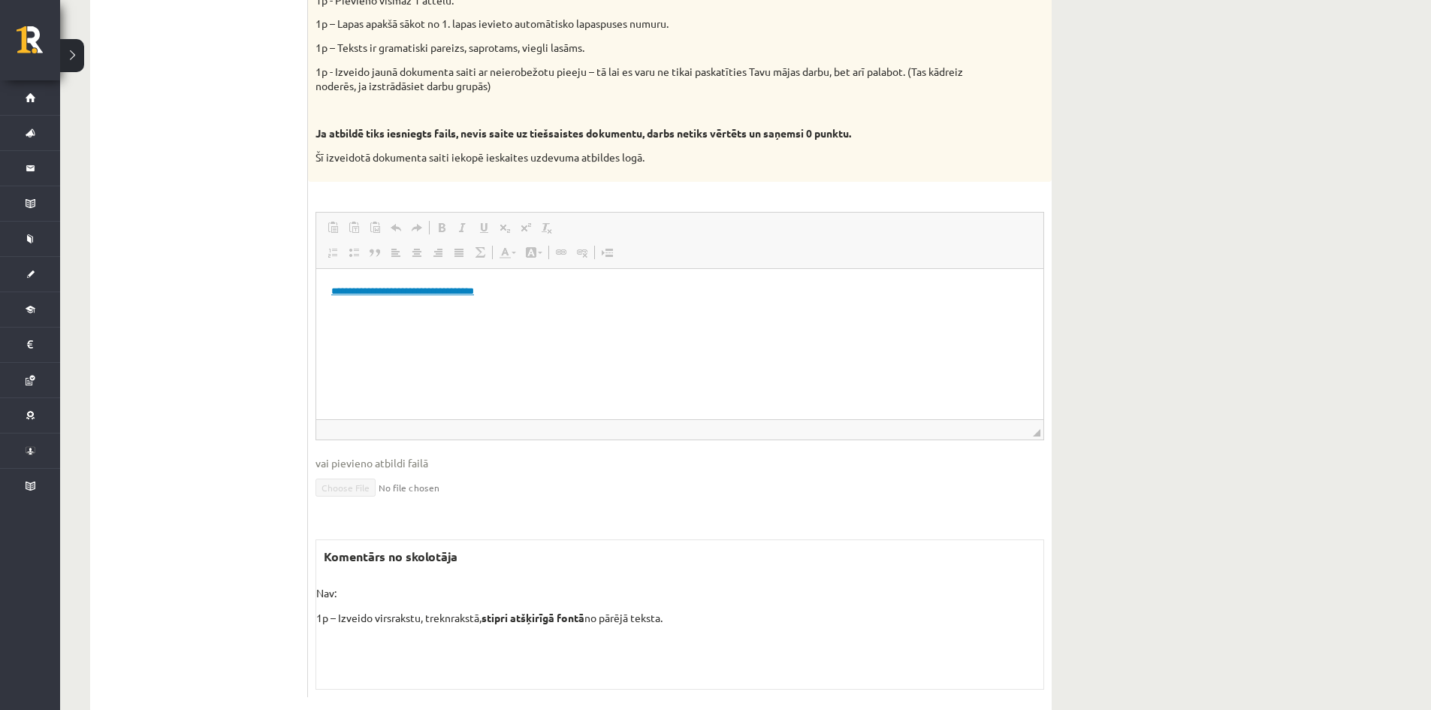
scroll to position [816, 0]
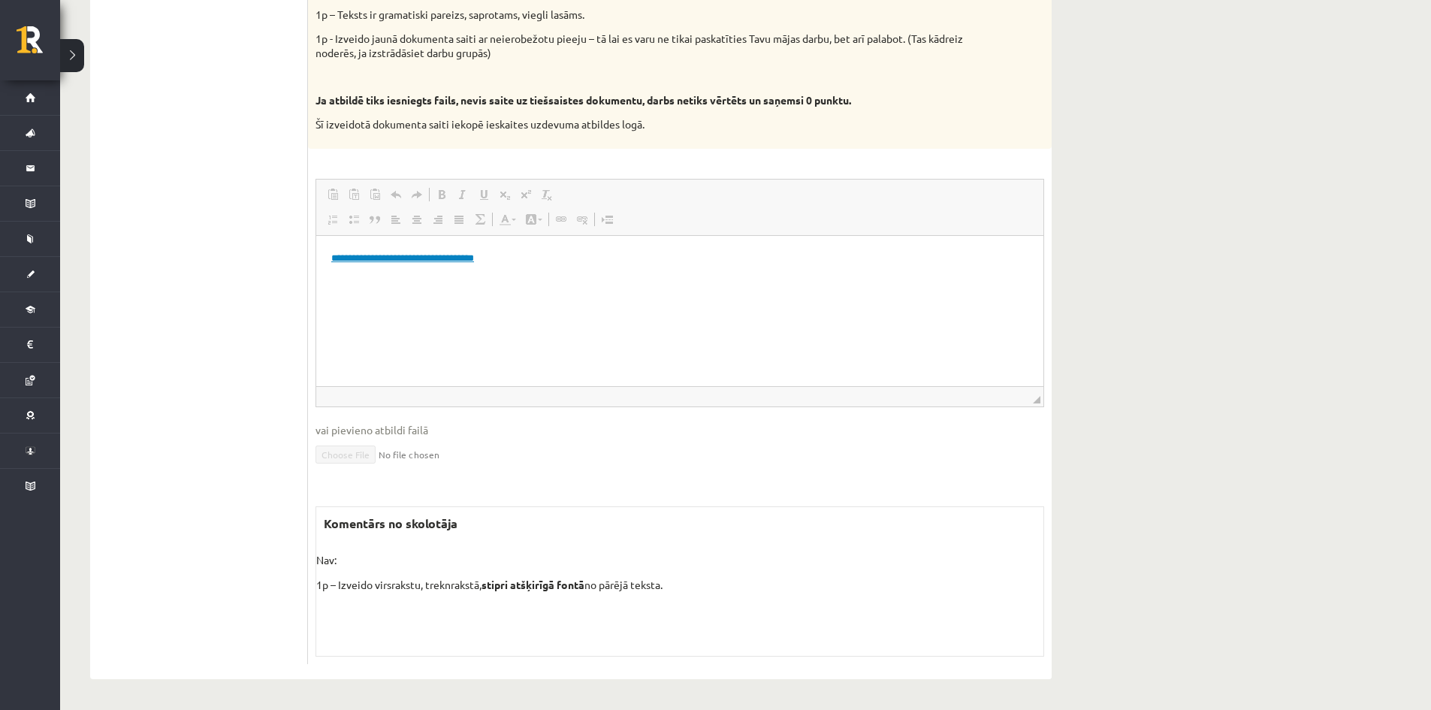
drag, startPoint x: 343, startPoint y: 587, endPoint x: 715, endPoint y: 595, distance: 372.1
click at [715, 595] on div "Komentārs no skolotāja Nav: 1p – Izveido virsrakstu, treknrakstā, stipri atšķir…" at bounding box center [680, 581] width 729 height 150
drag, startPoint x: 488, startPoint y: 583, endPoint x: 794, endPoint y: 591, distance: 306.7
click at [794, 591] on p "1p – Izveido virsrakstu, treknrakstā, stipri atšķirīgā fontā no pārējā teksta." at bounding box center [679, 585] width 727 height 16
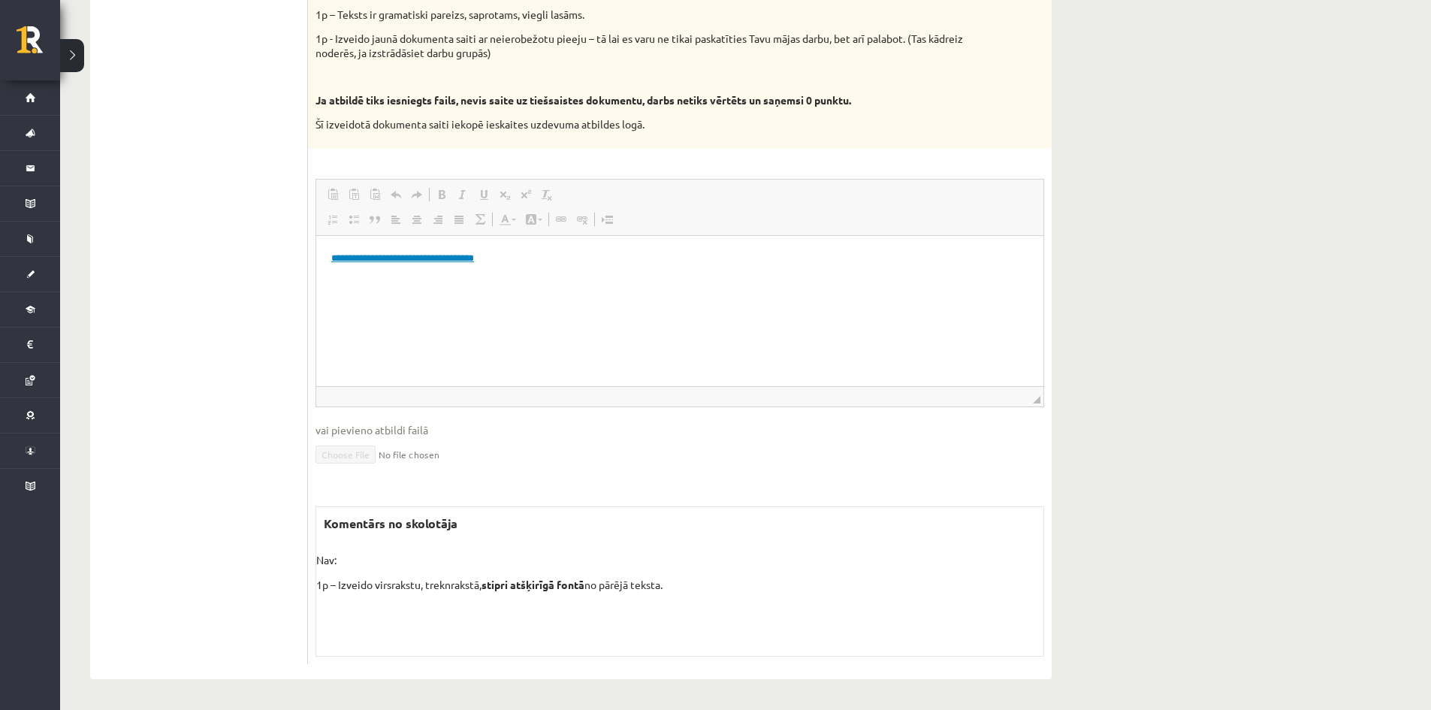
click at [775, 590] on p "1p – Izveido virsrakstu, treknrakstā, stipri atšķirīgā fontā no pārējā teksta." at bounding box center [679, 585] width 727 height 16
click at [434, 253] on link "**********" at bounding box center [402, 257] width 143 height 10
click at [452, 262] on link "**********" at bounding box center [402, 257] width 143 height 10
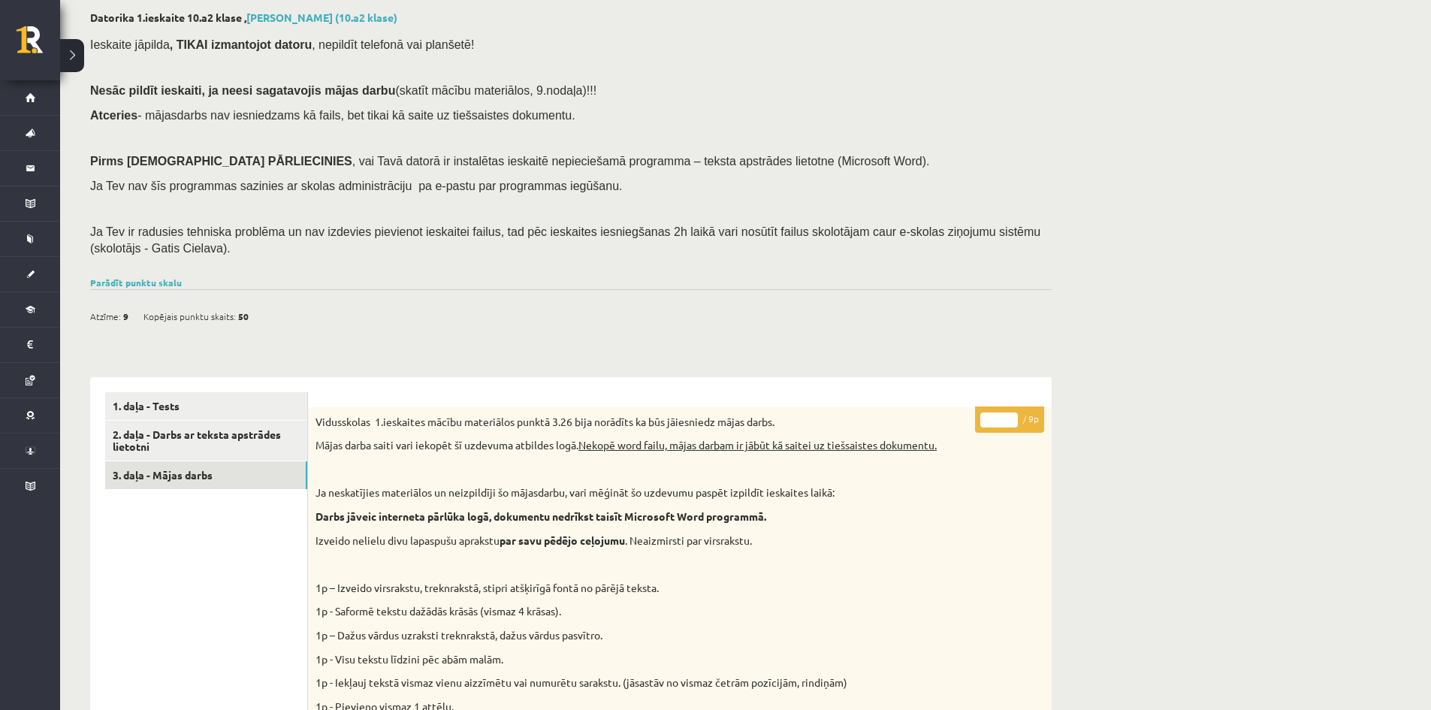
scroll to position [0, 0]
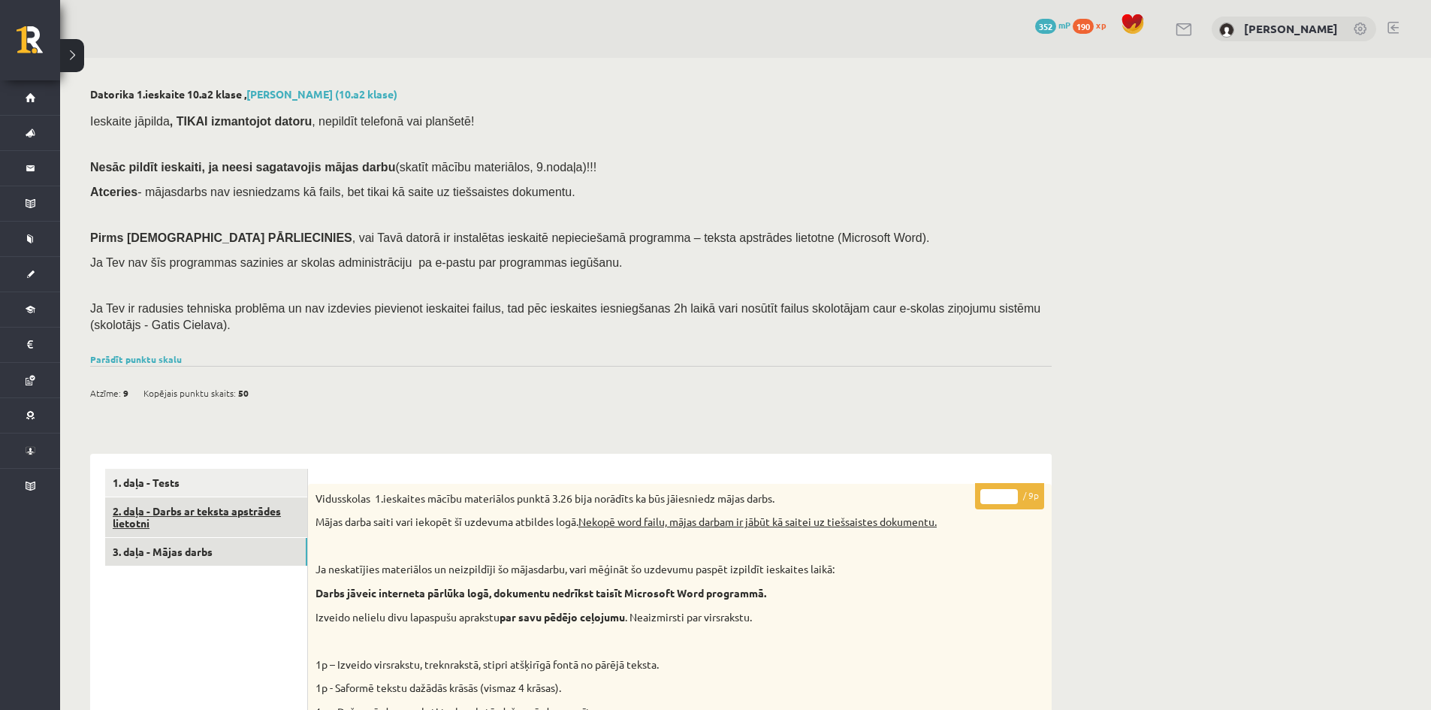
click at [214, 508] on link "2. daļa - Darbs ar teksta apstrādes lietotni" at bounding box center [206, 517] width 202 height 41
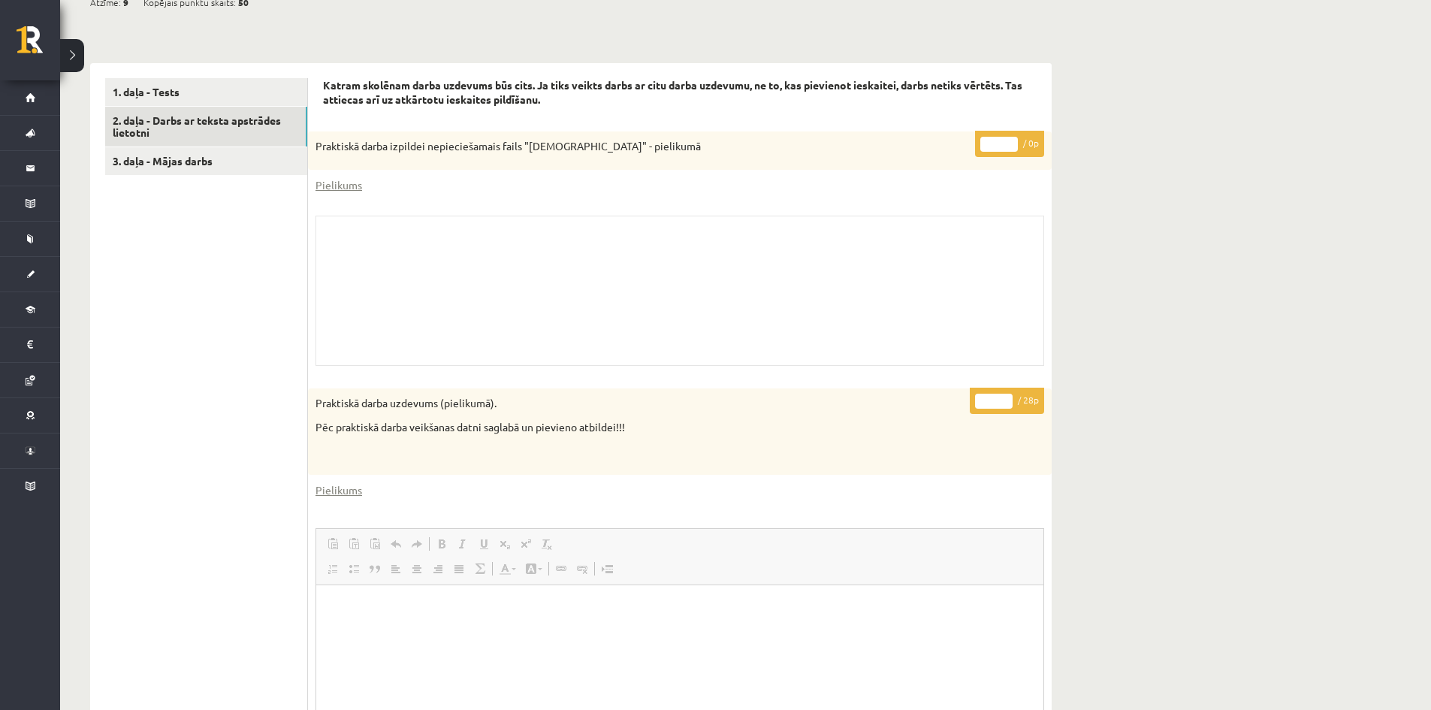
scroll to position [380, 0]
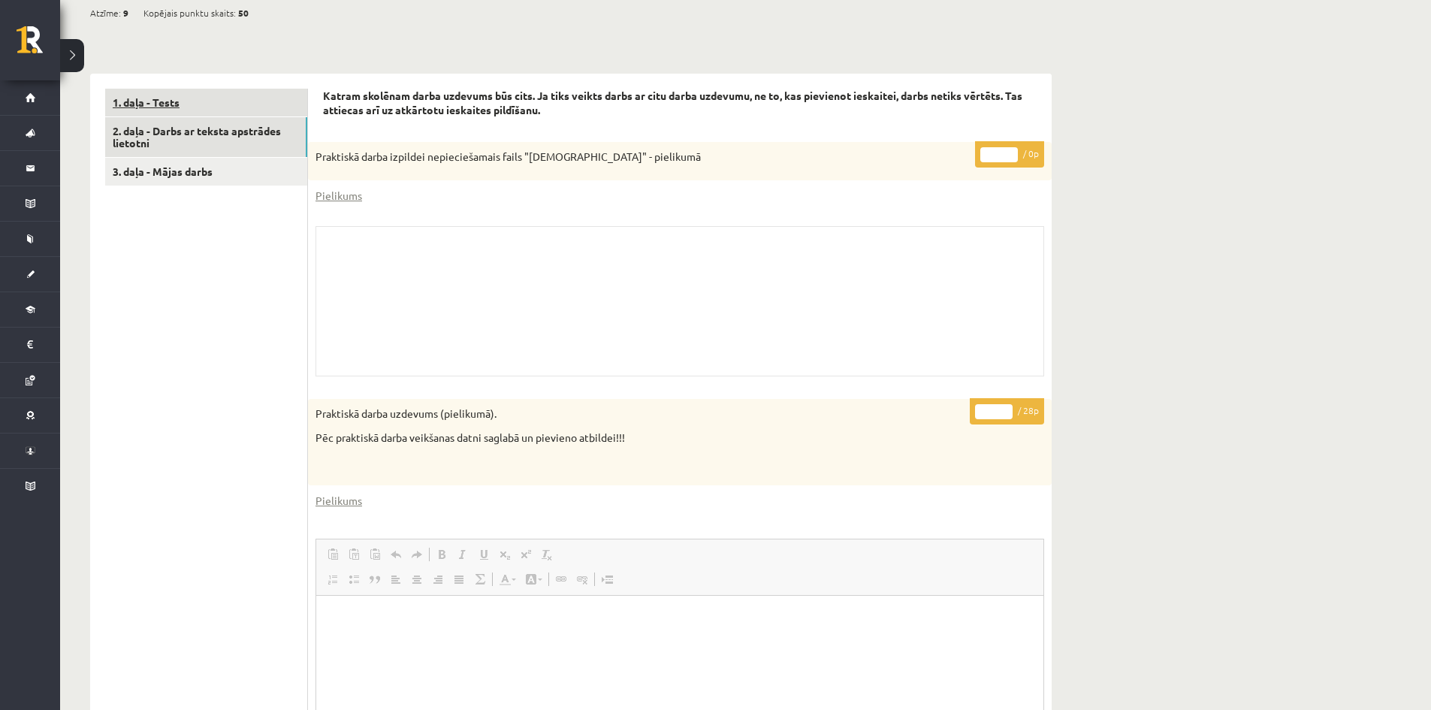
click at [162, 101] on link "1. daļa - Tests" at bounding box center [206, 103] width 202 height 28
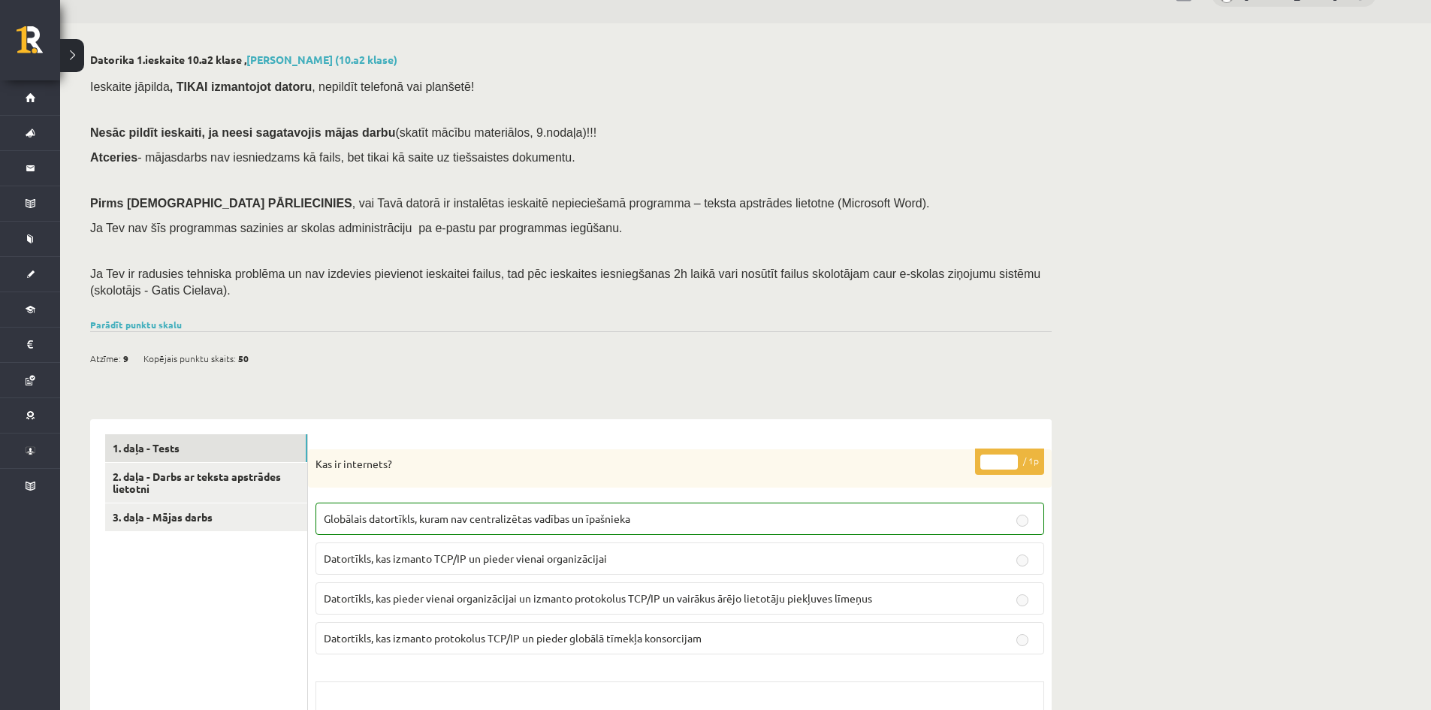
scroll to position [0, 0]
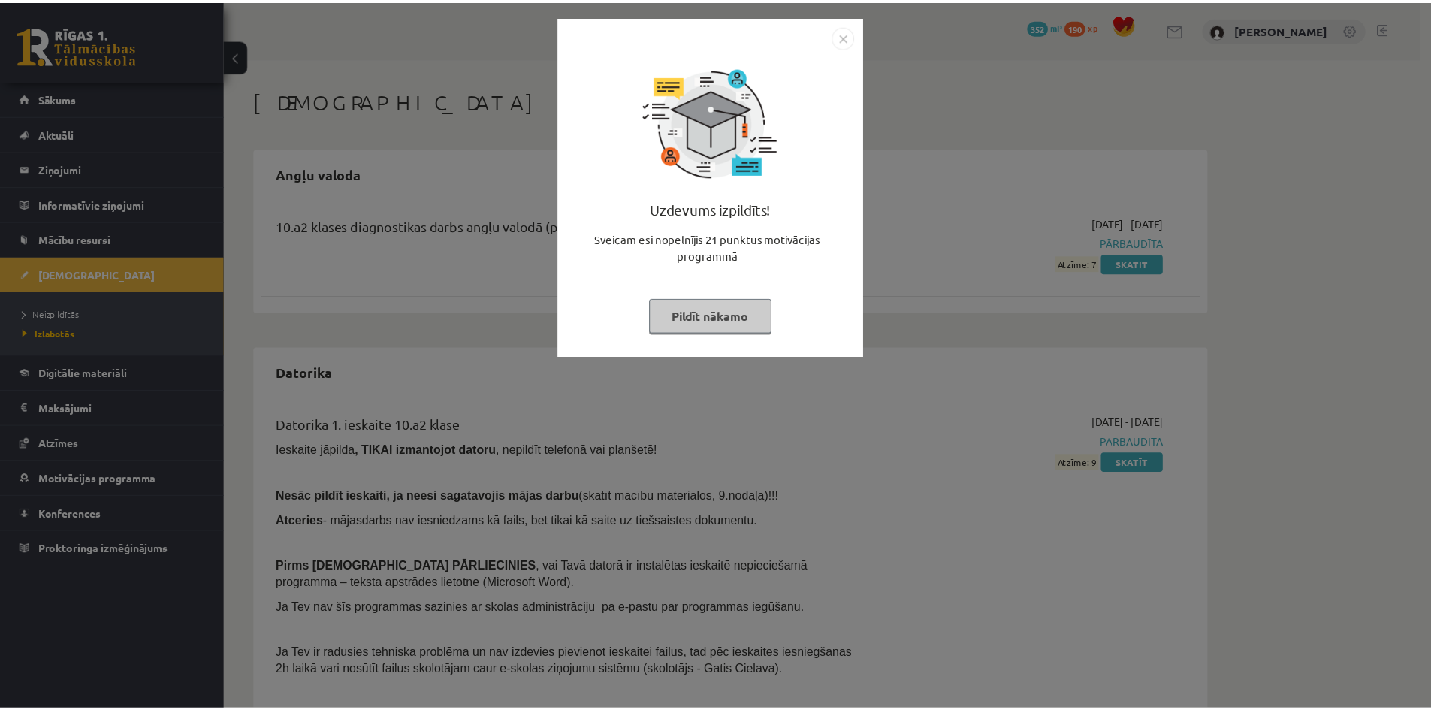
scroll to position [150, 0]
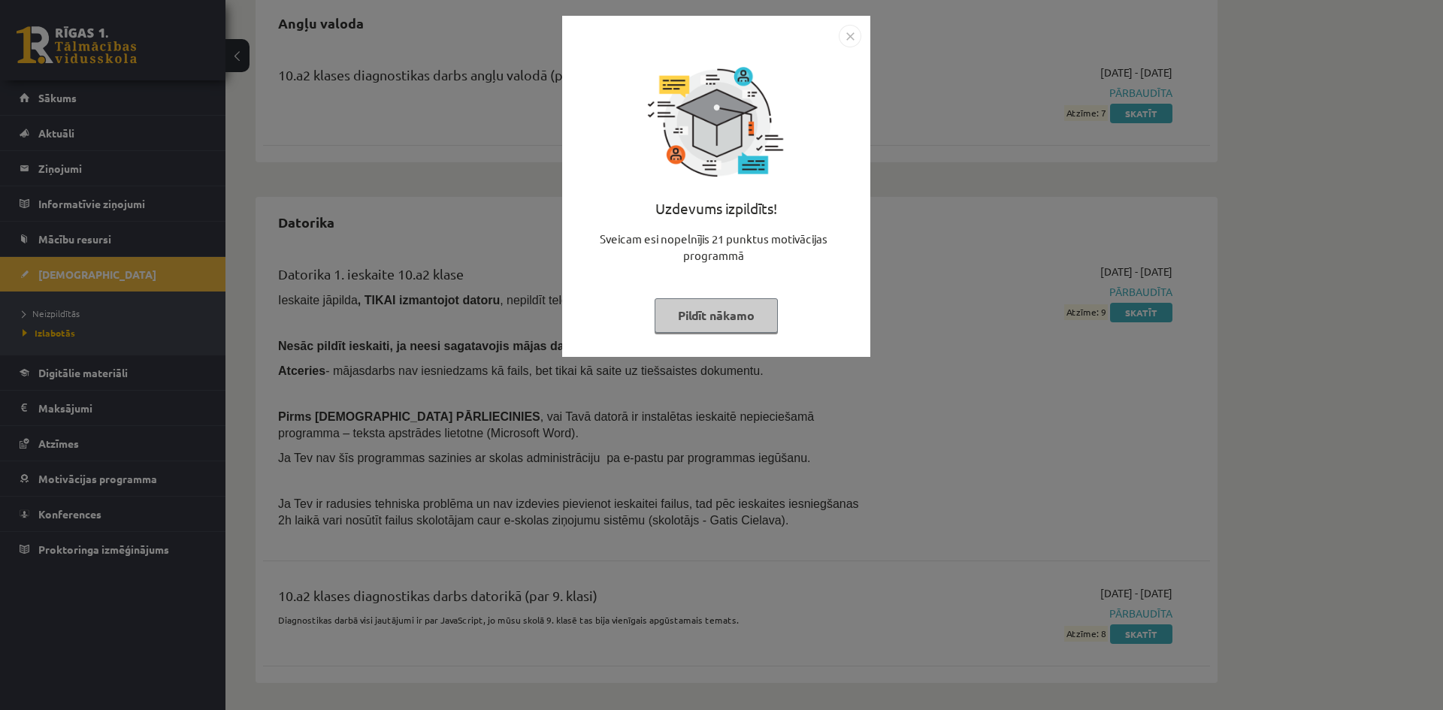
click at [715, 321] on button "Pildīt nākamo" at bounding box center [716, 315] width 123 height 35
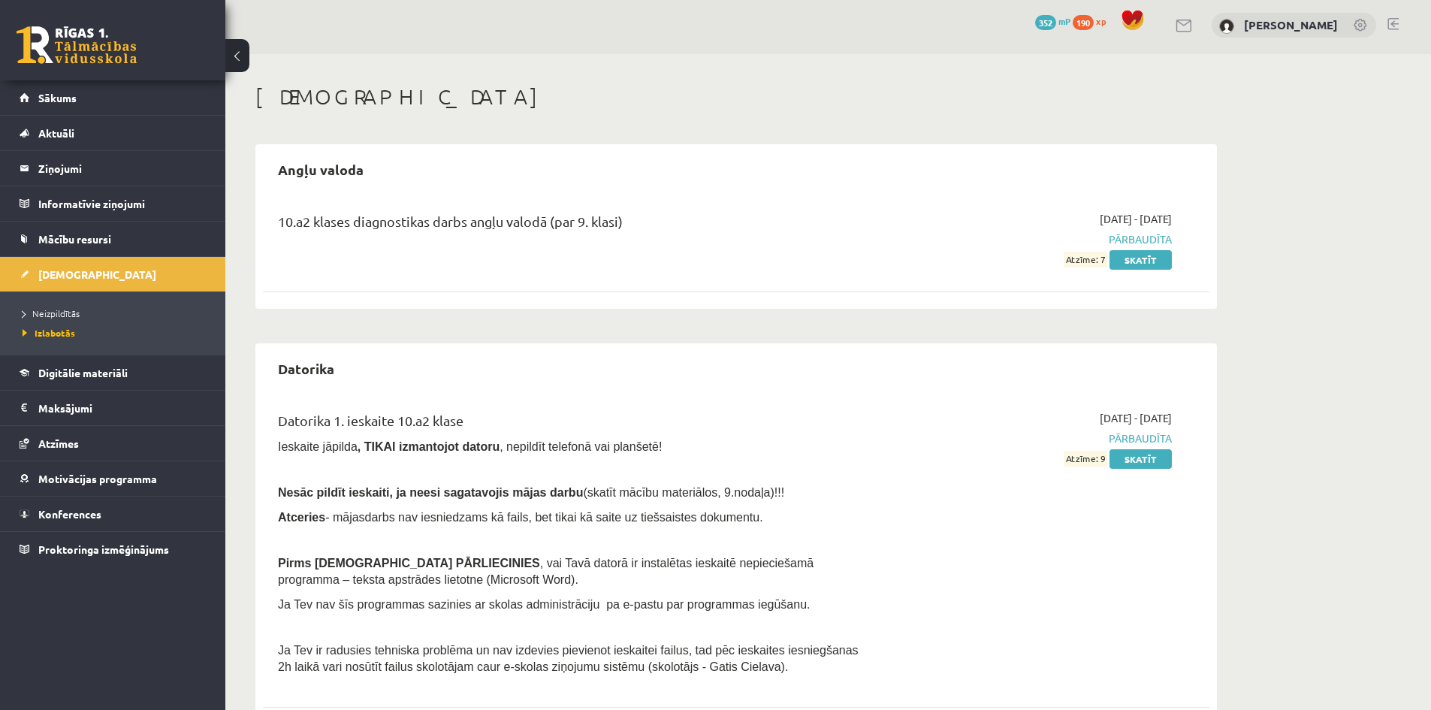
scroll to position [0, 0]
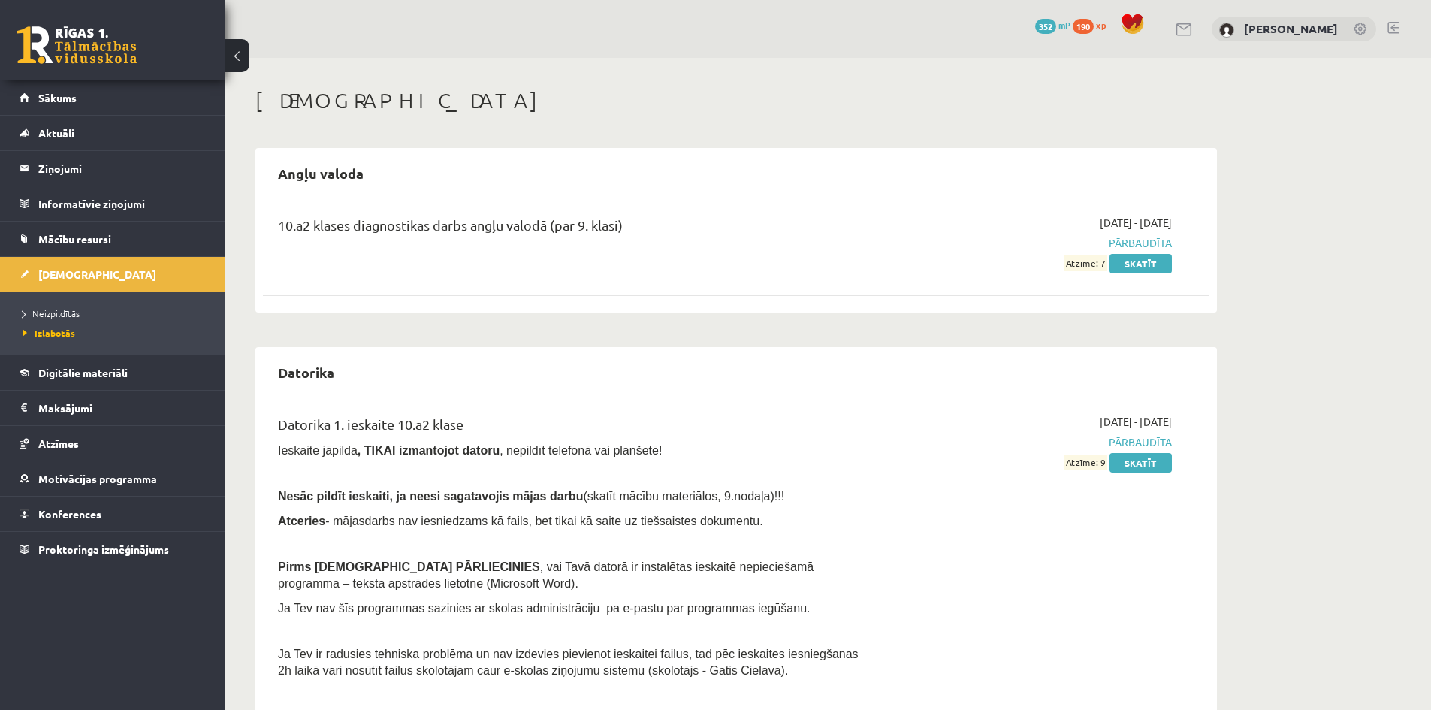
click at [1102, 25] on span "xp" at bounding box center [1101, 25] width 10 height 12
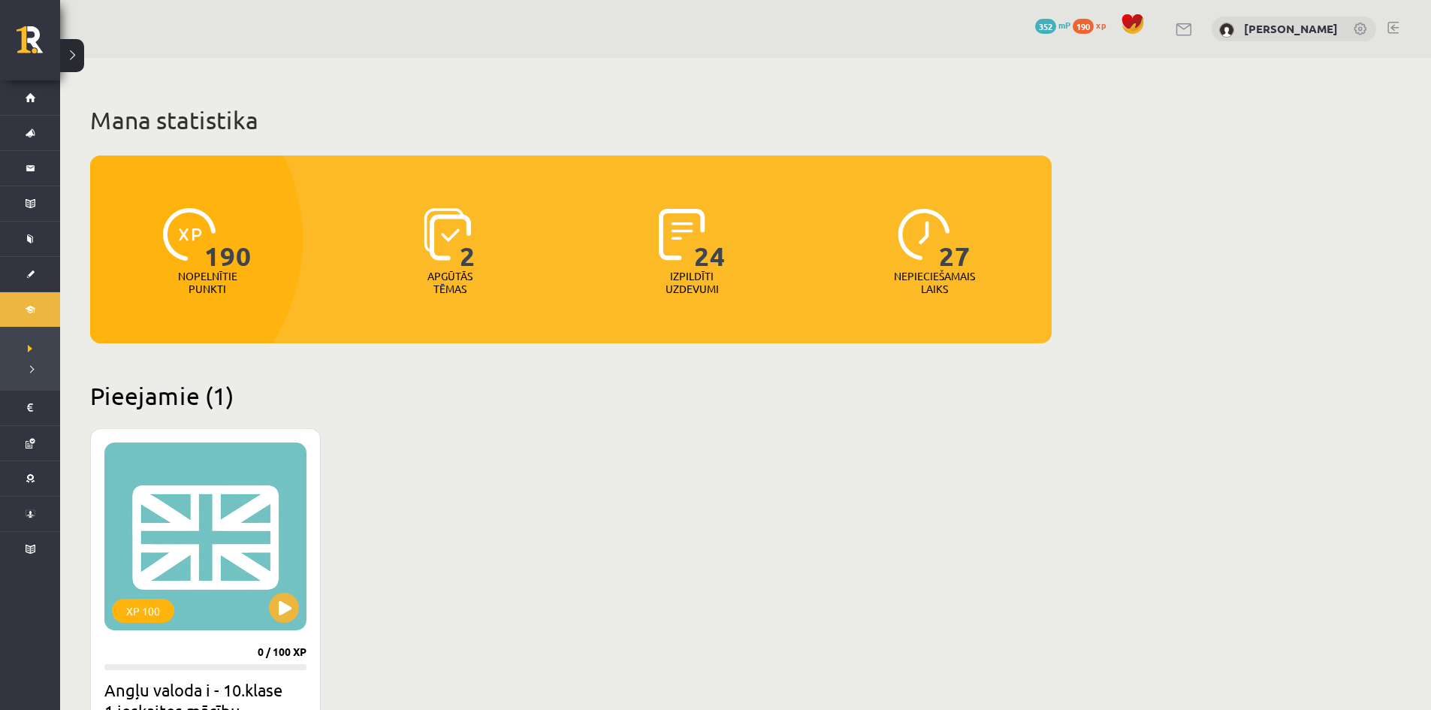
click at [934, 254] on img at bounding box center [924, 234] width 53 height 53
click at [760, 249] on div "24 Izpildīti uzdevumi" at bounding box center [692, 253] width 235 height 104
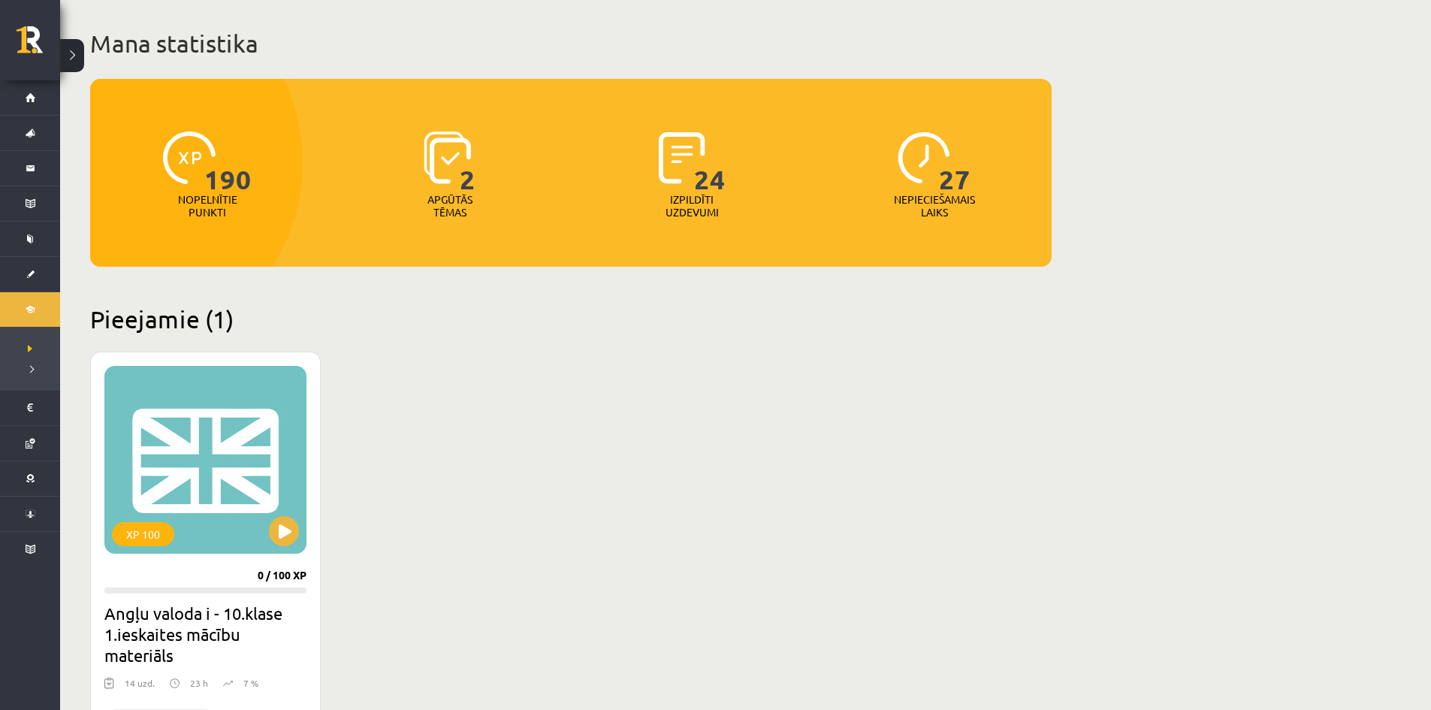
scroll to position [376, 0]
